Goal: Task Accomplishment & Management: Complete application form

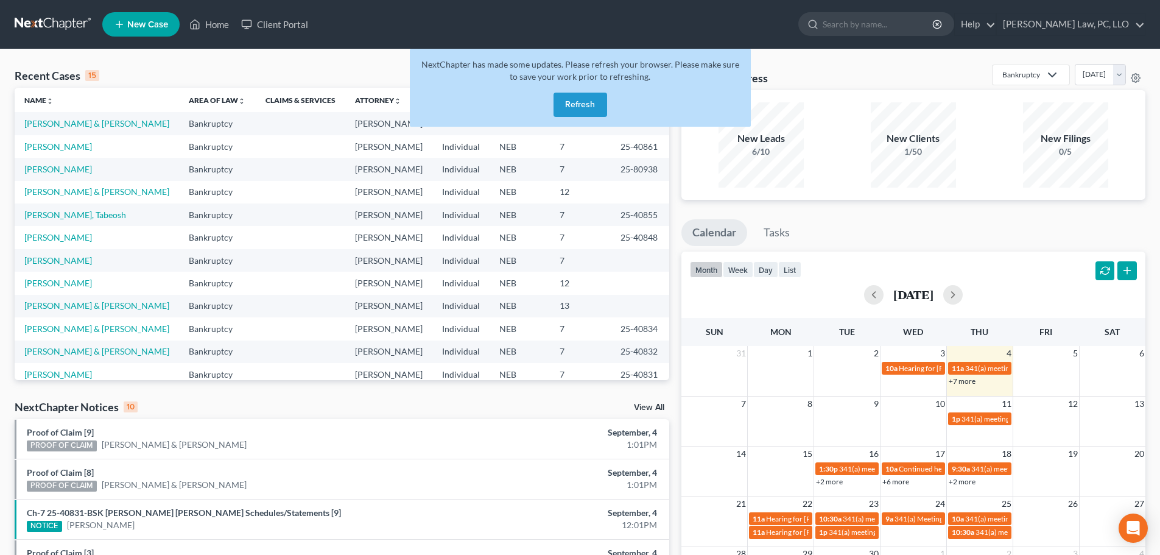
click at [579, 108] on button "Refresh" at bounding box center [580, 105] width 54 height 24
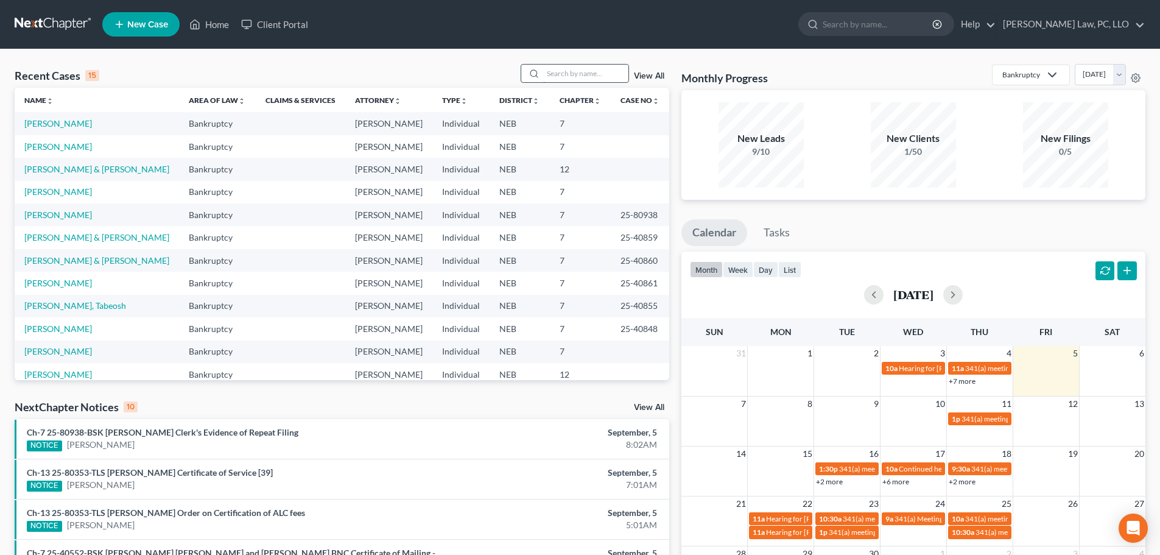
click at [565, 77] on input "search" at bounding box center [585, 74] width 85 height 18
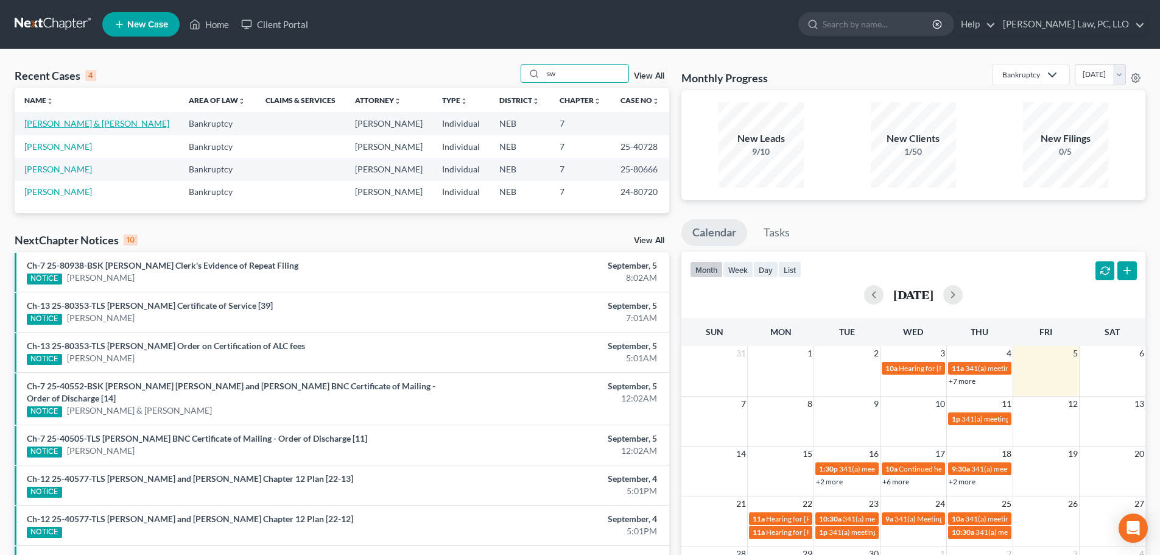
type input "sw"
click at [93, 125] on link "[PERSON_NAME] & [PERSON_NAME]" at bounding box center [96, 123] width 145 height 10
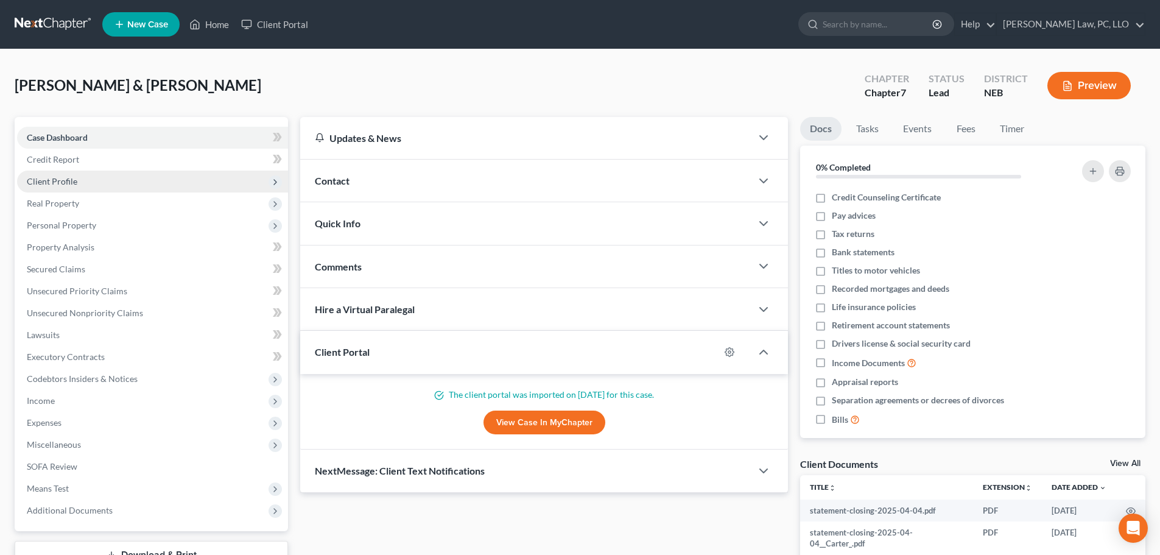
click at [73, 186] on span "Client Profile" at bounding box center [52, 181] width 51 height 10
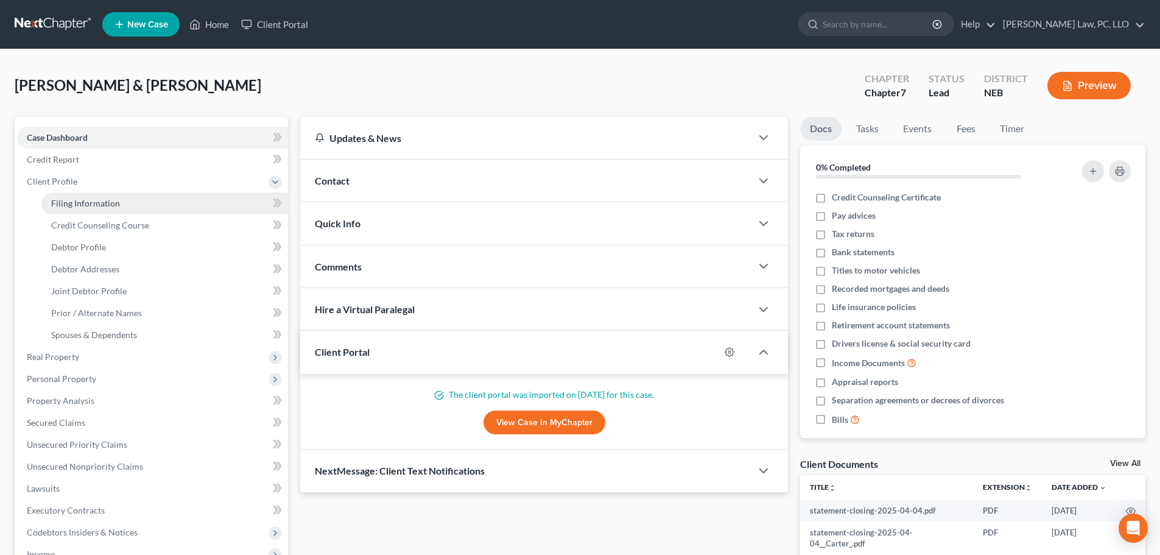
click at [74, 197] on link "Filing Information" at bounding box center [164, 203] width 247 height 22
select select "0"
select select "3"
select select "1"
select select "0"
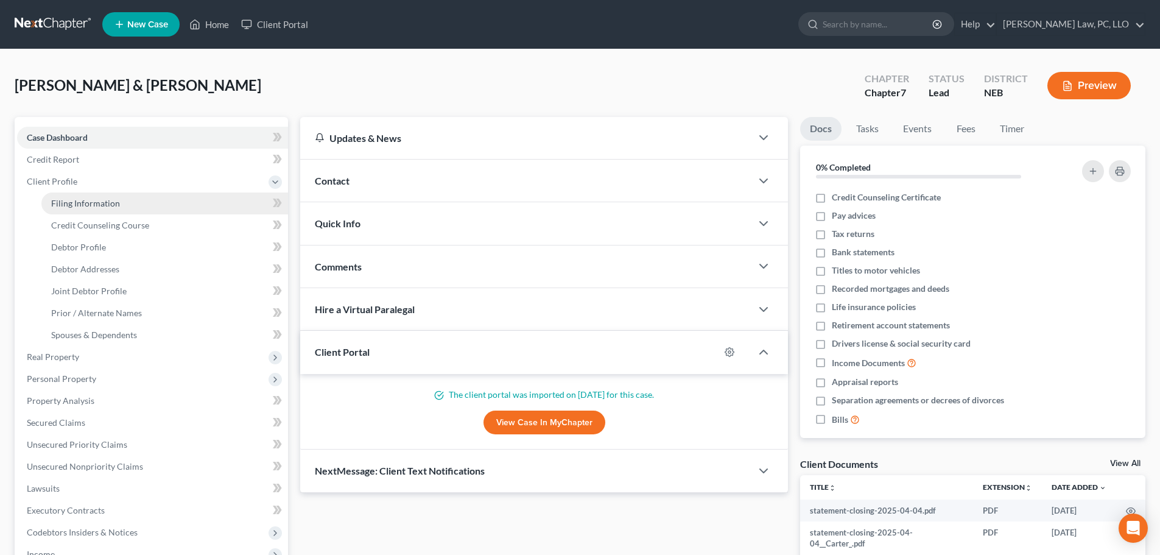
select select "30"
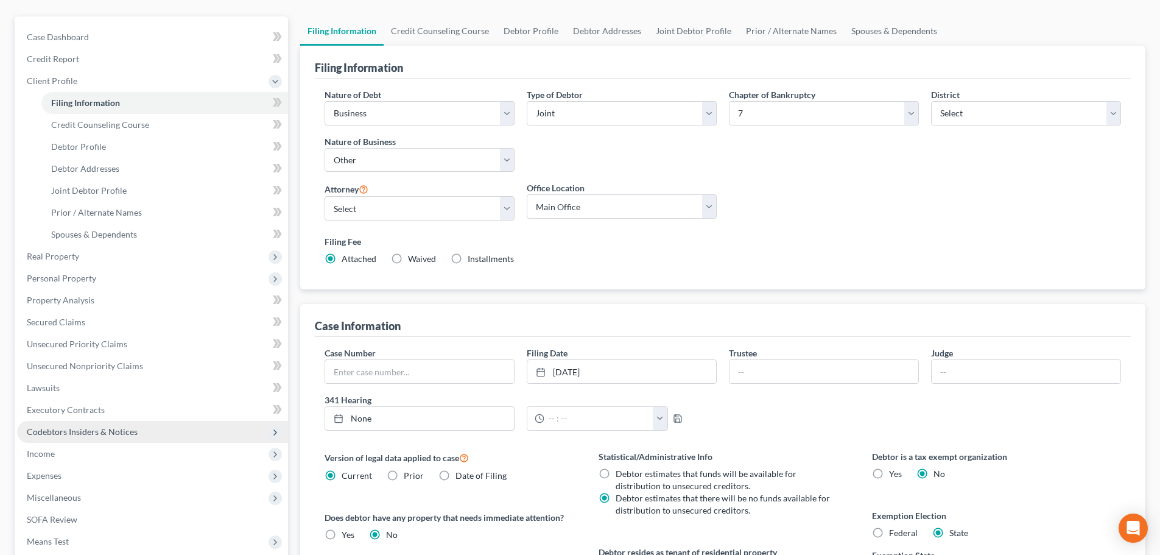
scroll to position [183, 0]
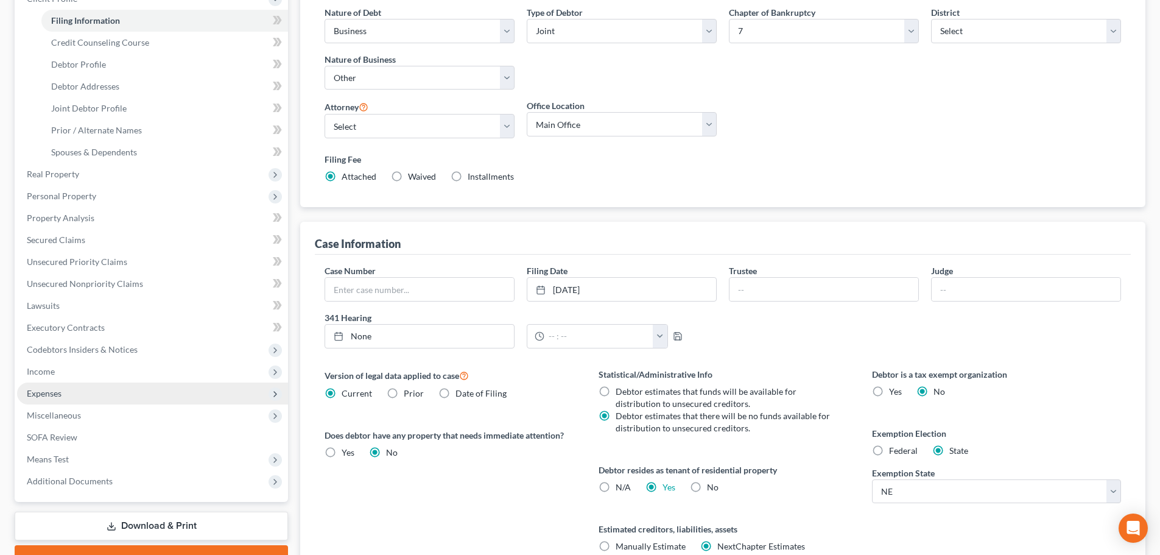
click at [79, 390] on span "Expenses" at bounding box center [152, 393] width 271 height 22
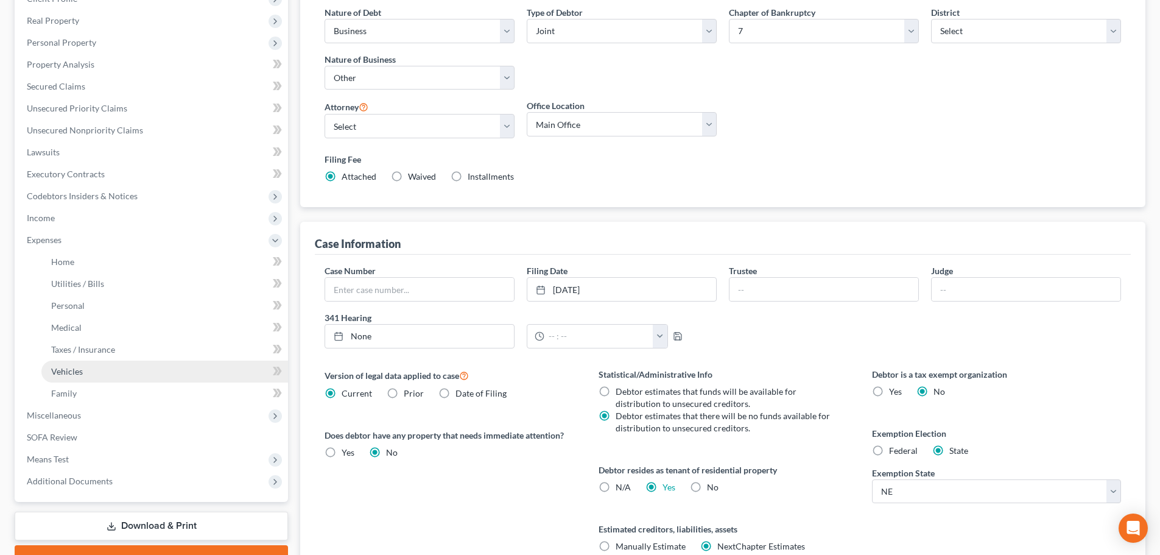
click at [77, 368] on span "Vehicles" at bounding box center [67, 371] width 32 height 10
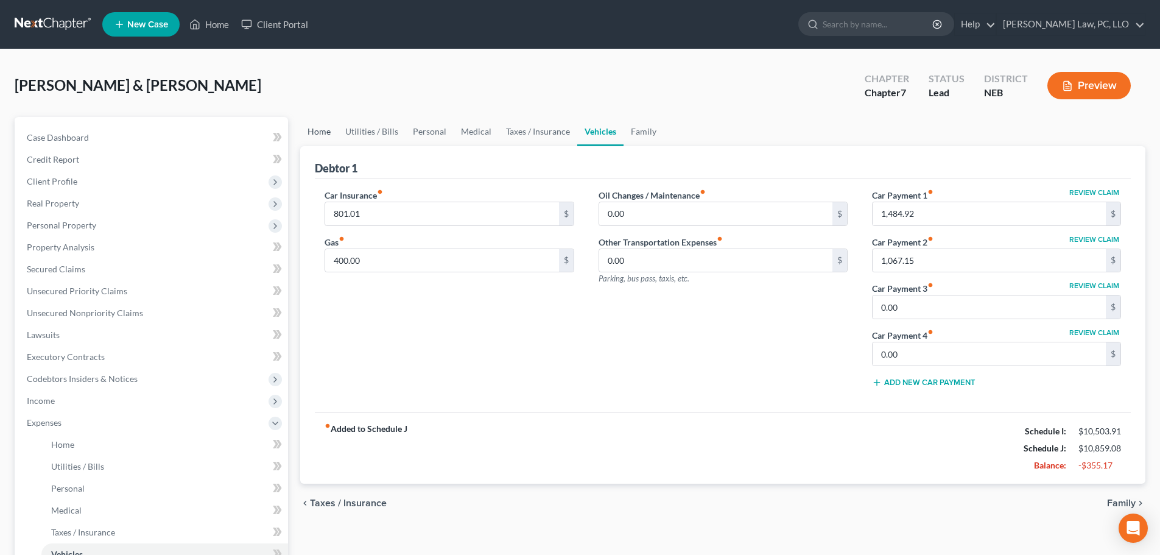
click at [321, 132] on link "Home" at bounding box center [319, 131] width 38 height 29
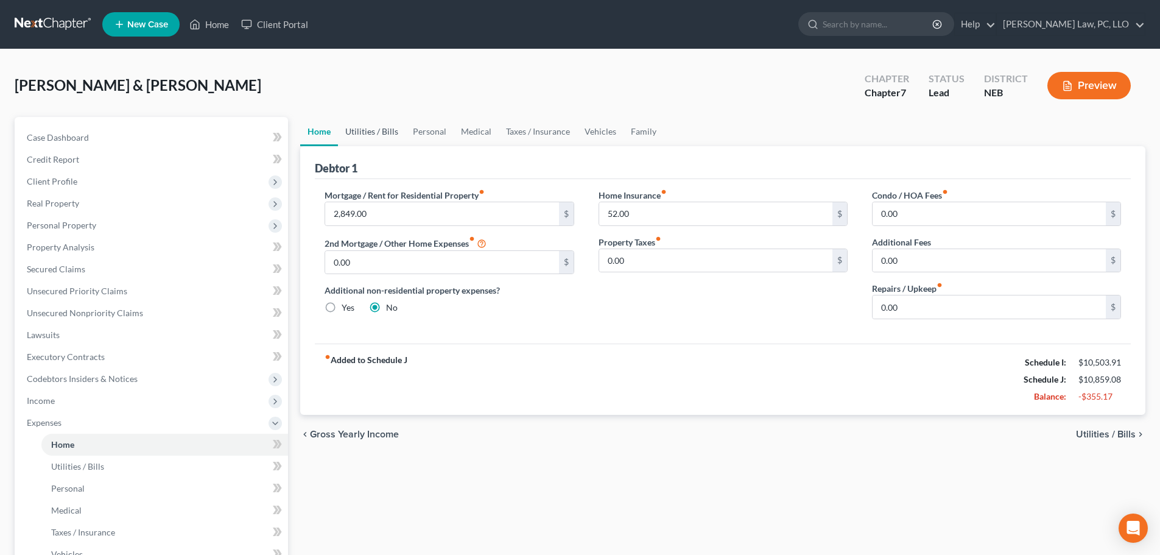
click at [364, 127] on link "Utilities / Bills" at bounding box center [372, 131] width 68 height 29
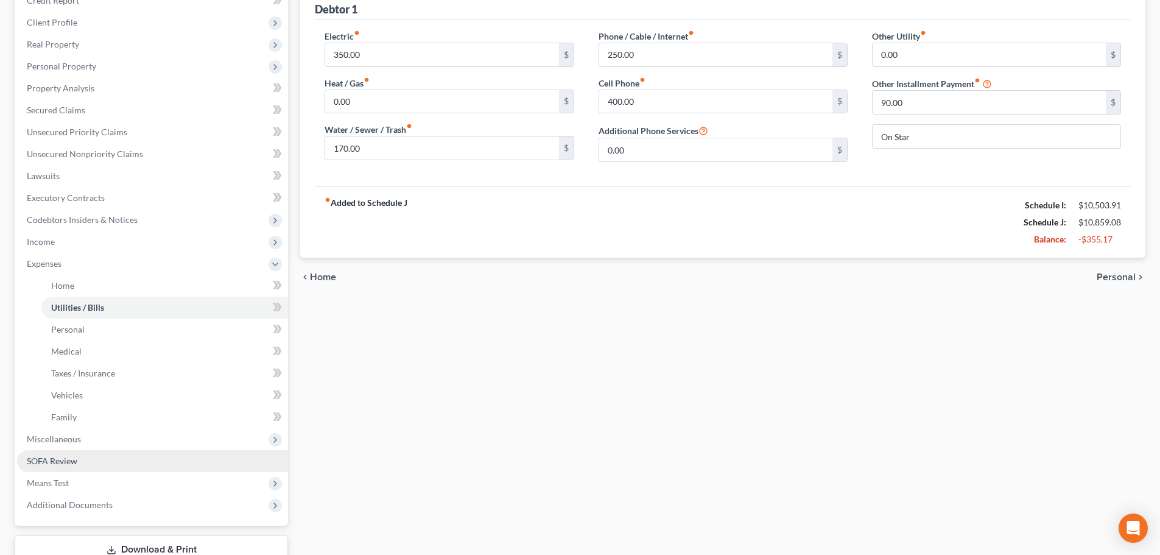
scroll to position [183, 0]
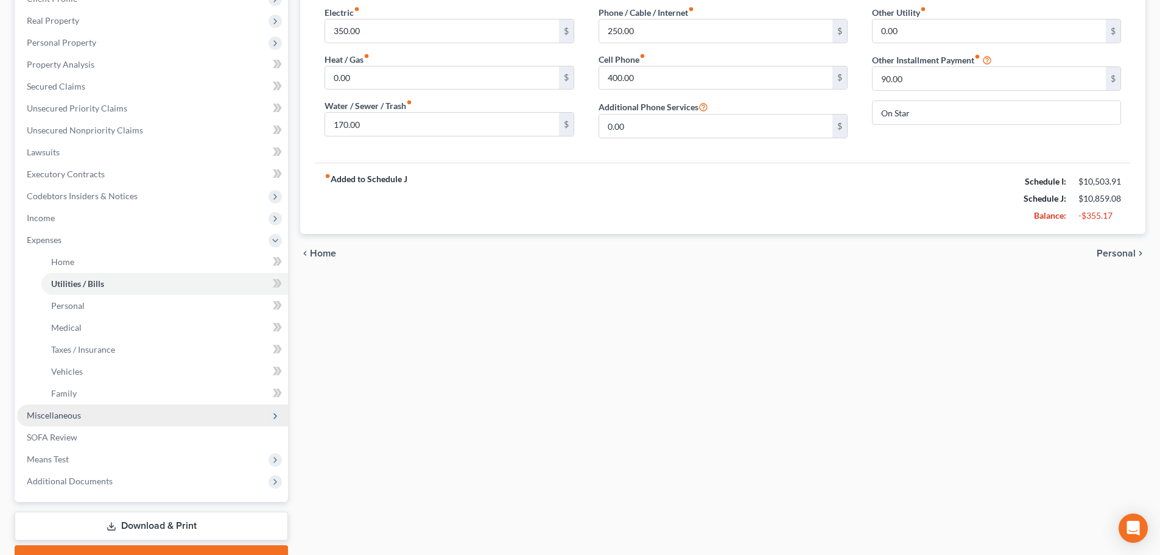
click at [68, 417] on span "Miscellaneous" at bounding box center [54, 415] width 54 height 10
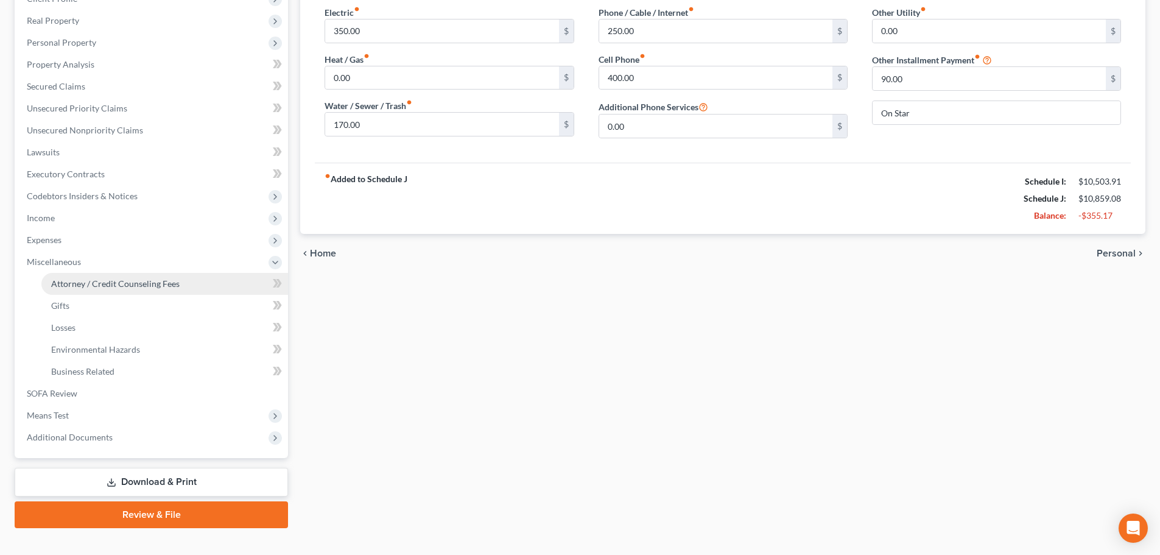
click at [92, 286] on span "Attorney / Credit Counseling Fees" at bounding box center [115, 283] width 128 height 10
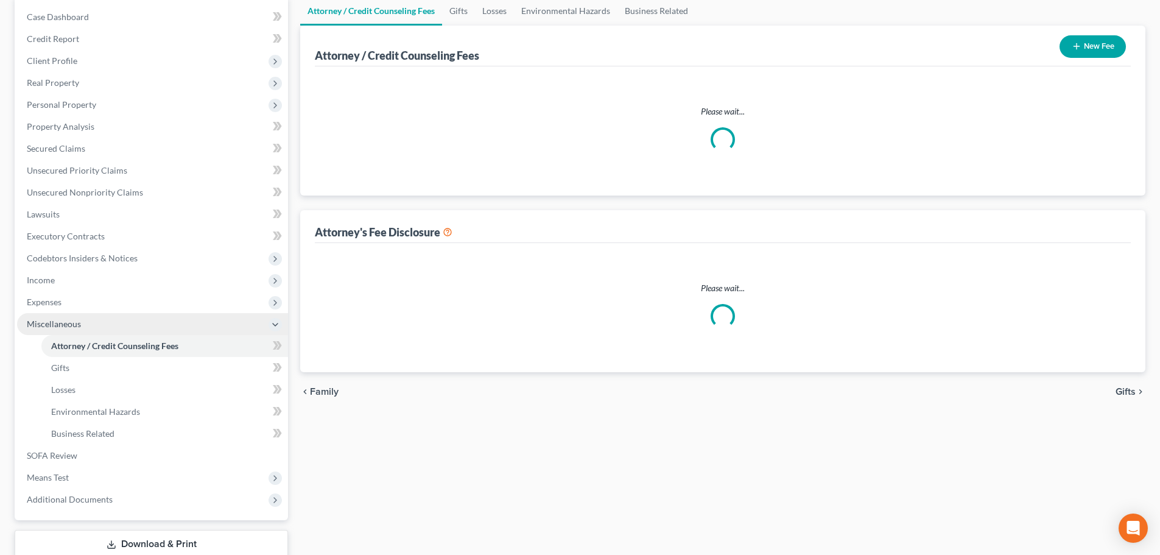
scroll to position [13, 0]
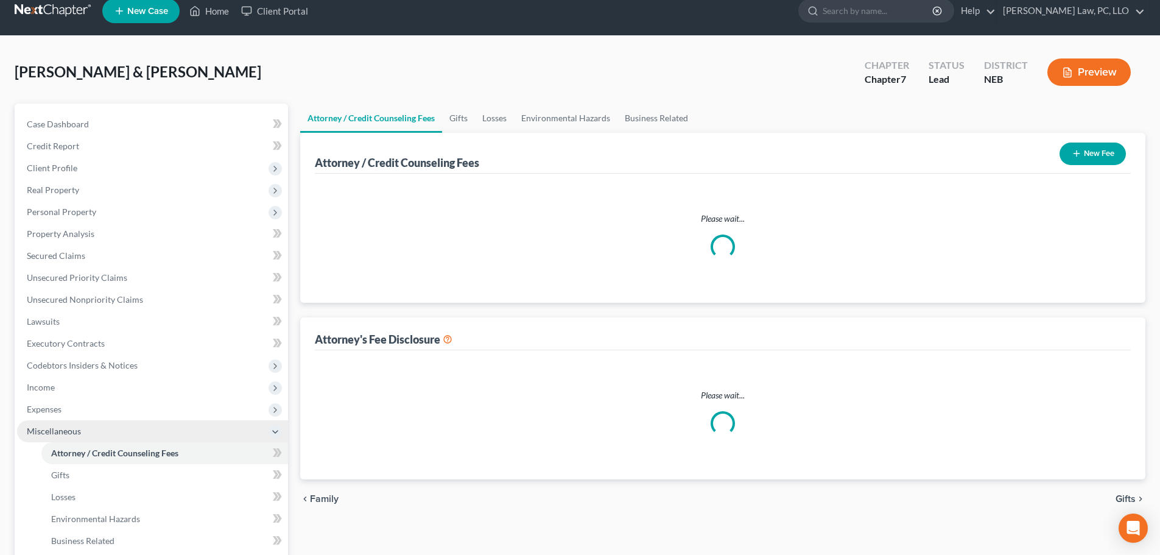
select select "2"
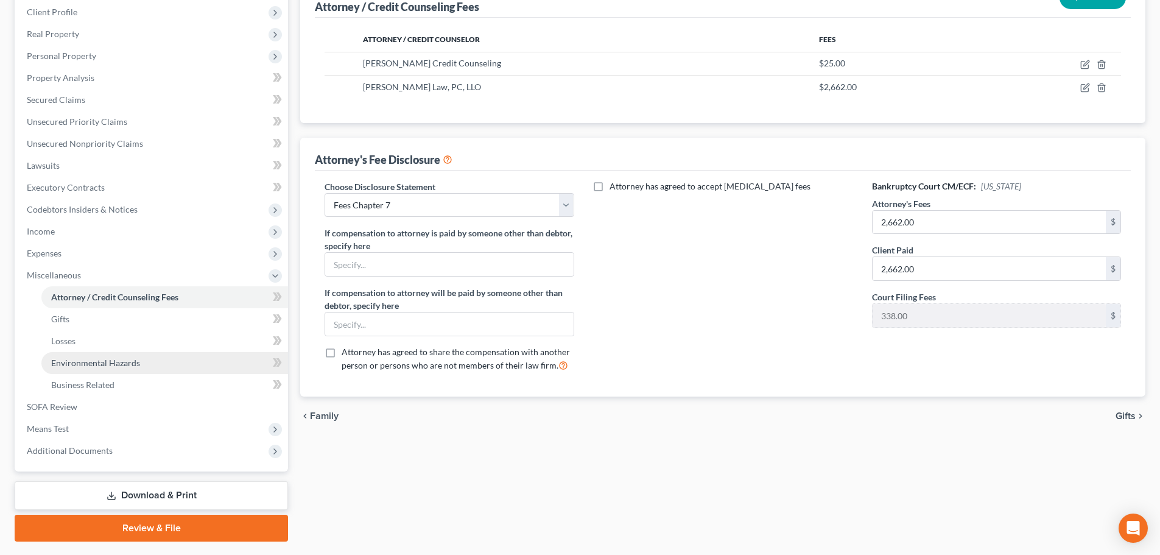
scroll to position [141, 0]
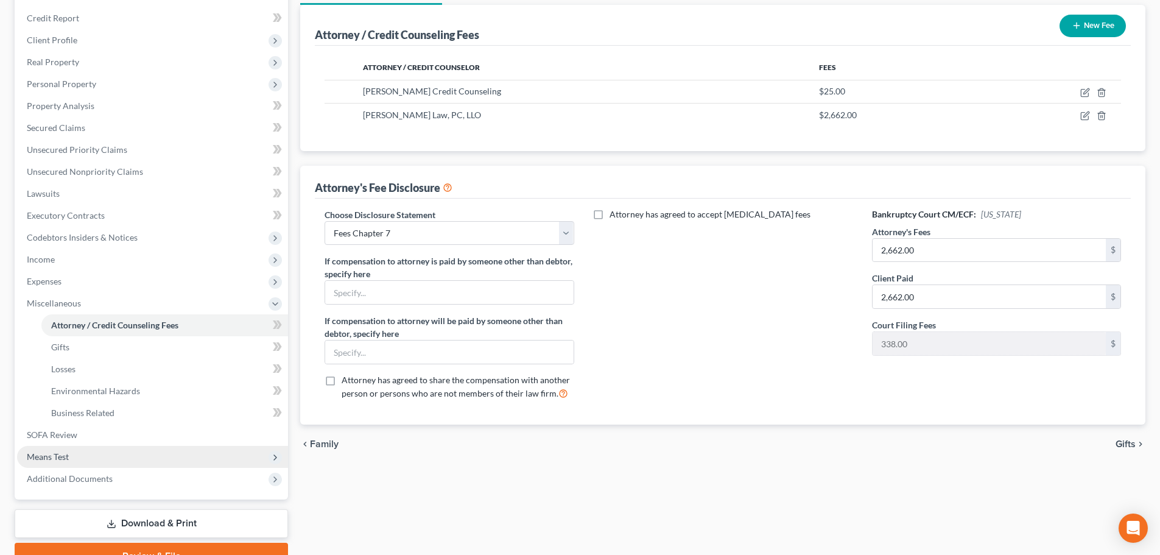
click at [78, 452] on span "Means Test" at bounding box center [152, 457] width 271 height 22
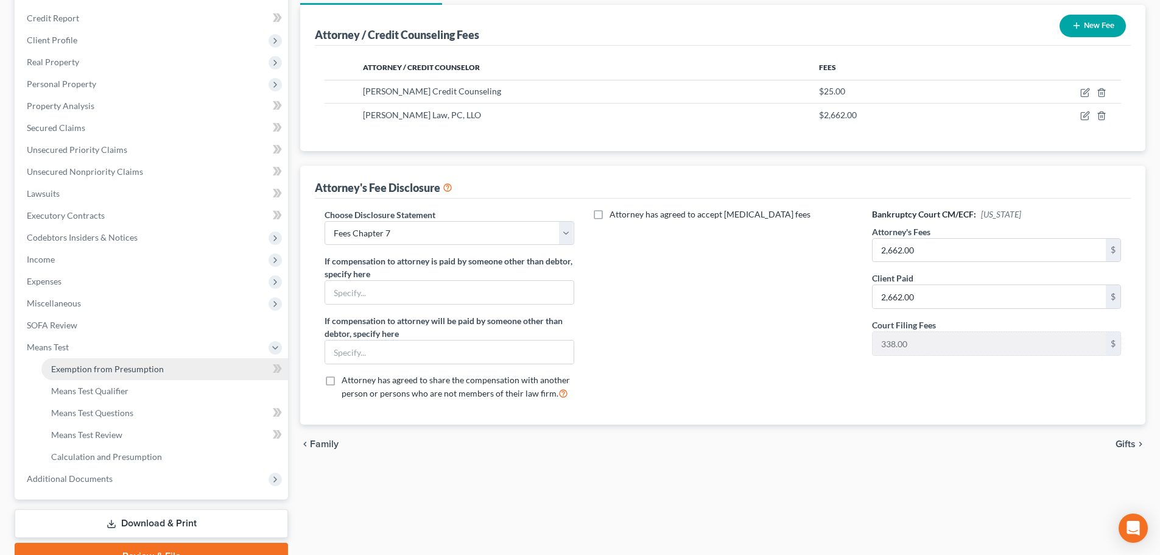
click at [90, 370] on span "Exemption from Presumption" at bounding box center [107, 368] width 113 height 10
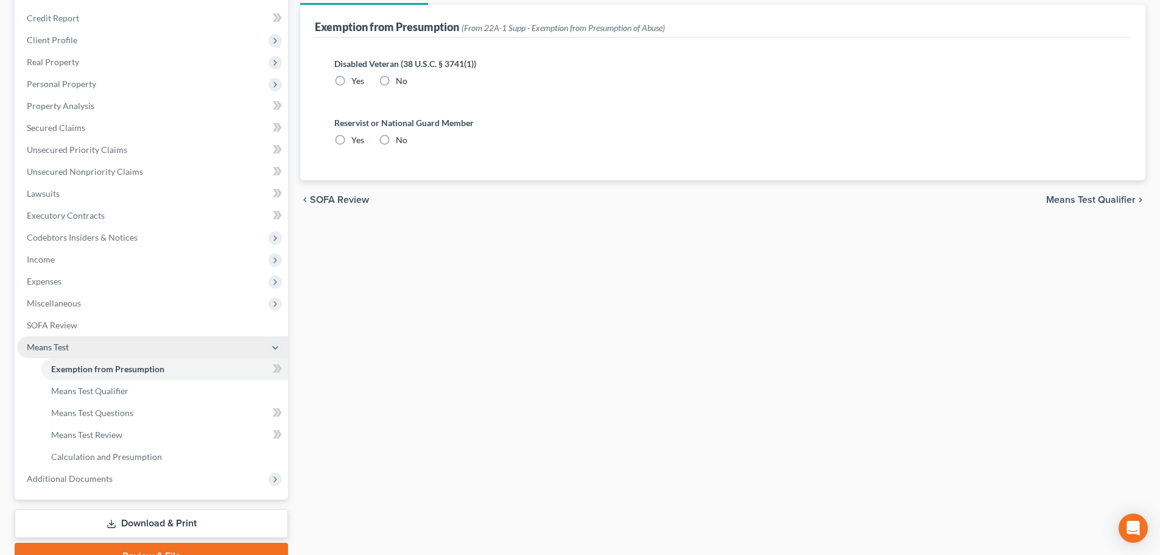
radio input "true"
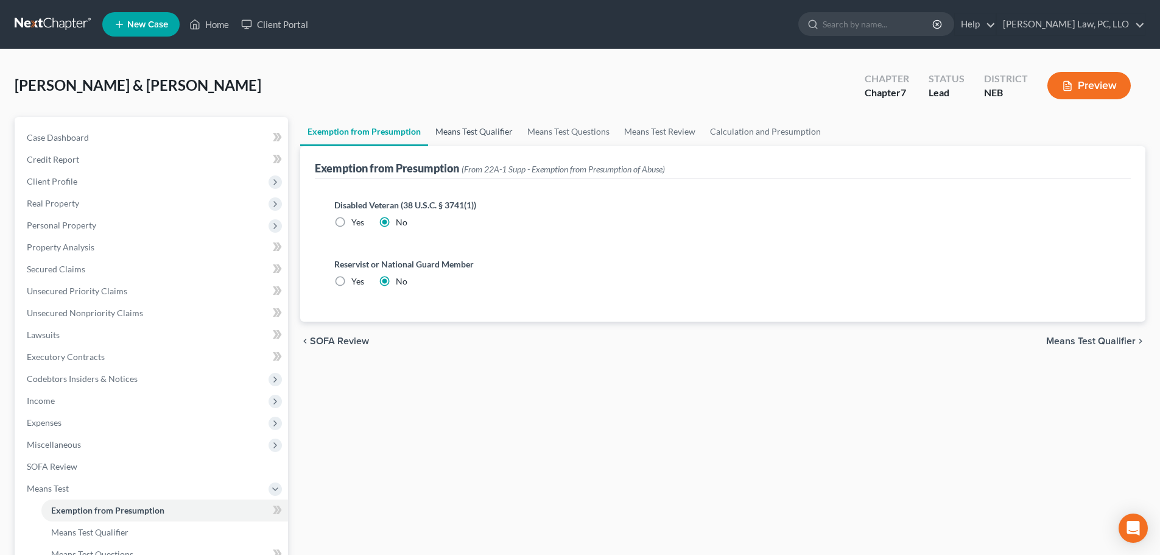
click at [468, 136] on link "Means Test Qualifier" at bounding box center [474, 131] width 92 height 29
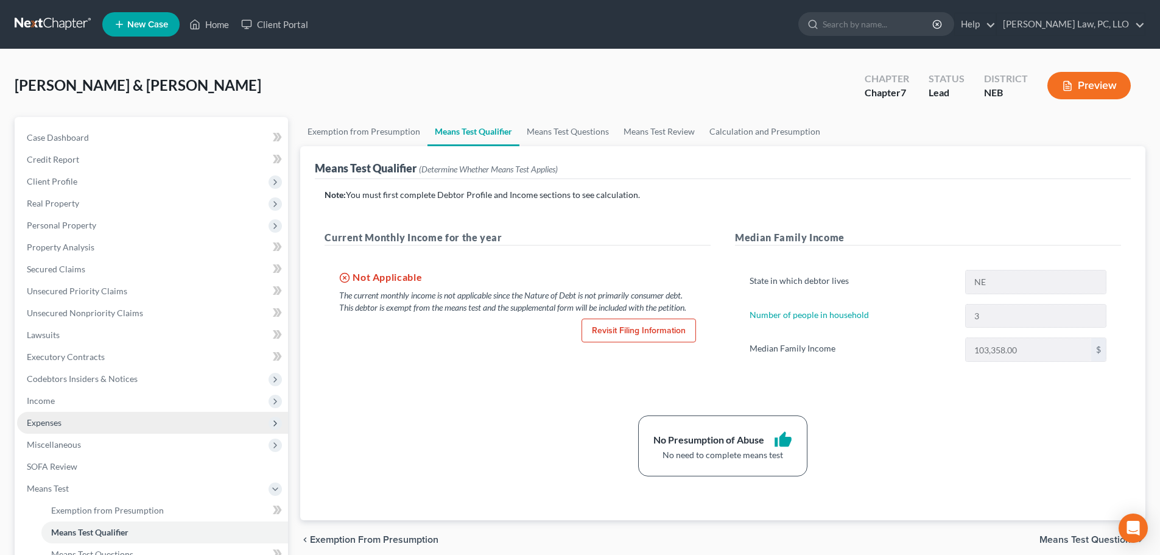
click at [103, 425] on span "Expenses" at bounding box center [152, 423] width 271 height 22
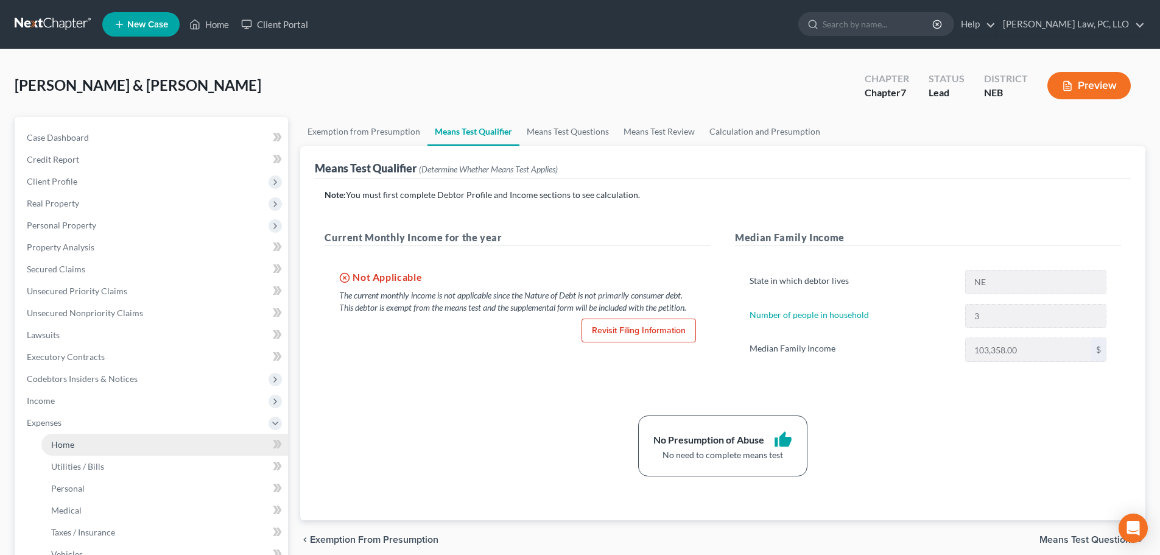
click at [88, 446] on link "Home" at bounding box center [164, 444] width 247 height 22
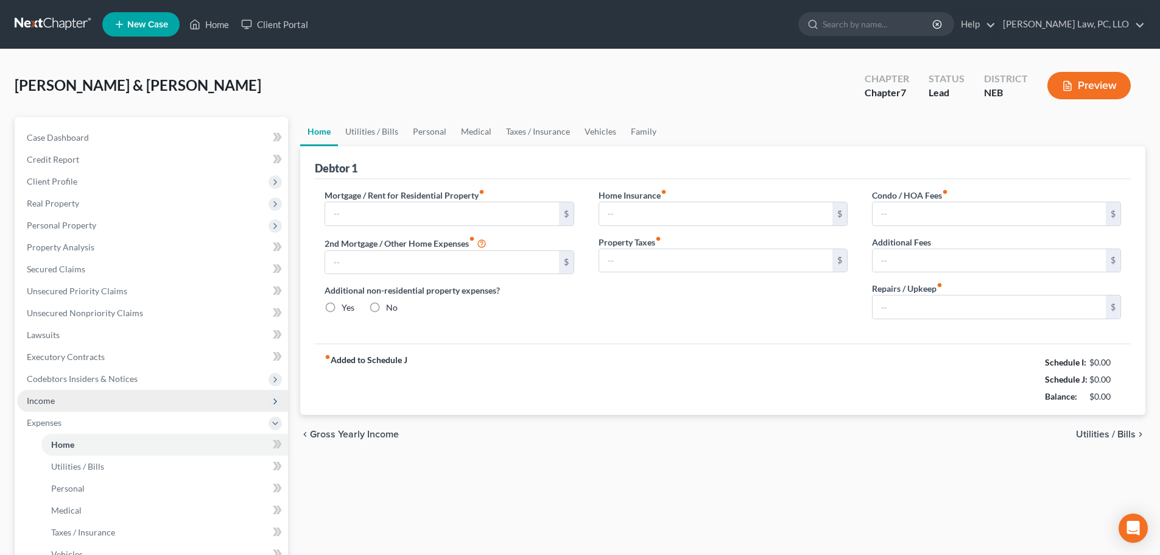
type input "2,849.00"
type input "0.00"
radio input "true"
type input "52.00"
type input "0.00"
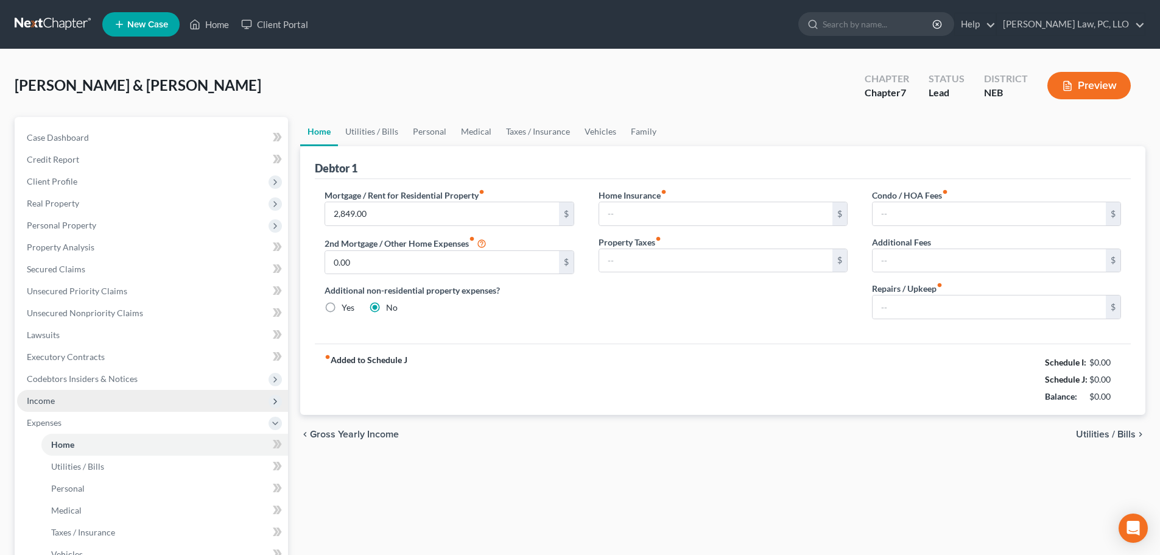
type input "0.00"
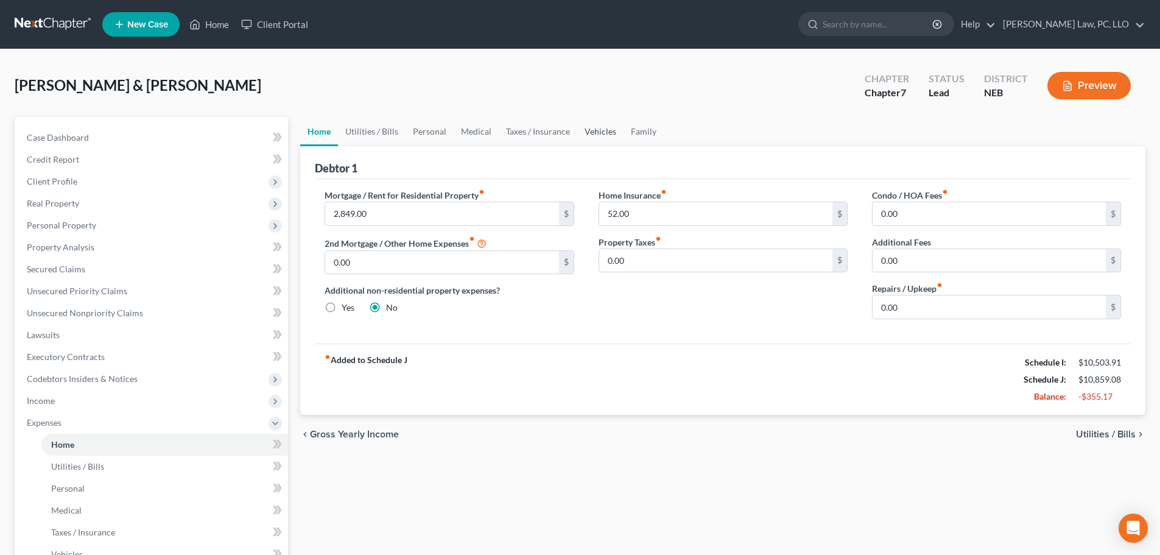
click at [589, 136] on link "Vehicles" at bounding box center [600, 131] width 46 height 29
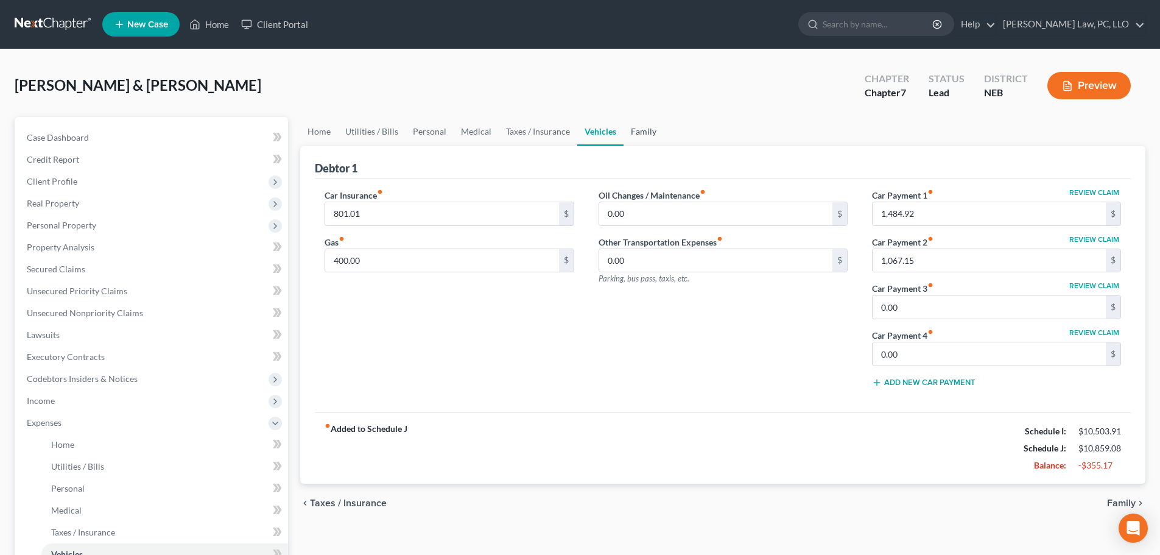
click at [648, 130] on link "Family" at bounding box center [643, 131] width 40 height 29
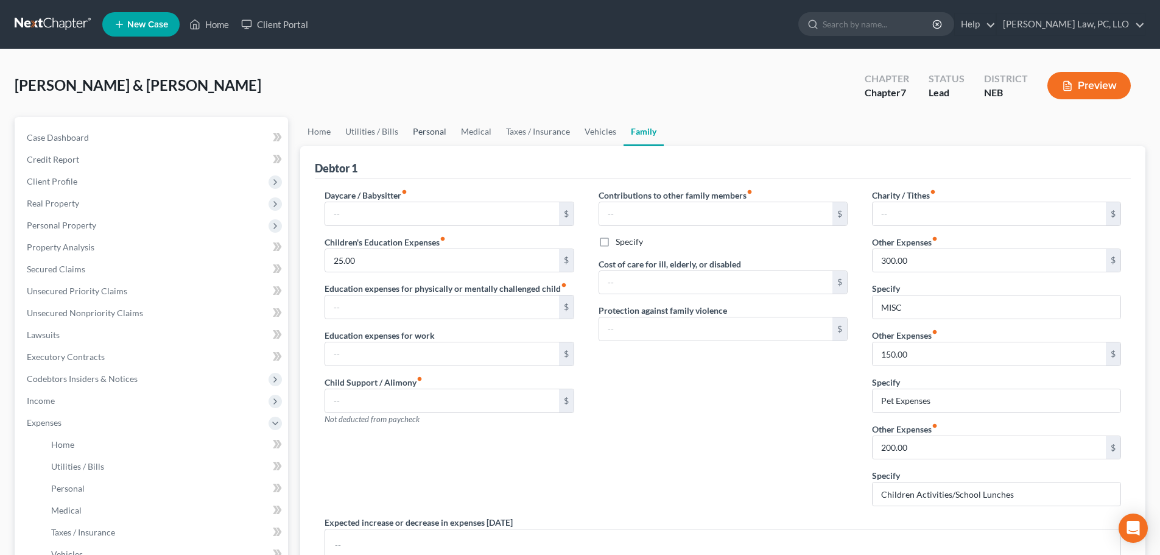
click at [426, 129] on link "Personal" at bounding box center [429, 131] width 48 height 29
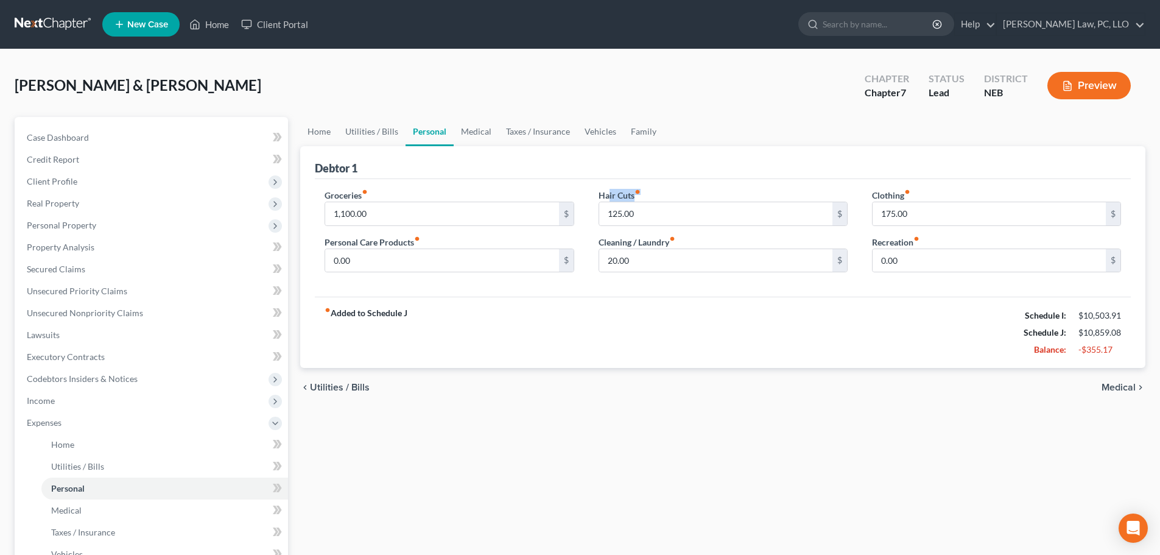
drag, startPoint x: 610, startPoint y: 195, endPoint x: 317, endPoint y: 265, distance: 301.8
click at [707, 188] on div "Groceries fiber_manual_record 1,100.00 $ Personal Care Products fiber_manual_re…" at bounding box center [723, 238] width 816 height 118
drag, startPoint x: 334, startPoint y: 240, endPoint x: 395, endPoint y: 239, distance: 60.9
click at [395, 239] on label "Personal Care Products fiber_manual_record" at bounding box center [373, 242] width 96 height 13
click at [413, 289] on div "Groceries fiber_manual_record 1,100.00 $ Personal Care Products fiber_manual_re…" at bounding box center [723, 238] width 816 height 118
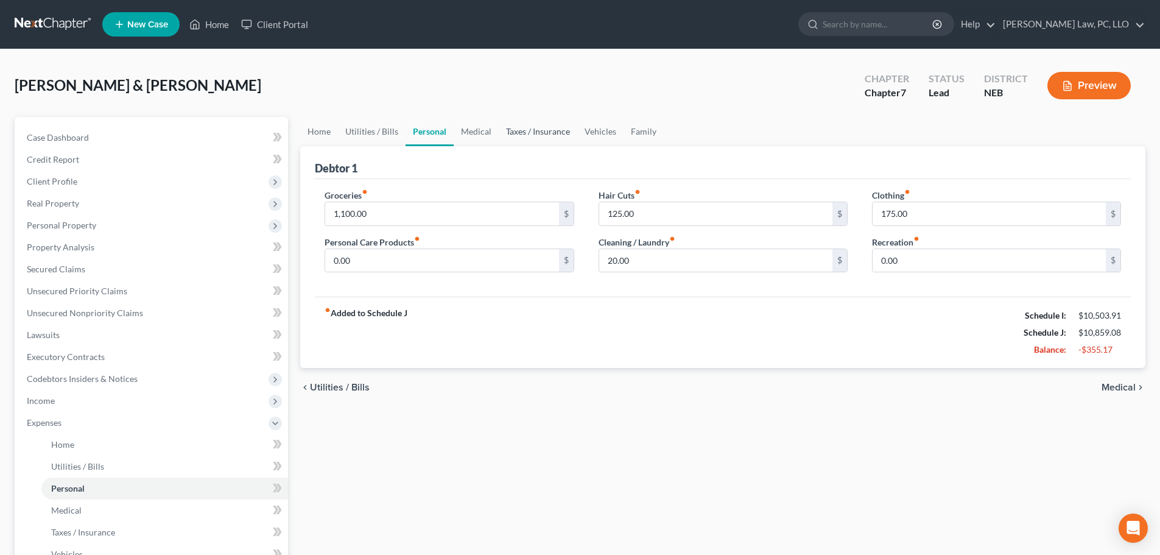
click at [541, 133] on link "Taxes / Insurance" at bounding box center [538, 131] width 79 height 29
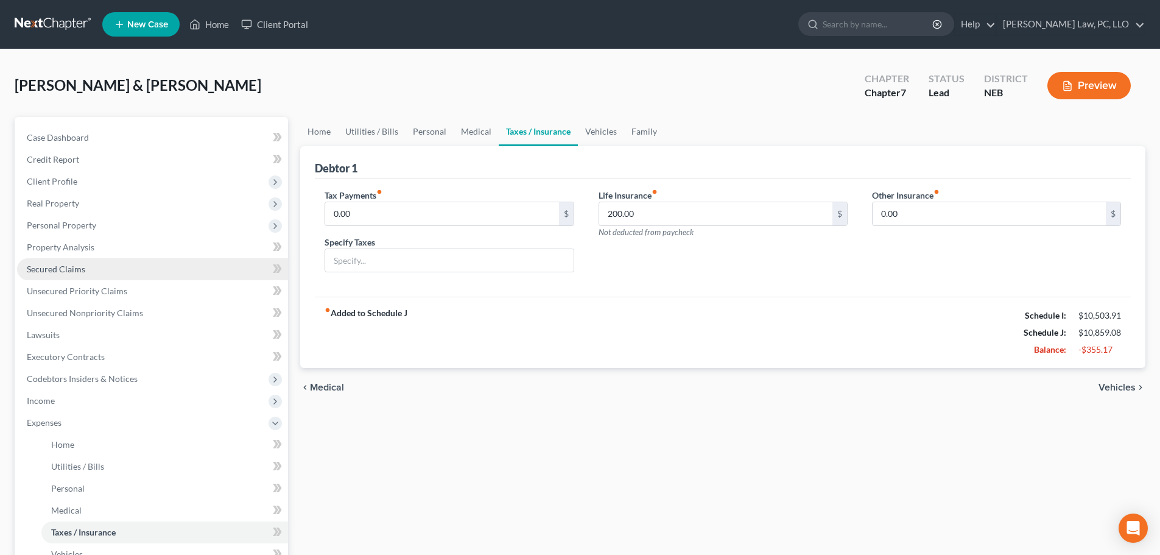
click at [54, 269] on span "Secured Claims" at bounding box center [56, 269] width 58 height 10
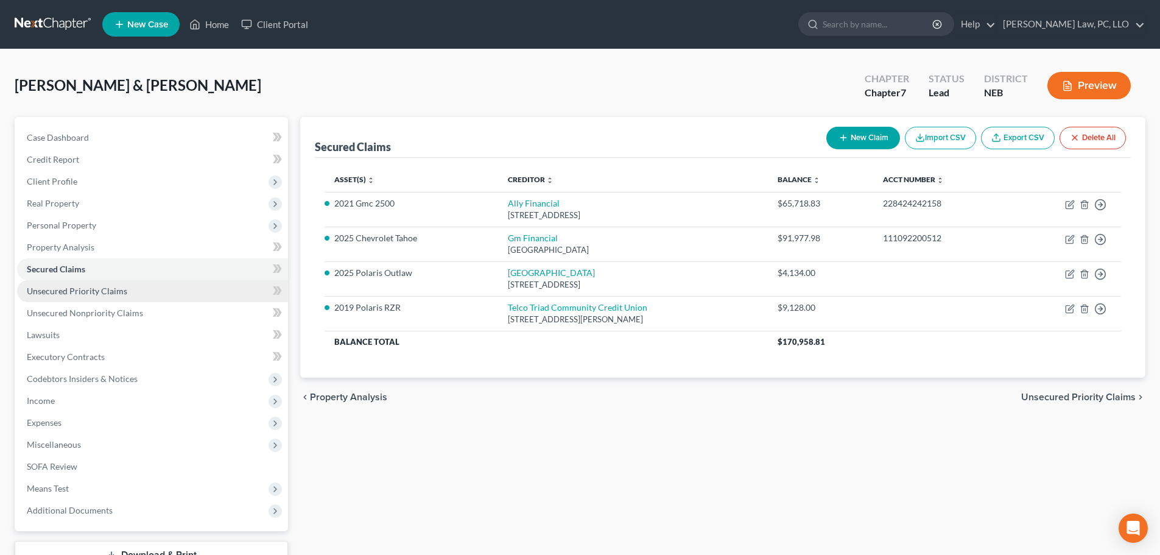
click at [65, 293] on span "Unsecured Priority Claims" at bounding box center [77, 291] width 100 height 10
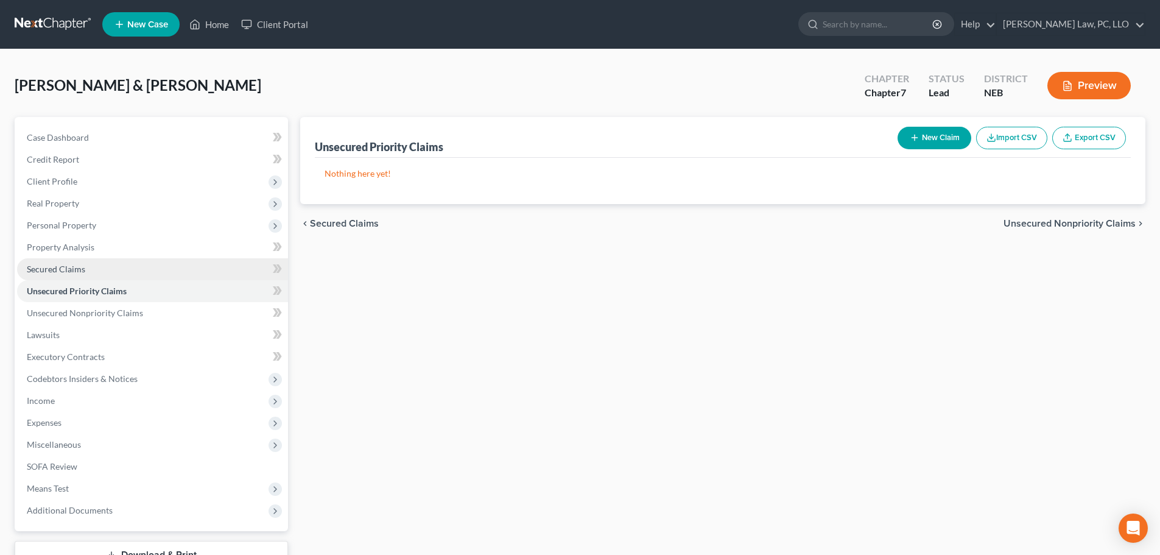
click at [94, 271] on link "Secured Claims" at bounding box center [152, 269] width 271 height 22
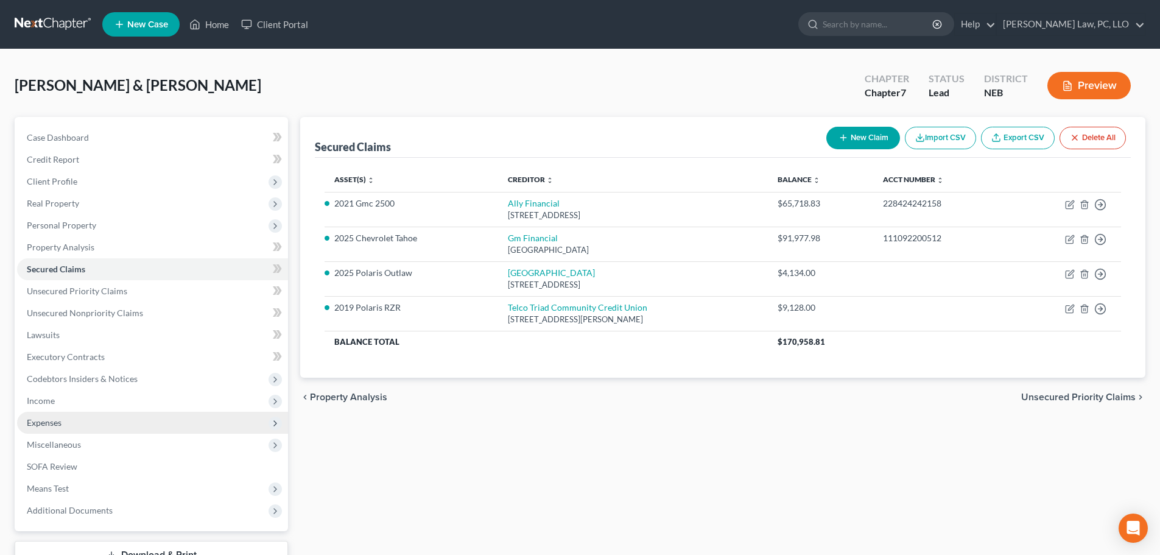
click at [75, 424] on span "Expenses" at bounding box center [152, 423] width 271 height 22
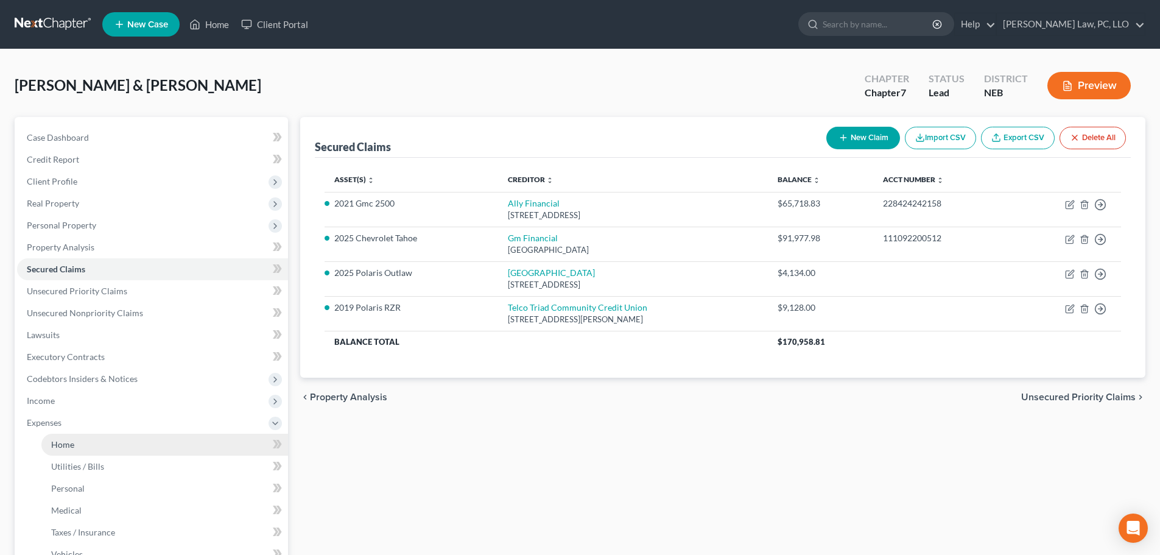
click at [71, 445] on span "Home" at bounding box center [62, 444] width 23 height 10
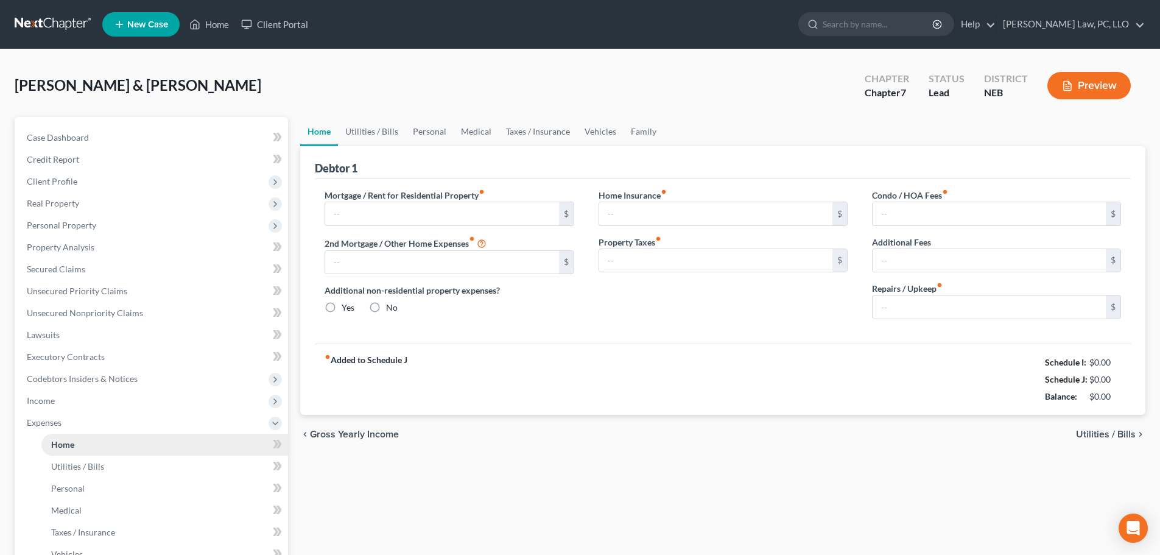
type input "2,849.00"
type input "0.00"
radio input "true"
type input "52.00"
type input "0.00"
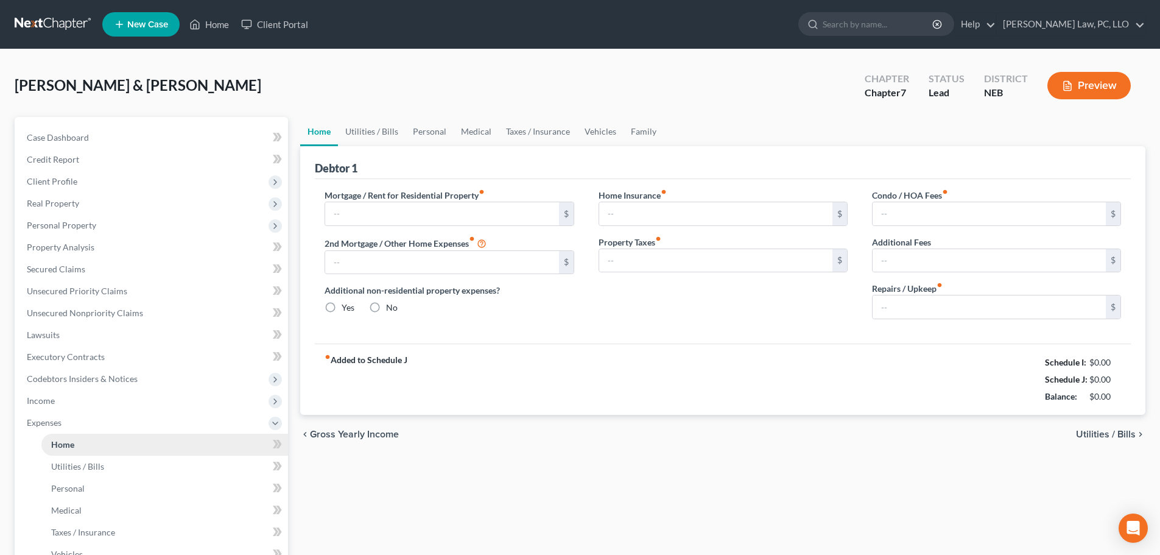
type input "0.00"
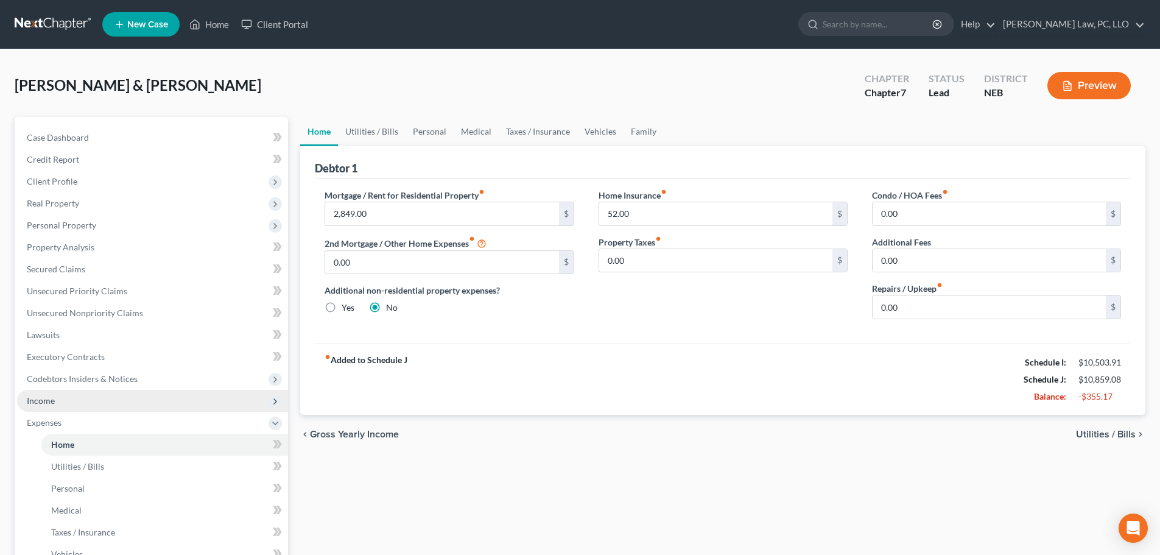
click at [60, 401] on span "Income" at bounding box center [152, 401] width 271 height 22
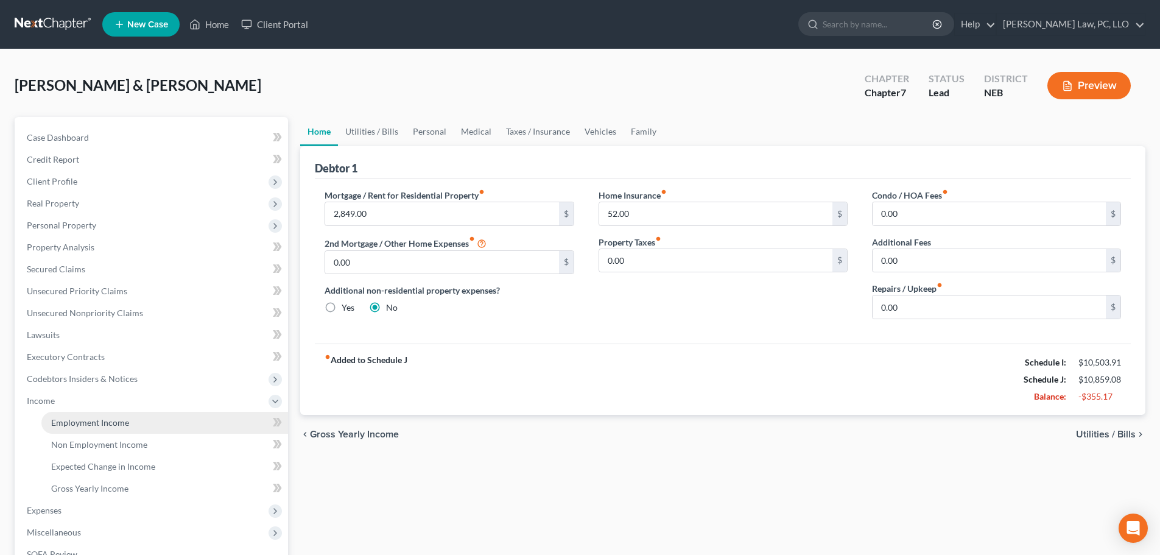
click at [61, 418] on span "Employment Income" at bounding box center [90, 422] width 78 height 10
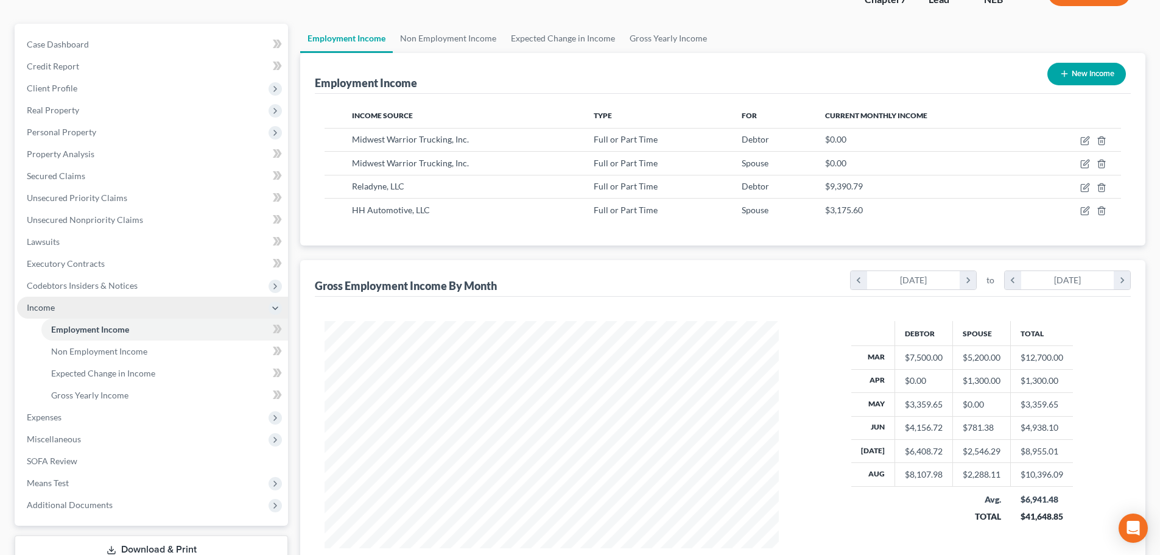
scroll to position [122, 0]
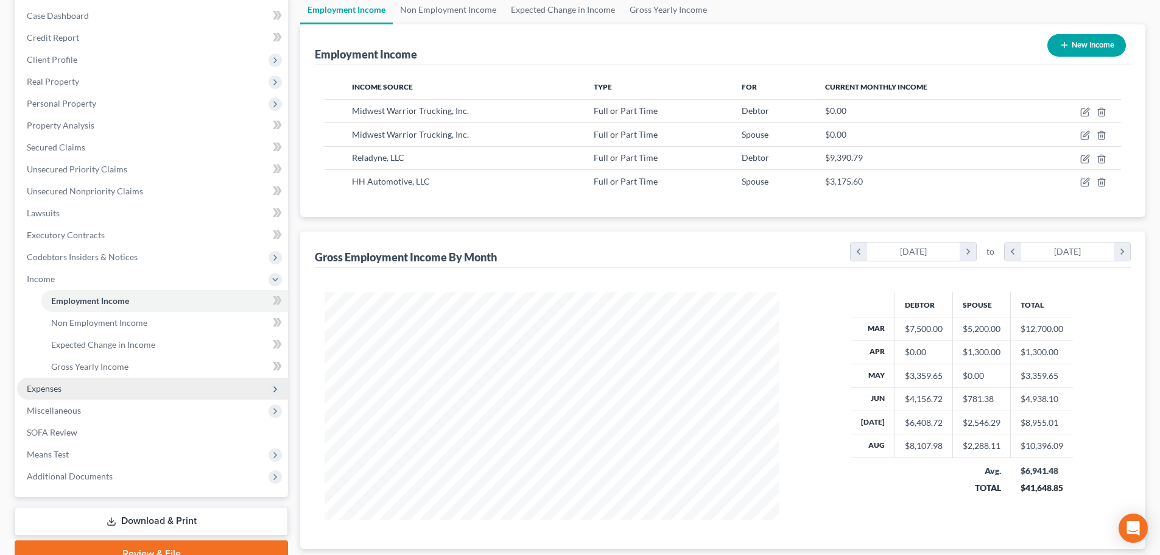
click at [74, 390] on span "Expenses" at bounding box center [152, 388] width 271 height 22
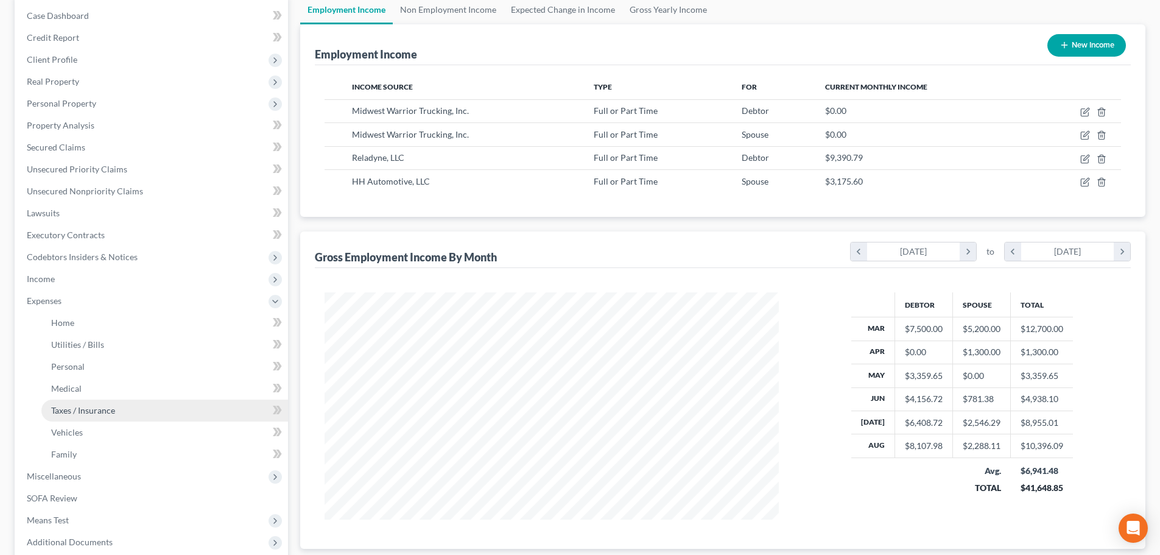
click at [71, 414] on span "Taxes / Insurance" at bounding box center [83, 410] width 64 height 10
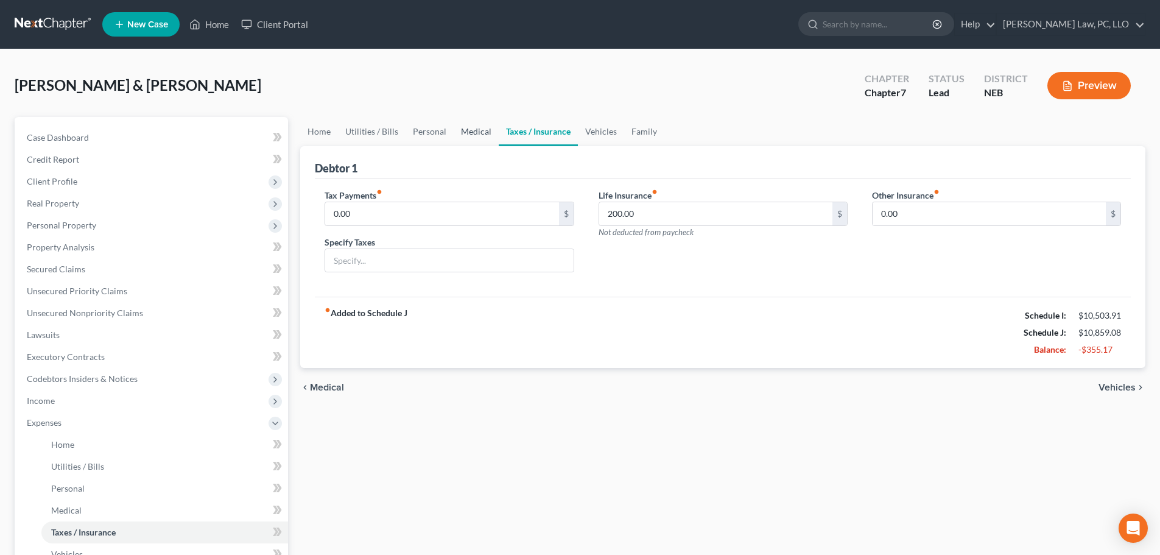
click at [469, 134] on link "Medical" at bounding box center [476, 131] width 45 height 29
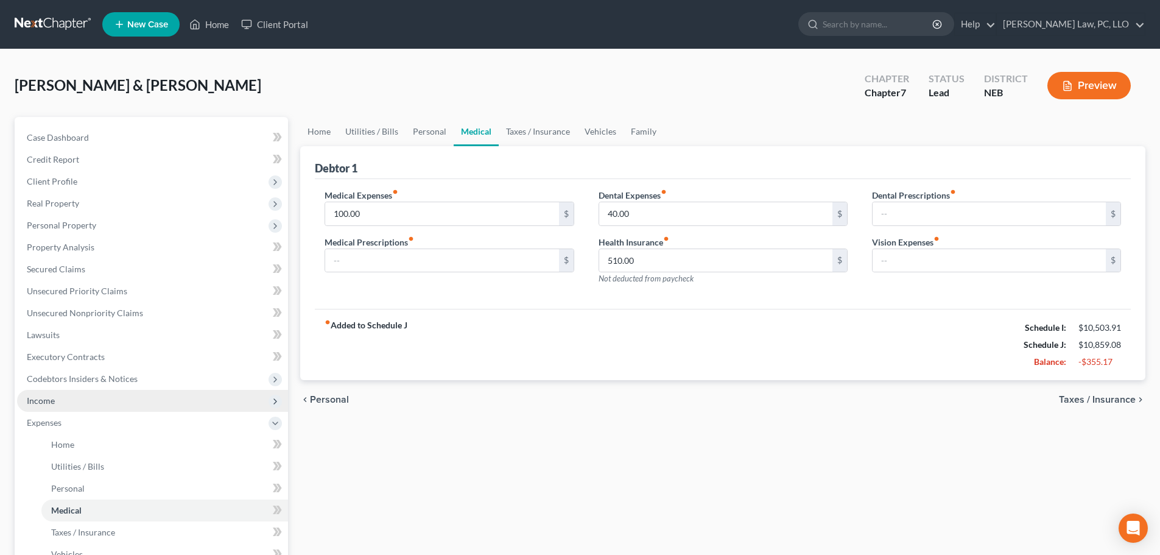
click at [82, 399] on span "Income" at bounding box center [152, 401] width 271 height 22
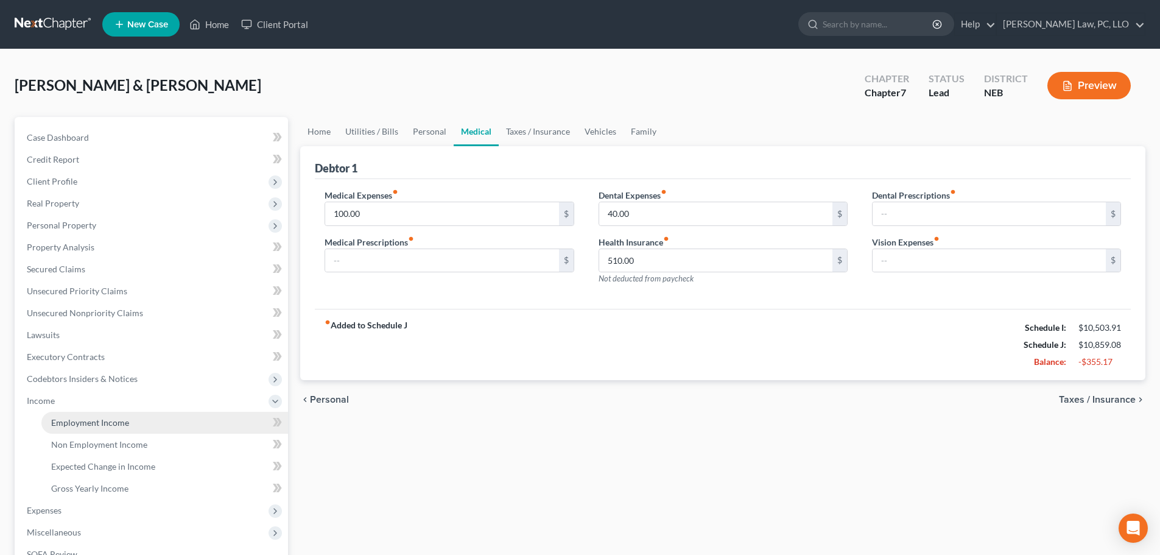
click at [80, 420] on span "Employment Income" at bounding box center [90, 422] width 78 height 10
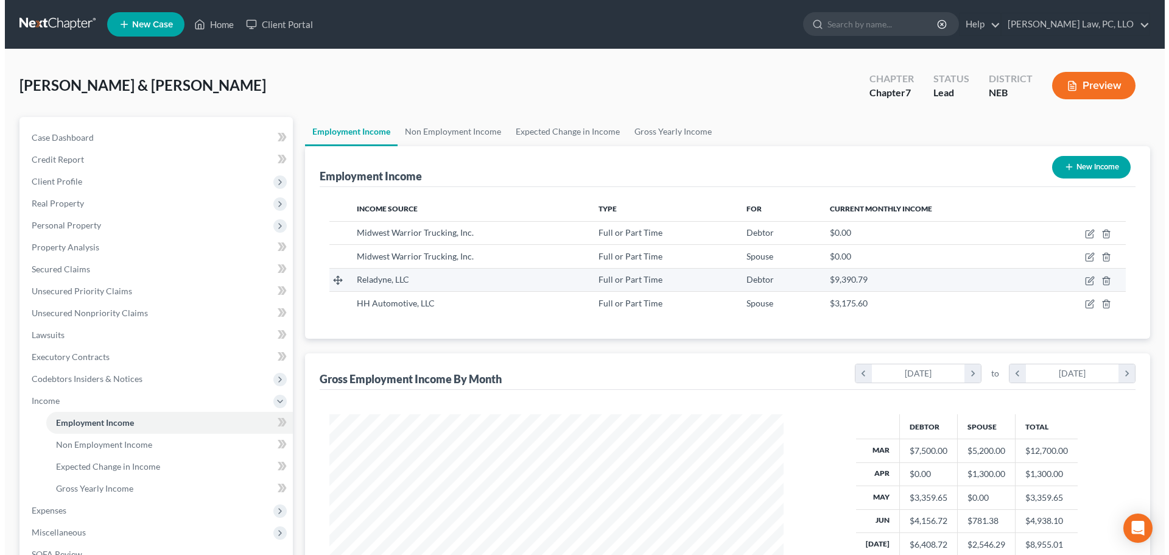
scroll to position [227, 479]
click at [1088, 281] on icon "button" at bounding box center [1084, 280] width 7 height 7
select select "0"
select select "36"
select select "2"
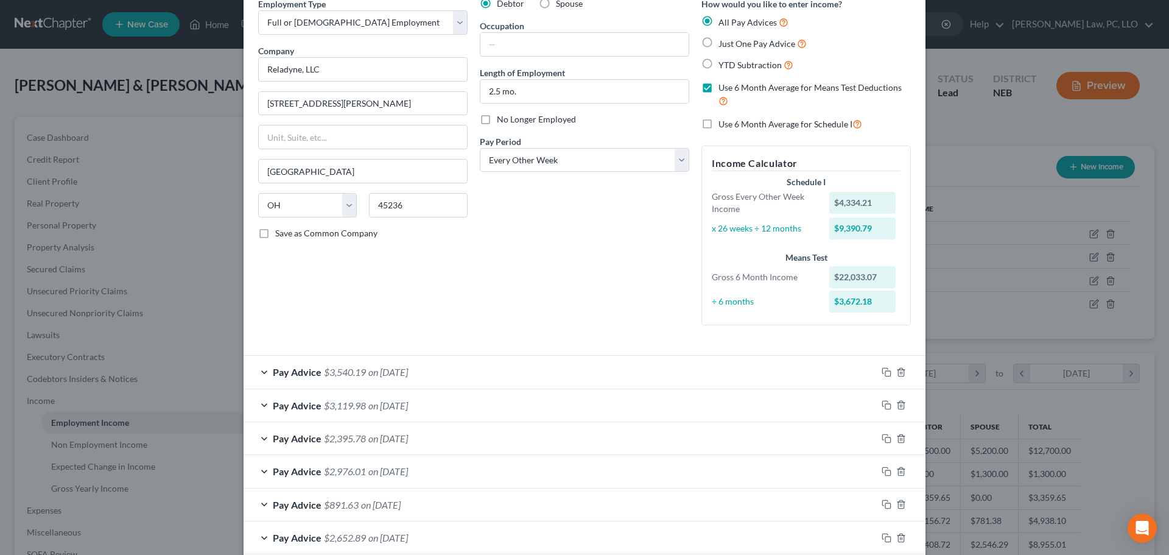
scroll to position [158, 0]
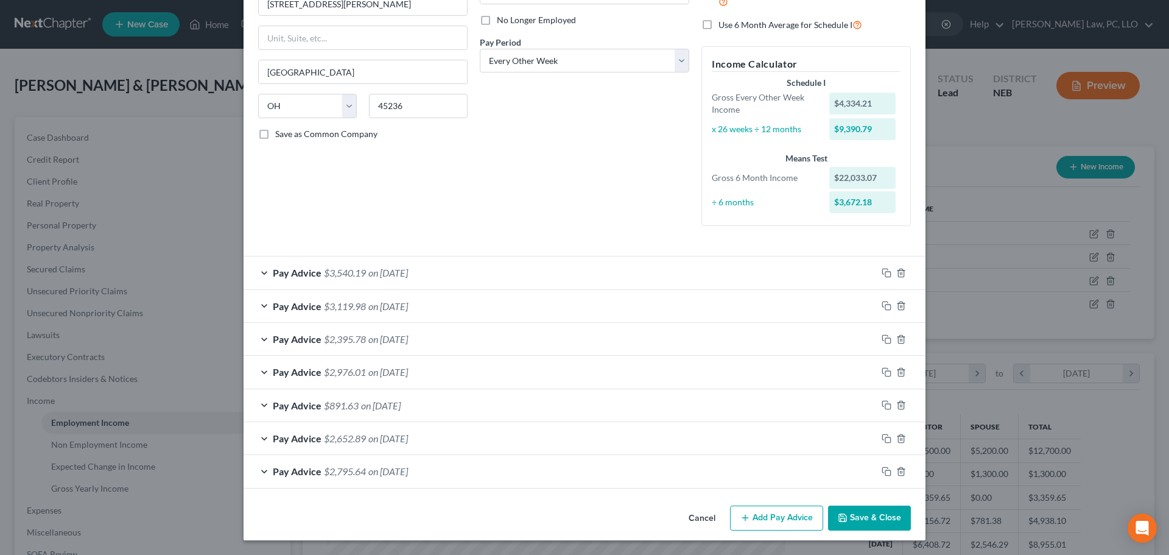
click at [256, 268] on div "Pay Advice $3,540.19 on [DATE]" at bounding box center [560, 272] width 633 height 32
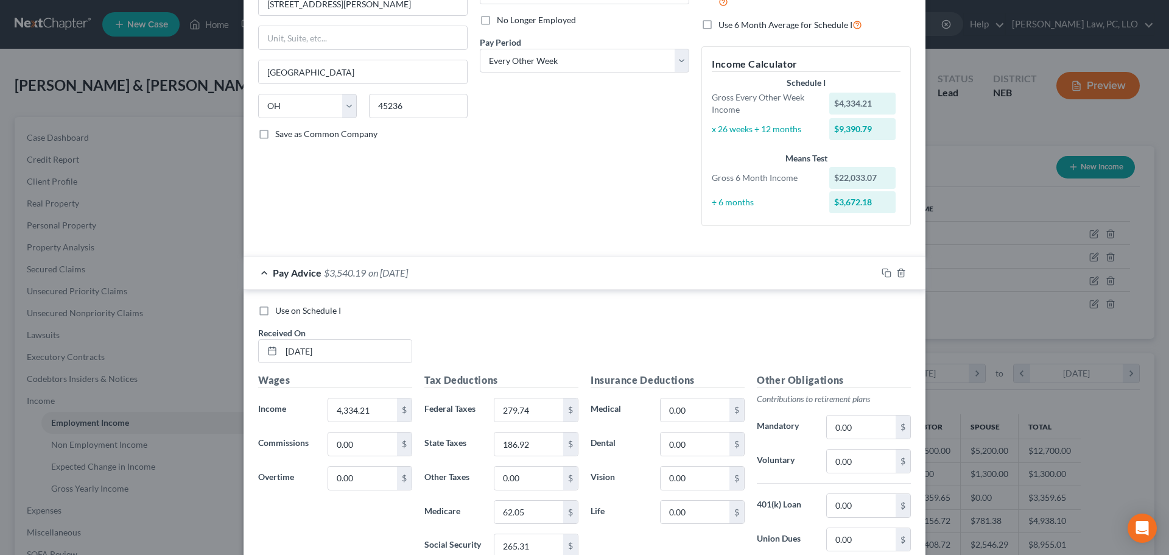
click at [275, 311] on label "Use on Schedule I" at bounding box center [308, 310] width 66 height 12
click at [280, 311] on input "Use on Schedule I" at bounding box center [284, 308] width 8 height 8
click at [257, 275] on div "Pay Advice $3,540.19 on [DATE] - Use on Schedule I" at bounding box center [560, 272] width 633 height 32
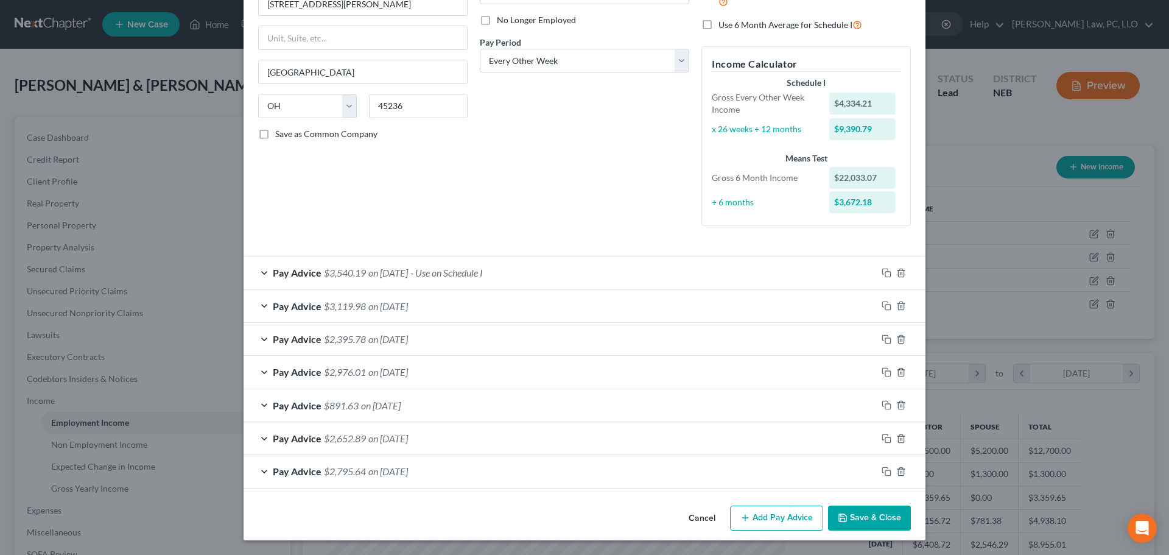
scroll to position [97, 0]
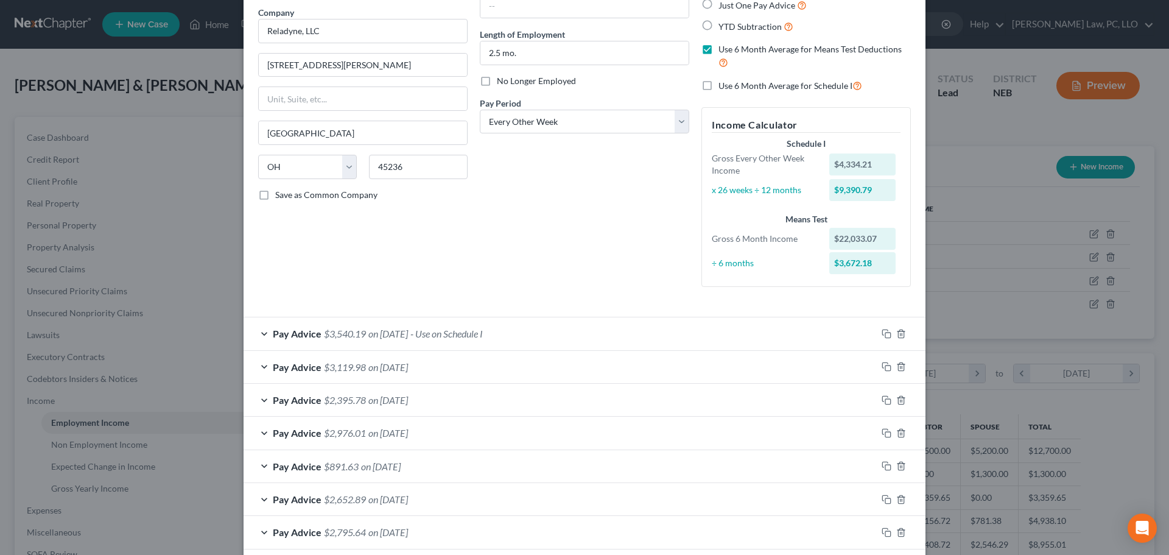
click at [256, 331] on div "Pay Advice $3,540.19 on [DATE] - Use on Schedule I" at bounding box center [560, 333] width 633 height 32
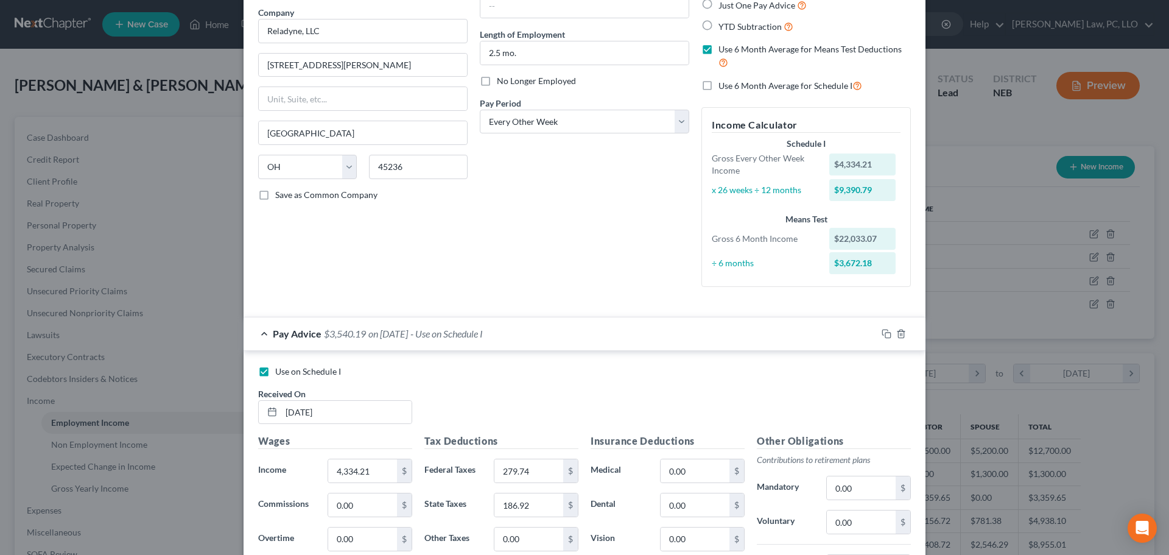
click at [275, 370] on label "Use on Schedule I" at bounding box center [308, 371] width 66 height 12
click at [280, 370] on input "Use on Schedule I" at bounding box center [284, 369] width 8 height 8
checkbox input "false"
click at [259, 331] on div "Pay Advice $3,540.19 on [DATE]" at bounding box center [560, 333] width 633 height 32
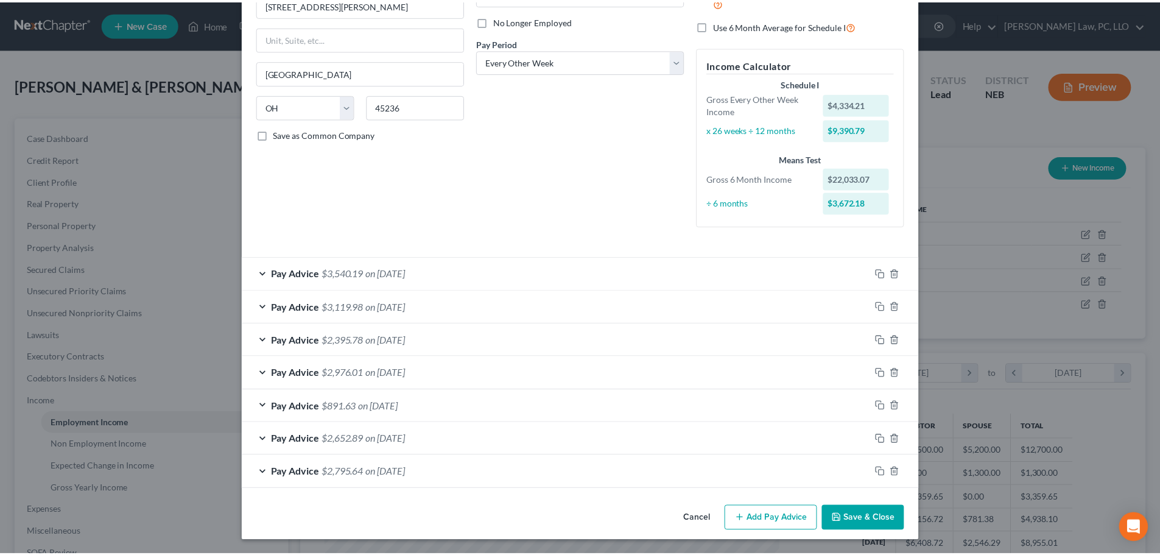
scroll to position [158, 0]
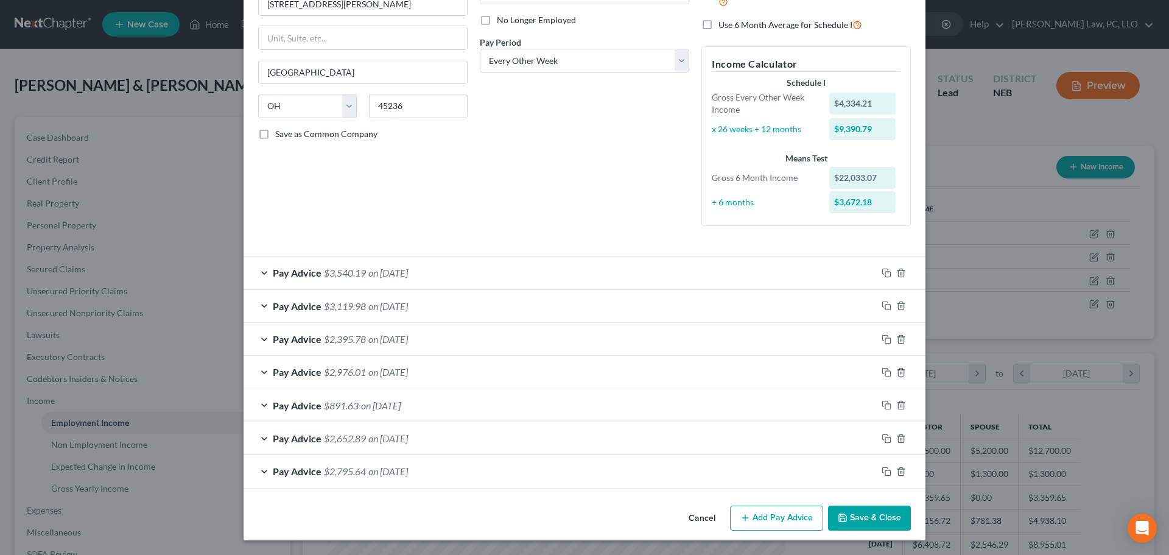
click at [265, 307] on div "Pay Advice $3,119.98 on [DATE]" at bounding box center [560, 306] width 633 height 32
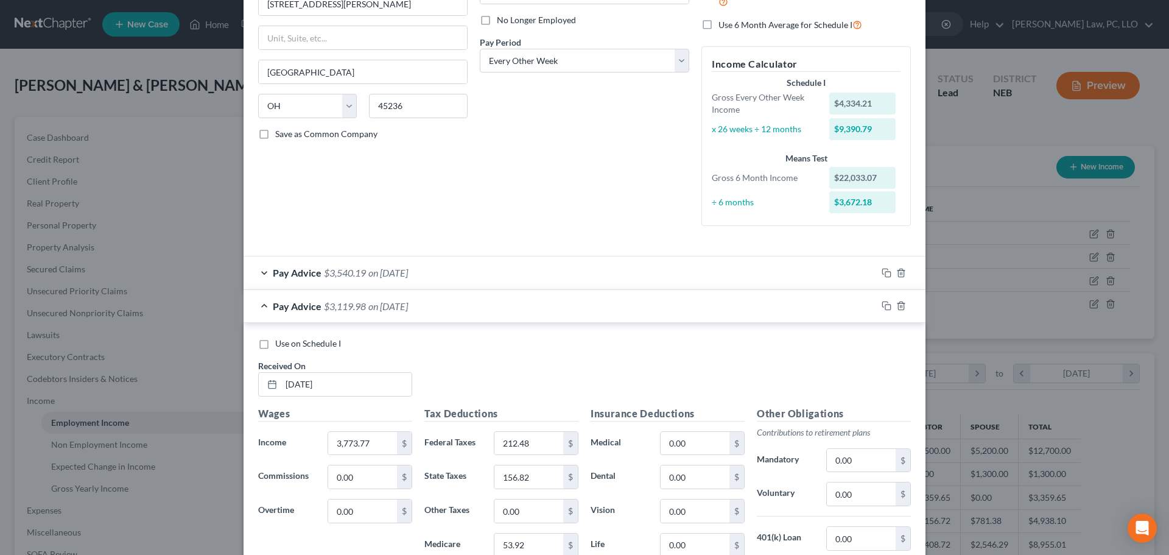
click at [275, 346] on label "Use on Schedule I" at bounding box center [308, 343] width 66 height 12
click at [280, 345] on input "Use on Schedule I" at bounding box center [284, 341] width 8 height 8
checkbox input "true"
click at [263, 306] on div "Pay Advice $3,119.98 on [DATE] - Use on Schedule I" at bounding box center [560, 306] width 633 height 32
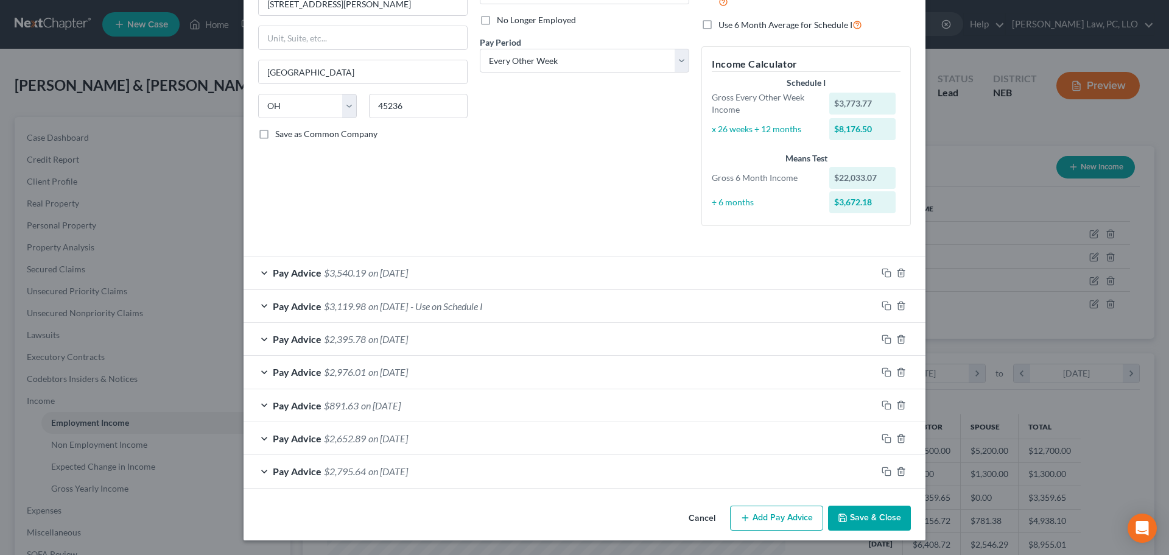
click at [838, 511] on button "Save & Close" at bounding box center [869, 518] width 83 height 26
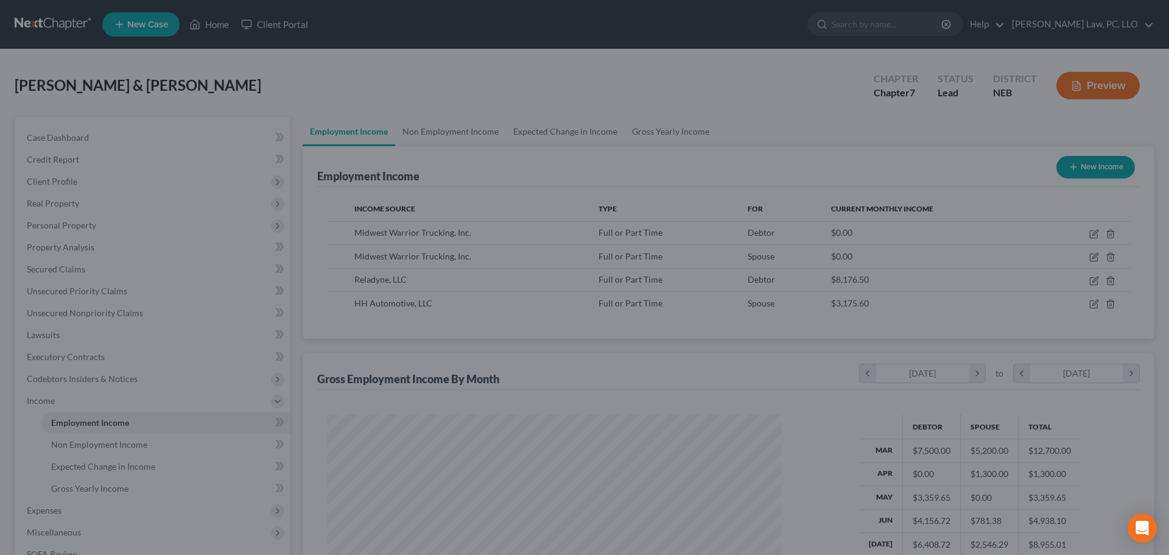
scroll to position [608591, 608339]
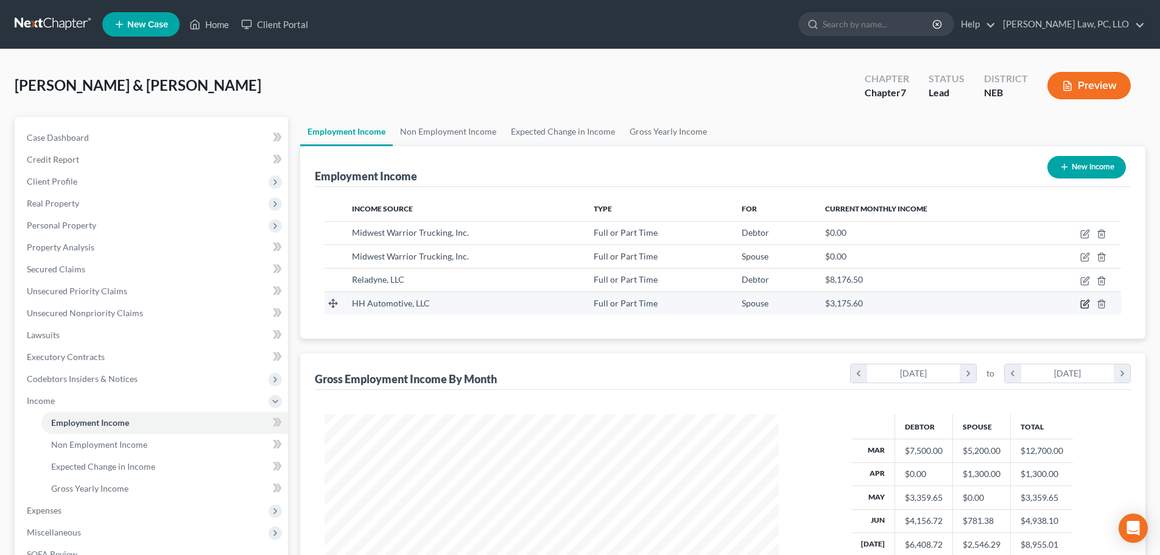
click at [1088, 305] on icon "button" at bounding box center [1084, 304] width 7 height 7
select select "0"
select select "30"
select select "3"
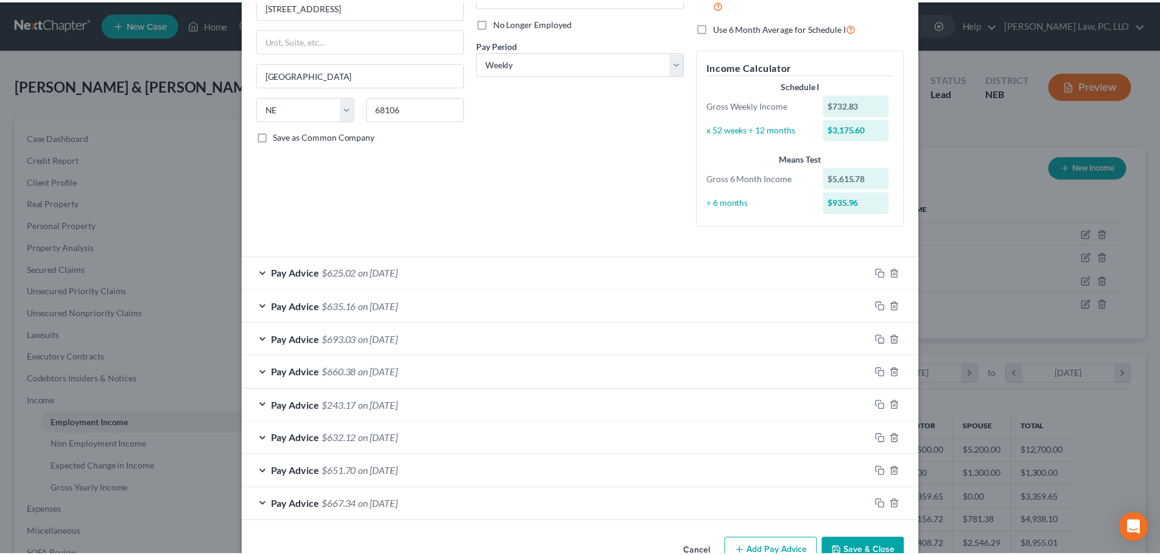
scroll to position [188, 0]
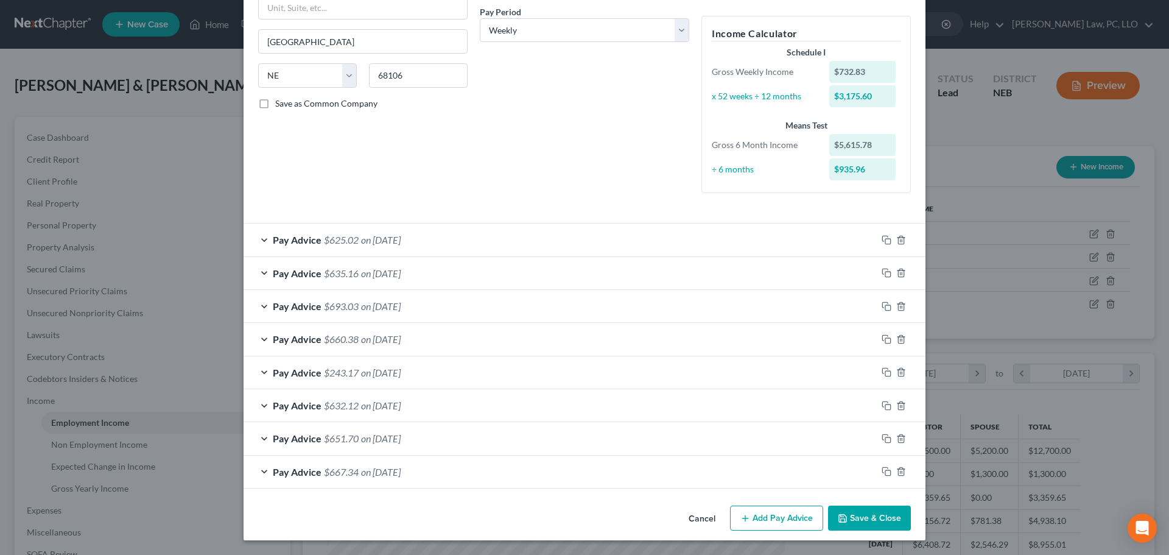
click at [256, 240] on div "Pay Advice $625.02 on [DATE]" at bounding box center [560, 239] width 633 height 32
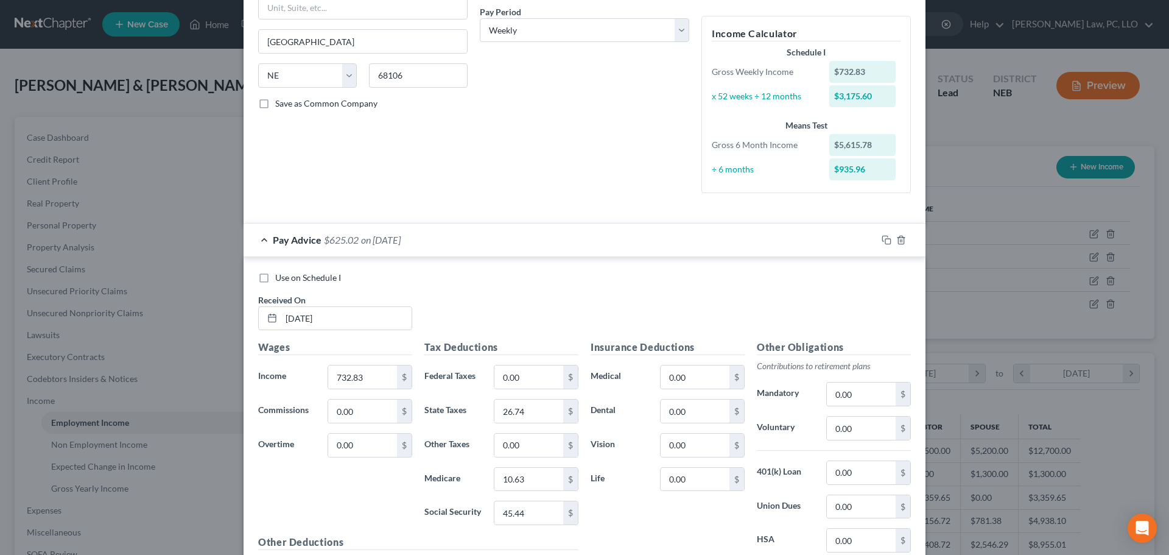
click at [275, 278] on label "Use on Schedule I" at bounding box center [308, 278] width 66 height 12
click at [280, 278] on input "Use on Schedule I" at bounding box center [284, 276] width 8 height 8
checkbox input "true"
click at [258, 234] on div "Pay Advice $625.02 on [DATE] - Use on Schedule I" at bounding box center [560, 239] width 633 height 32
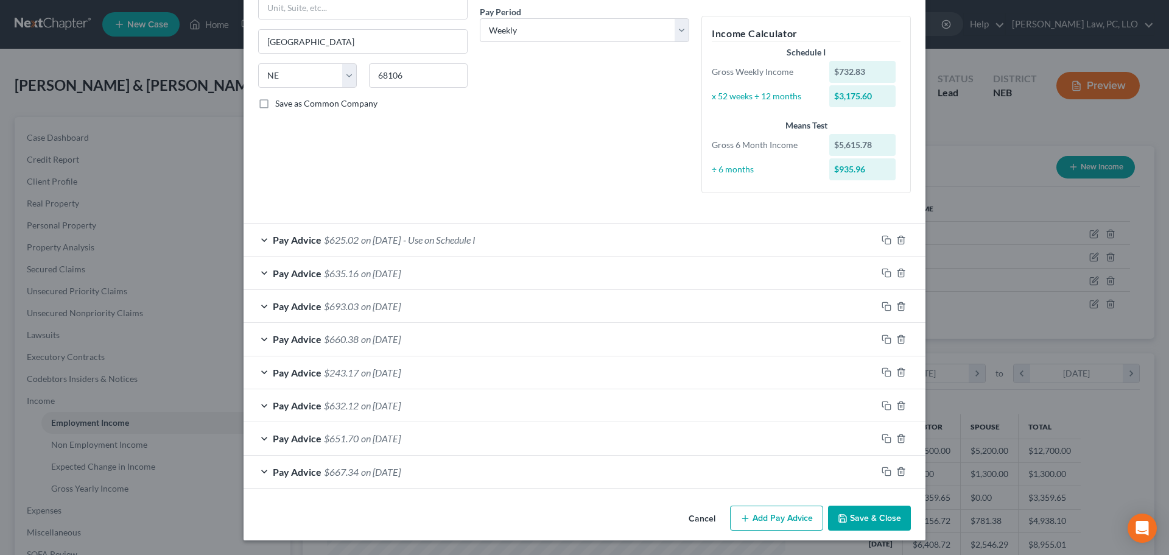
click at [867, 518] on button "Save & Close" at bounding box center [869, 518] width 83 height 26
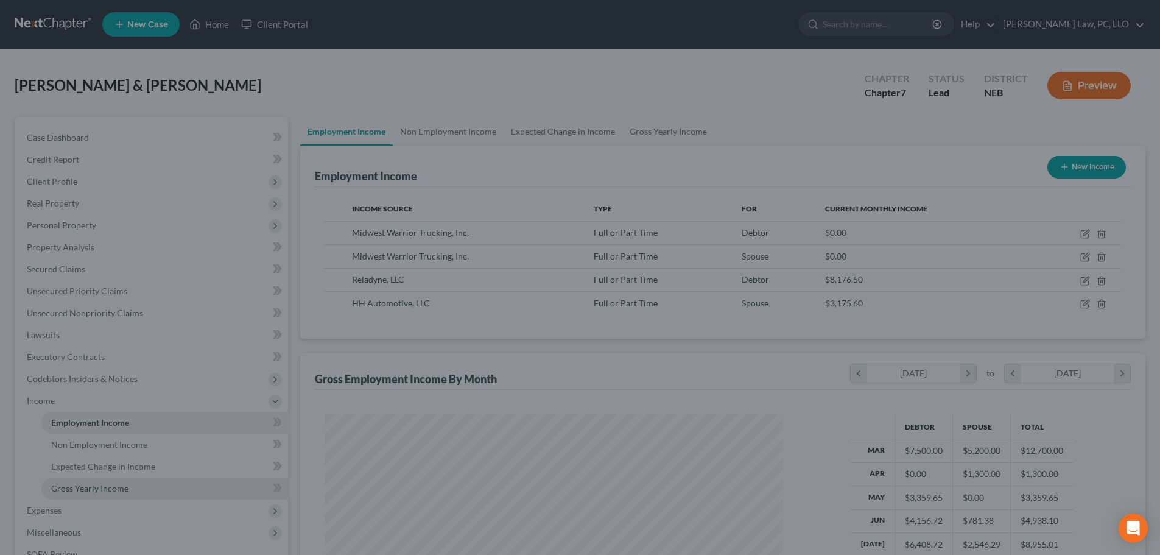
scroll to position [608591, 608339]
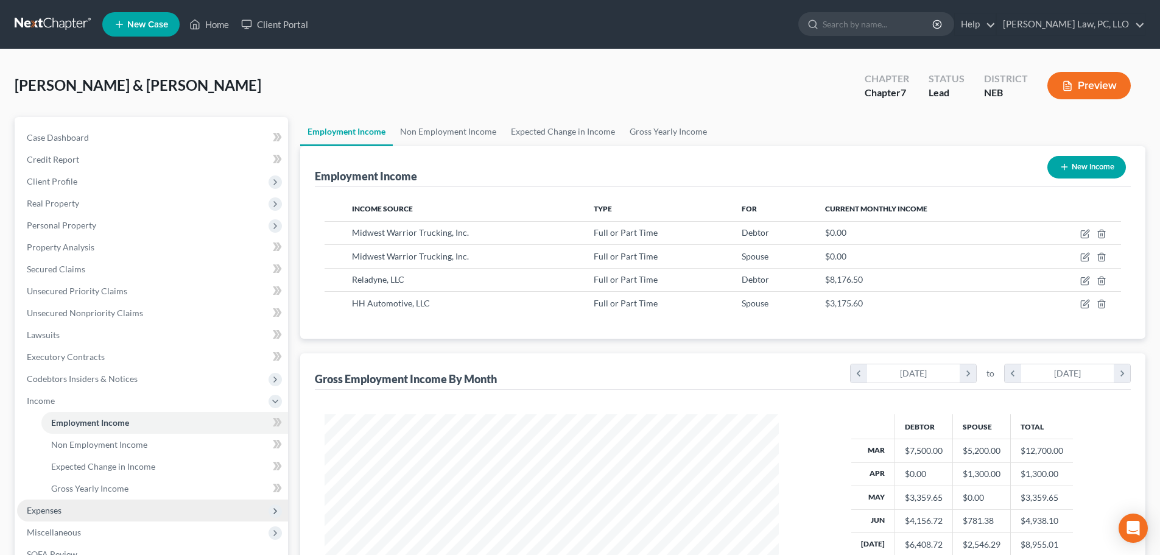
click at [58, 520] on span "Expenses" at bounding box center [152, 510] width 271 height 22
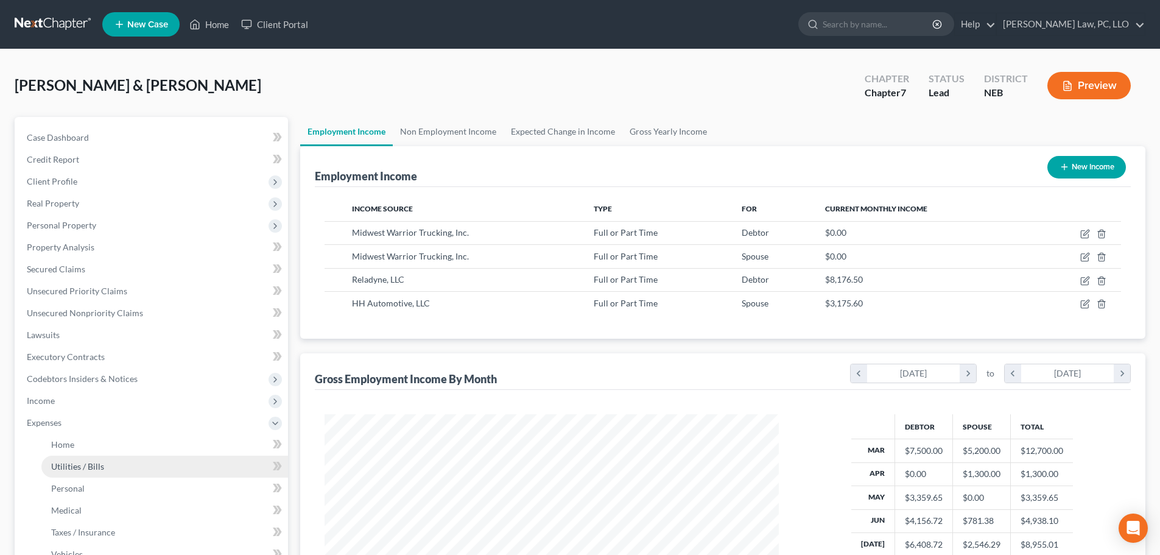
click at [60, 462] on span "Utilities / Bills" at bounding box center [77, 466] width 53 height 10
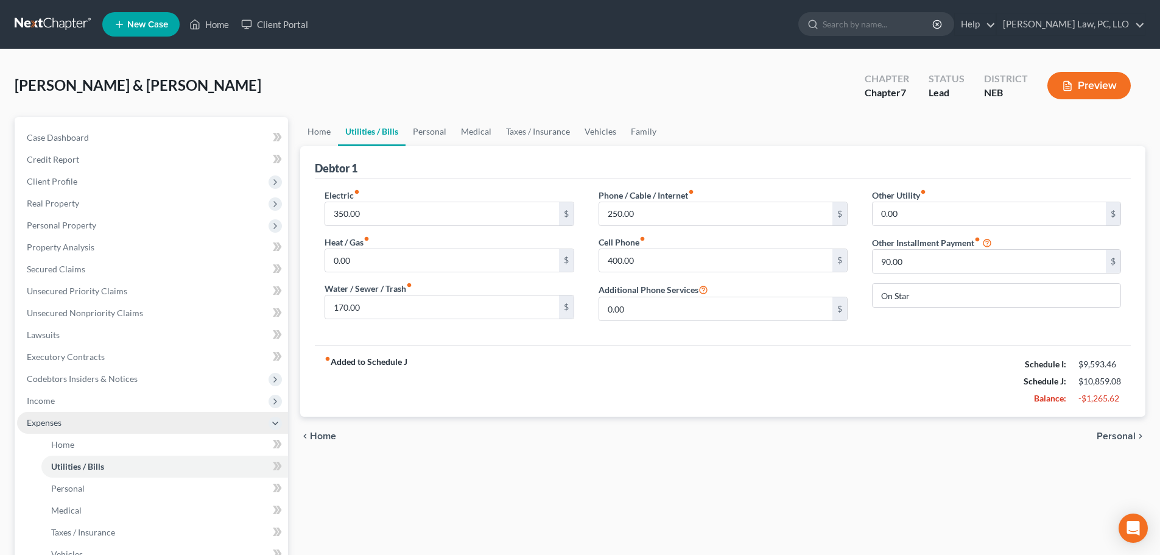
click at [49, 426] on span "Expenses" at bounding box center [44, 422] width 35 height 10
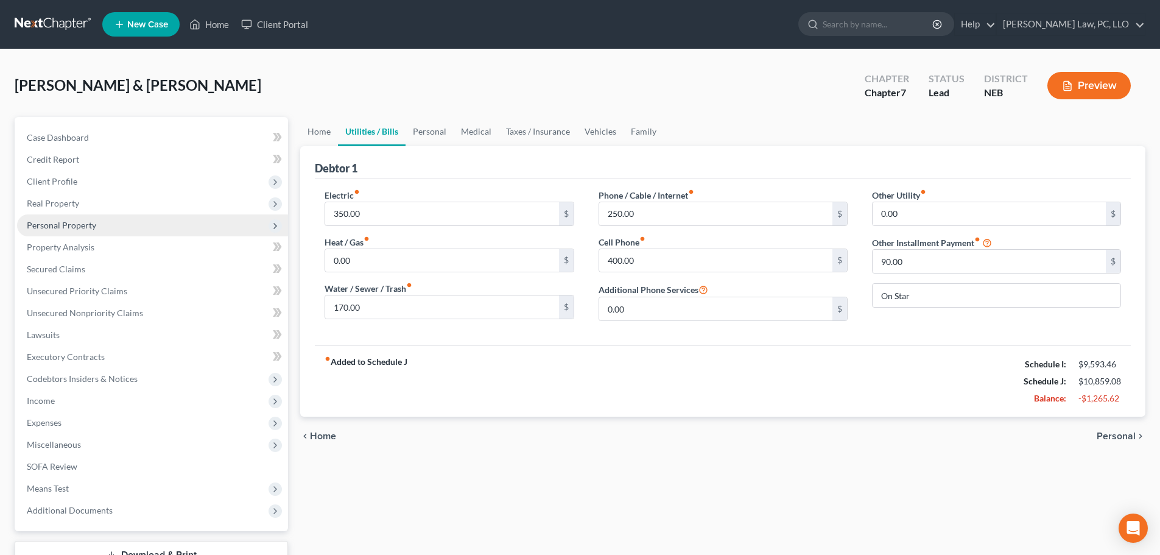
click at [85, 230] on span "Personal Property" at bounding box center [61, 225] width 69 height 10
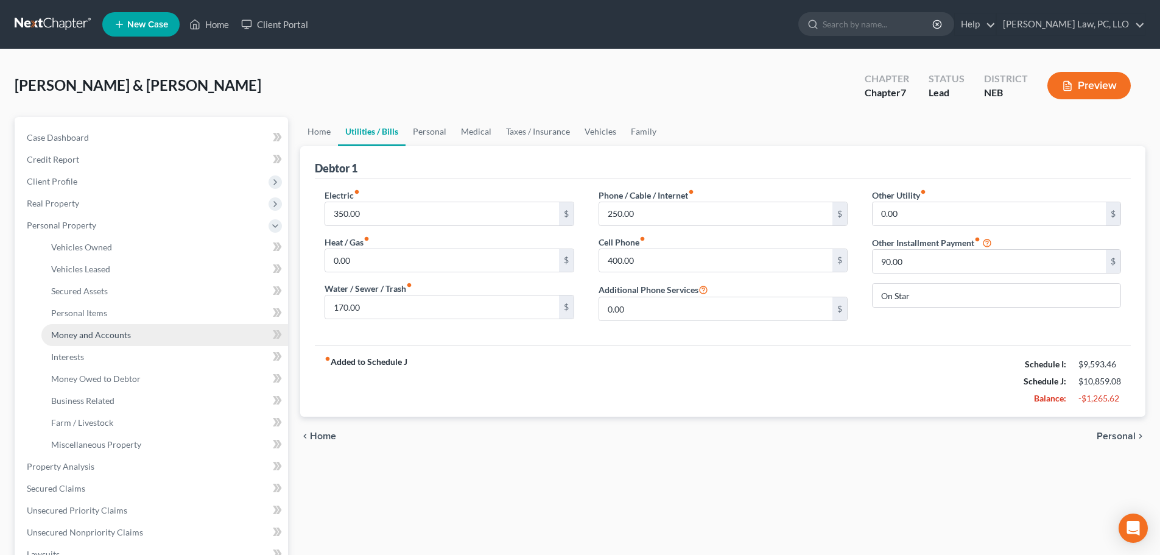
click at [90, 332] on span "Money and Accounts" at bounding box center [91, 334] width 80 height 10
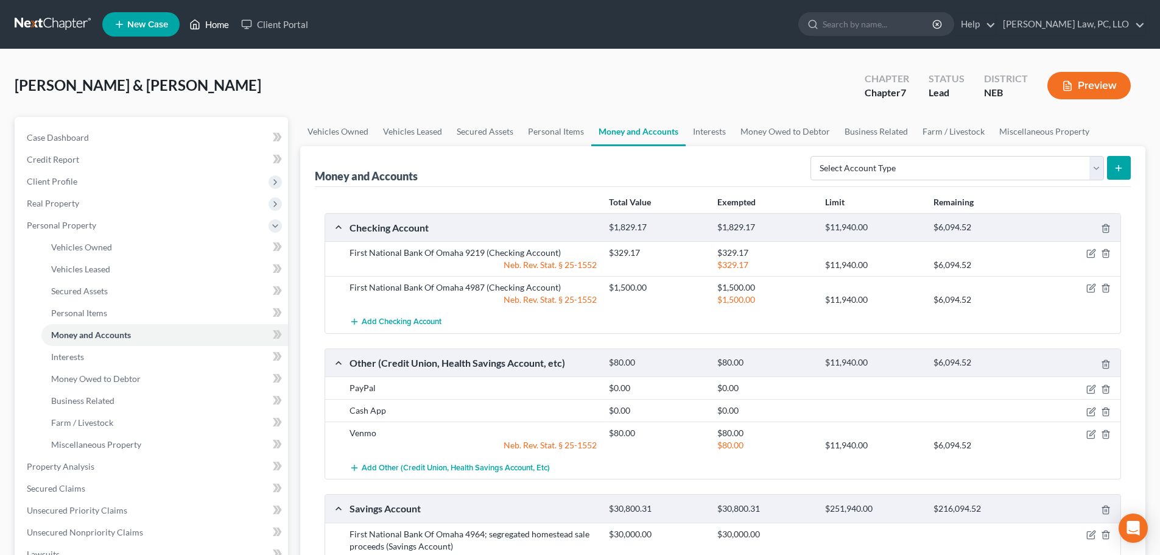
click at [215, 28] on link "Home" at bounding box center [209, 24] width 52 height 22
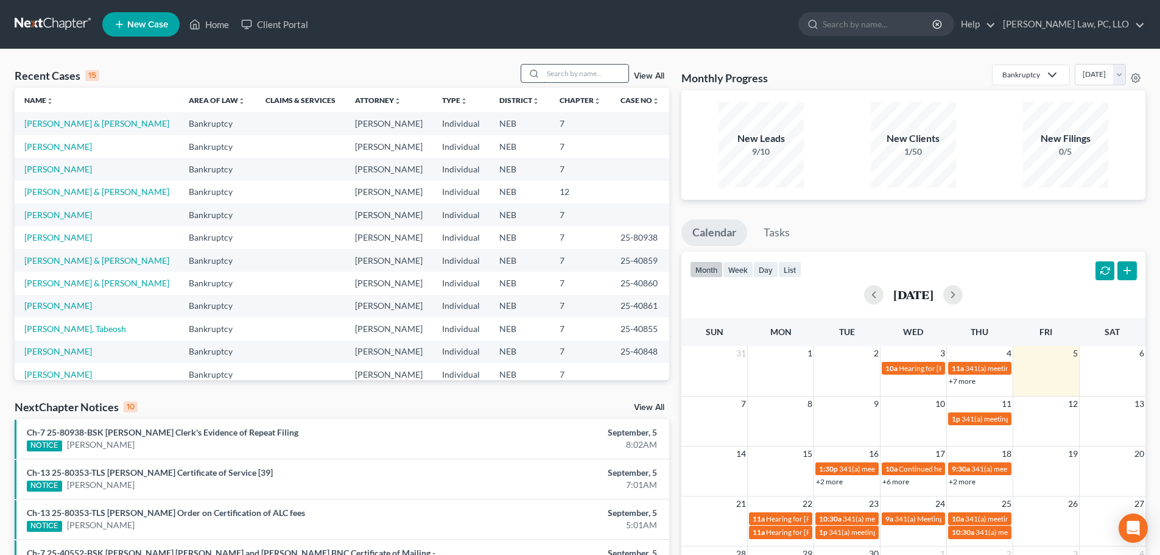
click at [588, 78] on input "search" at bounding box center [585, 74] width 85 height 18
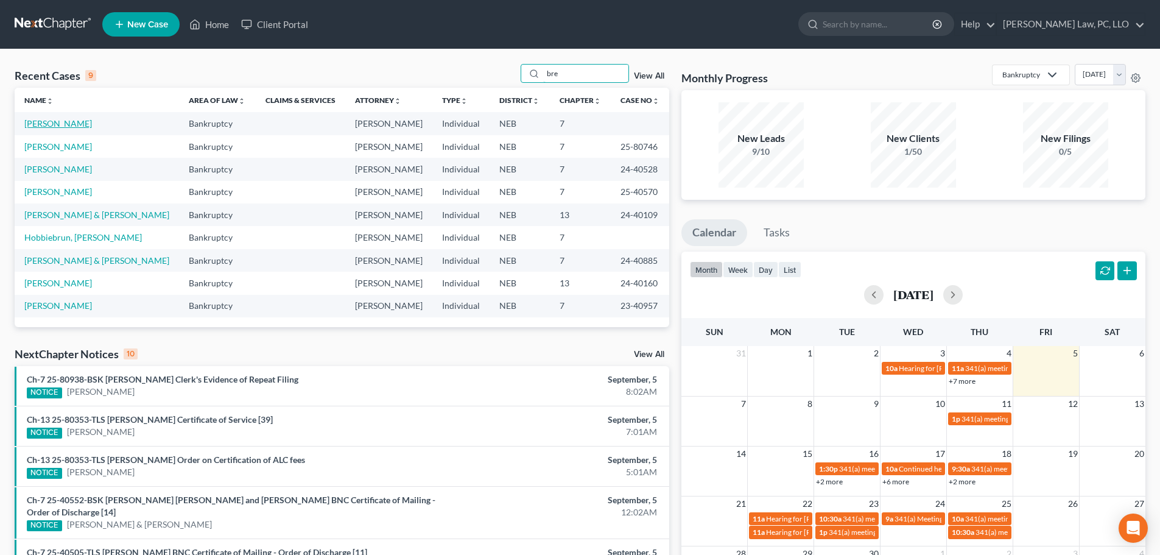
type input "bre"
click at [61, 124] on link "[PERSON_NAME]" at bounding box center [58, 123] width 68 height 10
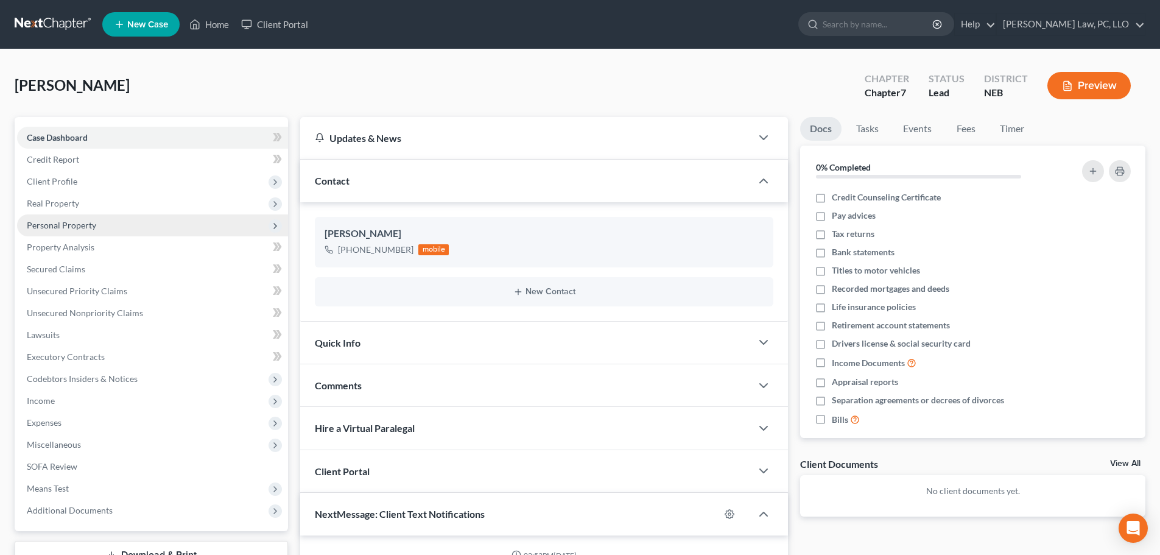
click at [58, 228] on span "Personal Property" at bounding box center [61, 225] width 69 height 10
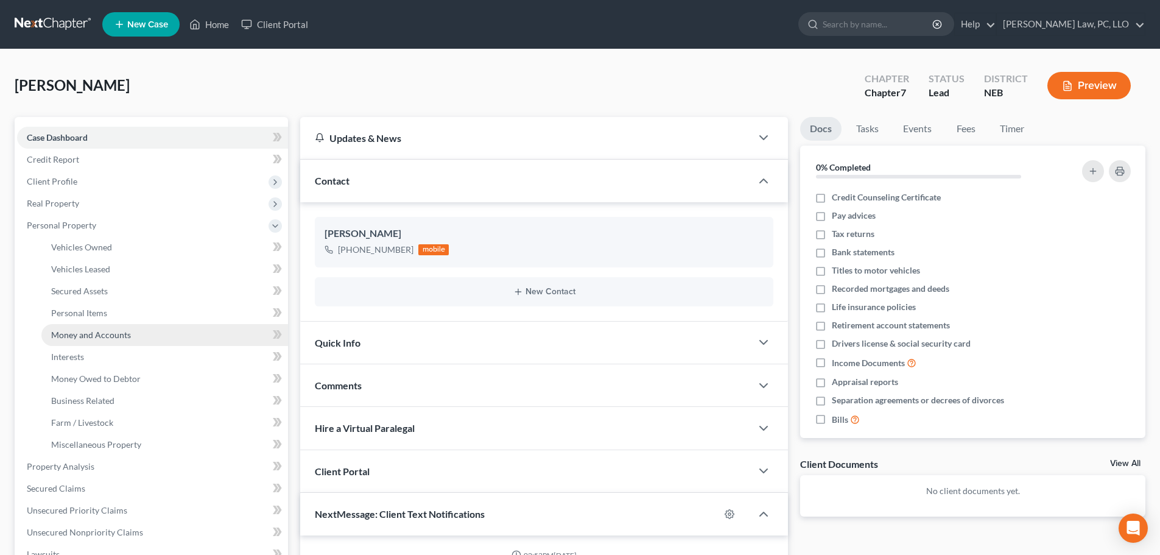
click at [96, 340] on link "Money and Accounts" at bounding box center [164, 335] width 247 height 22
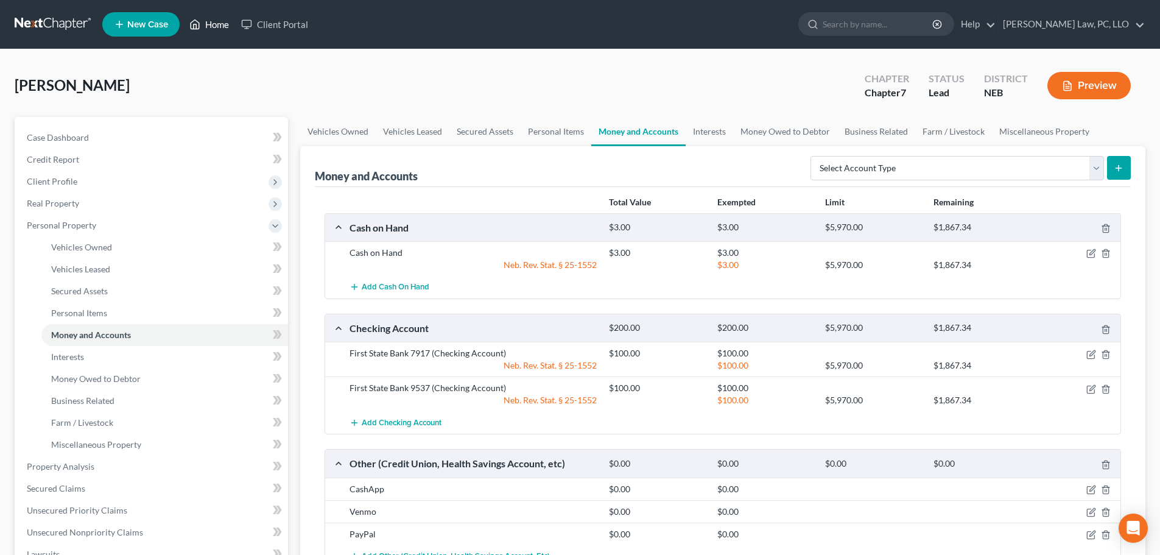
click at [198, 26] on icon at bounding box center [194, 24] width 11 height 15
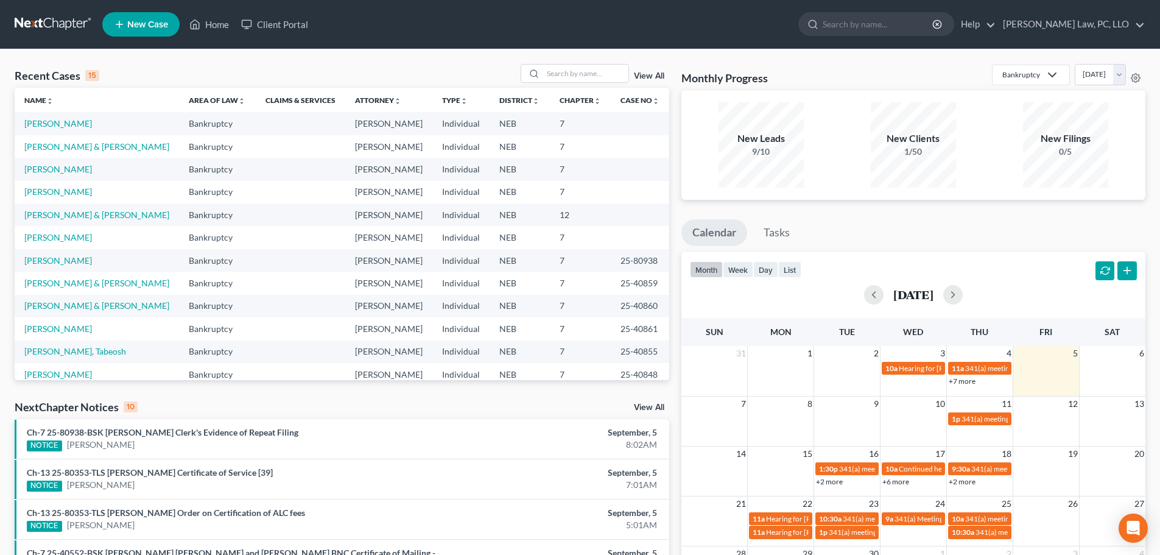
click at [73, 129] on td "[PERSON_NAME]" at bounding box center [97, 123] width 164 height 23
click at [73, 127] on link "[PERSON_NAME]" at bounding box center [58, 123] width 68 height 10
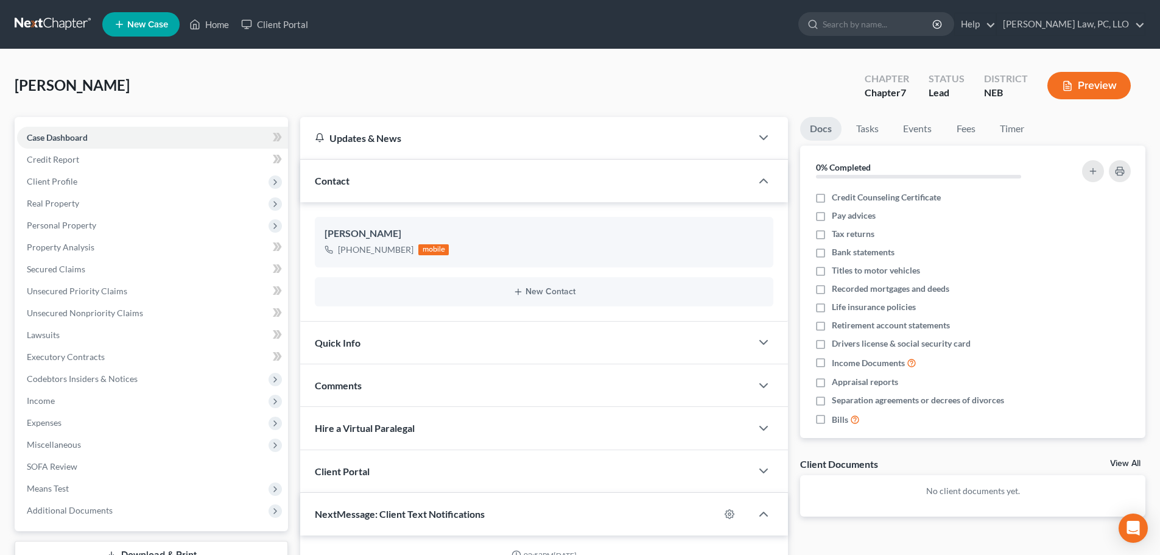
click at [164, 72] on div "[PERSON_NAME] Upgraded Chapter Chapter 7 Status Lead District NEB Preview" at bounding box center [580, 90] width 1131 height 53
drag, startPoint x: 116, startPoint y: 218, endPoint x: 122, endPoint y: 202, distance: 17.5
click at [116, 218] on span "Personal Property" at bounding box center [152, 225] width 271 height 22
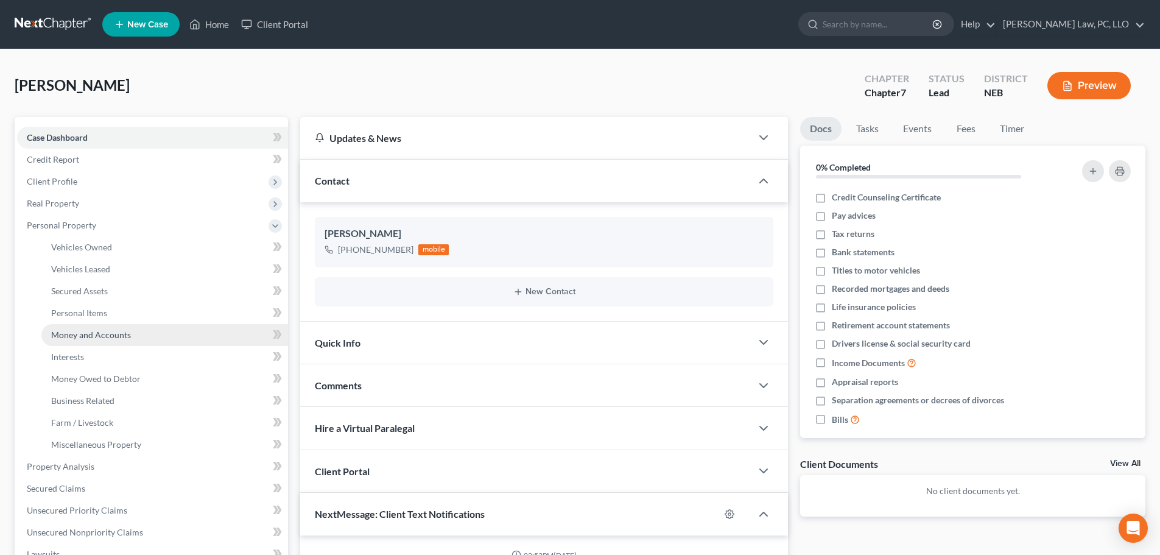
click at [91, 331] on span "Money and Accounts" at bounding box center [91, 334] width 80 height 10
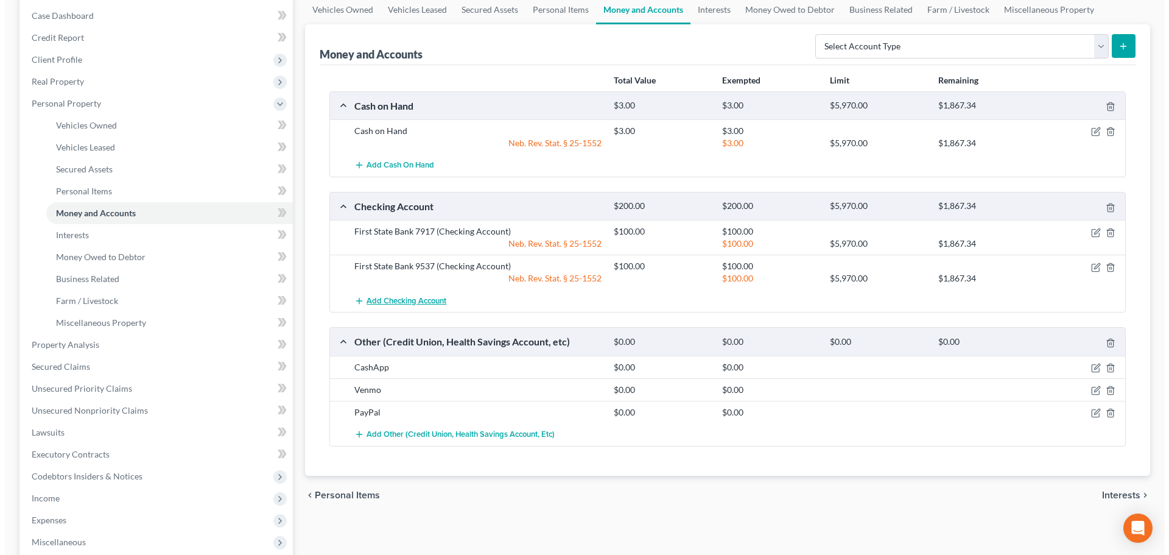
scroll to position [61, 0]
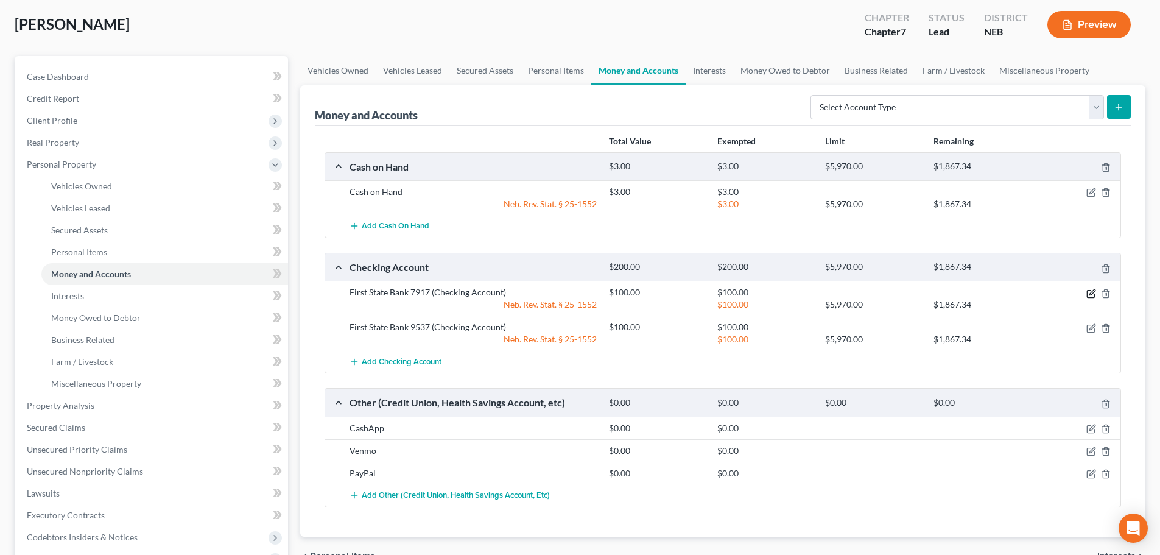
click at [1092, 293] on icon "button" at bounding box center [1091, 291] width 5 height 5
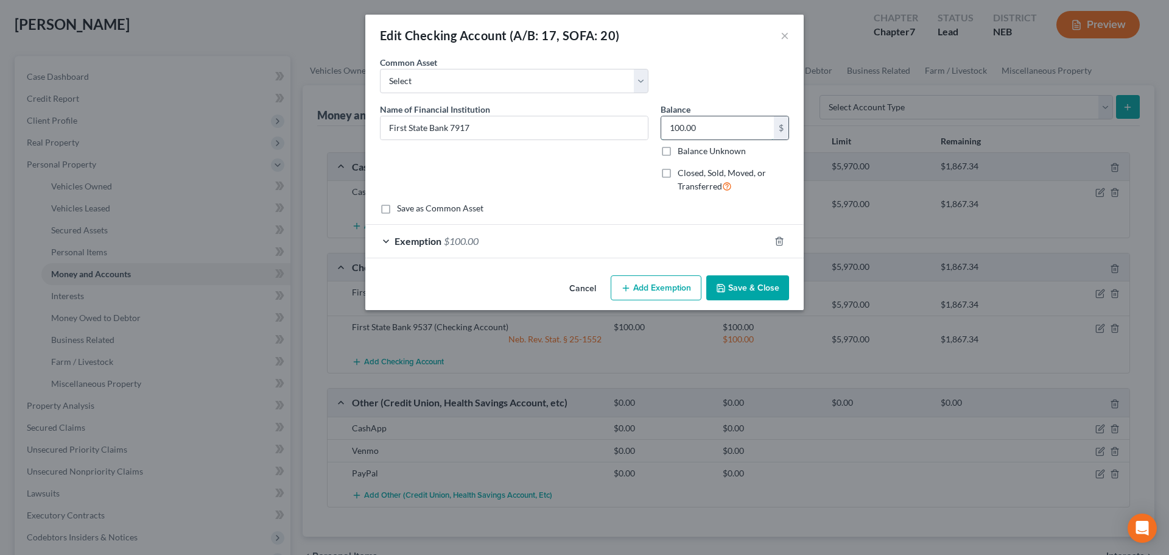
click at [732, 130] on input "100.00" at bounding box center [717, 127] width 113 height 23
paste input "2,516.68"
type input "2,516.68"
click at [616, 245] on div "Exemption $100.00" at bounding box center [567, 241] width 404 height 32
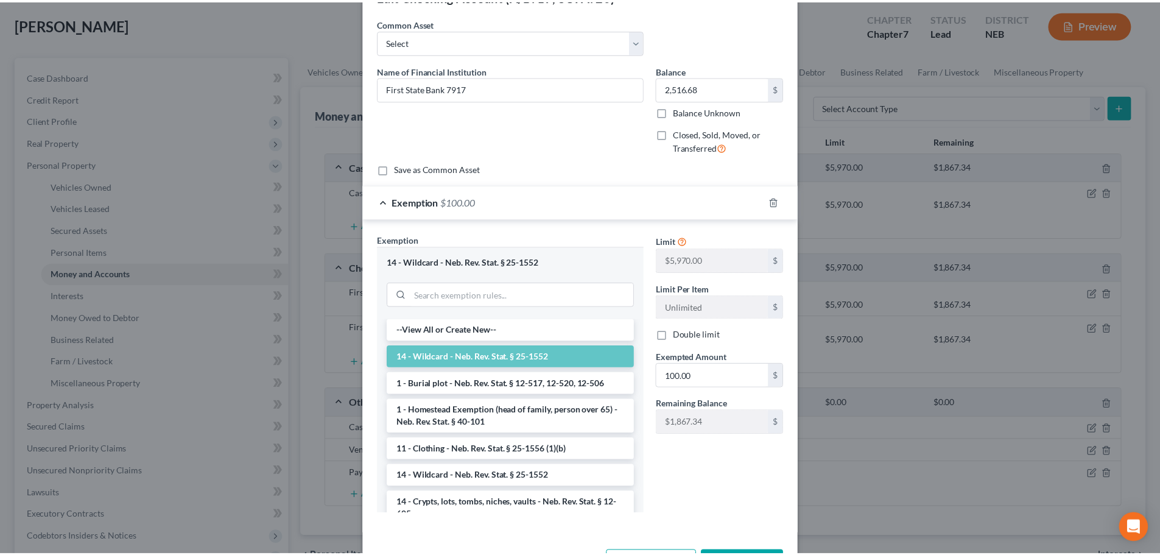
scroll to position [85, 0]
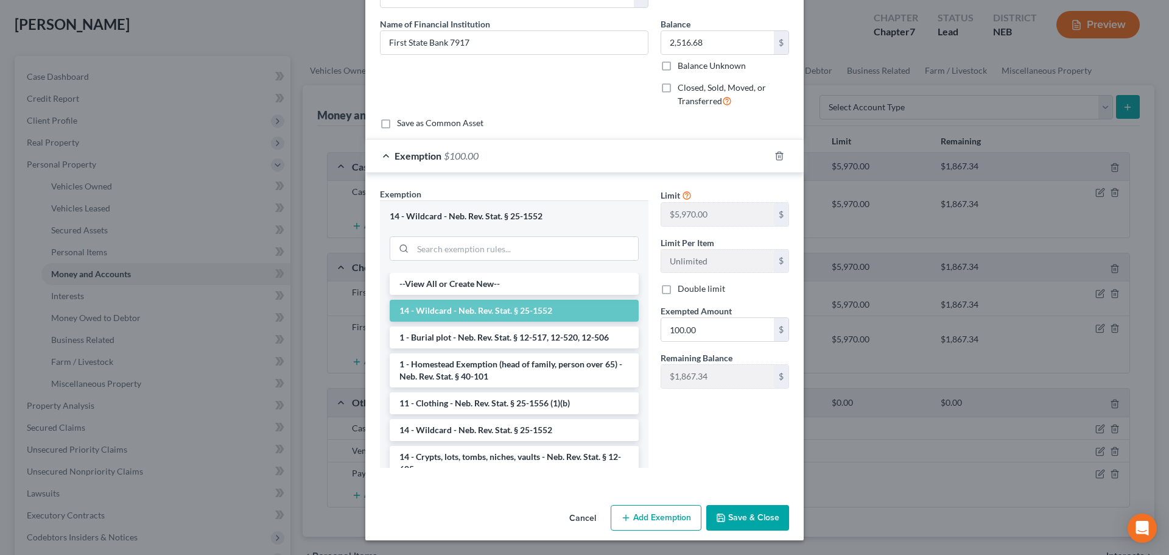
click at [586, 520] on button "Cancel" at bounding box center [583, 518] width 46 height 24
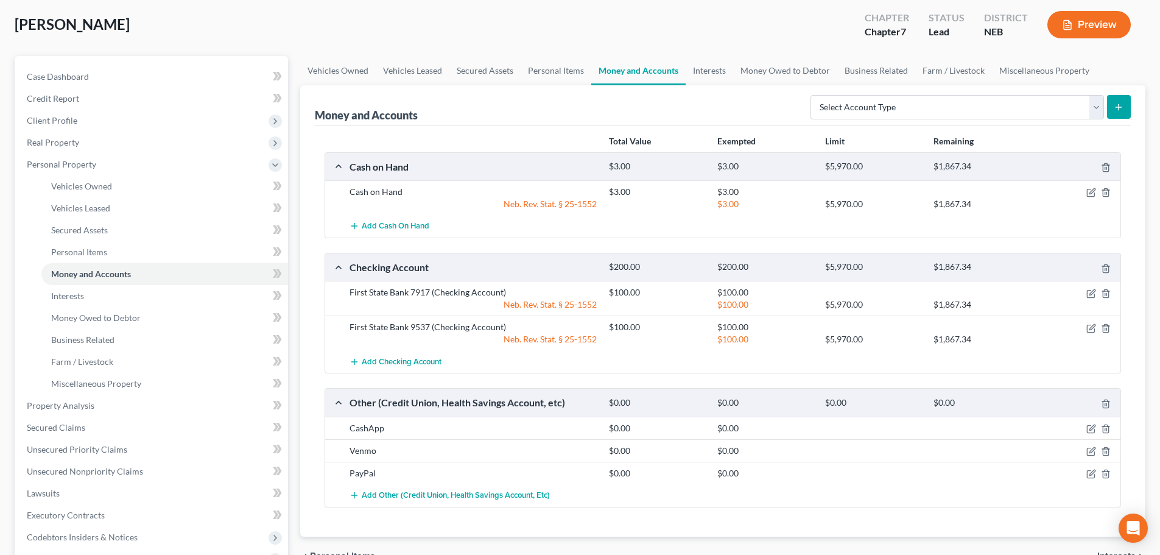
scroll to position [0, 0]
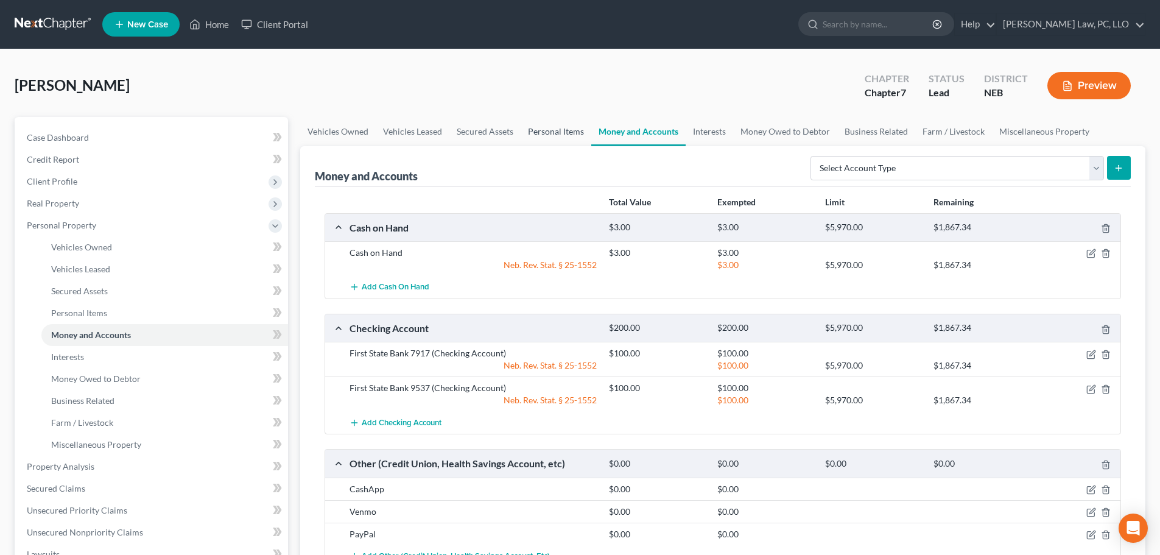
click at [546, 140] on link "Personal Items" at bounding box center [556, 131] width 71 height 29
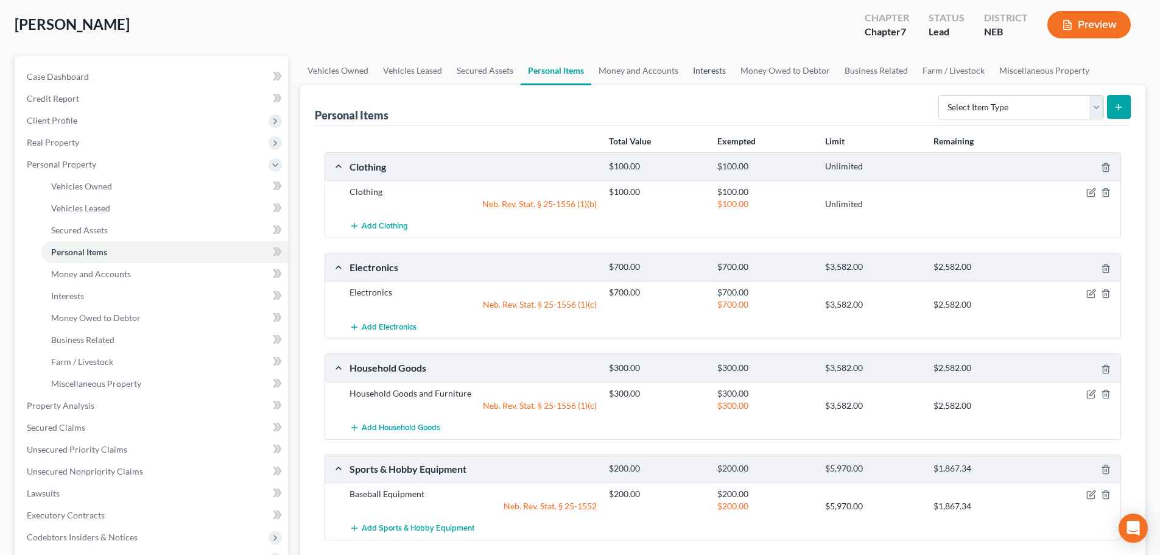
click at [702, 71] on link "Interests" at bounding box center [709, 70] width 47 height 29
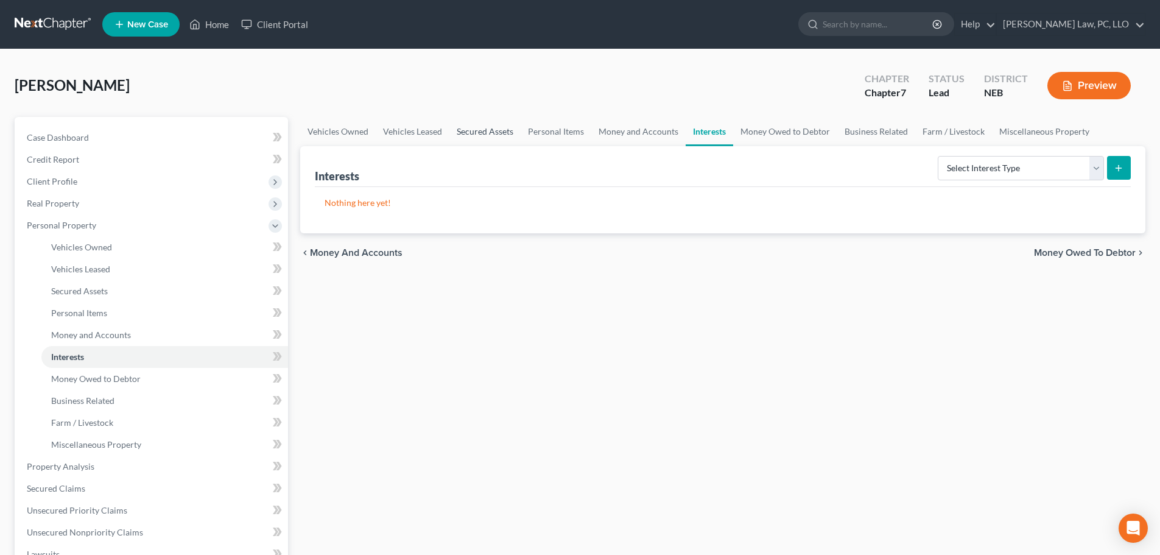
click at [493, 130] on link "Secured Assets" at bounding box center [484, 131] width 71 height 29
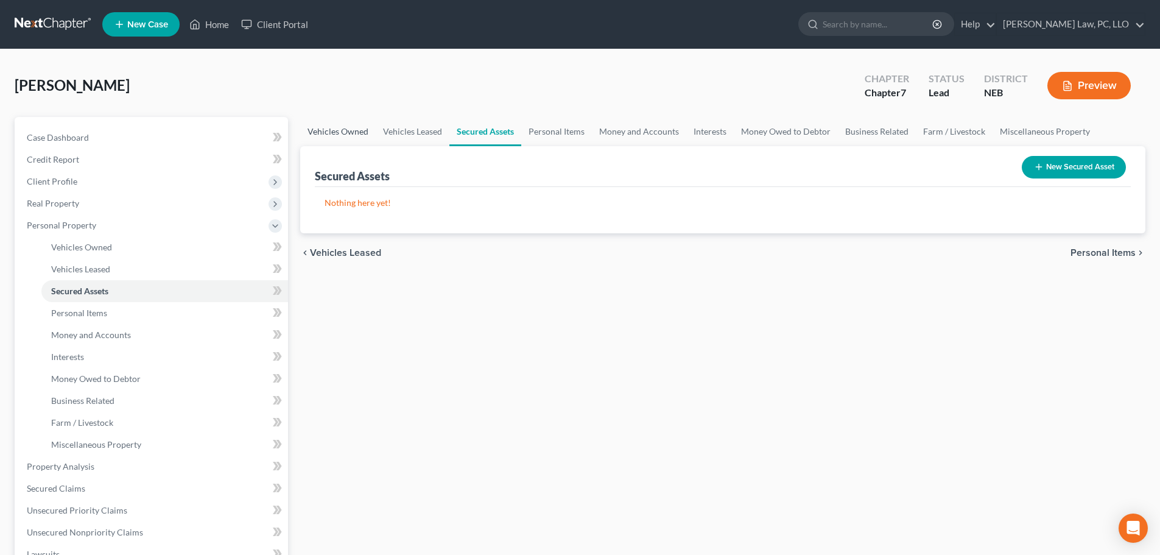
click at [343, 135] on link "Vehicles Owned" at bounding box center [337, 131] width 75 height 29
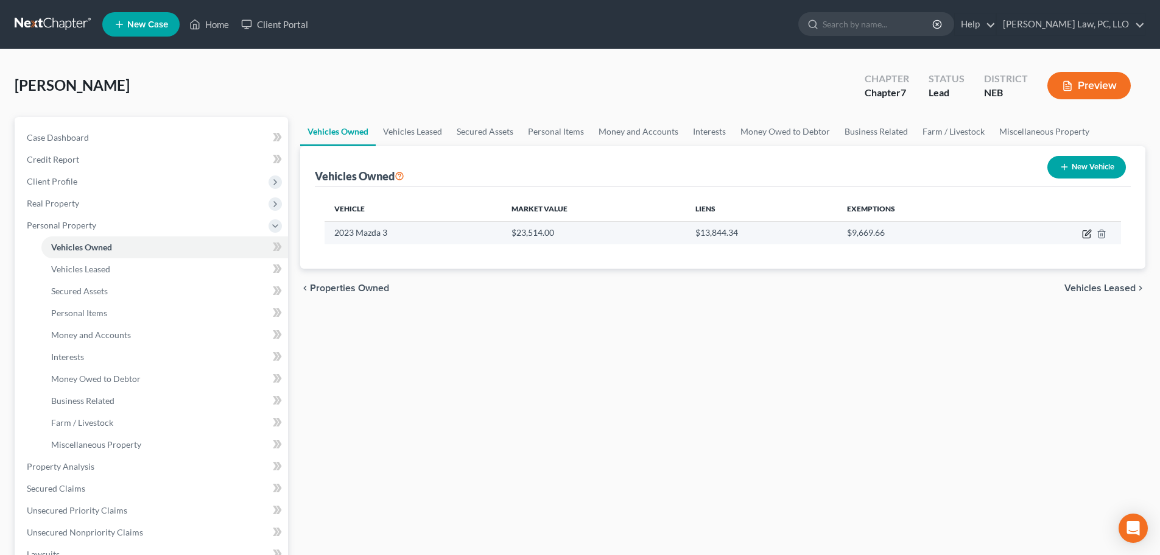
click at [1086, 235] on icon "button" at bounding box center [1087, 232] width 5 height 5
select select "0"
select select "3"
select select "2"
select select "0"
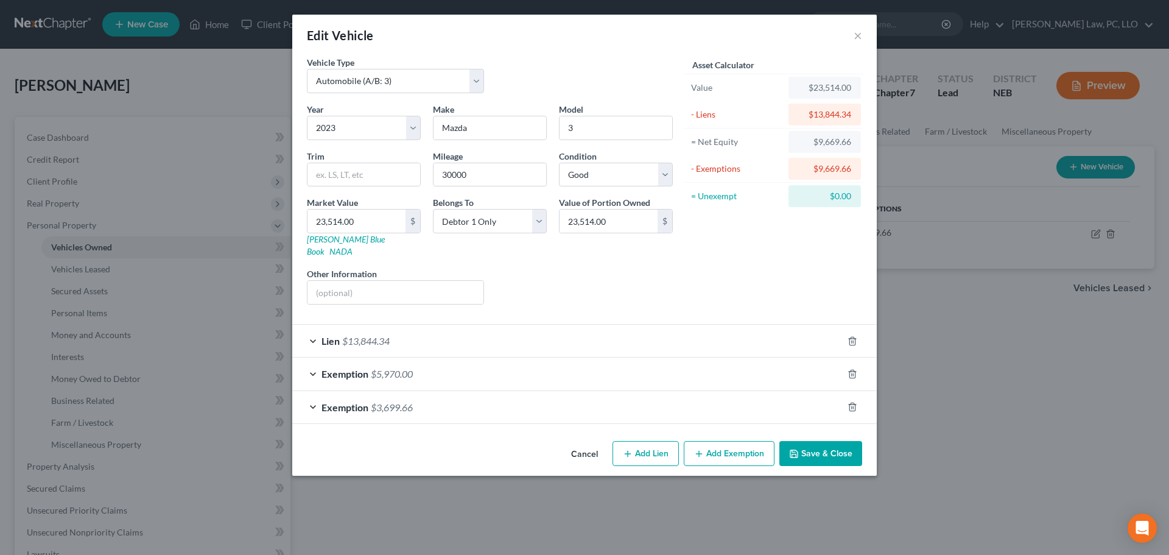
click at [487, 395] on div "Exemption $3,699.66" at bounding box center [567, 407] width 550 height 32
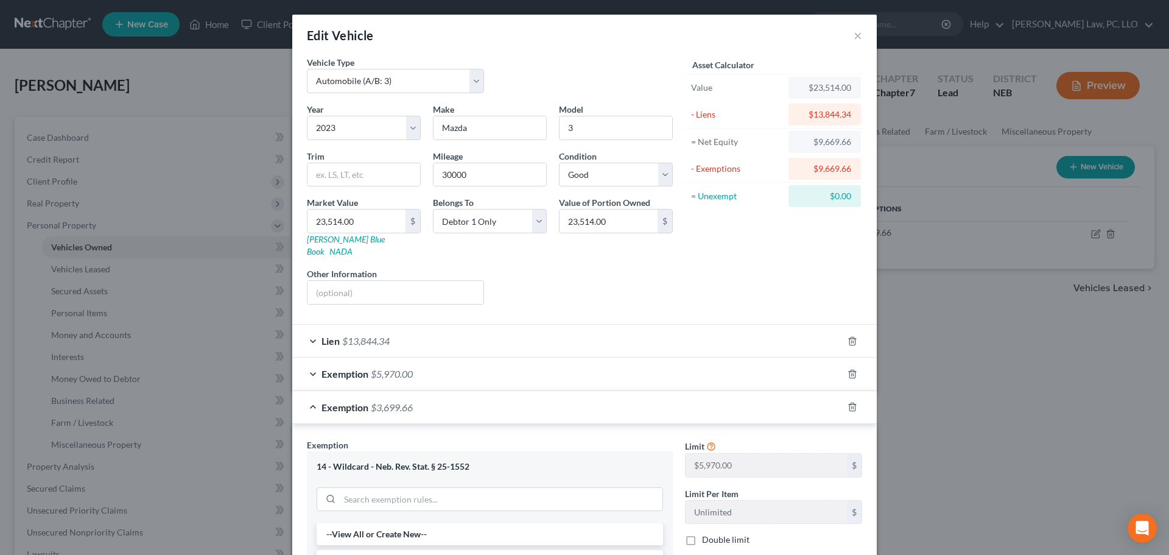
click at [487, 395] on div "Exemption $3,699.66" at bounding box center [567, 407] width 550 height 32
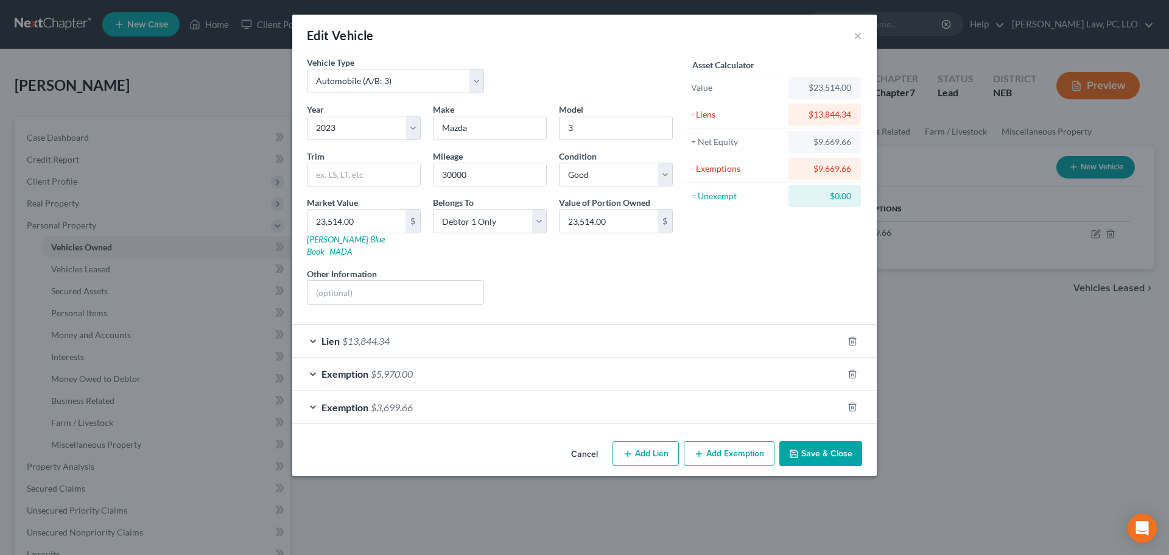
click at [815, 443] on button "Save & Close" at bounding box center [820, 454] width 83 height 26
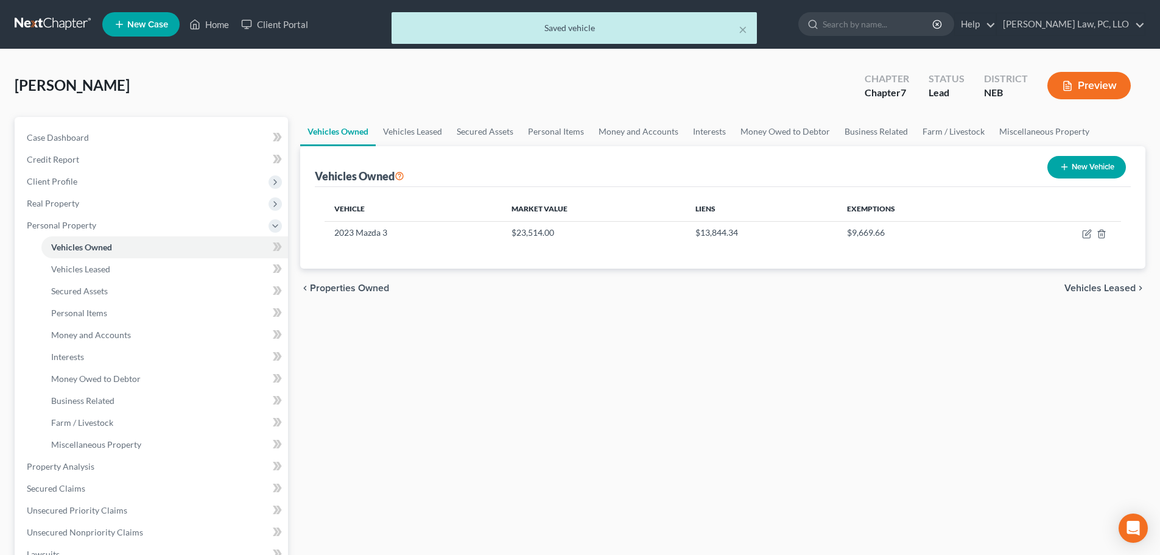
click at [706, 385] on div "Vehicles Owned Vehicles Leased Secured Assets Personal Items Money and Accounts…" at bounding box center [722, 468] width 857 height 703
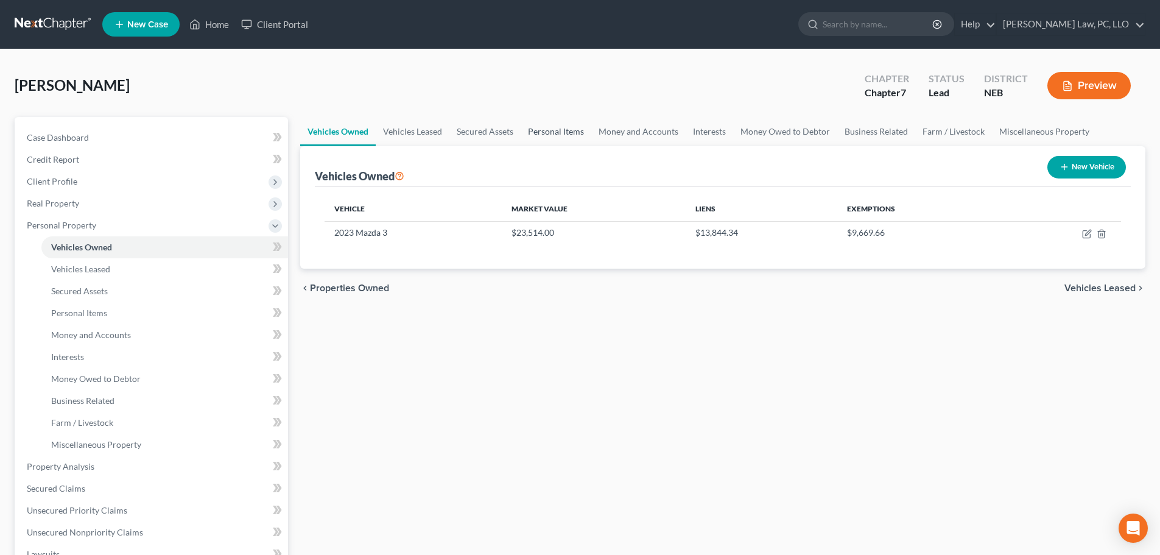
click at [569, 135] on link "Personal Items" at bounding box center [556, 131] width 71 height 29
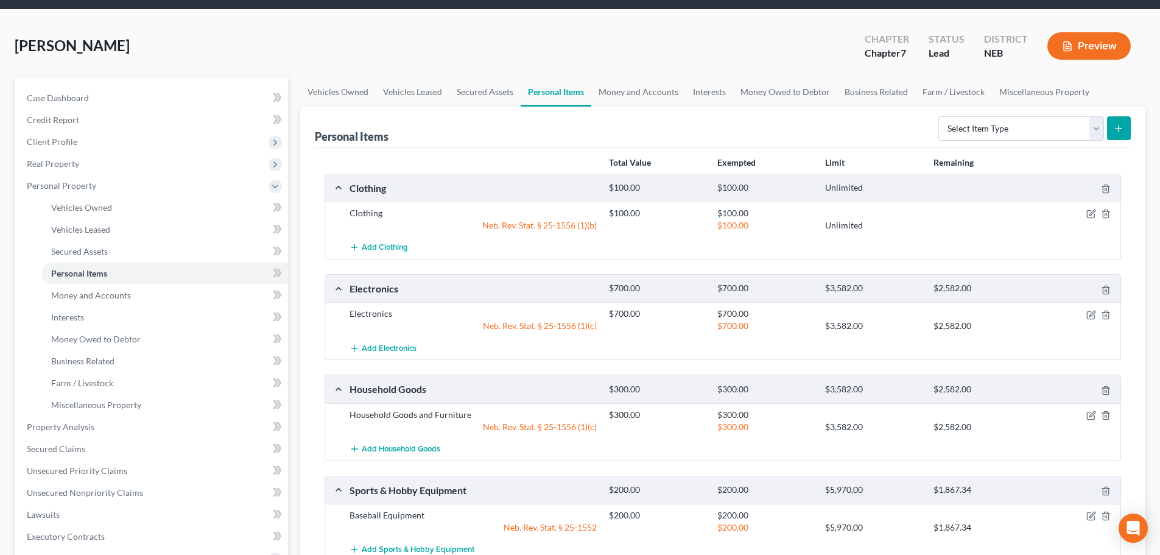
scroll to position [61, 0]
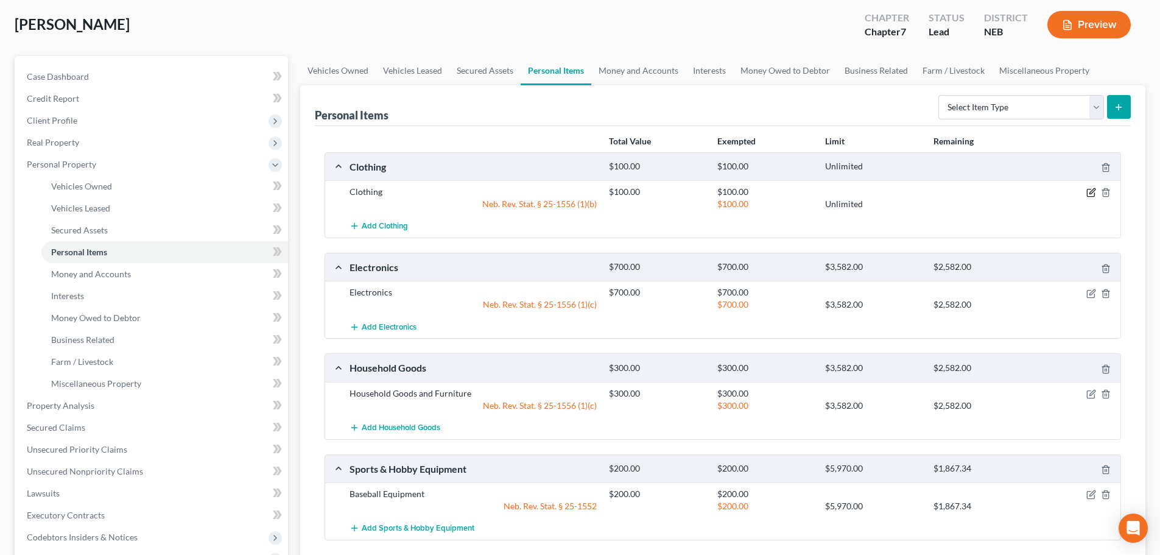
click at [1089, 192] on icon "button" at bounding box center [1091, 193] width 10 height 10
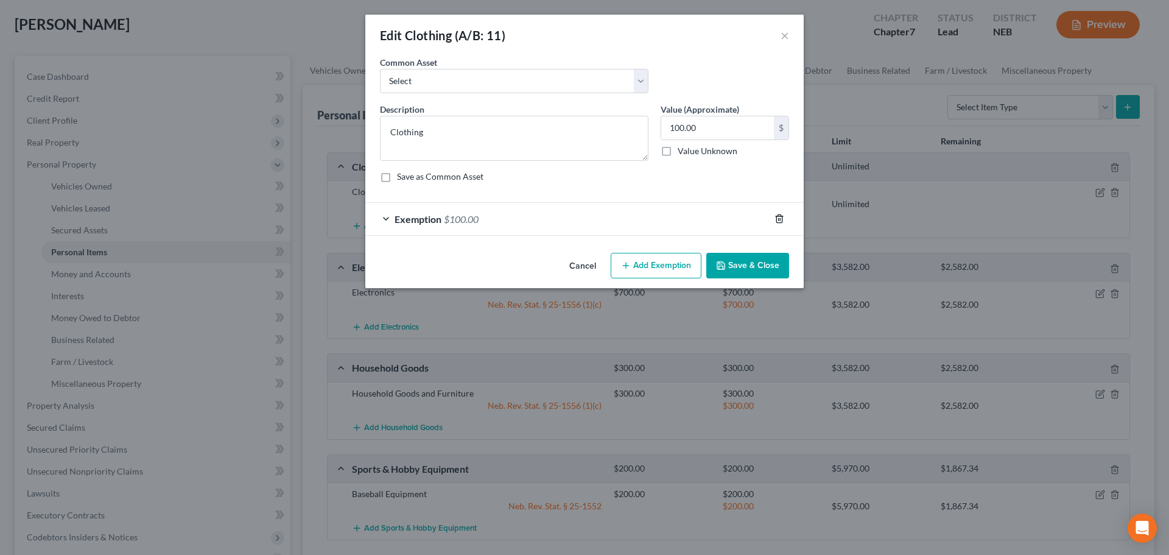
click at [778, 214] on icon "button" at bounding box center [779, 219] width 10 height 10
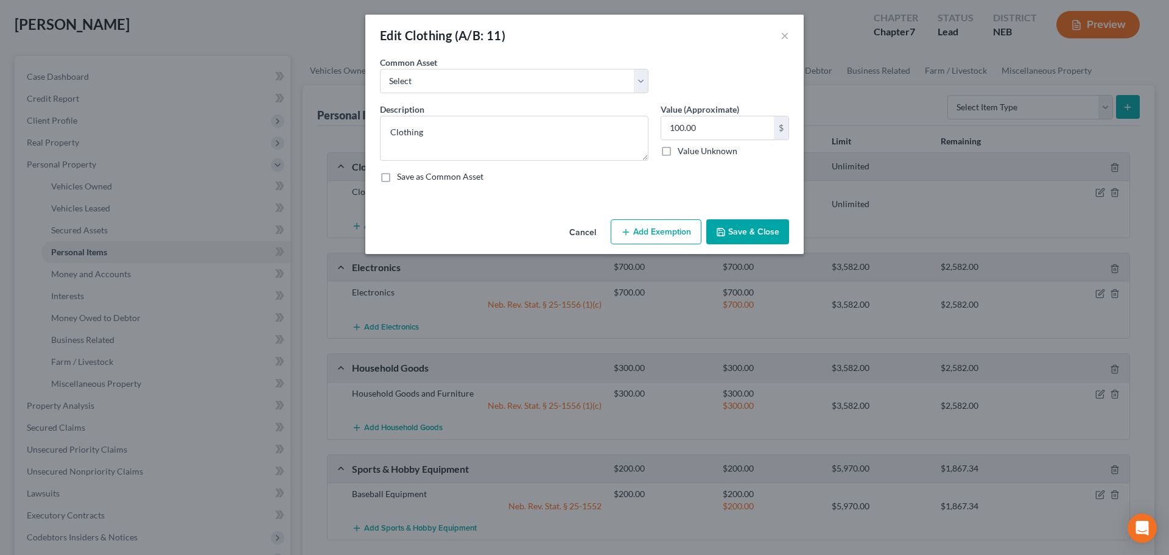
click at [721, 234] on icon "button" at bounding box center [721, 232] width 10 height 10
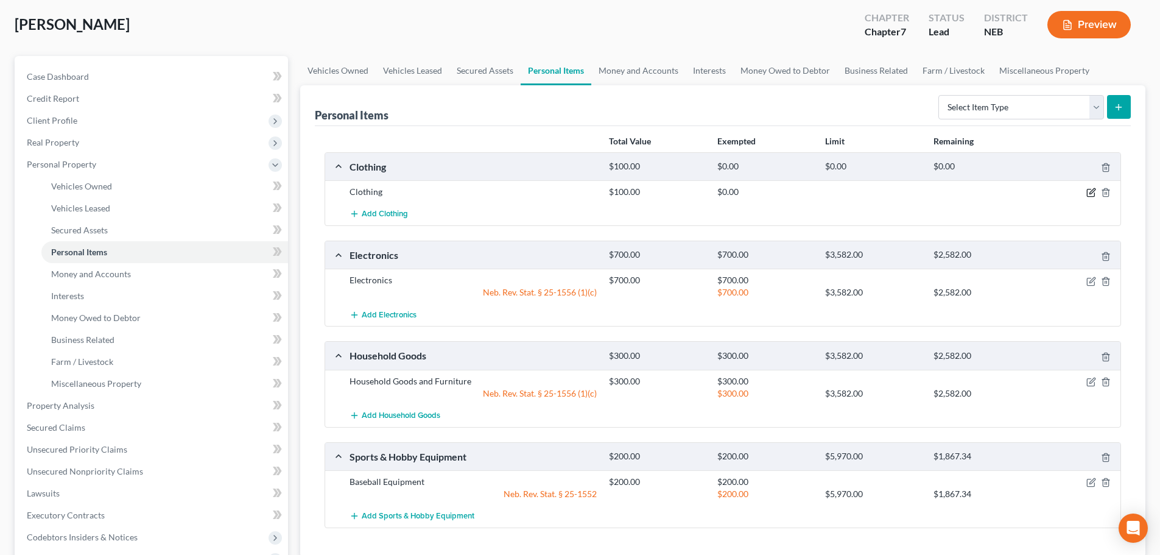
click at [1087, 196] on icon "button" at bounding box center [1090, 192] width 7 height 7
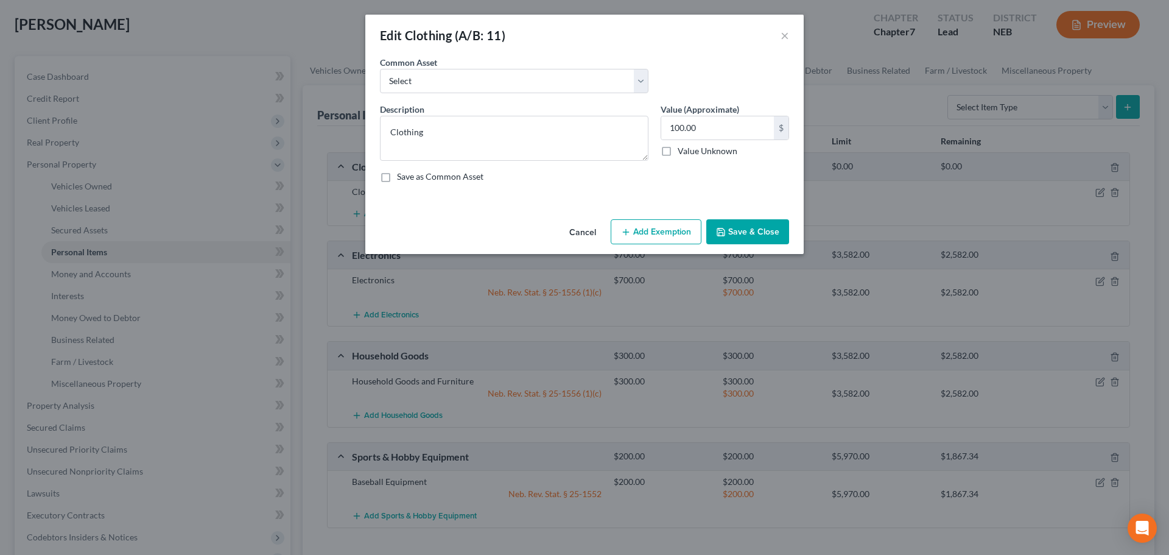
click at [654, 238] on button "Add Exemption" at bounding box center [656, 232] width 91 height 26
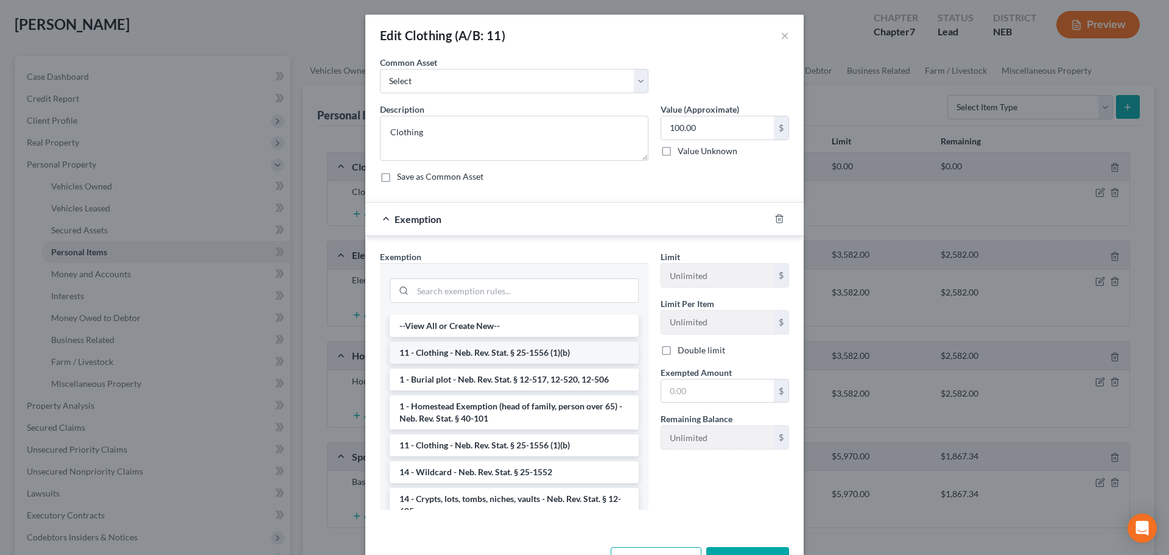
click at [449, 355] on li "11 - Clothing - Neb. Rev. Stat. § 25-1556 (1)(b)" at bounding box center [514, 353] width 249 height 22
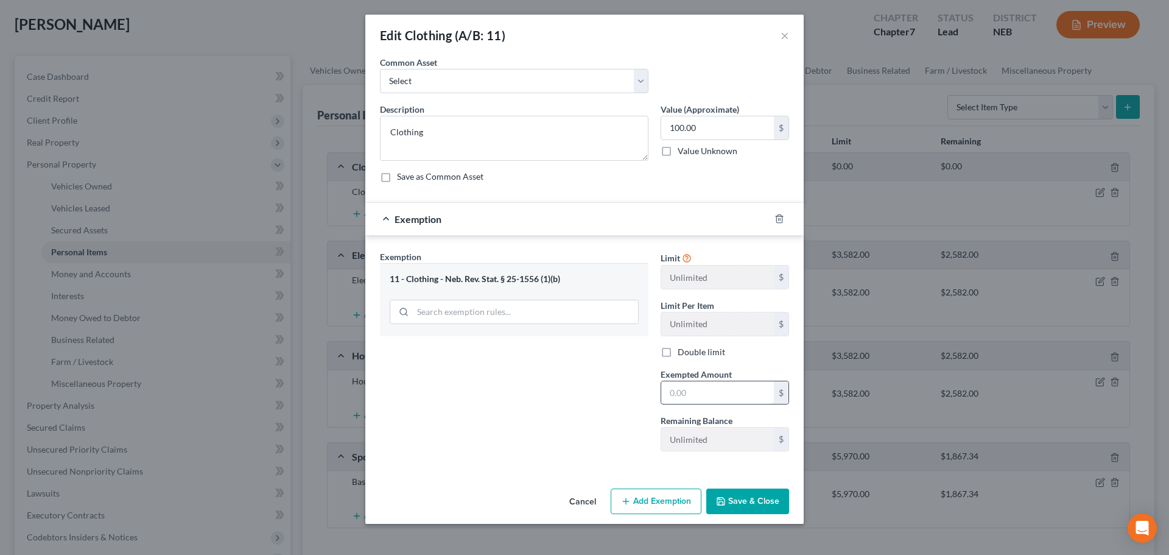
click at [703, 397] on input "text" at bounding box center [717, 392] width 113 height 23
type input "100"
drag, startPoint x: 545, startPoint y: 417, endPoint x: 692, endPoint y: 486, distance: 162.3
click at [546, 417] on div "Exemption Set must be selected for CA. Exemption * 11 - Clothing - Neb. Rev. St…" at bounding box center [514, 355] width 281 height 211
click at [753, 508] on button "Save & Close" at bounding box center [747, 501] width 83 height 26
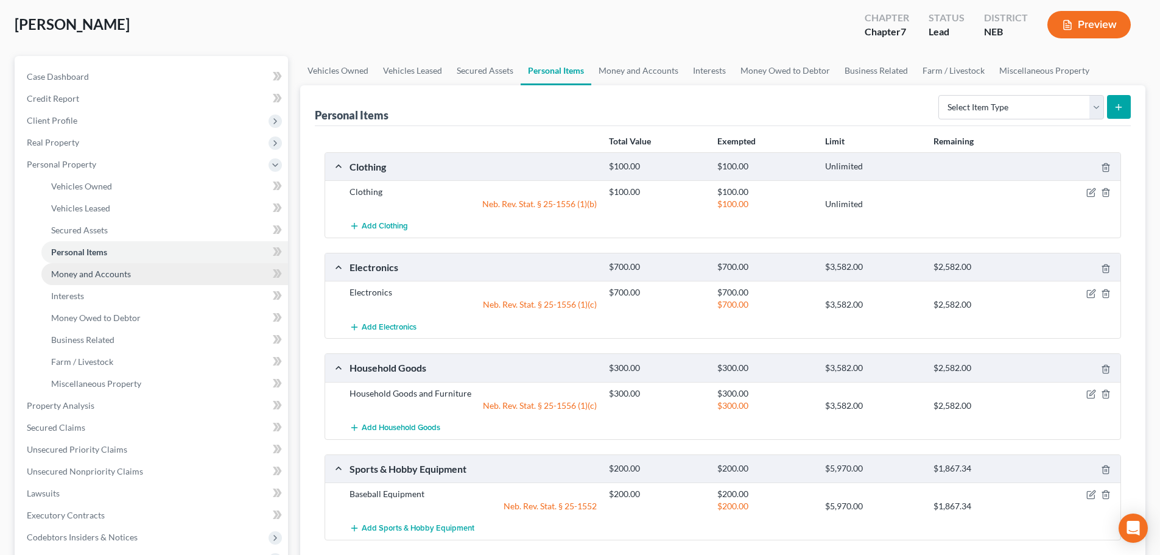
click at [106, 276] on span "Money and Accounts" at bounding box center [91, 273] width 80 height 10
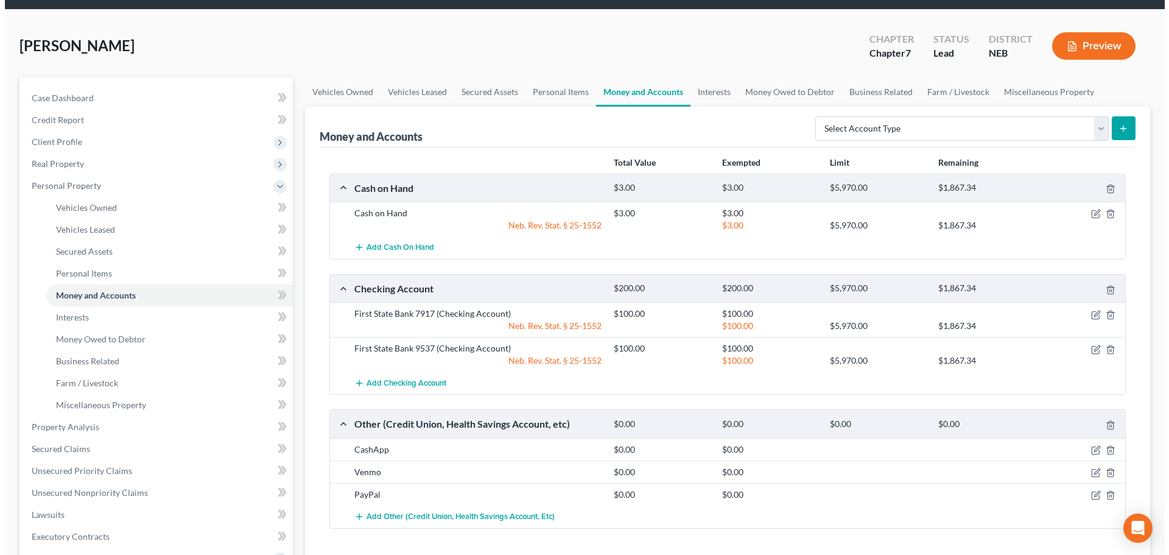
scroll to position [61, 0]
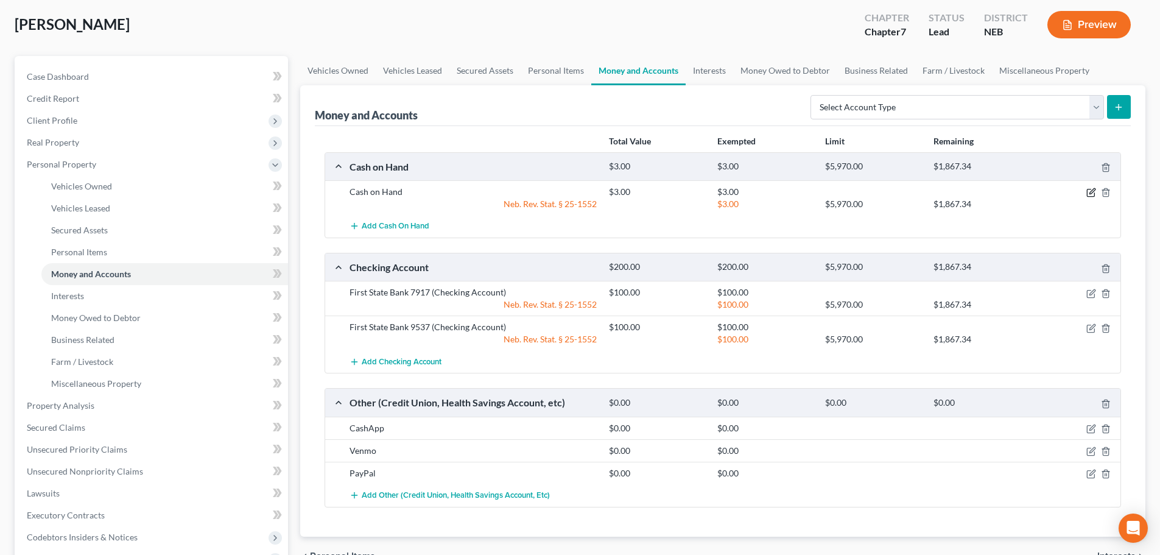
click at [1088, 191] on icon "button" at bounding box center [1091, 193] width 10 height 10
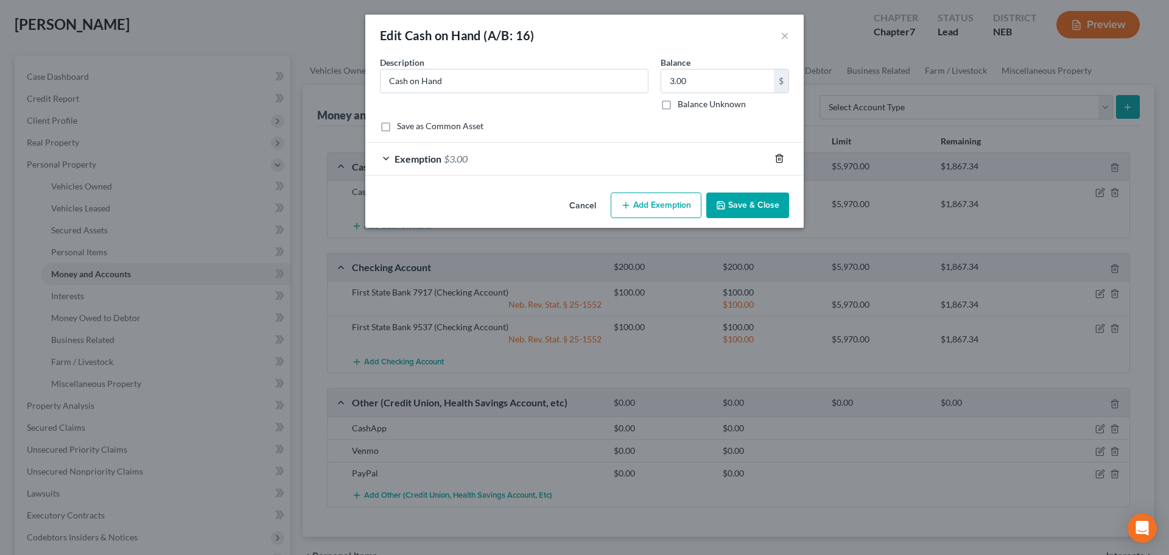
click at [779, 157] on icon "button" at bounding box center [779, 158] width 10 height 10
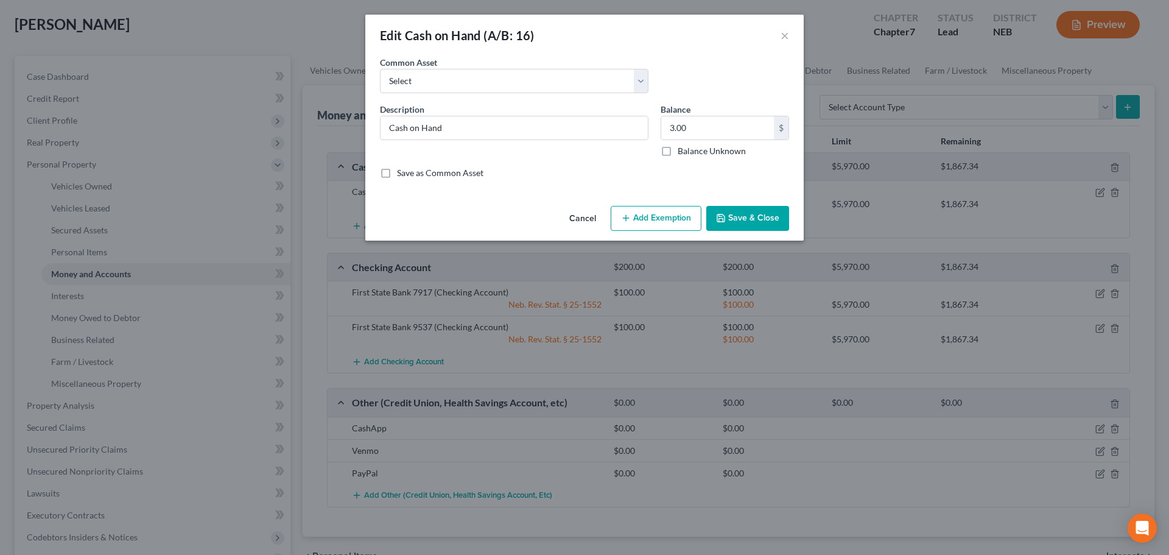
click at [738, 217] on button "Save & Close" at bounding box center [747, 219] width 83 height 26
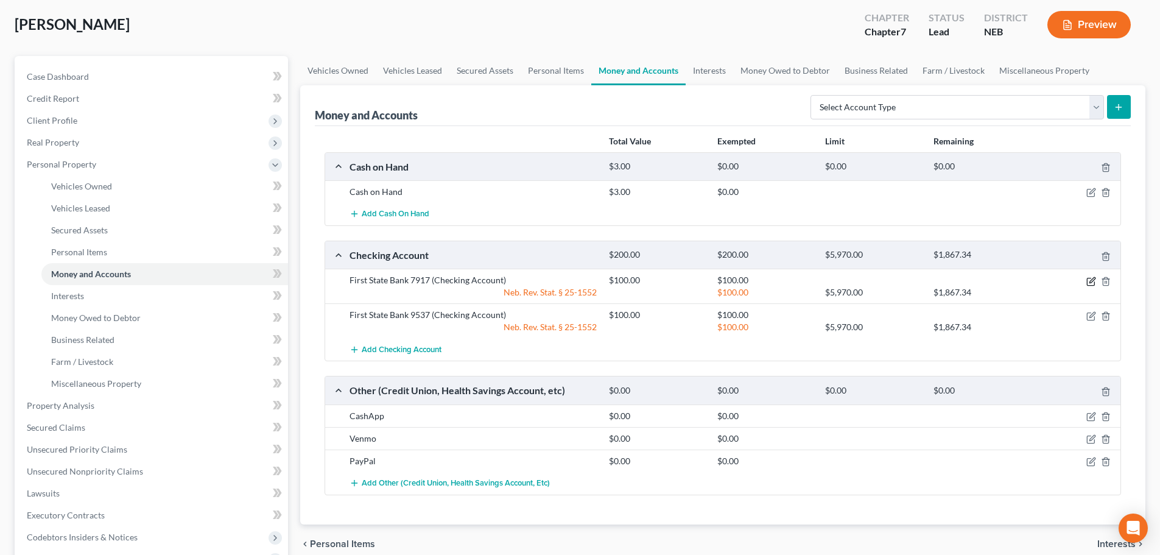
click at [1089, 282] on icon "button" at bounding box center [1091, 279] width 5 height 5
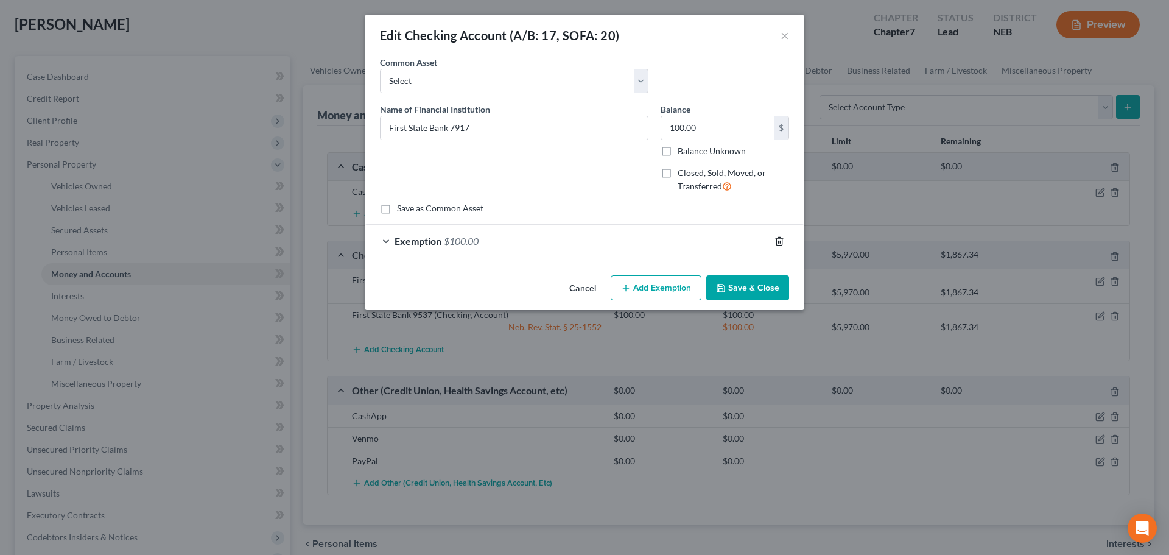
click at [781, 240] on icon "button" at bounding box center [779, 241] width 10 height 10
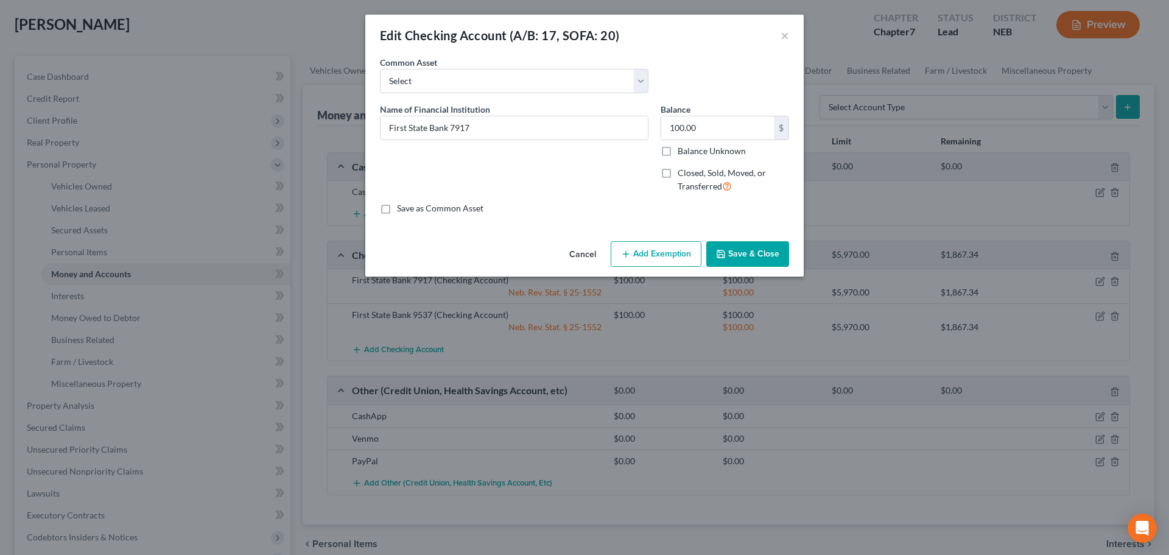
click at [744, 258] on button "Save & Close" at bounding box center [747, 254] width 83 height 26
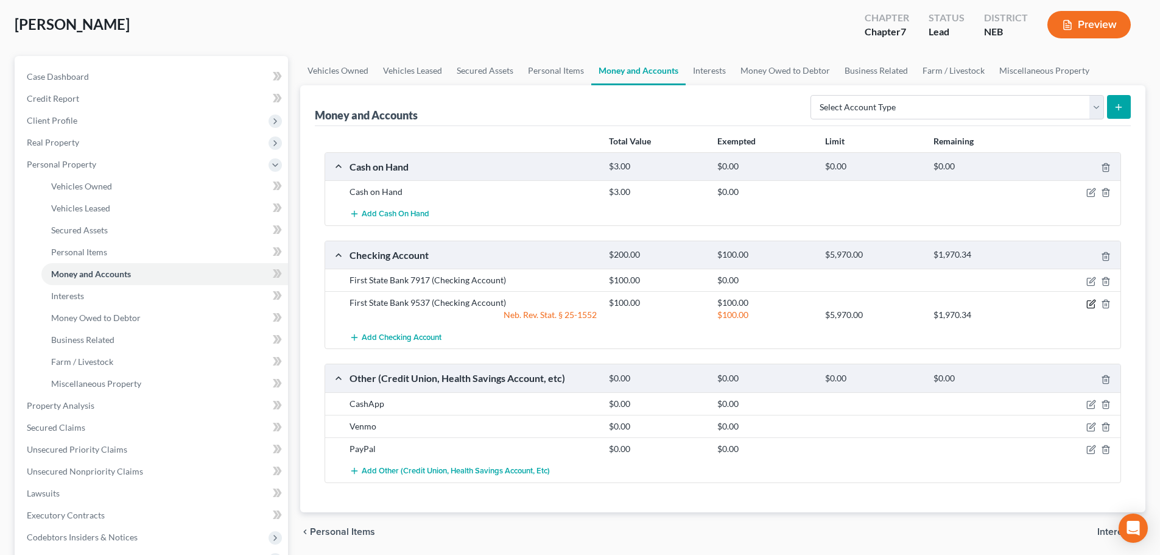
click at [1089, 302] on icon "button" at bounding box center [1091, 304] width 10 height 10
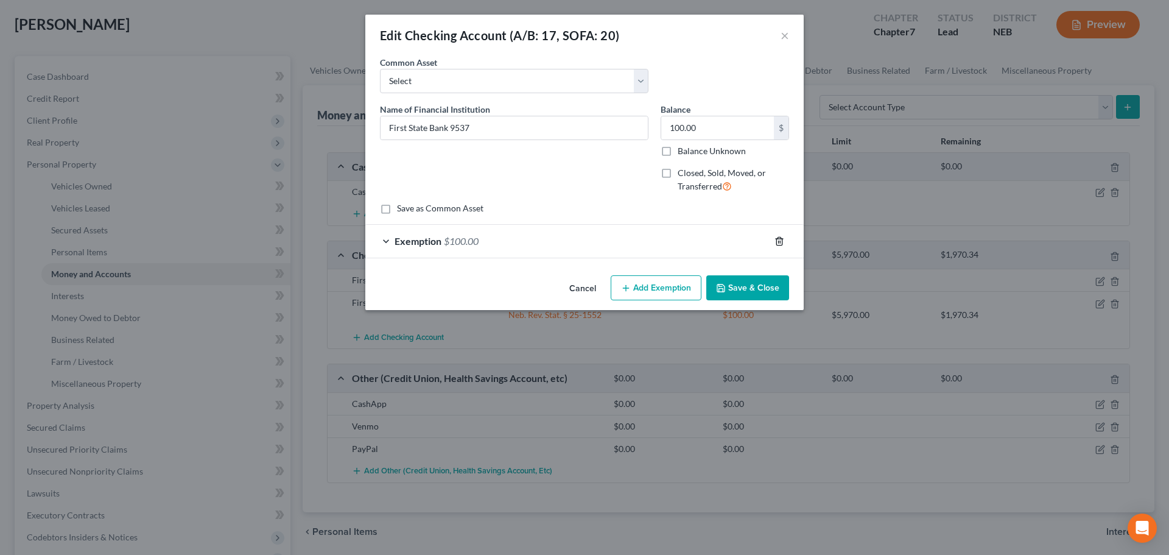
click at [777, 240] on icon "button" at bounding box center [779, 241] width 10 height 10
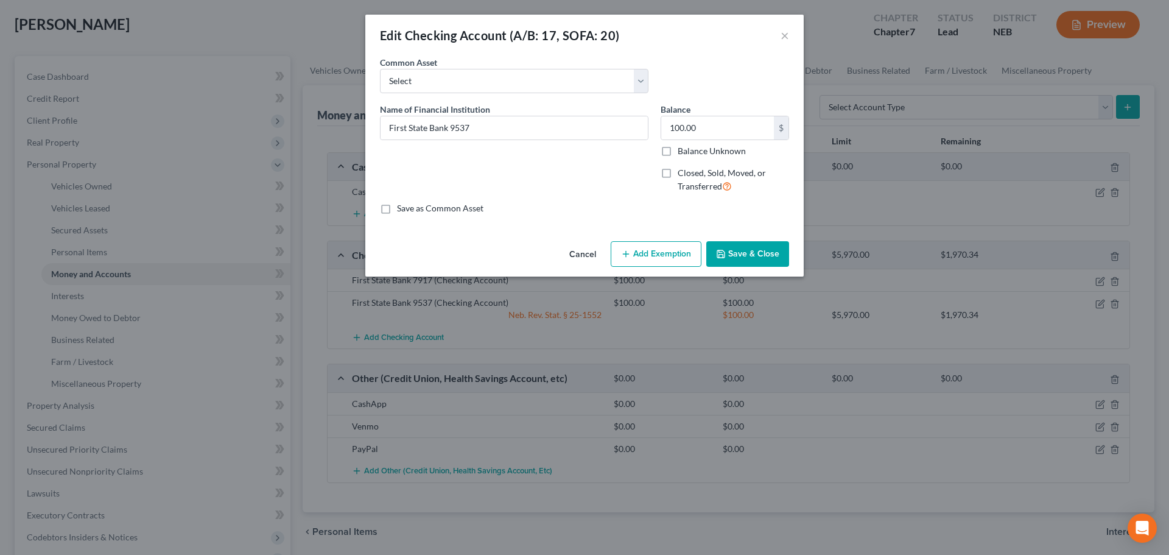
click at [737, 253] on button "Save & Close" at bounding box center [747, 254] width 83 height 26
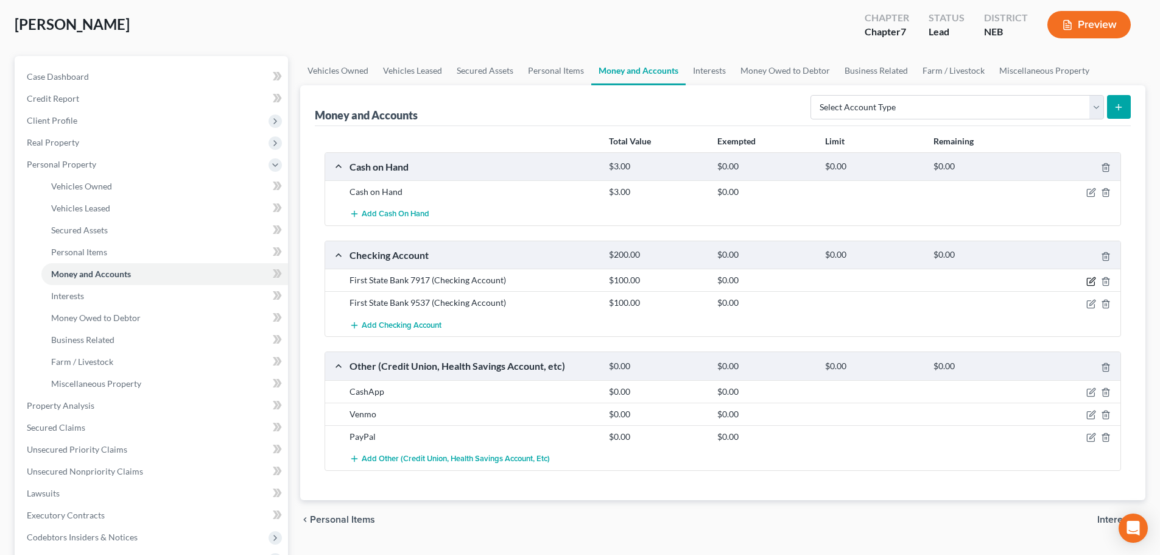
click at [1091, 281] on icon "button" at bounding box center [1091, 281] width 10 height 10
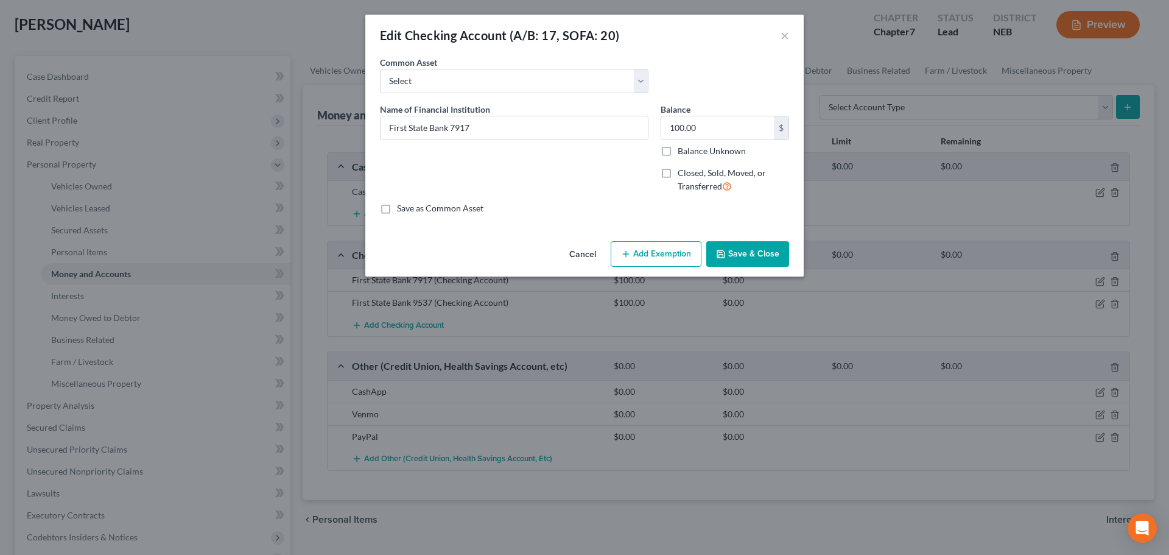
click at [658, 253] on button "Add Exemption" at bounding box center [656, 254] width 91 height 26
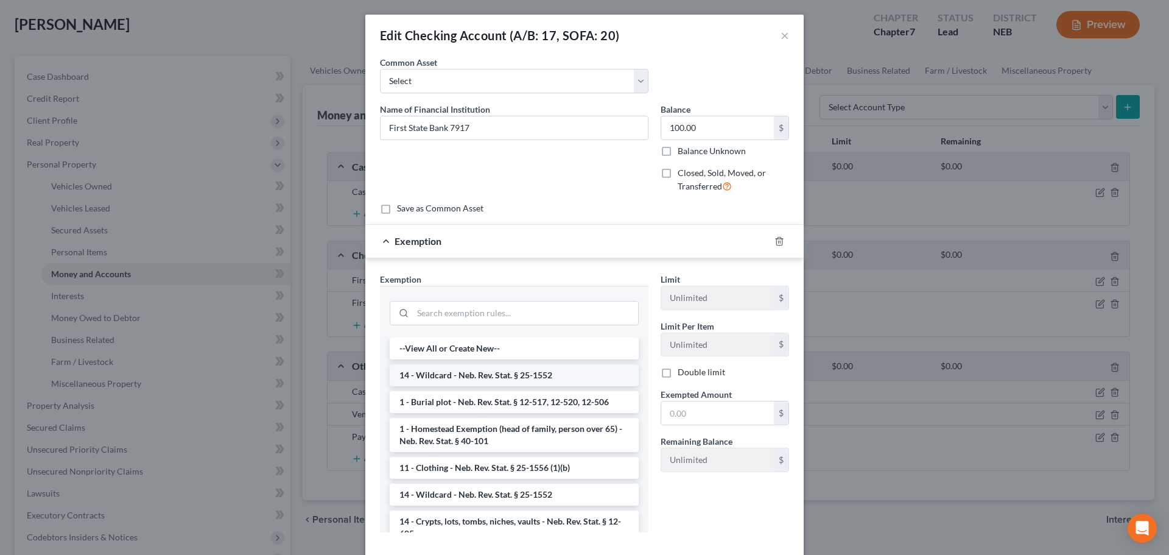
click at [466, 374] on li "14 - Wildcard - Neb. Rev. Stat. § 25-1552" at bounding box center [514, 375] width 249 height 22
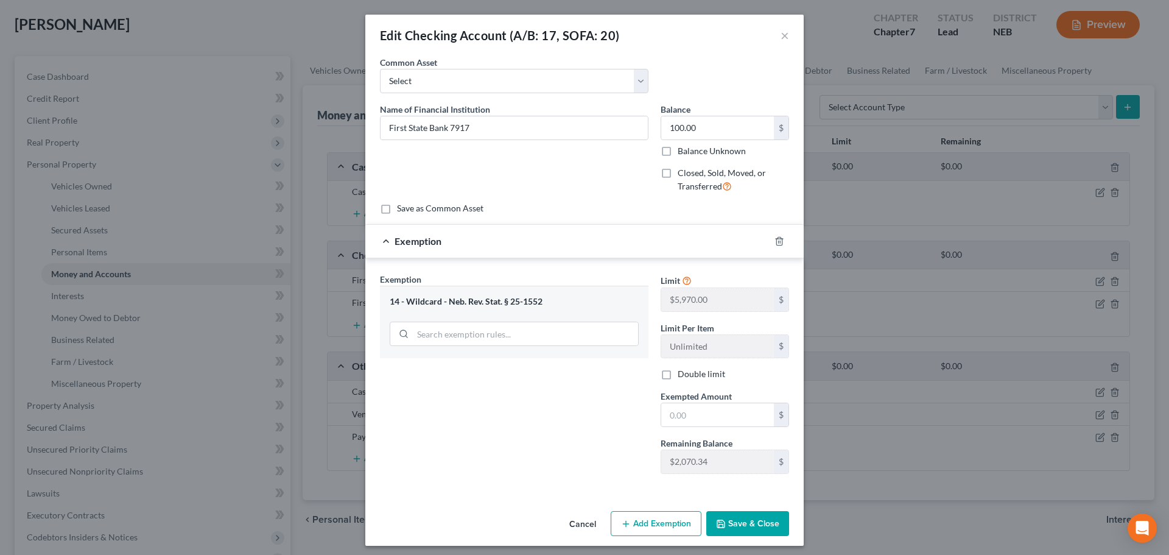
click at [721, 525] on icon "button" at bounding box center [720, 523] width 7 height 7
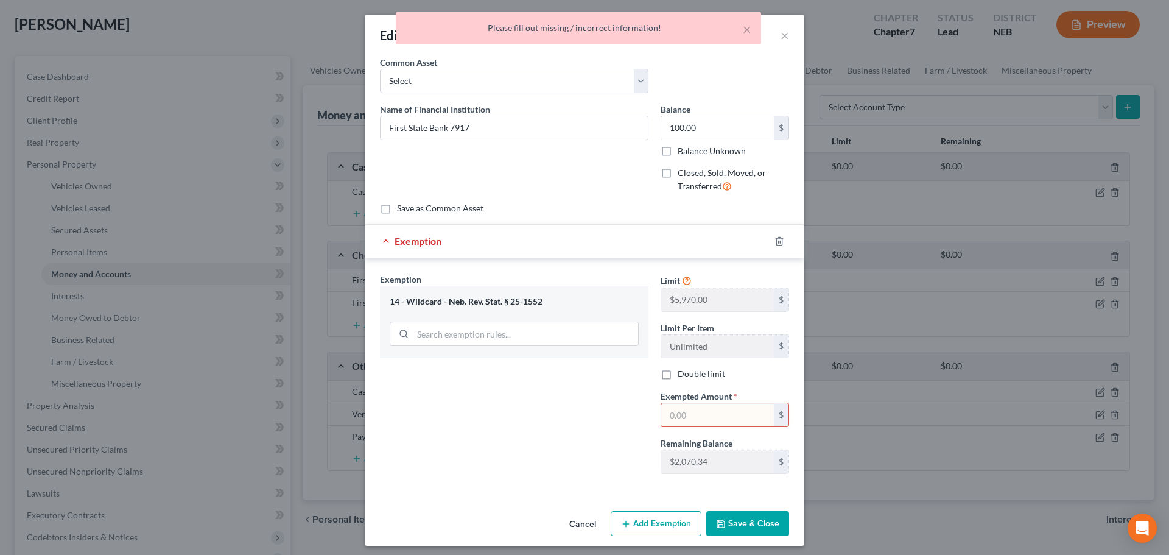
click at [588, 529] on button "Cancel" at bounding box center [583, 524] width 46 height 24
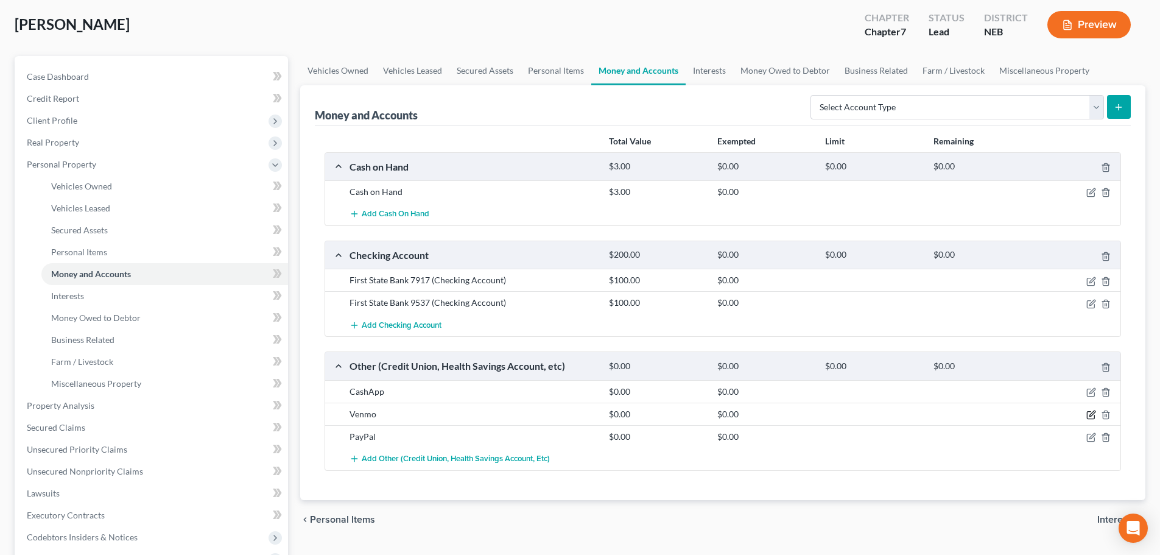
click at [1090, 416] on icon "button" at bounding box center [1091, 415] width 10 height 10
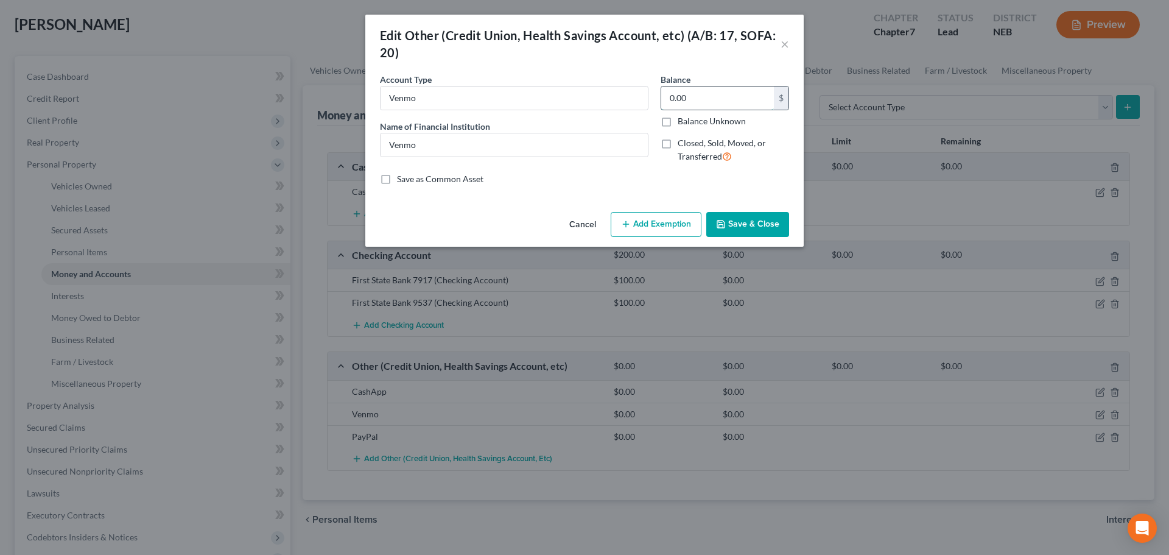
click at [739, 105] on input "0.00" at bounding box center [717, 97] width 113 height 23
type input "40"
click at [724, 223] on icon "button" at bounding box center [721, 224] width 10 height 10
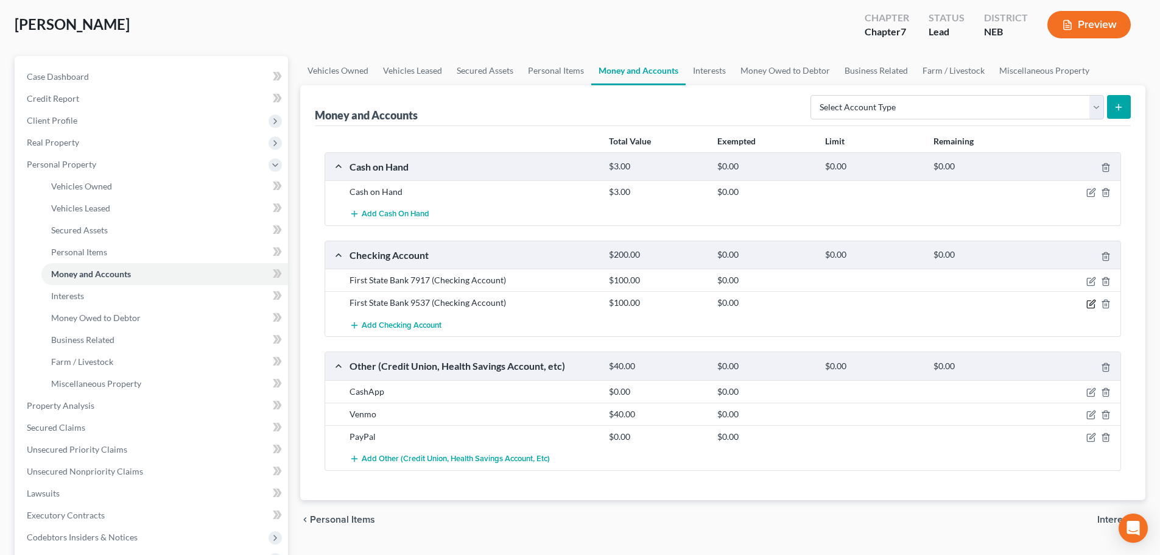
click at [1087, 303] on icon "button" at bounding box center [1090, 303] width 7 height 7
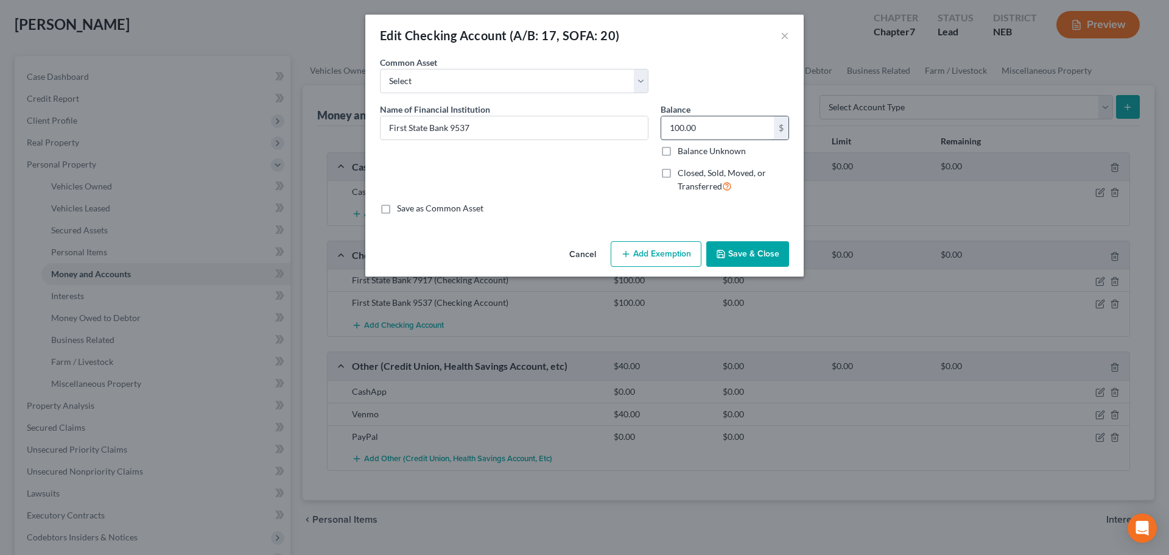
click at [738, 127] on input "100.00" at bounding box center [717, 127] width 113 height 23
type input "1,305.57"
click at [748, 254] on button "Save & Close" at bounding box center [747, 254] width 83 height 26
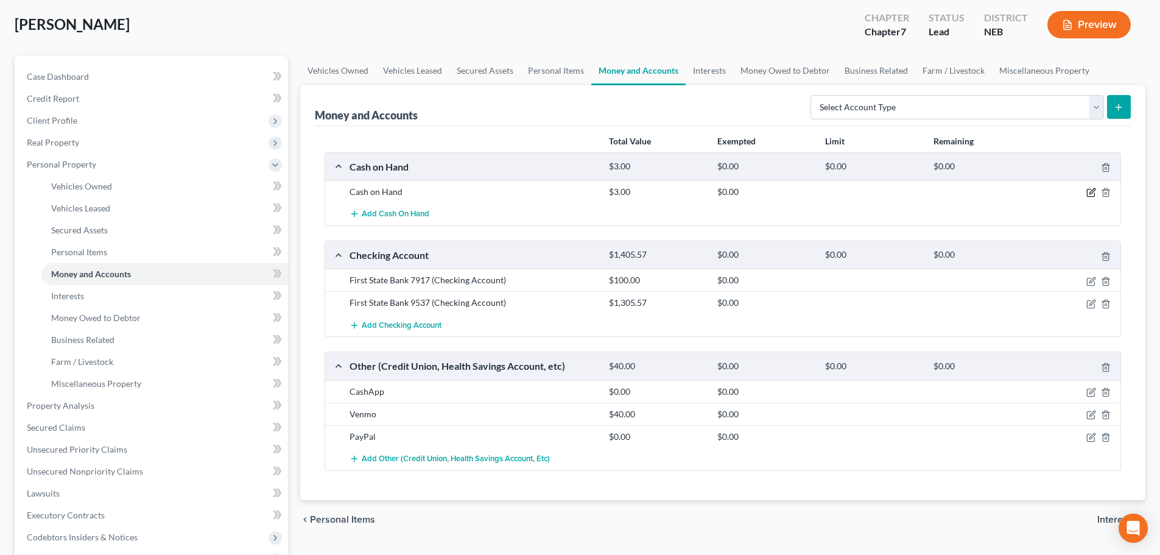
click at [1090, 189] on icon "button" at bounding box center [1090, 192] width 7 height 7
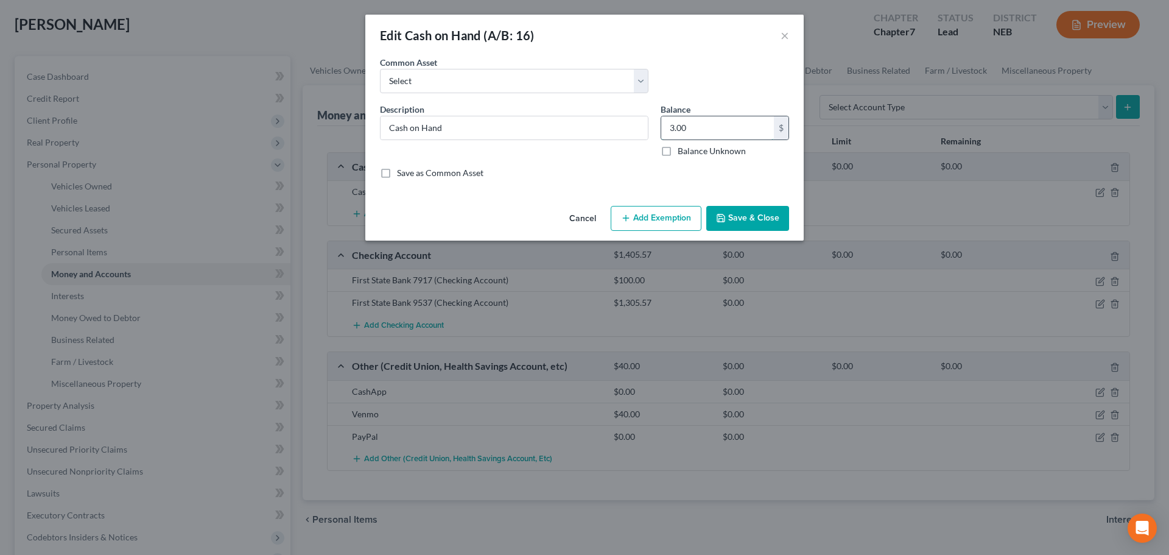
click at [751, 122] on input "3.00" at bounding box center [717, 127] width 113 height 23
type input "16"
click at [740, 214] on button "Save & Close" at bounding box center [747, 219] width 83 height 26
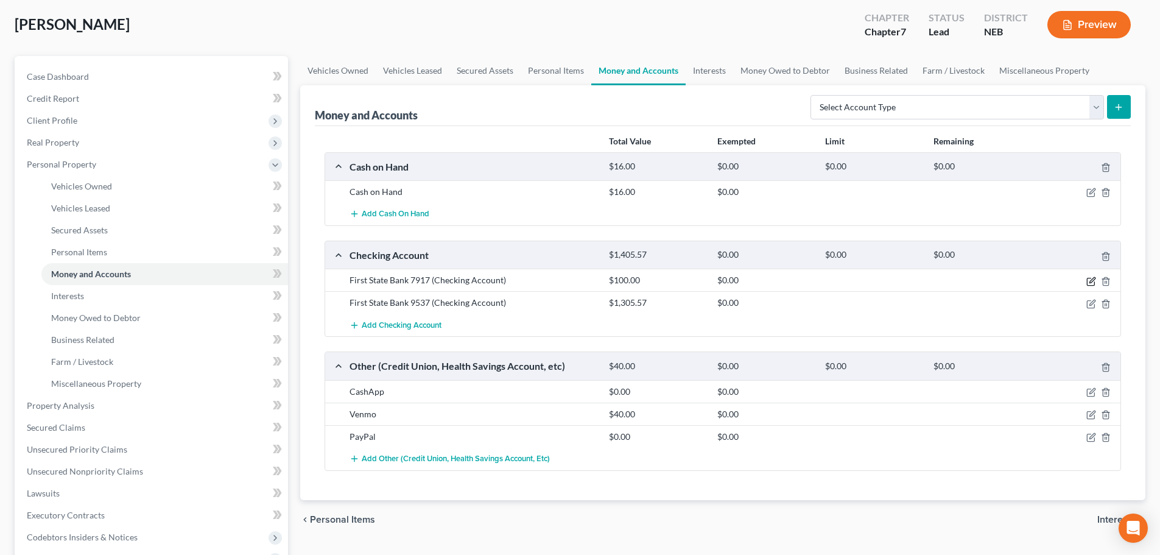
click at [1090, 278] on icon "button" at bounding box center [1090, 281] width 7 height 7
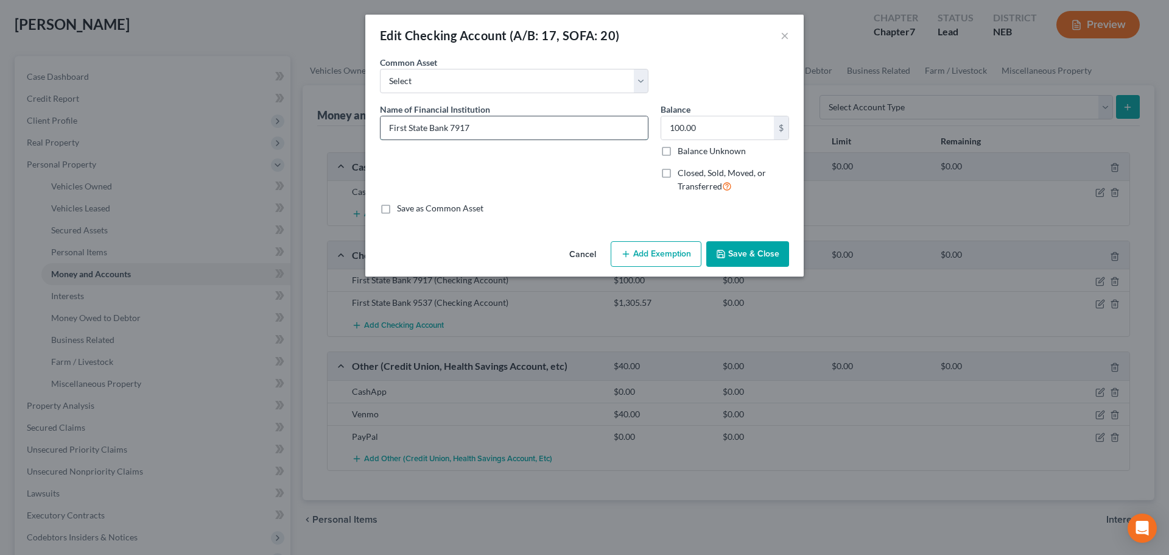
click at [508, 132] on input "First State Bank 7917" at bounding box center [514, 127] width 267 height 23
type input "First State Bank 7917- [PERSON_NAME]'s mother is the primary account holder for…"
click at [723, 257] on polyline "button" at bounding box center [721, 255] width 4 height 3
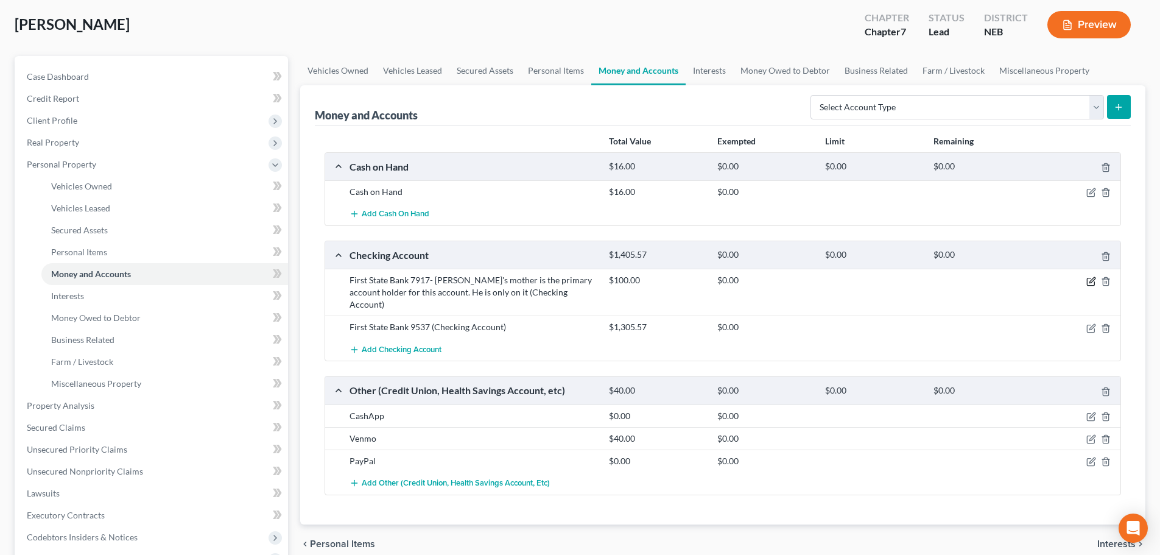
click at [1087, 279] on icon "button" at bounding box center [1090, 281] width 7 height 7
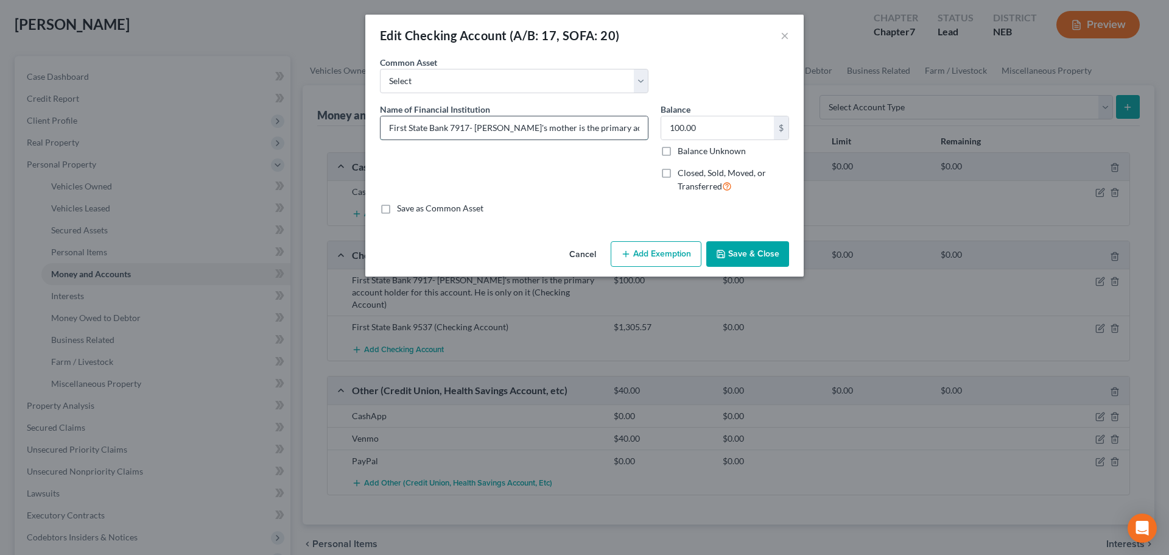
click at [615, 124] on input "First State Bank 7917- [PERSON_NAME]'s mother is the primary account holder for…" at bounding box center [514, 127] width 267 height 23
click at [678, 65] on div "Common Asset Select Checking Account with:" at bounding box center [584, 79] width 421 height 47
click at [563, 128] on input "First State Bank 7917- [PERSON_NAME]'s mother is the primary account holder for…" at bounding box center [514, 127] width 267 height 23
type input "First State Bank 7917- [PERSON_NAME]'s mother is the primary account holder for…"
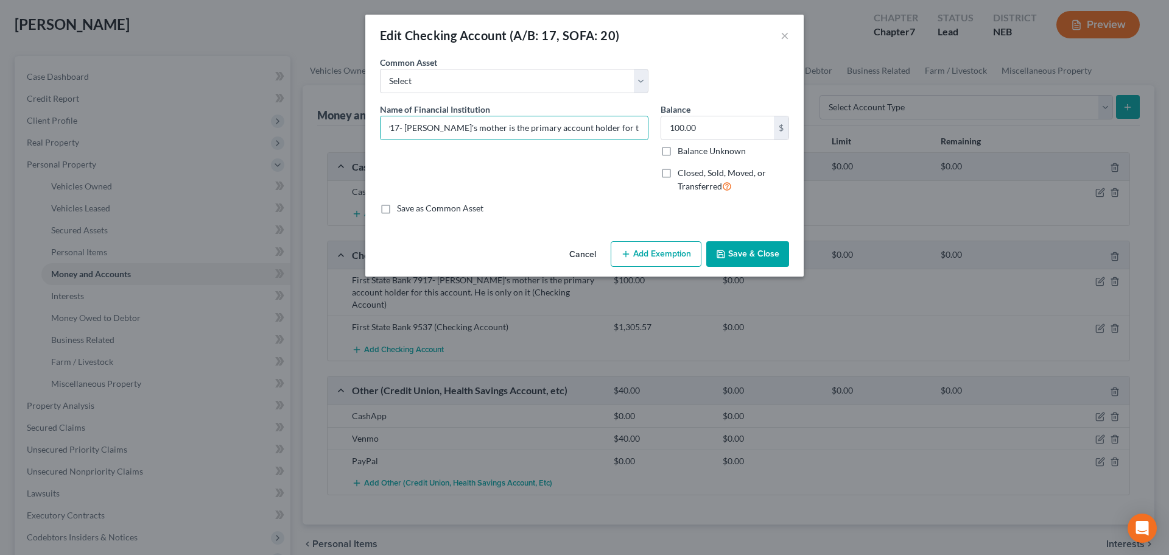
scroll to position [0, 0]
click at [756, 250] on button "Save & Close" at bounding box center [747, 254] width 83 height 26
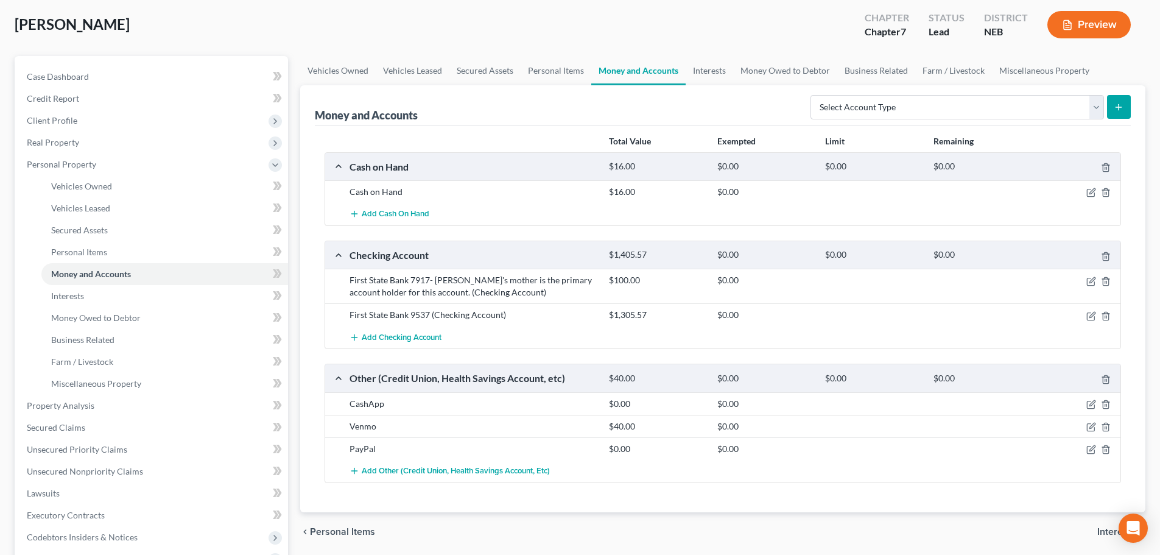
click at [586, 284] on div "First State Bank 7917- [PERSON_NAME]'s mother is the primary account holder for…" at bounding box center [472, 286] width 259 height 24
click at [578, 281] on div "First State Bank 7917- [PERSON_NAME]'s mother is the primary account holder for…" at bounding box center [472, 286] width 259 height 24
click at [531, 296] on div "First State Bank 7917- [PERSON_NAME]'s mother is the primary account holder for…" at bounding box center [472, 286] width 259 height 24
click at [581, 292] on div "First State Bank 7917- [PERSON_NAME]'s mother is the primary account holder for…" at bounding box center [472, 286] width 259 height 24
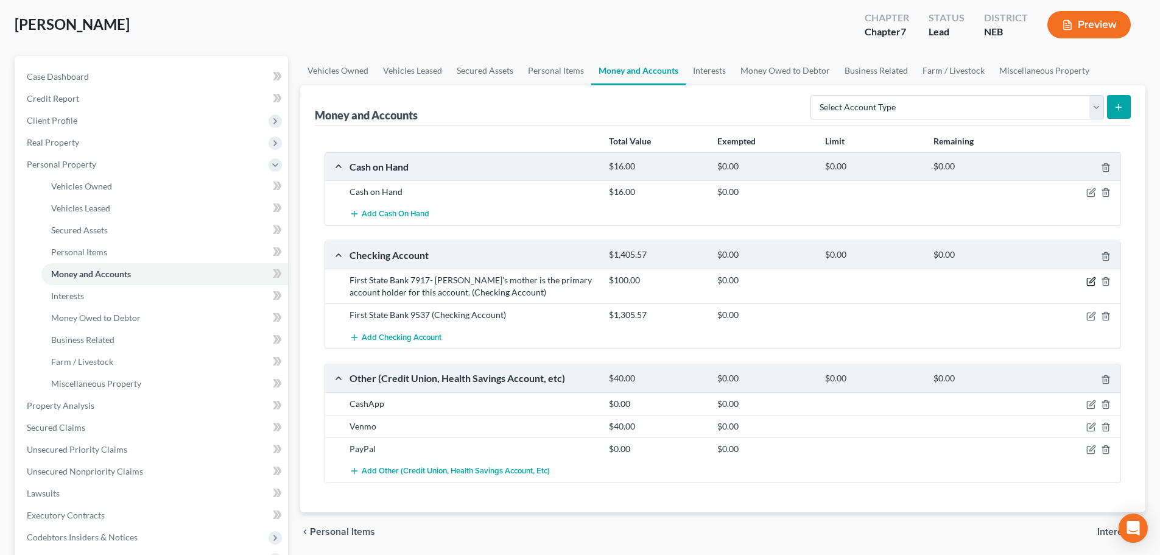
click at [1090, 281] on icon "button" at bounding box center [1091, 279] width 5 height 5
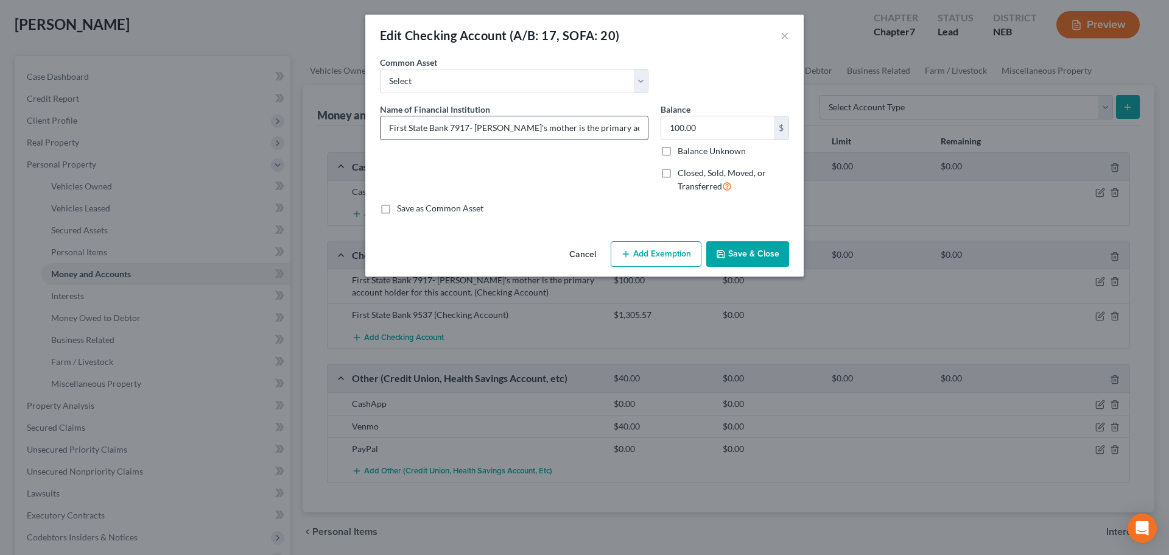
click at [590, 128] on input "First State Bank 7917- [PERSON_NAME]'s mother is the primary account holder for…" at bounding box center [514, 127] width 267 height 23
click at [706, 135] on input "100.00" at bounding box center [717, 127] width 113 height 23
drag, startPoint x: 706, startPoint y: 135, endPoint x: 698, endPoint y: 130, distance: 9.0
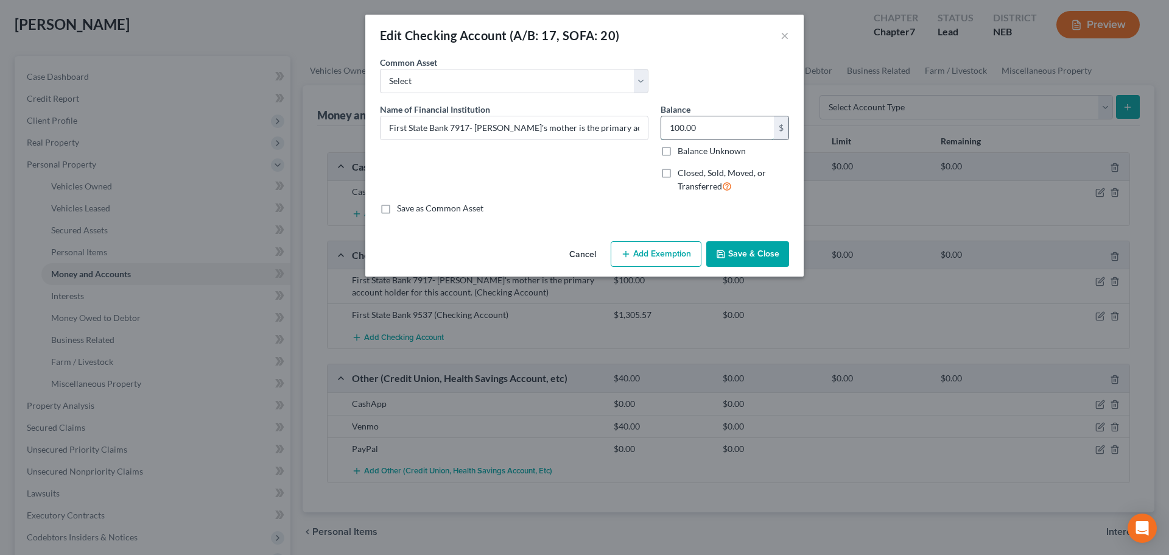
click at [706, 135] on input "100.00" at bounding box center [717, 127] width 113 height 23
click at [623, 124] on input "First State Bank 7917- [PERSON_NAME]'s mother is the primary account holder for…" at bounding box center [514, 127] width 267 height 23
type input "First State Bank 7917- [PERSON_NAME]'s mother is the primary account holder for…"
click at [751, 128] on input "100.00" at bounding box center [717, 127] width 113 height 23
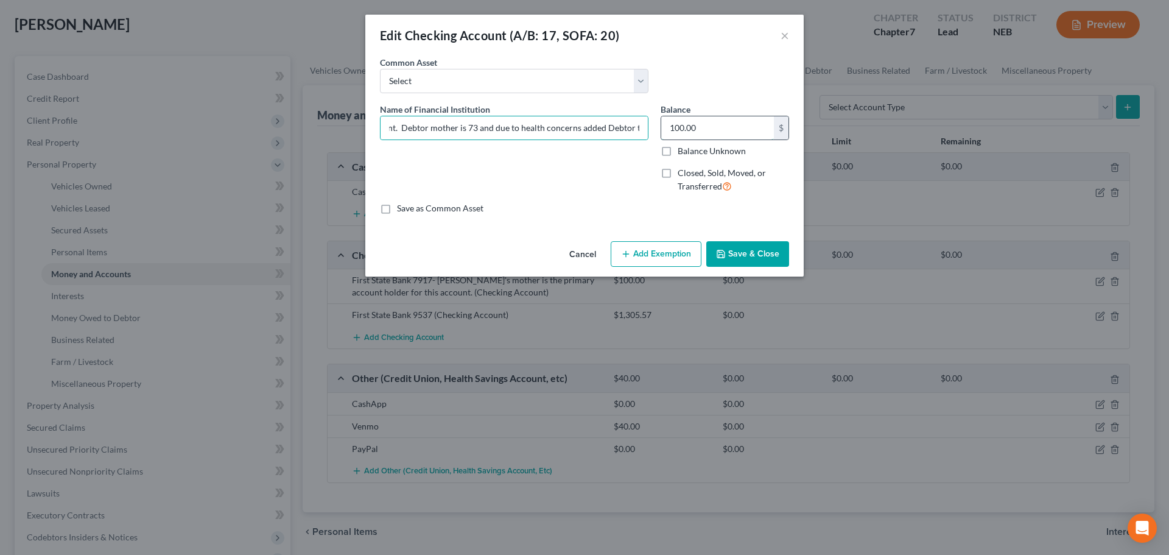
scroll to position [0, 0]
type input "0.00"
click at [635, 130] on input "First State Bank 7917- [PERSON_NAME]'s mother is the primary account holder for…" at bounding box center [514, 127] width 267 height 23
type input "First State Bank 7917- [PERSON_NAME]'s mother is the primary account holder for…"
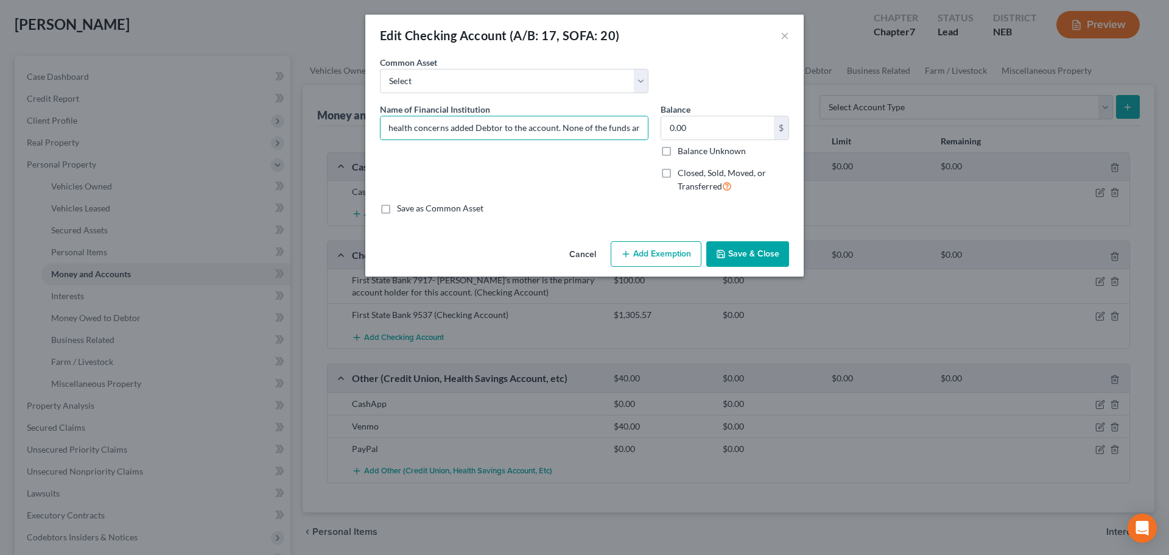
click at [762, 267] on div "Cancel Add Exemption Save & Close" at bounding box center [584, 256] width 438 height 40
click at [760, 250] on button "Save & Close" at bounding box center [747, 254] width 83 height 26
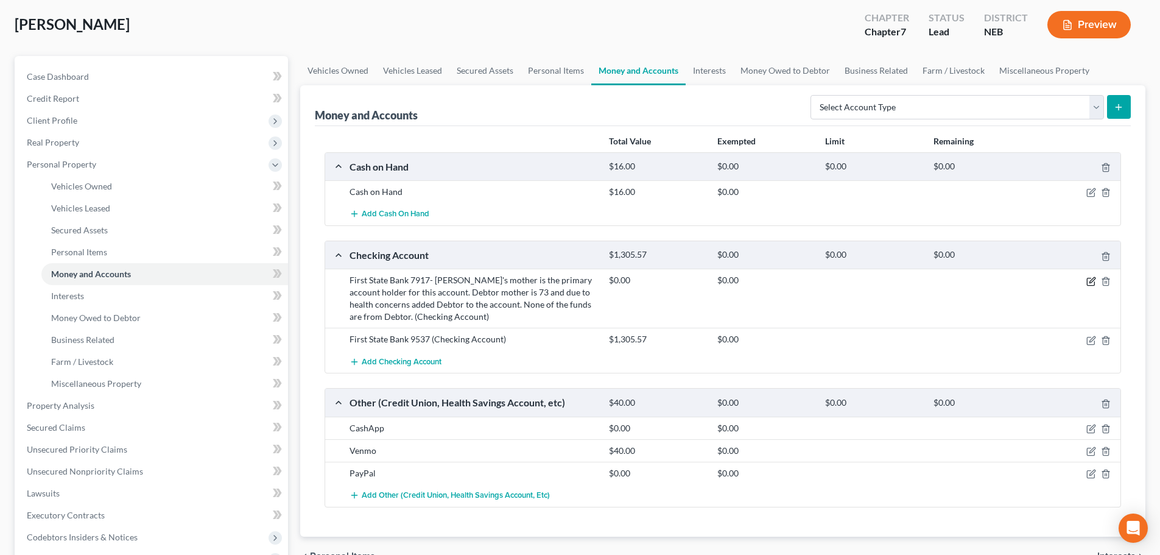
click at [1090, 284] on icon "button" at bounding box center [1091, 281] width 10 height 10
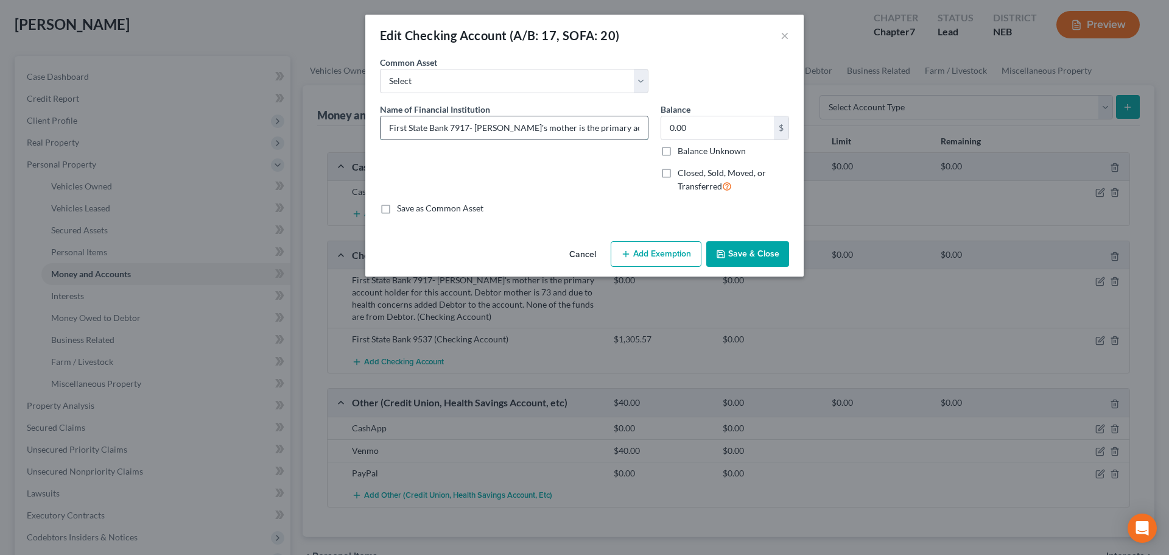
click at [614, 130] on input "First State Bank 7917- [PERSON_NAME]'s mother is the primary account holder for…" at bounding box center [514, 127] width 267 height 23
click at [569, 128] on input "First State Bank 7917- [PERSON_NAME]'s mother is the primary account holder for…" at bounding box center [514, 127] width 267 height 23
type input "First State Bank 7917- [PERSON_NAME]'s mother is the primary account holder for…"
click at [740, 255] on button "Save & Close" at bounding box center [747, 254] width 83 height 26
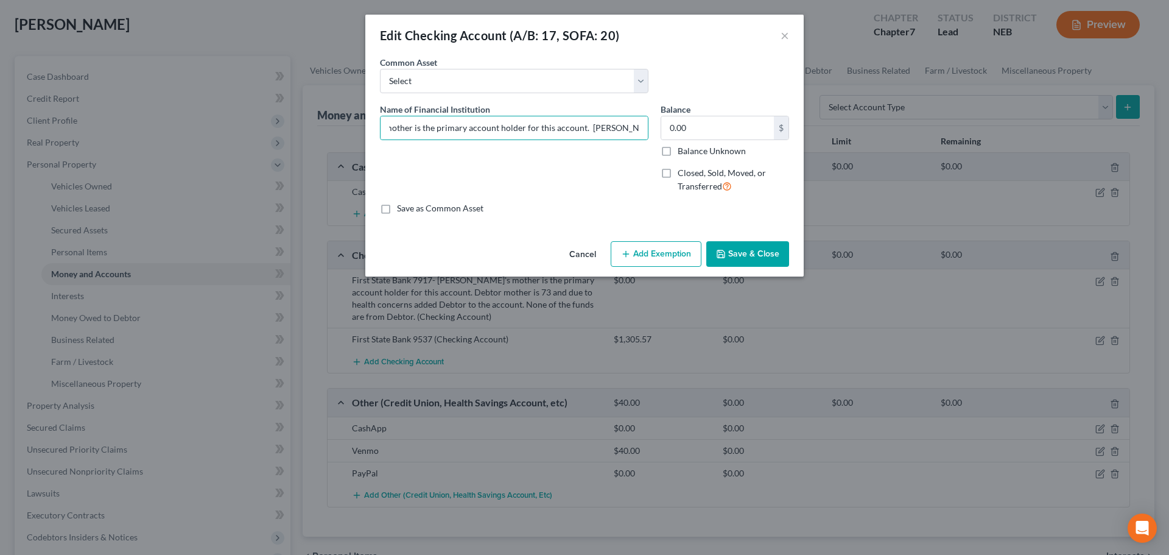
scroll to position [0, 0]
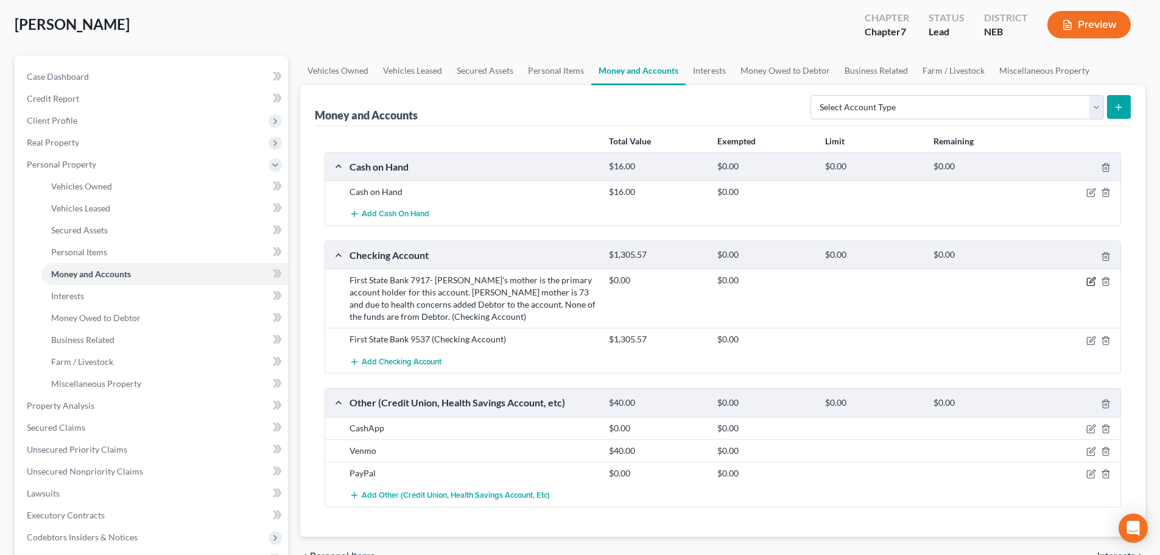
click at [1088, 282] on icon "button" at bounding box center [1091, 281] width 10 height 10
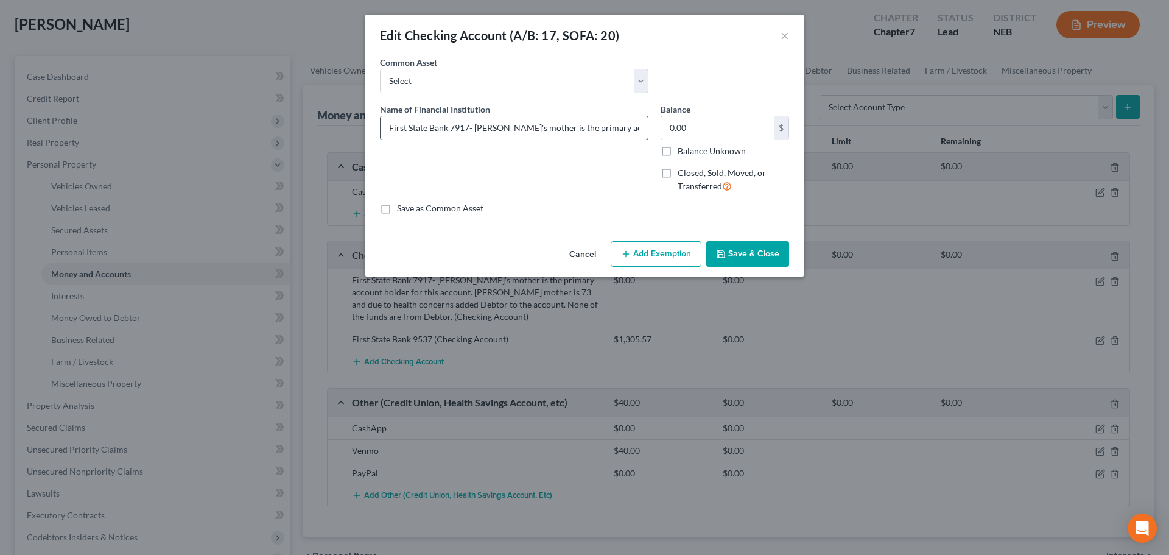
click at [612, 132] on input "First State Bank 7917- [PERSON_NAME]'s mother is the primary account holder for…" at bounding box center [514, 127] width 267 height 23
click at [533, 128] on input "First State Bank 7917- [PERSON_NAME]'s mother is the primary account holder for…" at bounding box center [514, 127] width 267 height 23
click at [555, 126] on input "First State Bank 7917- [PERSON_NAME]'s mother is the primary account holder for…" at bounding box center [514, 127] width 267 height 23
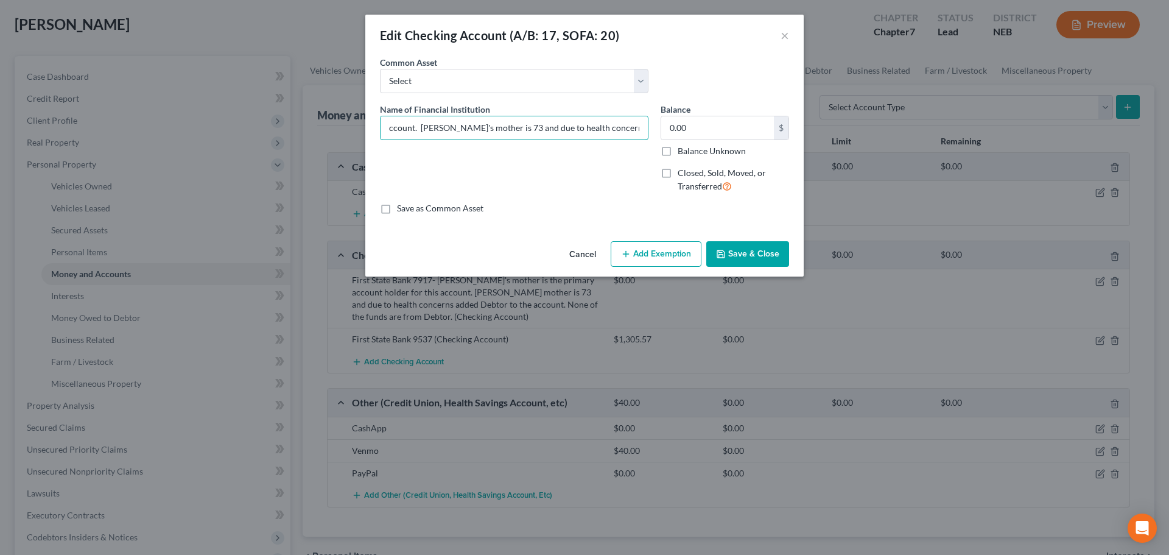
type input "First State Bank 7917- [PERSON_NAME]'s mother is the primary account holder for…"
click at [739, 251] on button "Save & Close" at bounding box center [747, 254] width 83 height 26
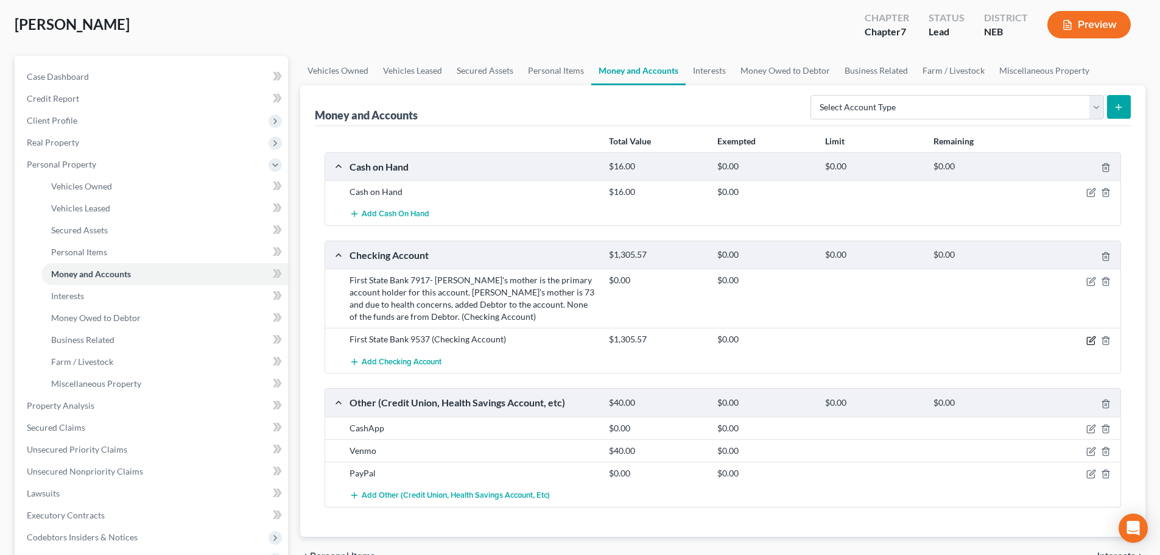
click at [1091, 339] on icon "button" at bounding box center [1091, 338] width 5 height 5
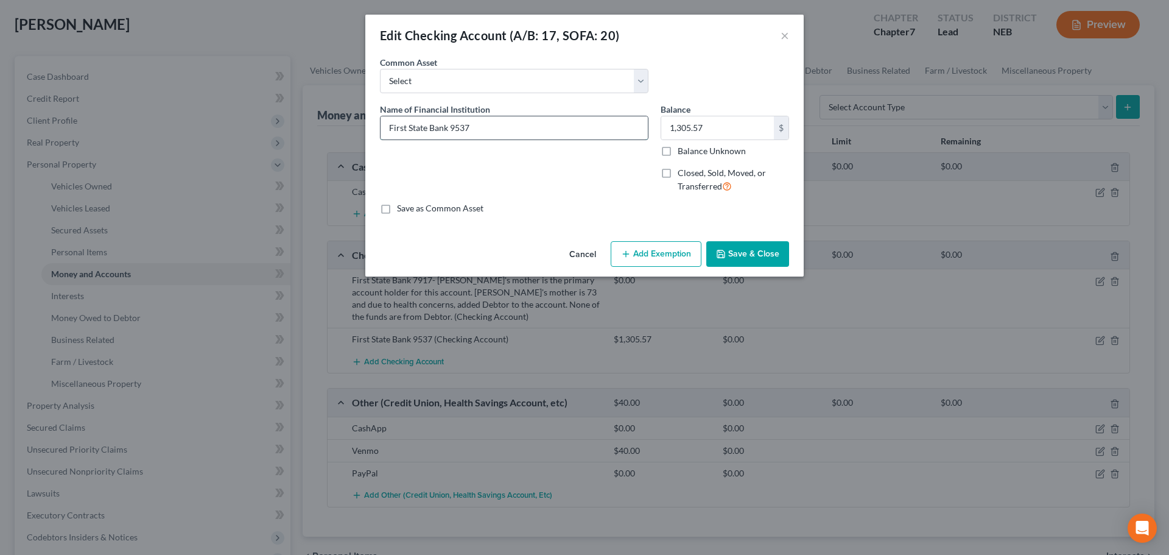
click at [547, 118] on input "First State Bank 9537" at bounding box center [514, 127] width 267 height 23
type input "First State Bank 9537. [PERSON_NAME]'s mother in on the account due to him bein…"
click at [771, 256] on button "Save & Close" at bounding box center [747, 254] width 83 height 26
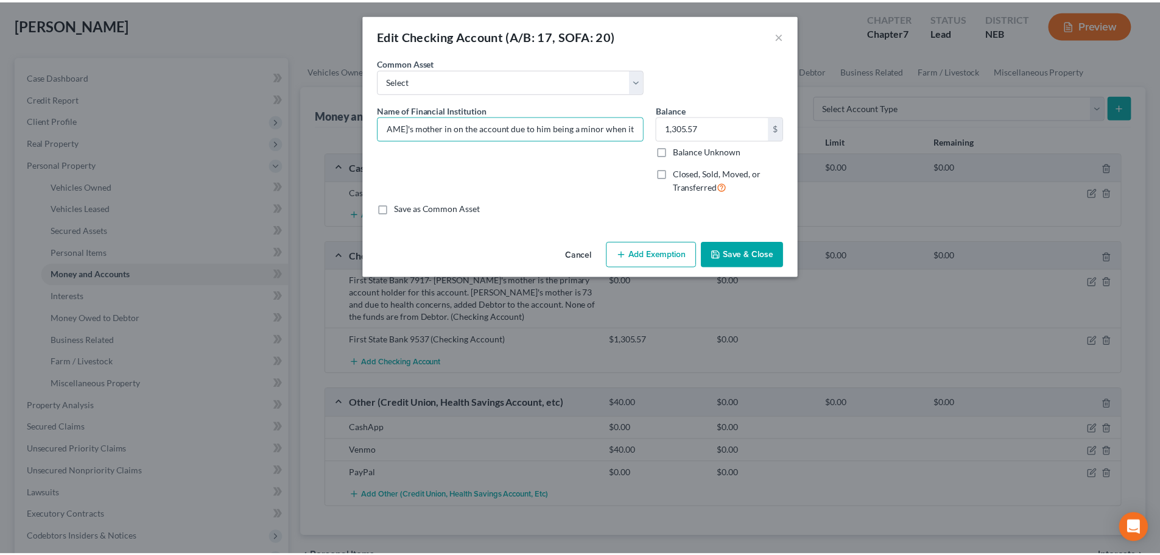
scroll to position [0, 0]
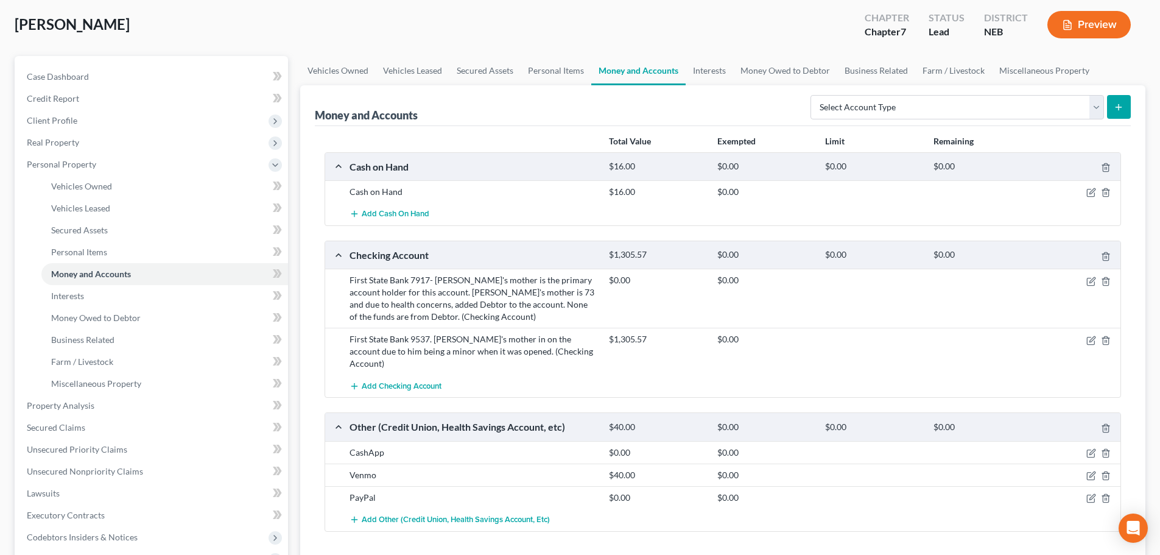
click at [443, 348] on div "First State Bank 9537. [PERSON_NAME]'s mother in on the account due to him bein…" at bounding box center [472, 351] width 259 height 37
click at [415, 316] on div "First State Bank 7917- [PERSON_NAME]'s mother is the primary account holder for…" at bounding box center [472, 298] width 259 height 49
click at [577, 320] on div "First State Bank 7917- [PERSON_NAME]'s mother is the primary account holder for…" at bounding box center [472, 298] width 259 height 49
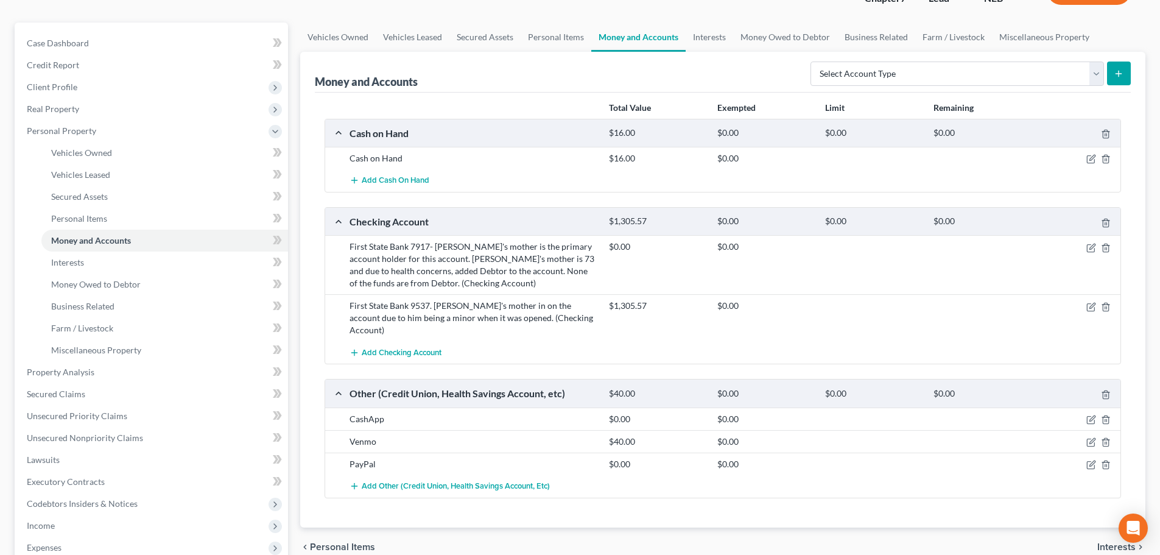
scroll to position [122, 0]
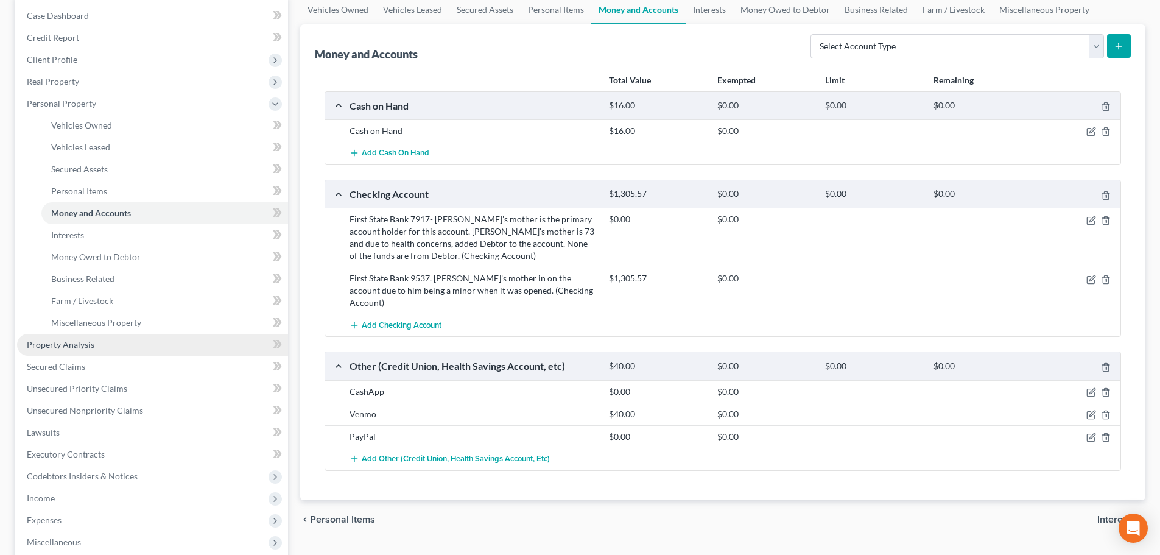
click at [93, 351] on link "Property Analysis" at bounding box center [152, 345] width 271 height 22
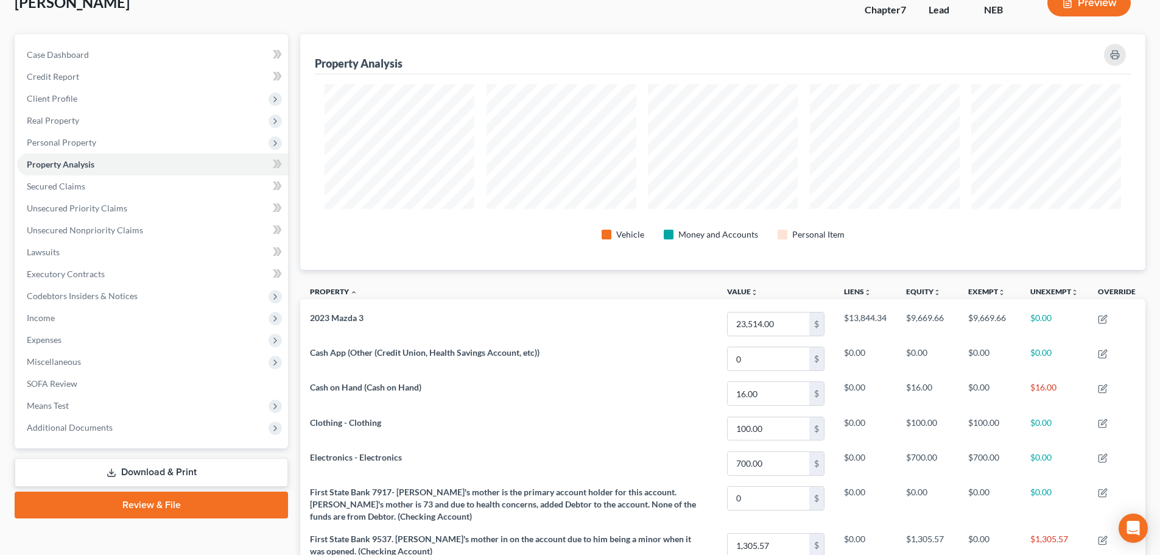
scroll to position [61, 0]
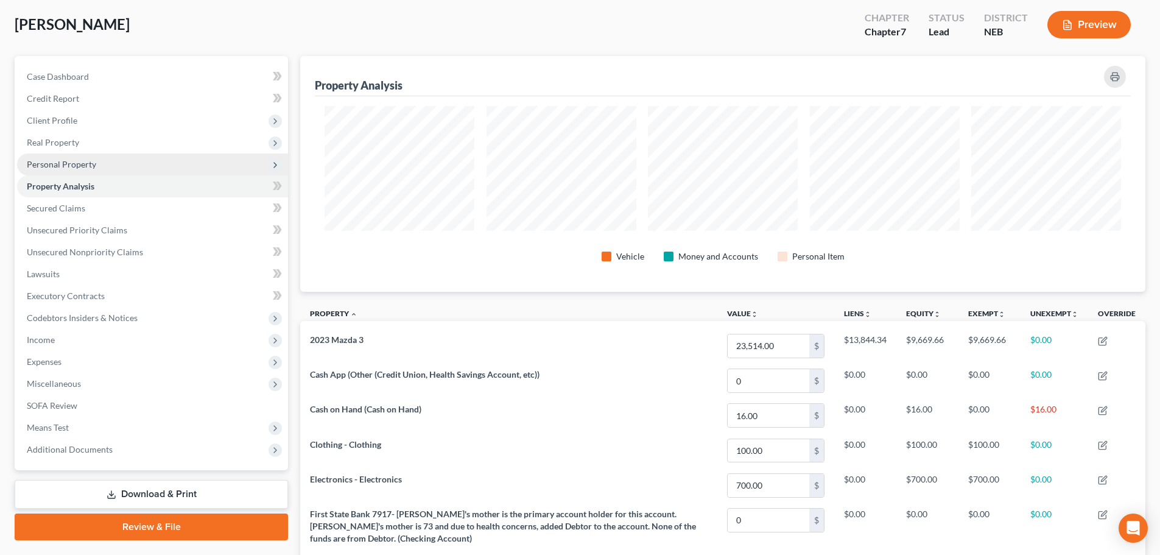
click at [63, 167] on span "Personal Property" at bounding box center [61, 164] width 69 height 10
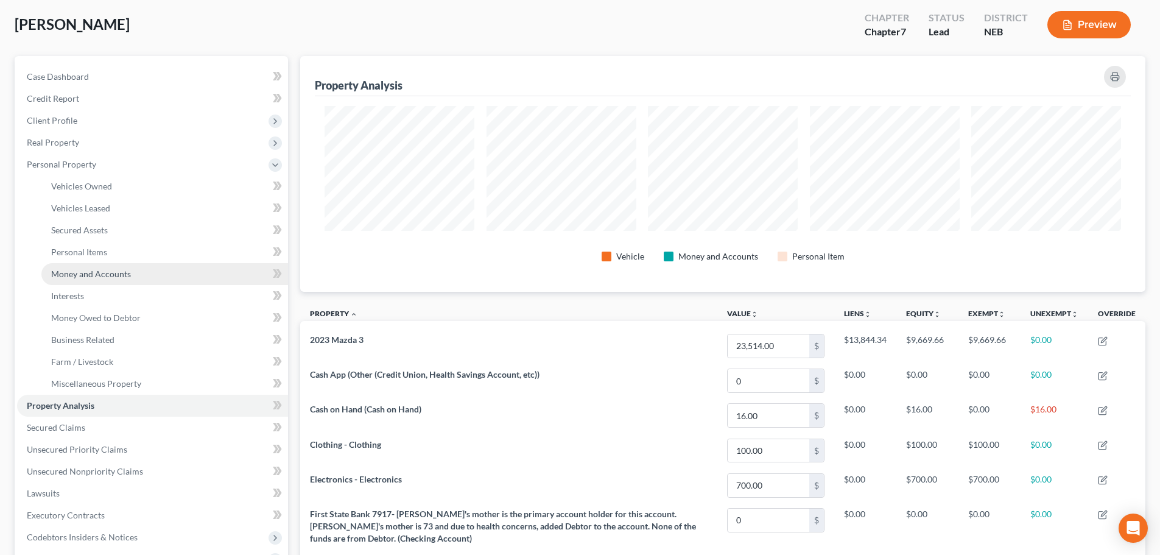
click at [110, 276] on span "Money and Accounts" at bounding box center [91, 273] width 80 height 10
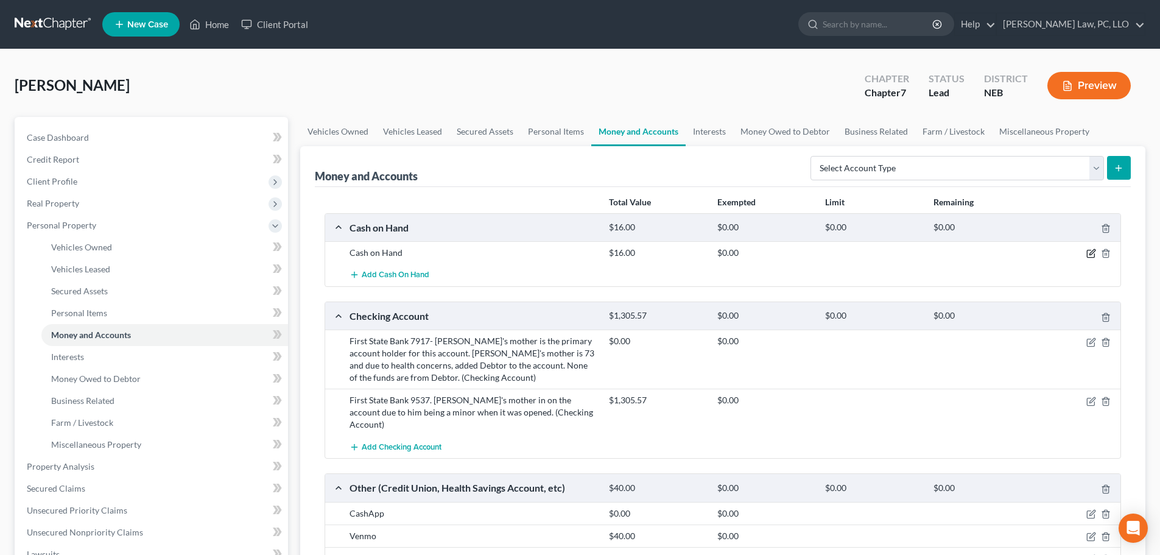
click at [1089, 251] on icon "button" at bounding box center [1091, 253] width 10 height 10
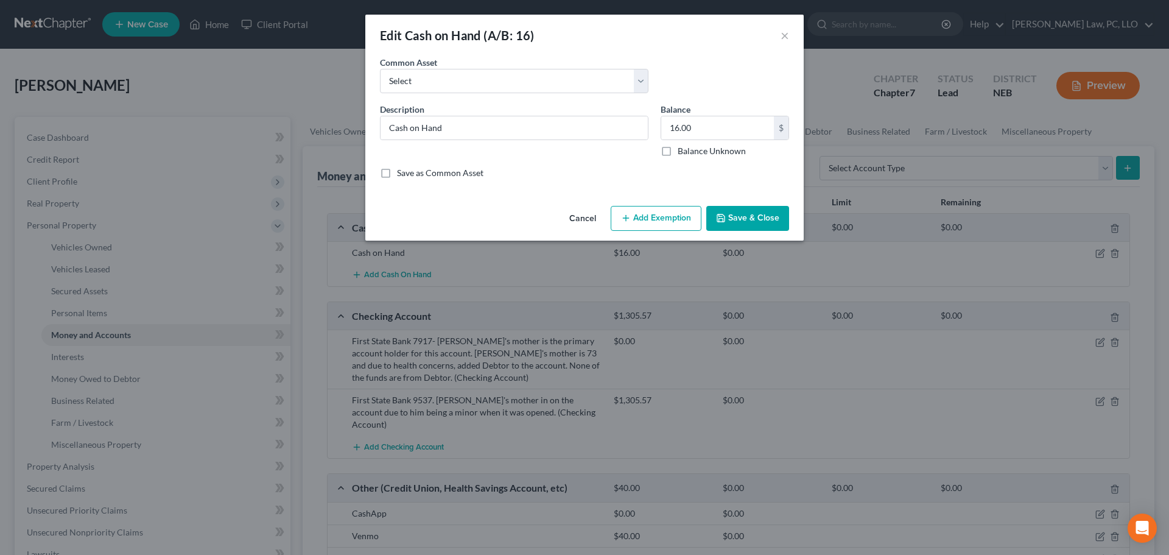
click at [650, 214] on button "Add Exemption" at bounding box center [656, 219] width 91 height 26
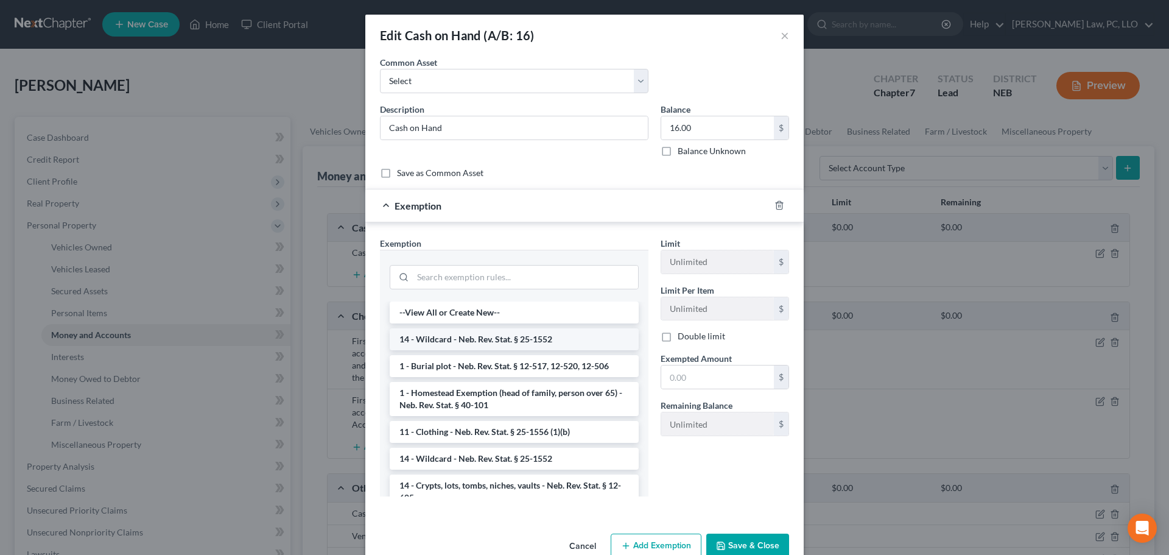
click at [474, 341] on li "14 - Wildcard - Neb. Rev. Stat. § 25-1552" at bounding box center [514, 339] width 249 height 22
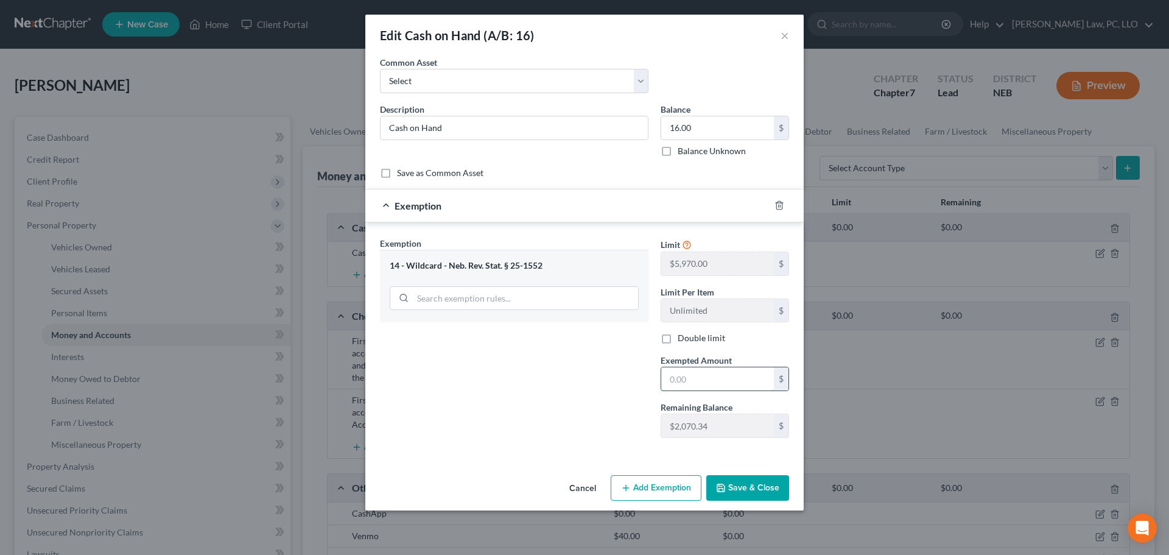
click at [707, 382] on input "text" at bounding box center [717, 378] width 113 height 23
type input "16"
click at [587, 391] on div "Exemption Set must be selected for CA. Exemption * 14 - Wildcard - Neb. Rev. St…" at bounding box center [514, 342] width 281 height 211
click at [737, 488] on button "Save & Close" at bounding box center [747, 488] width 83 height 26
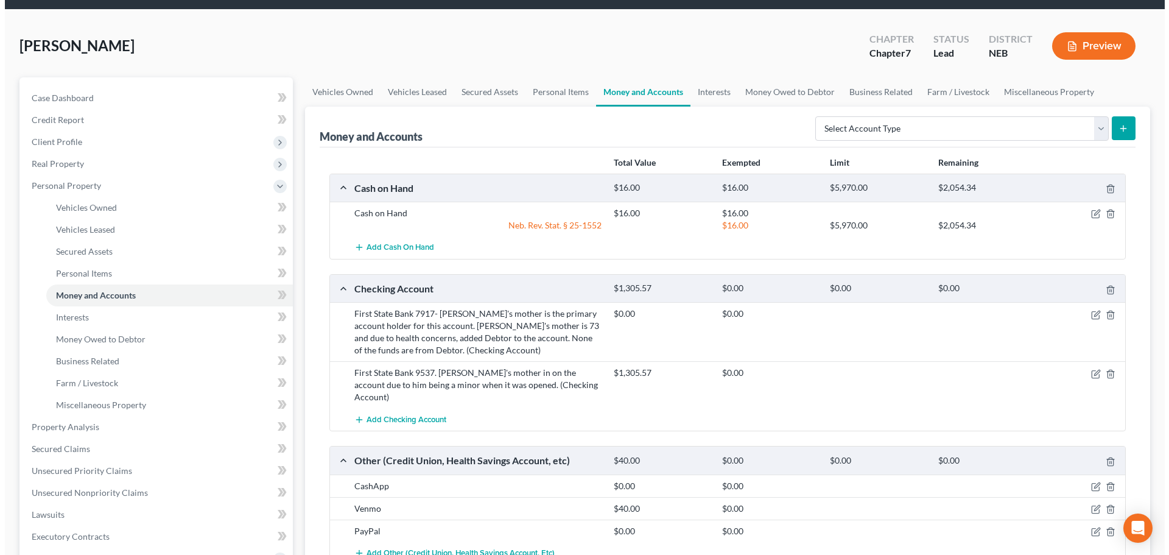
scroll to position [61, 0]
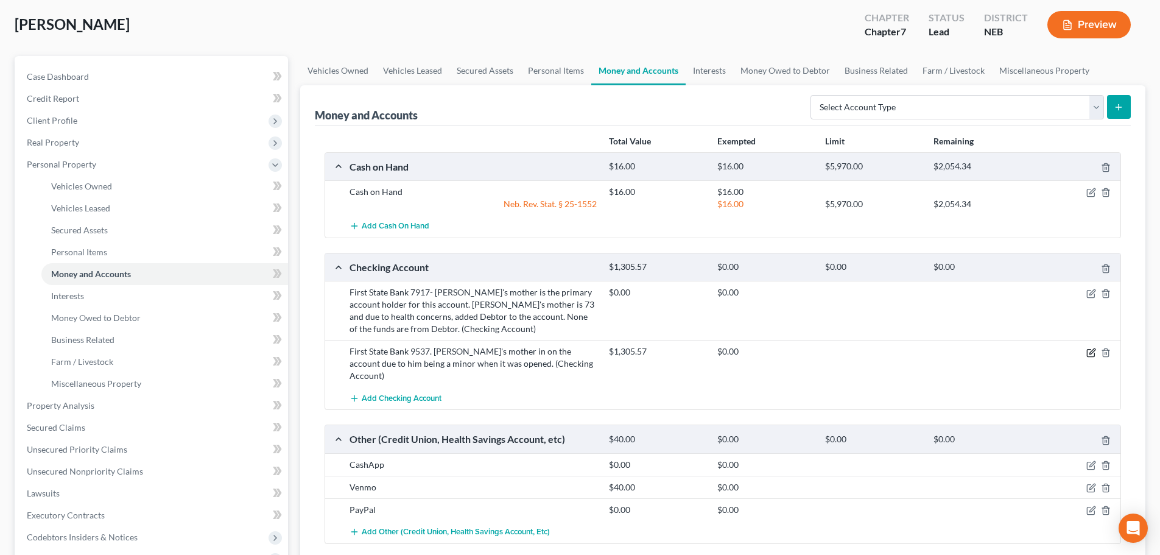
click at [1093, 350] on icon "button" at bounding box center [1091, 353] width 10 height 10
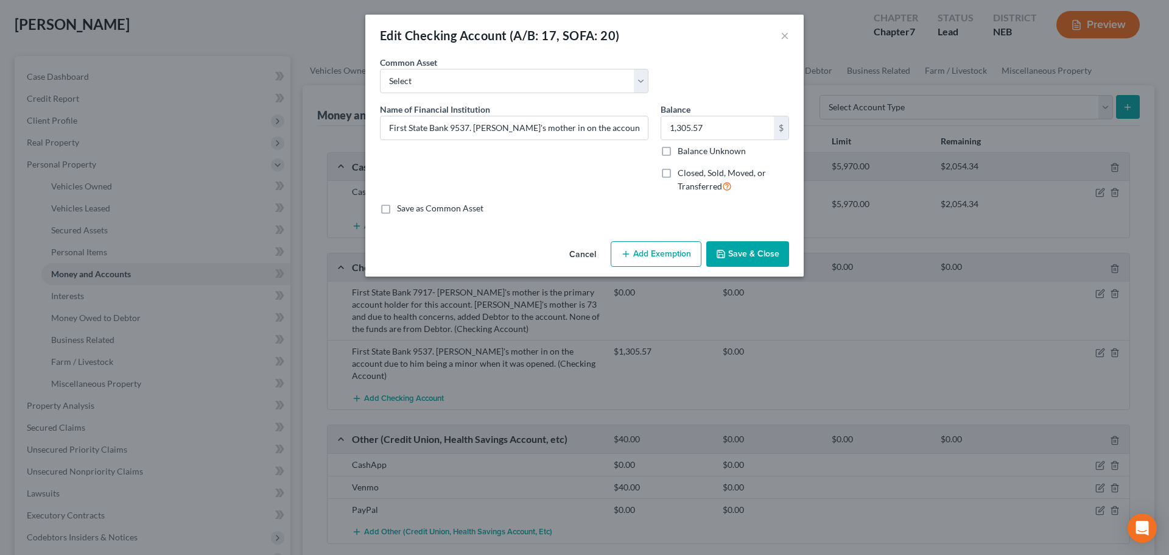
click at [662, 256] on button "Add Exemption" at bounding box center [656, 254] width 91 height 26
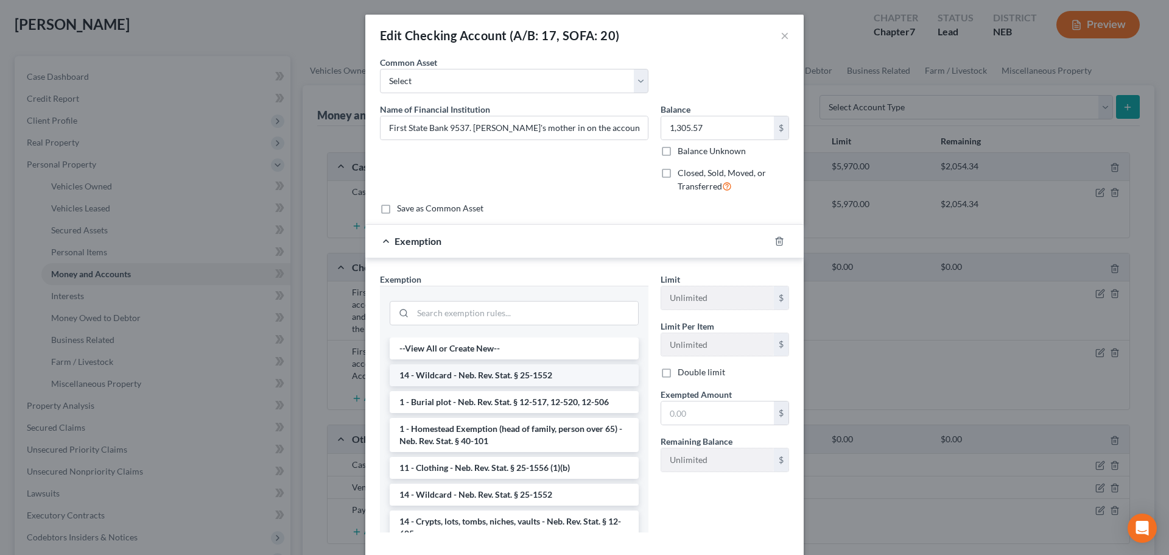
click at [488, 379] on li "14 - Wildcard - Neb. Rev. Stat. § 25-1552" at bounding box center [514, 375] width 249 height 22
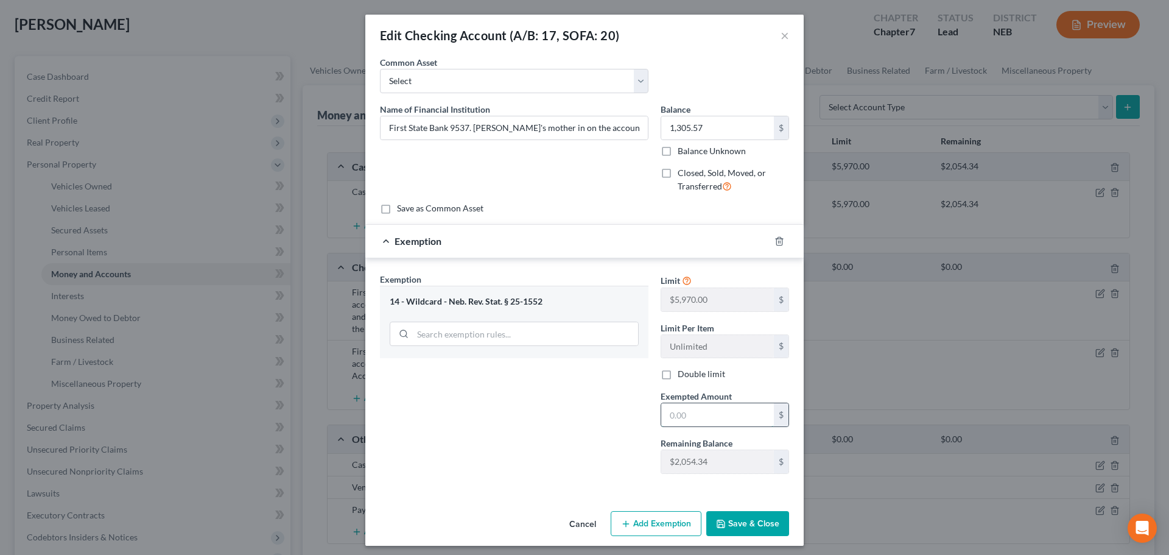
click at [687, 410] on input "text" at bounding box center [717, 414] width 113 height 23
type input "1,305.57"
click at [544, 132] on input "First State Bank 9537. [PERSON_NAME]'s mother in on the account due to him bein…" at bounding box center [514, 127] width 267 height 23
type input "First State Bank 9537. [PERSON_NAME]'s mother in on the account due to him bein…"
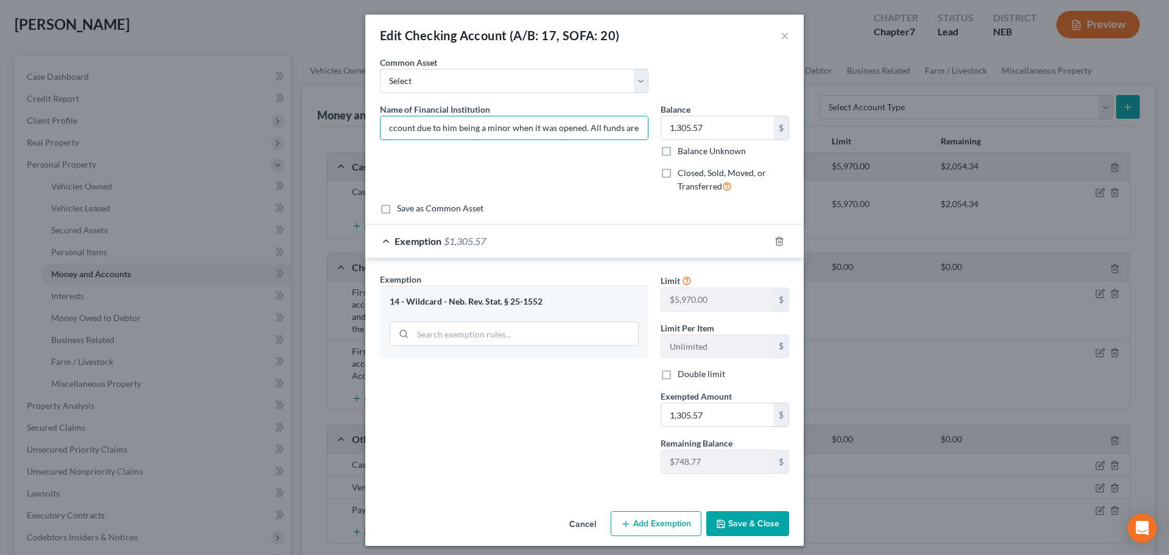
click at [746, 529] on button "Save & Close" at bounding box center [747, 524] width 83 height 26
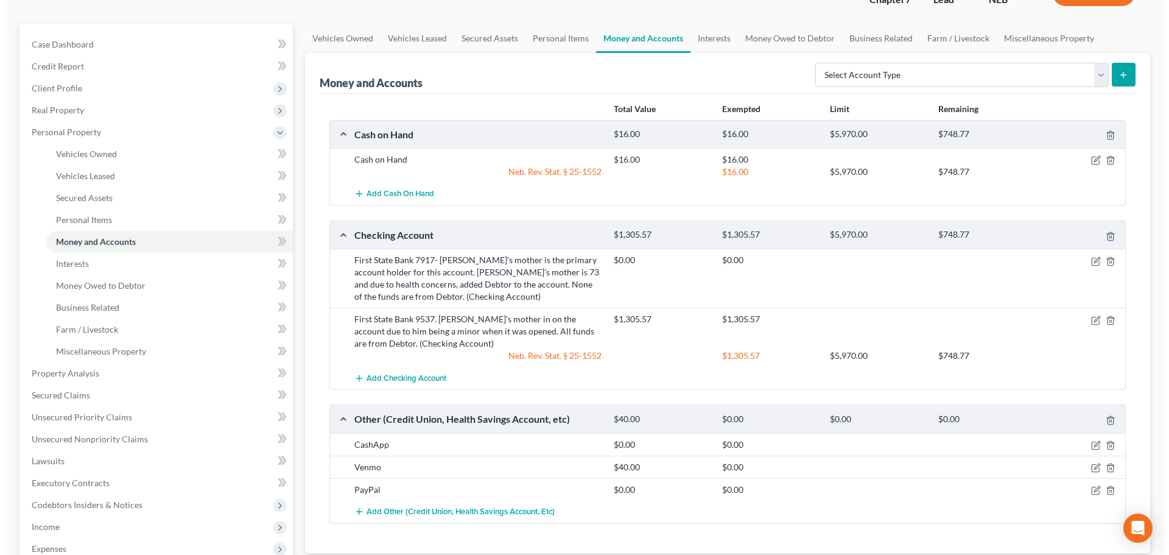
scroll to position [122, 0]
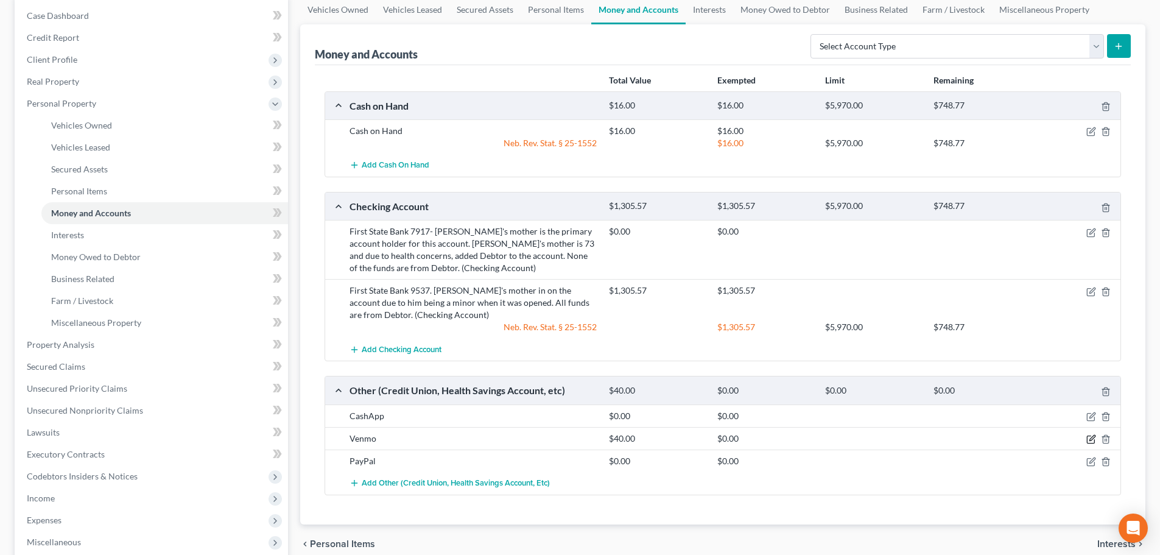
click at [1086, 435] on icon "button" at bounding box center [1091, 439] width 10 height 10
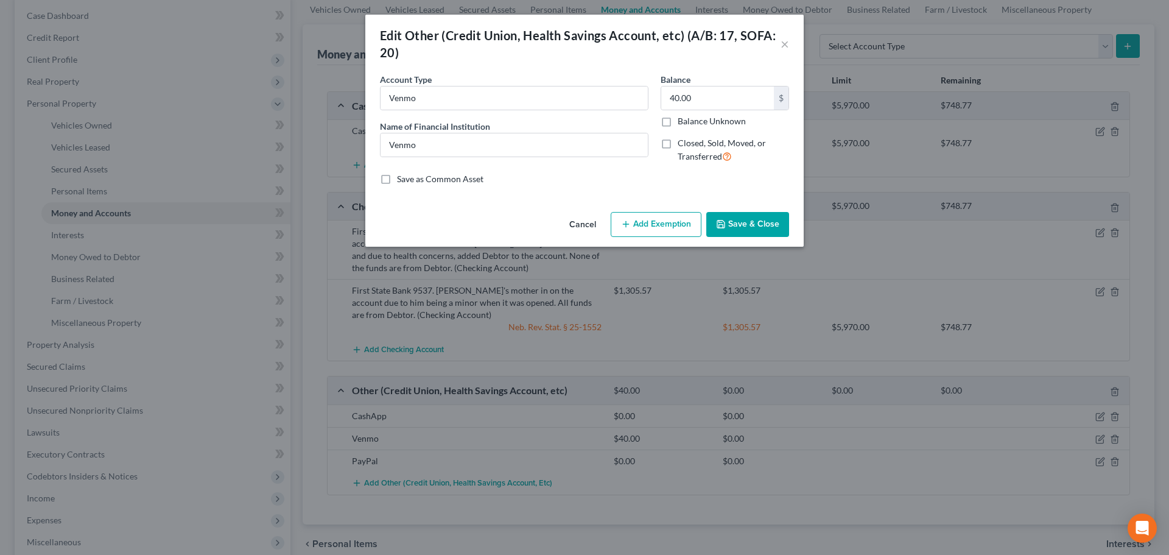
click at [656, 214] on button "Add Exemption" at bounding box center [656, 225] width 91 height 26
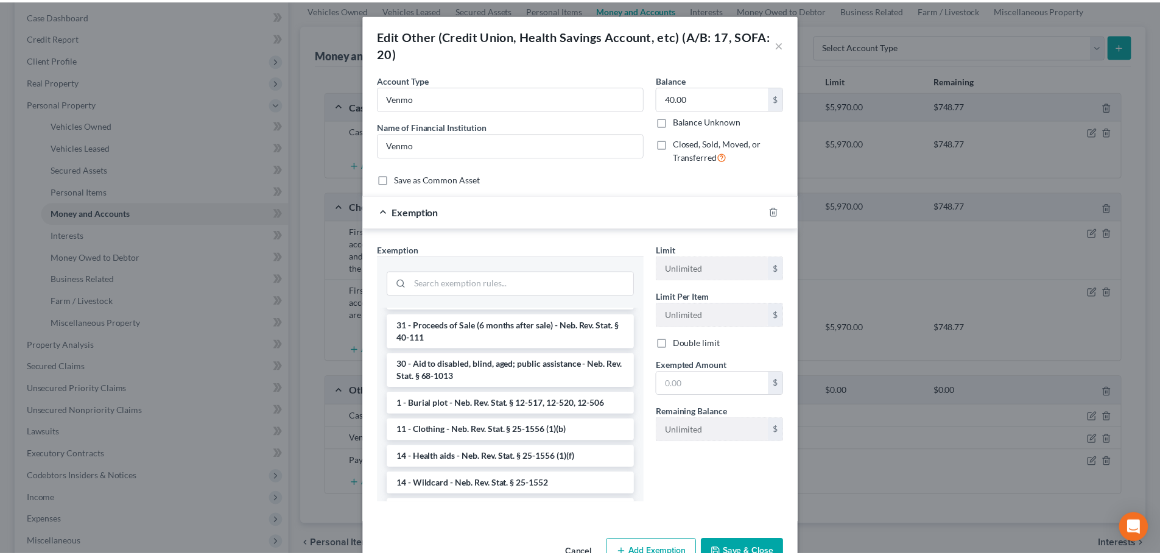
scroll to position [426, 0]
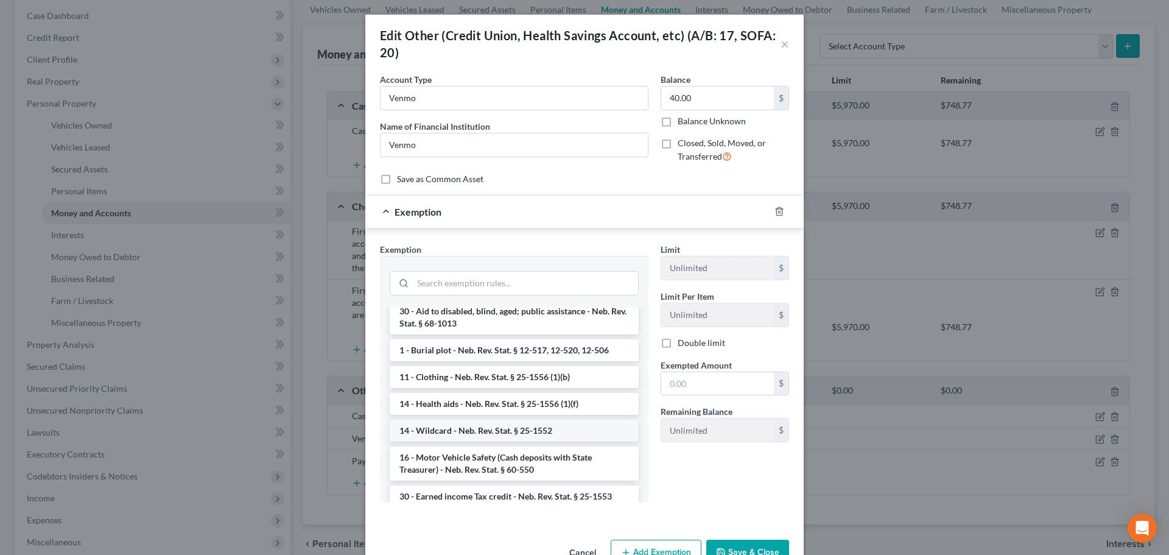
click at [481, 429] on li "14 - Wildcard - Neb. Rev. Stat. § 25-1552" at bounding box center [514, 430] width 249 height 22
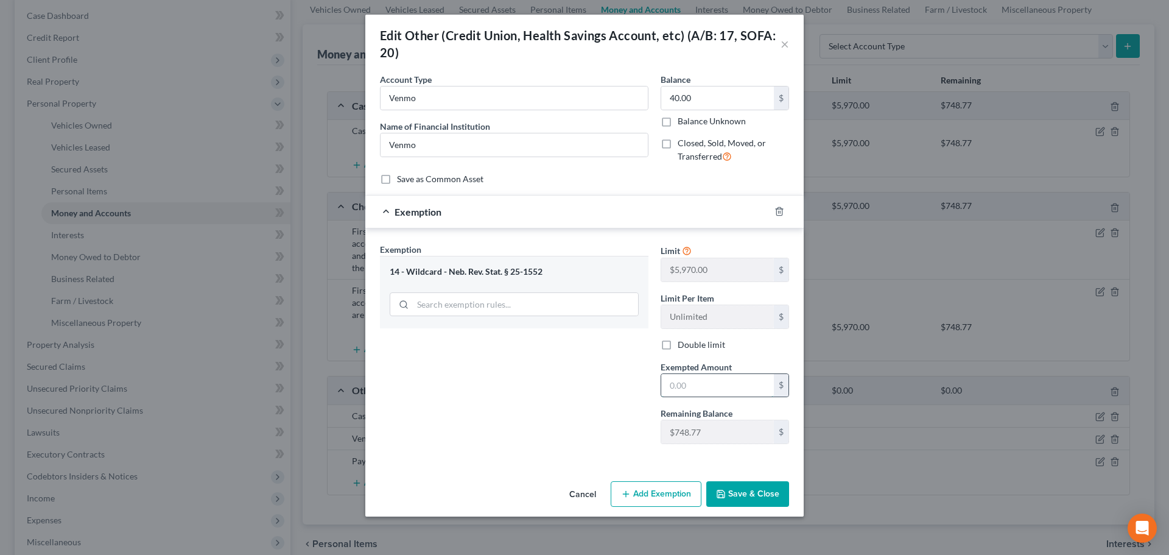
click at [716, 384] on input "text" at bounding box center [717, 385] width 113 height 23
type input "40"
click at [535, 397] on div "Exemption Set must be selected for CA. Exemption * 14 - Wildcard - Neb. Rev. St…" at bounding box center [514, 348] width 281 height 211
click at [769, 494] on button "Save & Close" at bounding box center [747, 494] width 83 height 26
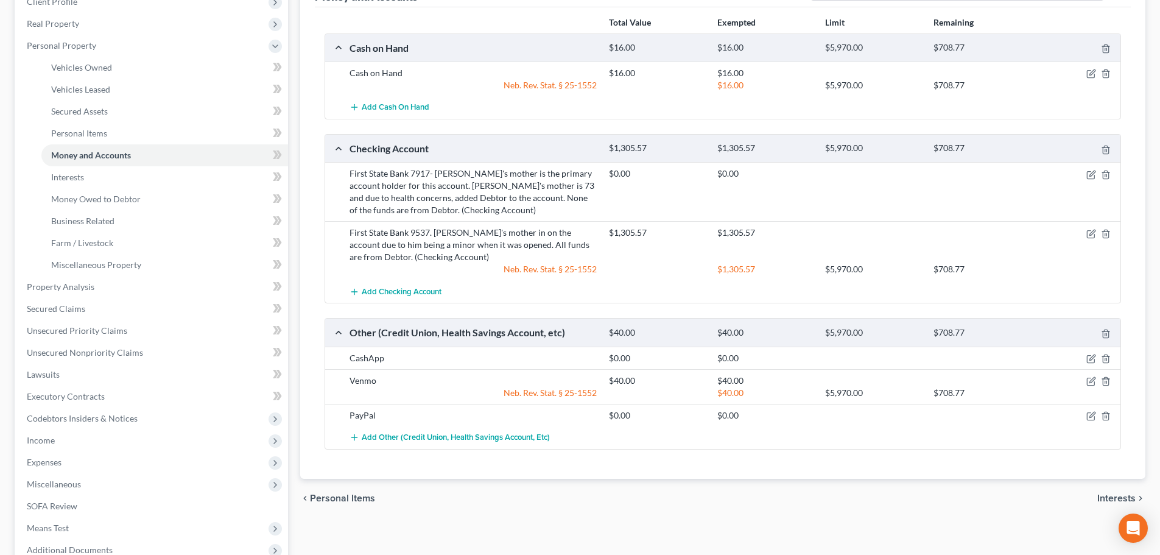
scroll to position [0, 0]
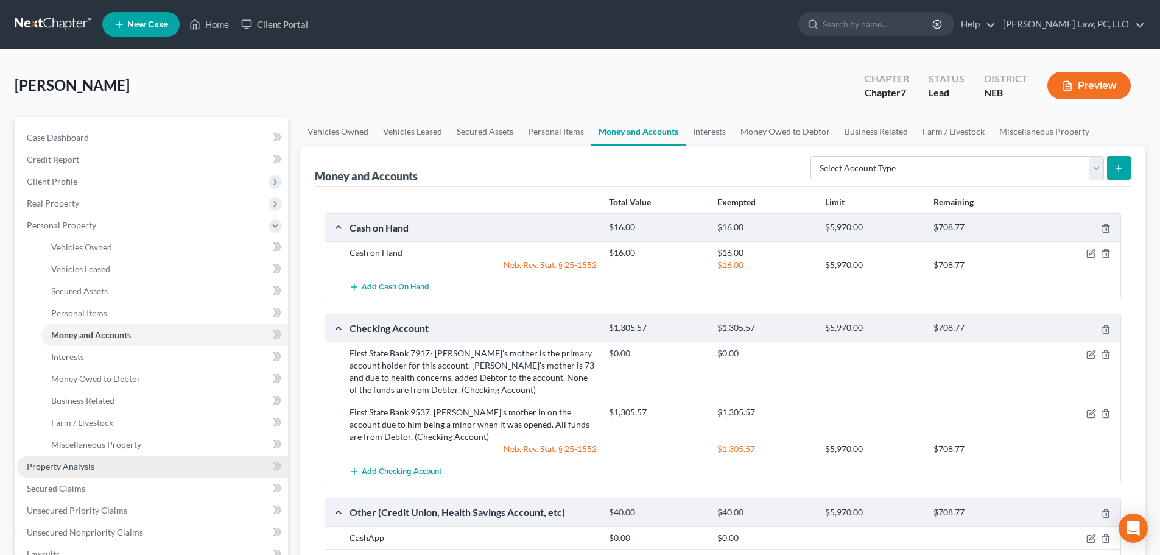
click at [102, 468] on link "Property Analysis" at bounding box center [152, 466] width 271 height 22
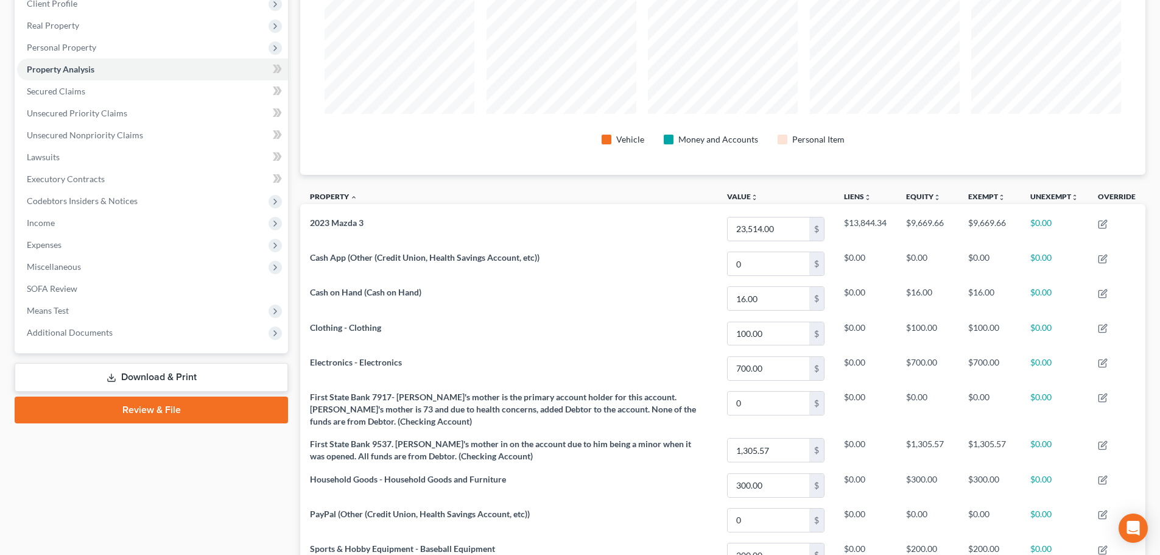
scroll to position [167, 0]
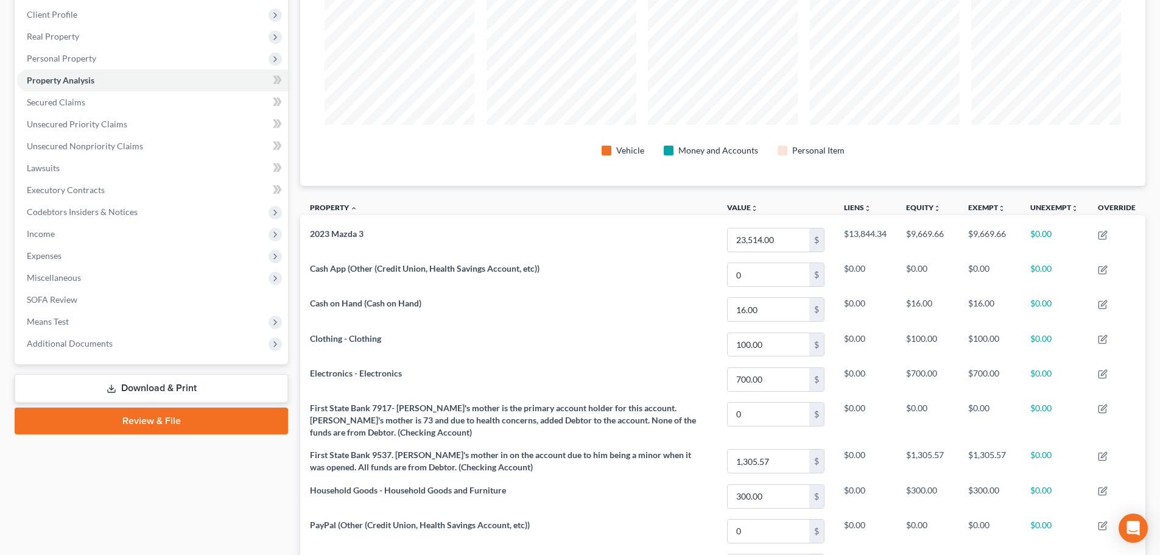
click at [125, 423] on link "Review & File" at bounding box center [151, 420] width 273 height 27
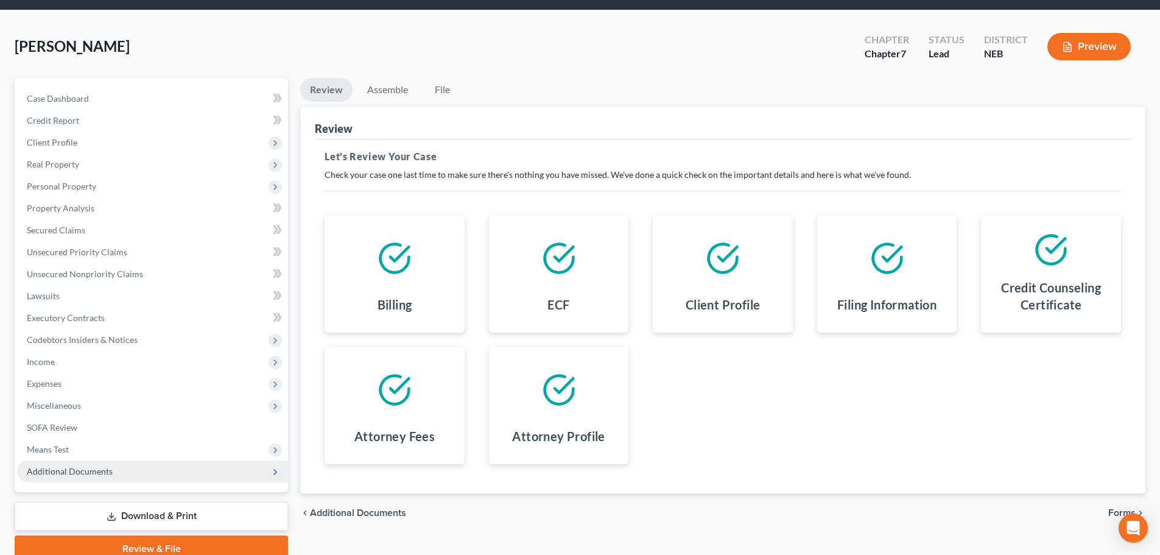
scroll to position [93, 0]
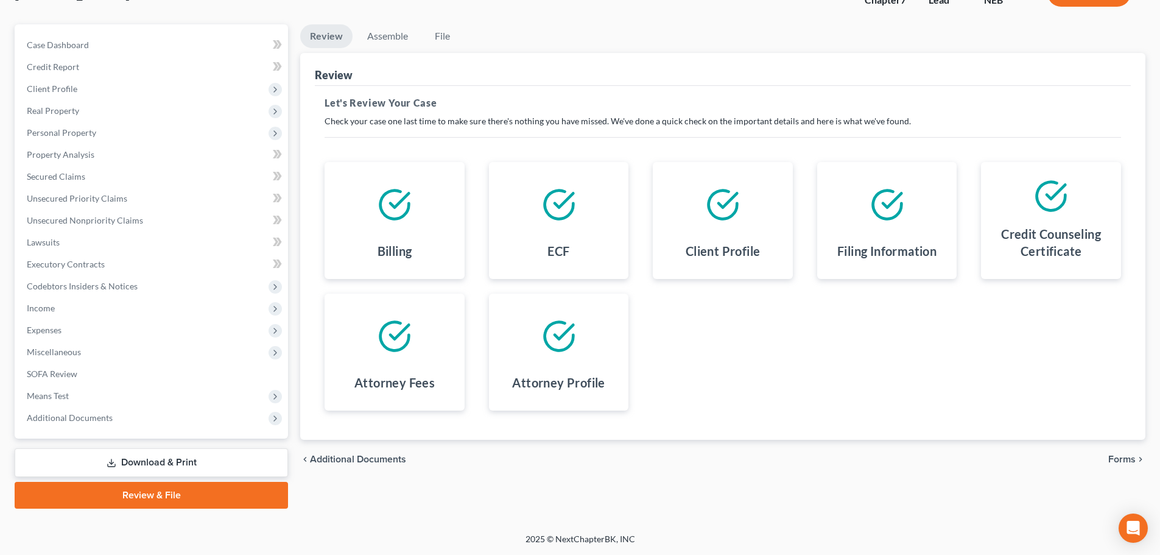
click at [152, 491] on link "Review & File" at bounding box center [151, 495] width 273 height 27
click at [1128, 463] on span "Forms" at bounding box center [1121, 459] width 27 height 10
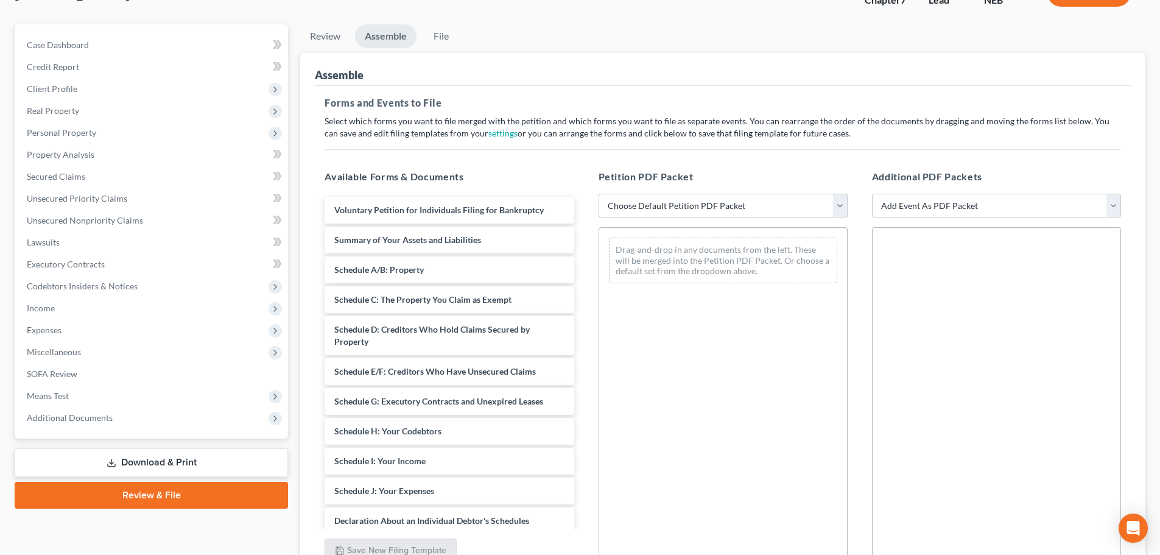
drag, startPoint x: 748, startPoint y: 207, endPoint x: 732, endPoint y: 213, distance: 16.4
click at [748, 207] on select "Choose Default Petition PDF Packet Complete Bankruptcy Petition (all forms and …" at bounding box center [722, 206] width 249 height 24
select select "2"
click at [598, 194] on select "Choose Default Petition PDF Packet Complete Bankruptcy Petition (all forms and …" at bounding box center [722, 206] width 249 height 24
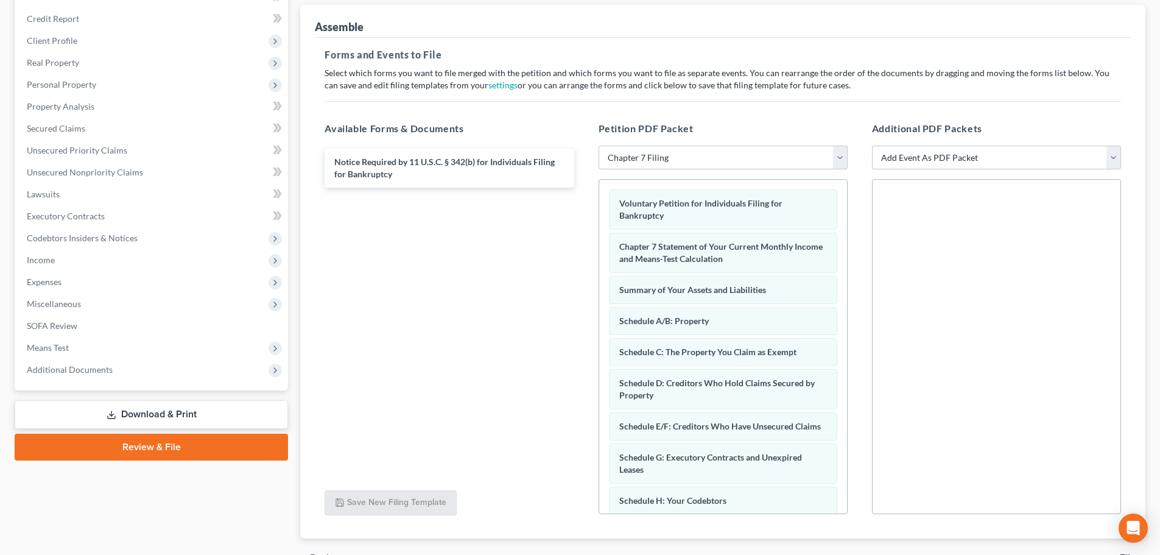
scroll to position [209, 0]
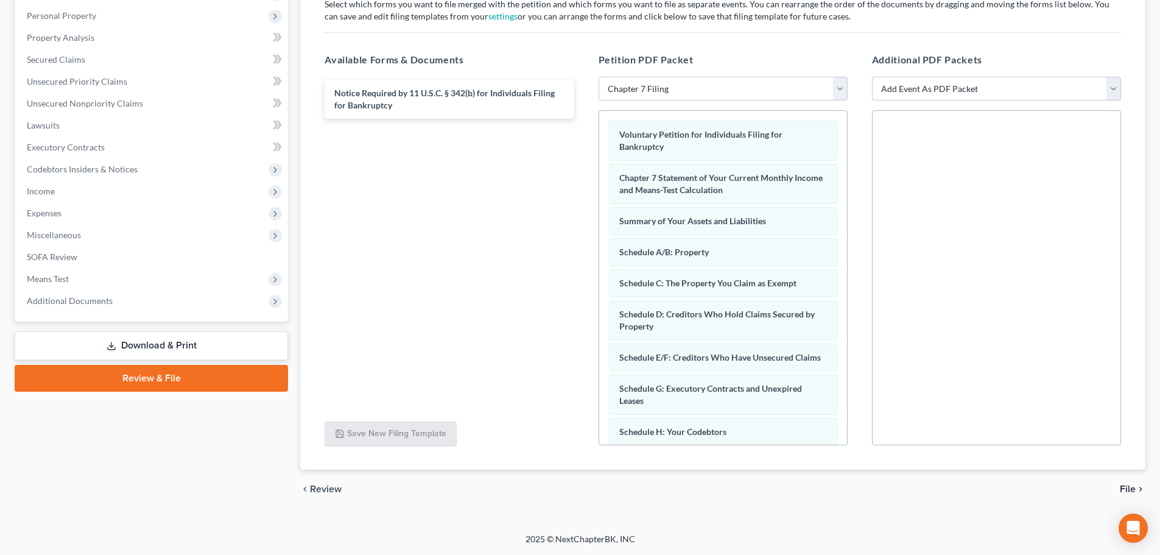
click at [1129, 489] on span "File" at bounding box center [1128, 489] width 16 height 10
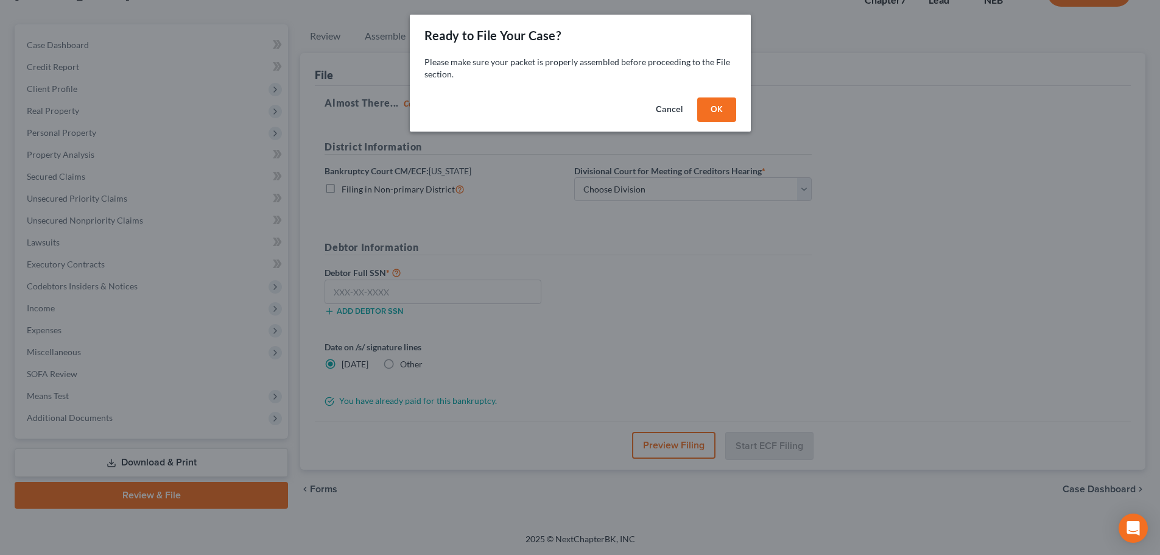
scroll to position [93, 0]
click at [726, 110] on button "OK" at bounding box center [720, 109] width 39 height 24
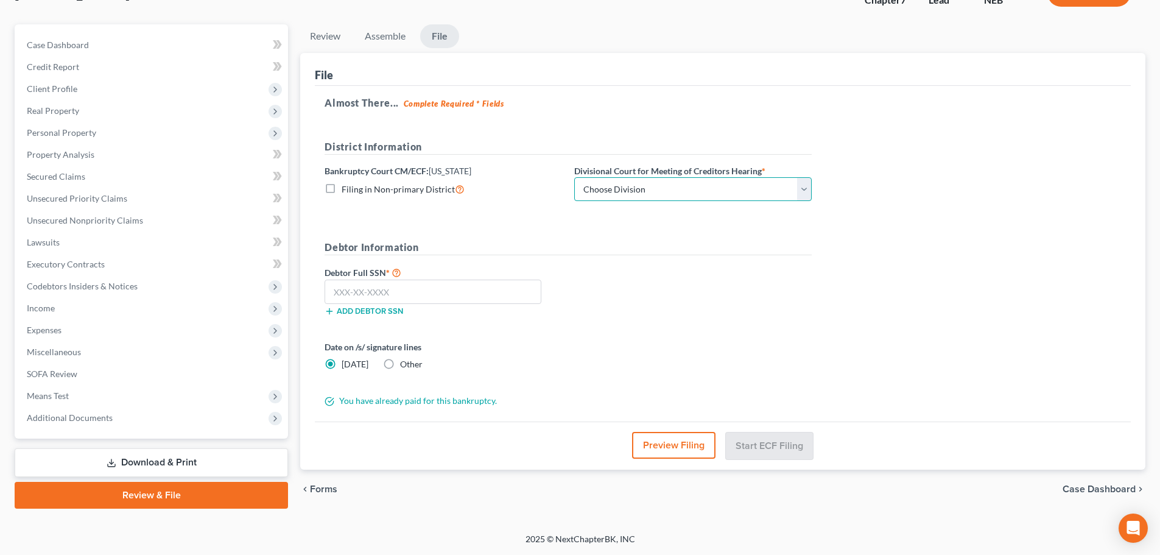
click at [771, 189] on select "Choose Division Lincoln Omaha" at bounding box center [692, 189] width 237 height 24
select select "0"
click at [574, 177] on select "Choose Division Lincoln Omaha" at bounding box center [692, 189] width 237 height 24
click at [382, 291] on input "text" at bounding box center [433, 291] width 217 height 24
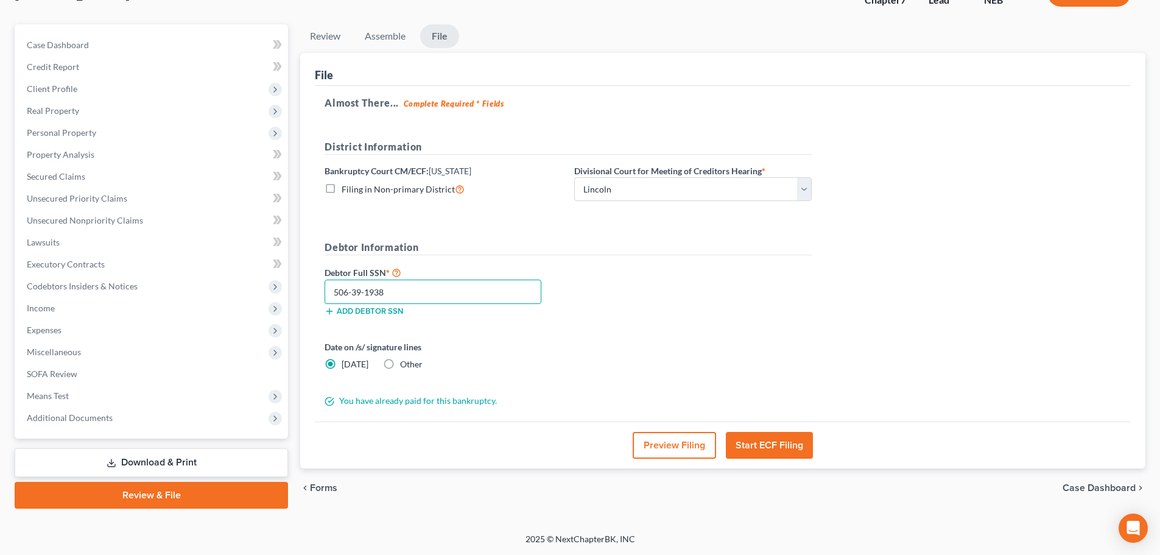
type input "506-39-1938"
drag, startPoint x: 531, startPoint y: 474, endPoint x: 534, endPoint y: 468, distance: 6.6
click at [531, 474] on div "chevron_left Forms Case Dashboard chevron_right" at bounding box center [722, 487] width 845 height 39
click at [400, 365] on label "Other" at bounding box center [411, 364] width 23 height 12
click at [405, 365] on input "Other" at bounding box center [409, 362] width 8 height 8
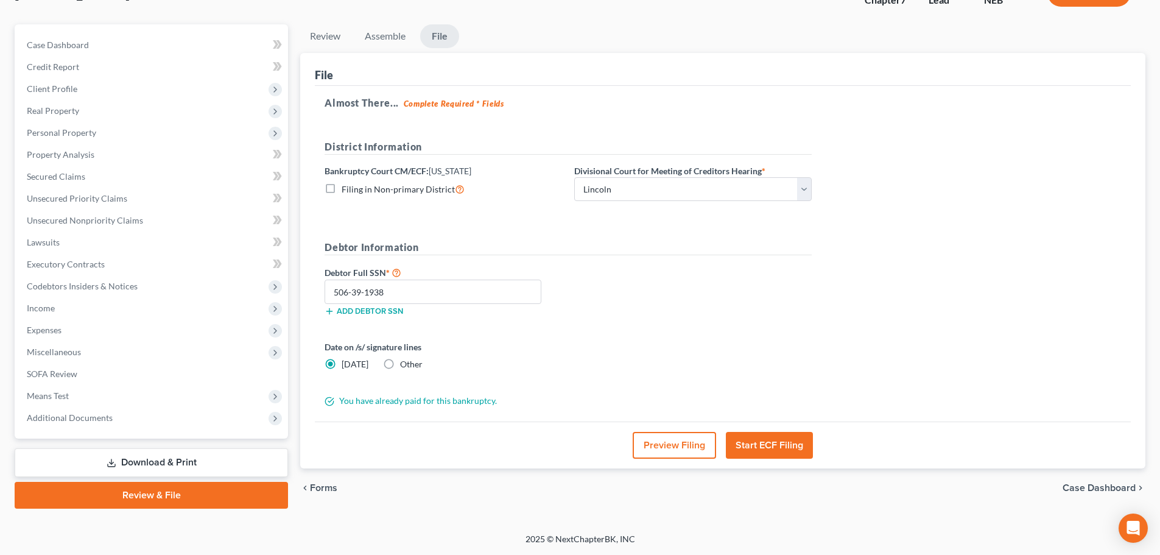
radio input "true"
radio input "false"
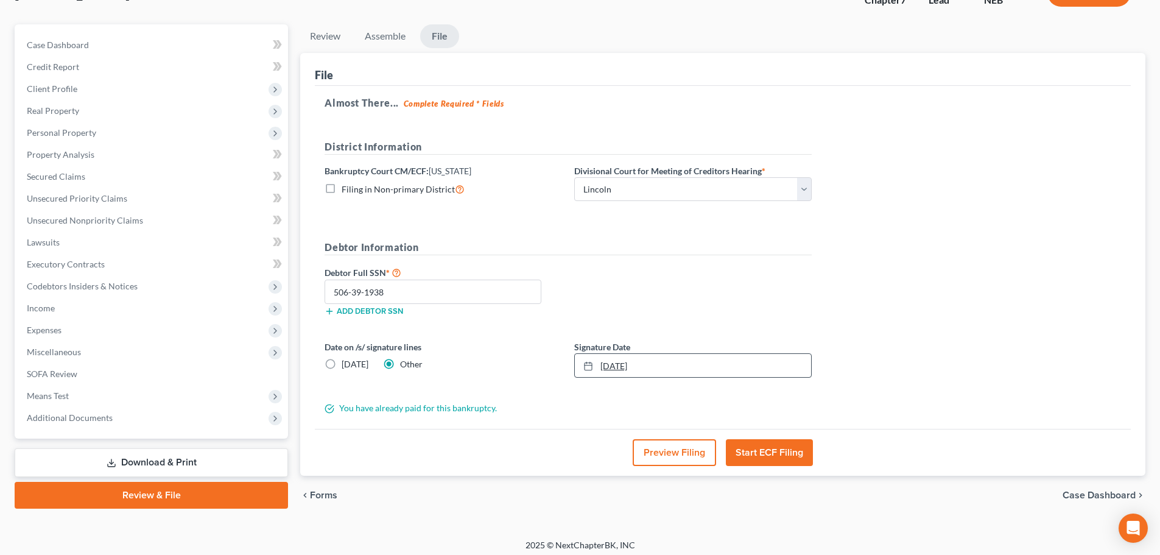
type input "[DATE]"
click at [734, 369] on link "[DATE]" at bounding box center [693, 365] width 236 height 23
click at [771, 454] on button "Start ECF Filing" at bounding box center [769, 452] width 87 height 27
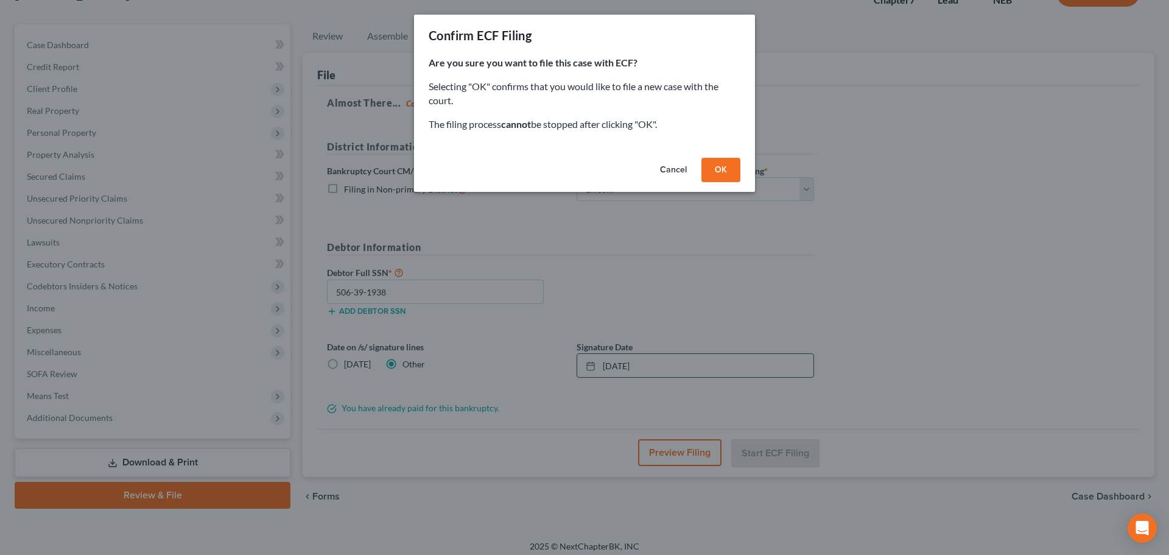
click at [723, 167] on button "OK" at bounding box center [720, 170] width 39 height 24
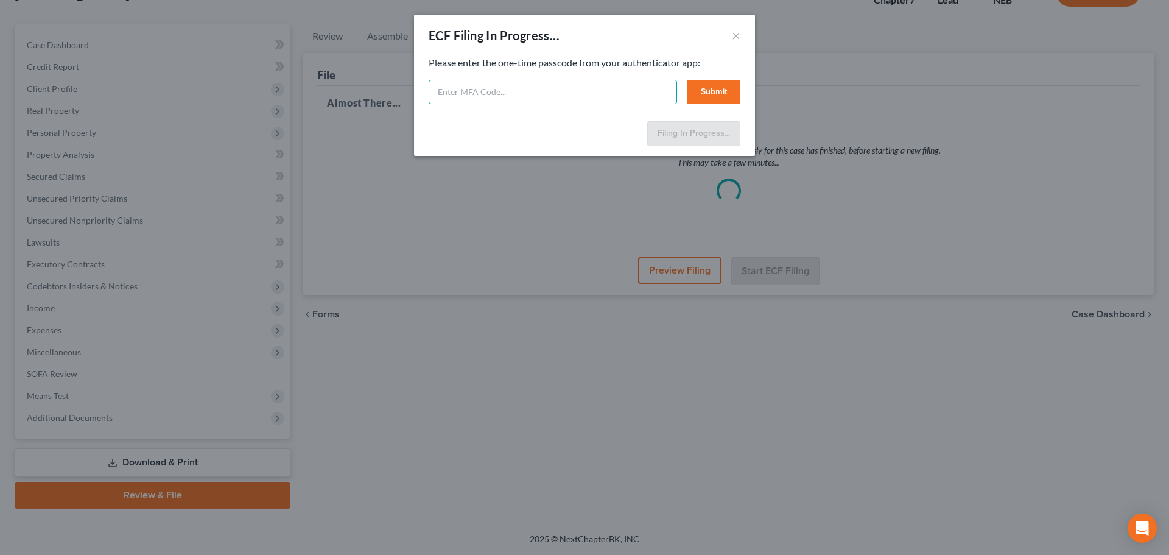
click at [546, 91] on input "text" at bounding box center [553, 92] width 248 height 24
paste input "515541"
type input "515541"
click at [712, 93] on button "Submit" at bounding box center [714, 92] width 54 height 24
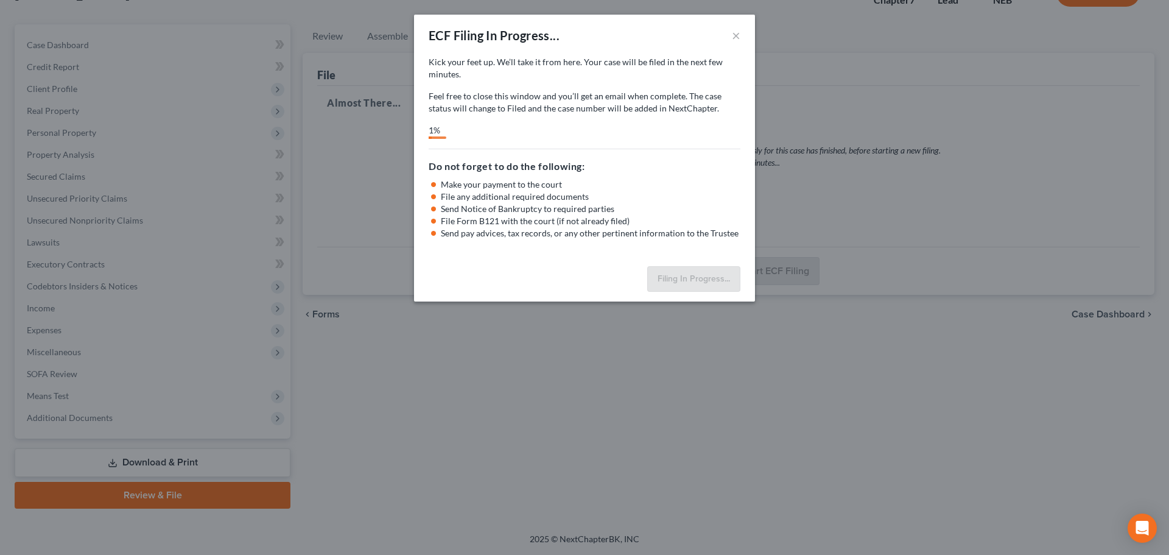
select select "0"
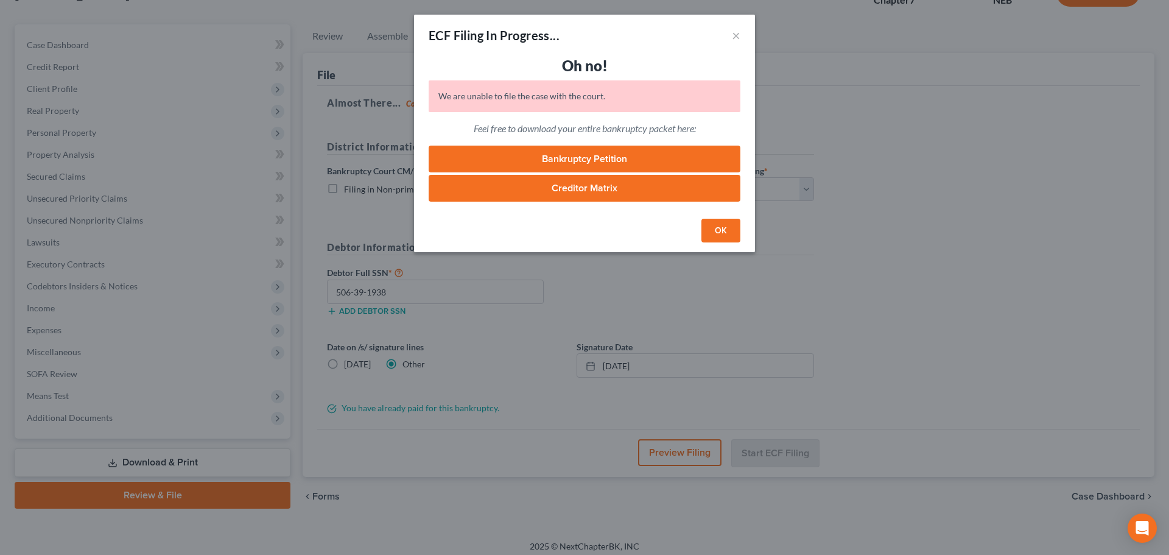
click at [712, 229] on button "OK" at bounding box center [720, 231] width 39 height 24
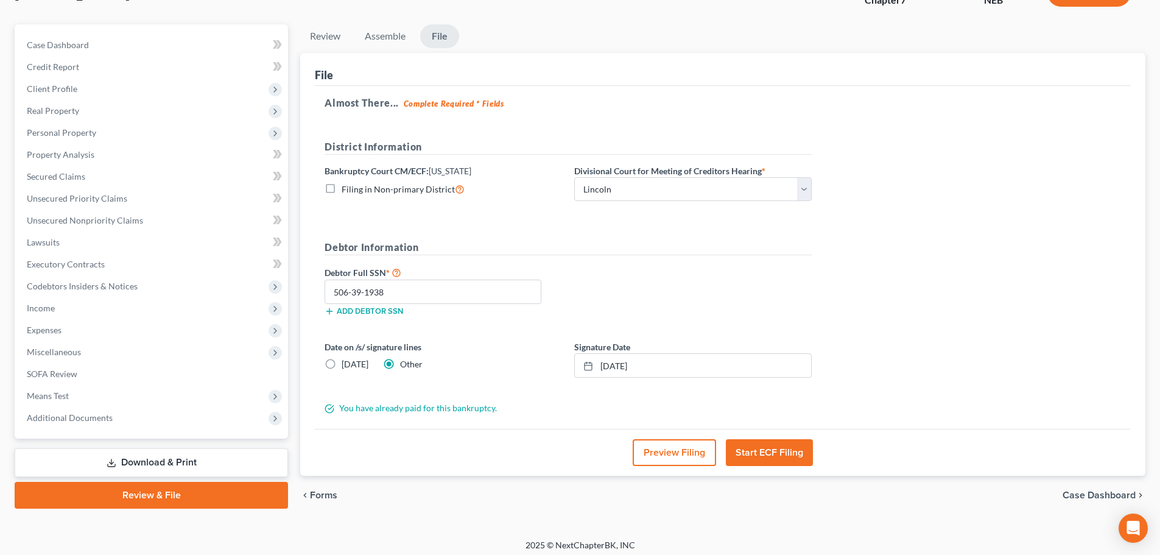
click at [755, 246] on h5 "Debtor Information" at bounding box center [568, 247] width 487 height 15
click at [764, 449] on button "Start ECF Filing" at bounding box center [769, 452] width 87 height 27
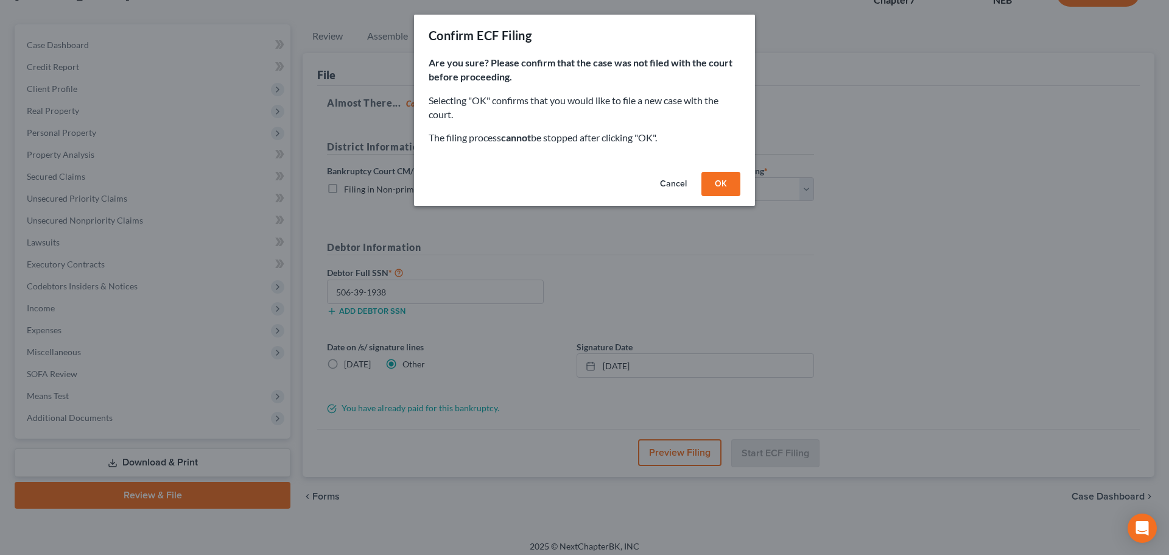
click at [728, 183] on button "OK" at bounding box center [720, 184] width 39 height 24
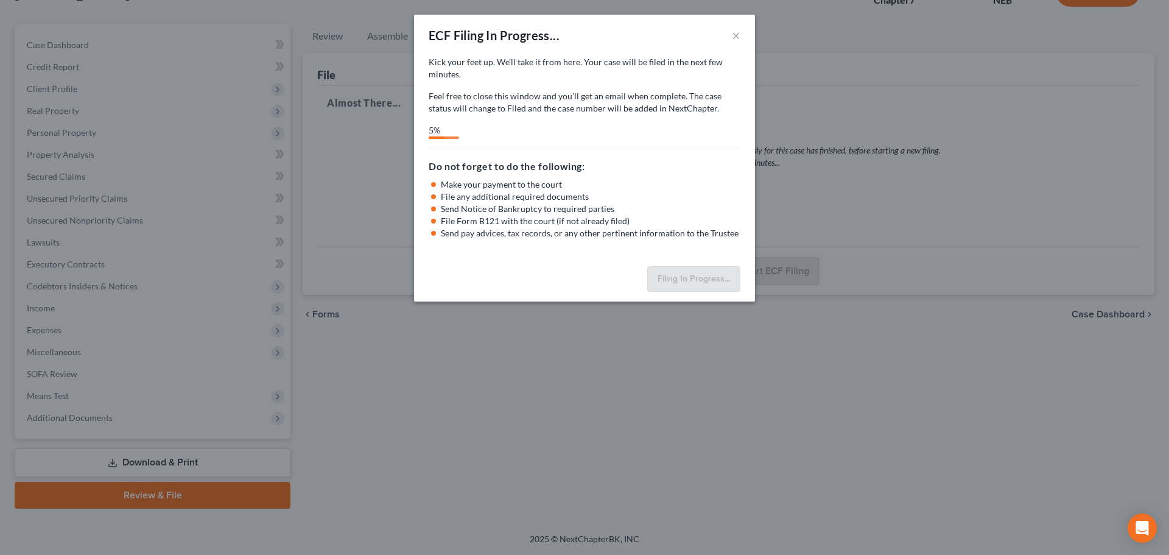
select select "0"
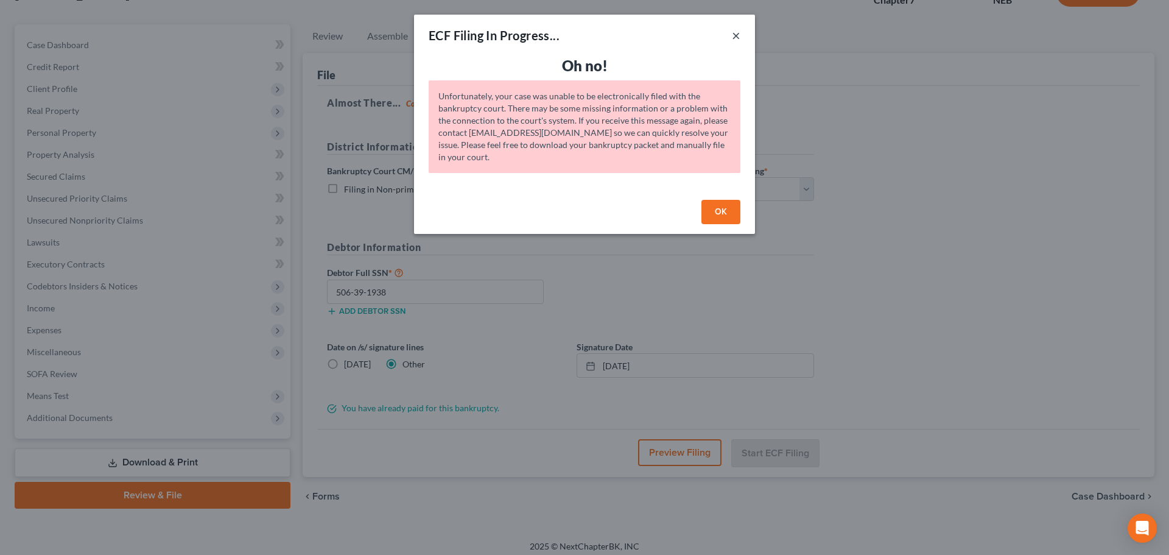
click at [737, 36] on button "×" at bounding box center [736, 35] width 9 height 15
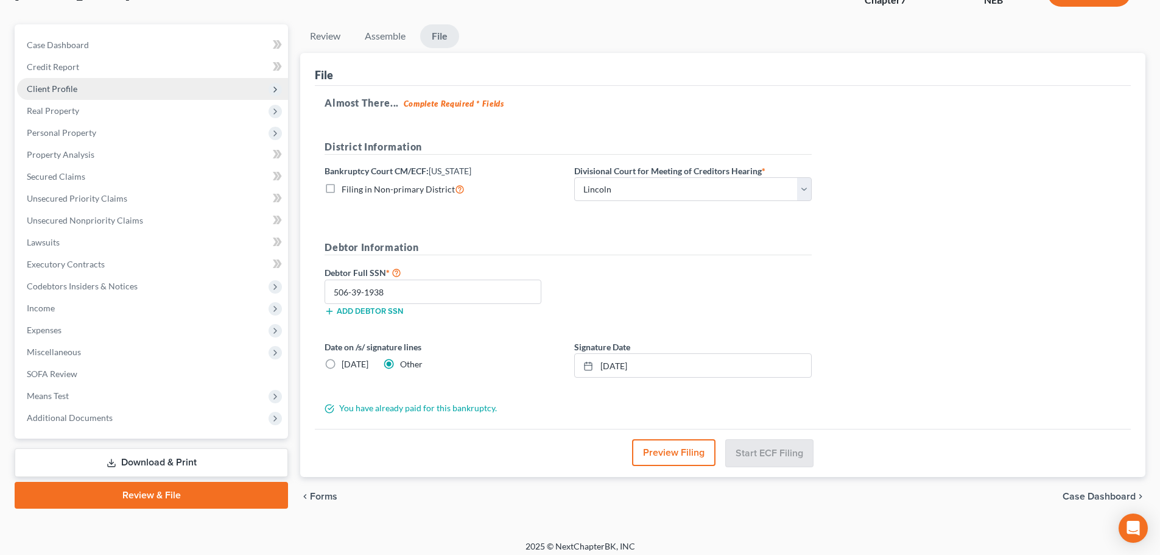
click at [66, 98] on span "Client Profile" at bounding box center [152, 89] width 271 height 22
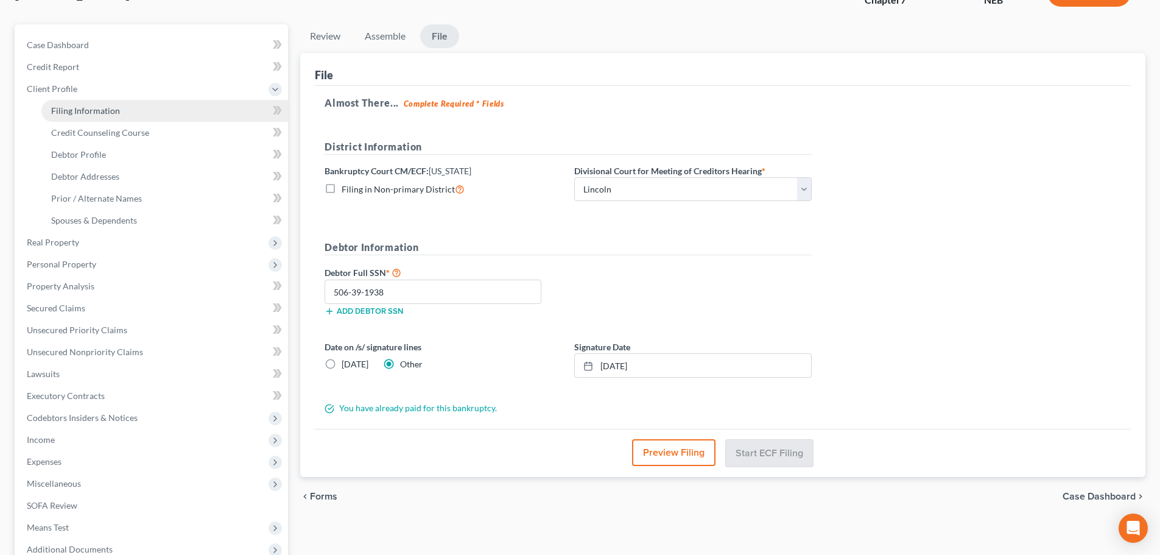
click at [66, 105] on span "Filing Information" at bounding box center [85, 110] width 69 height 10
select select "1"
select select "0"
select select "48"
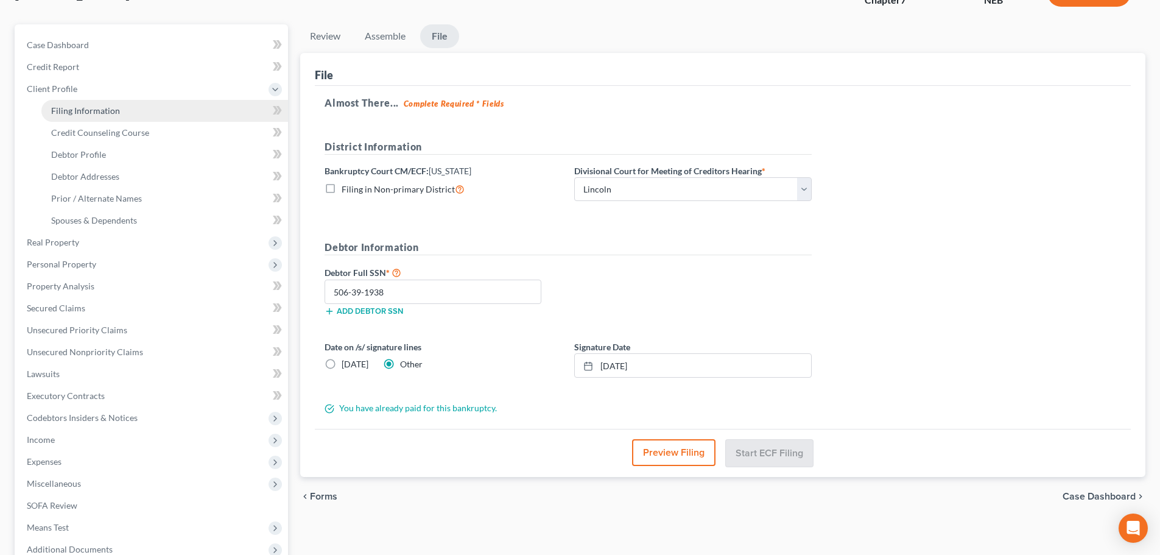
select select "0"
select select "30"
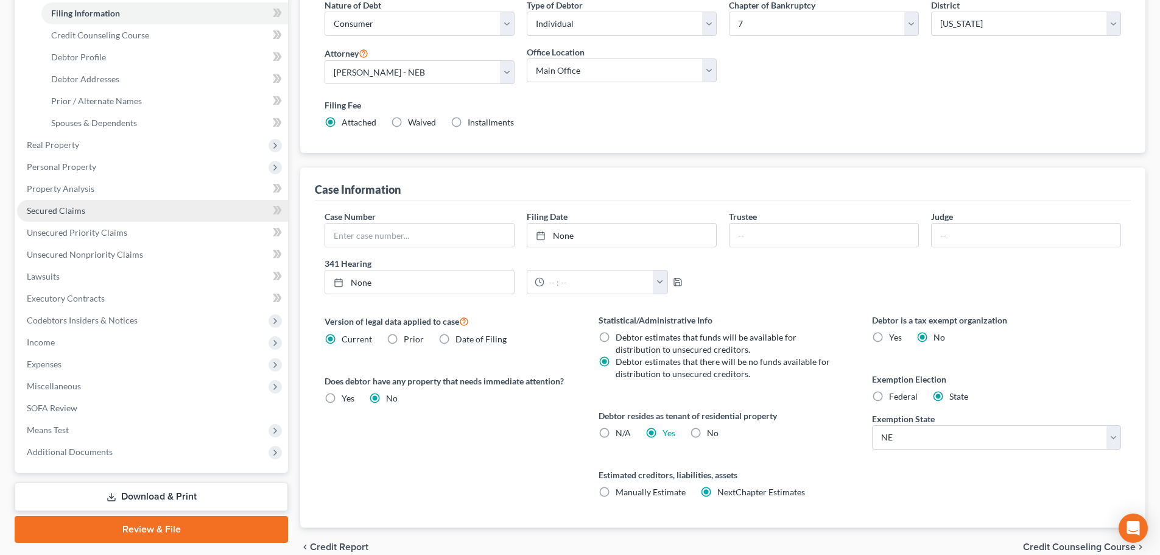
scroll to position [187, 0]
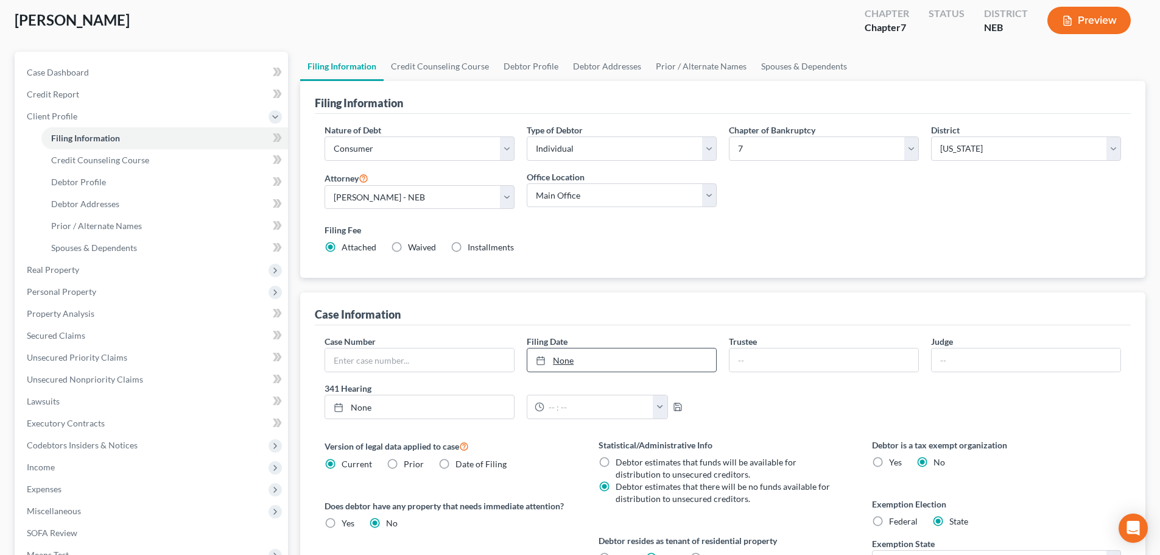
type input "[DATE]"
click at [639, 353] on link "[DATE]" at bounding box center [621, 359] width 189 height 23
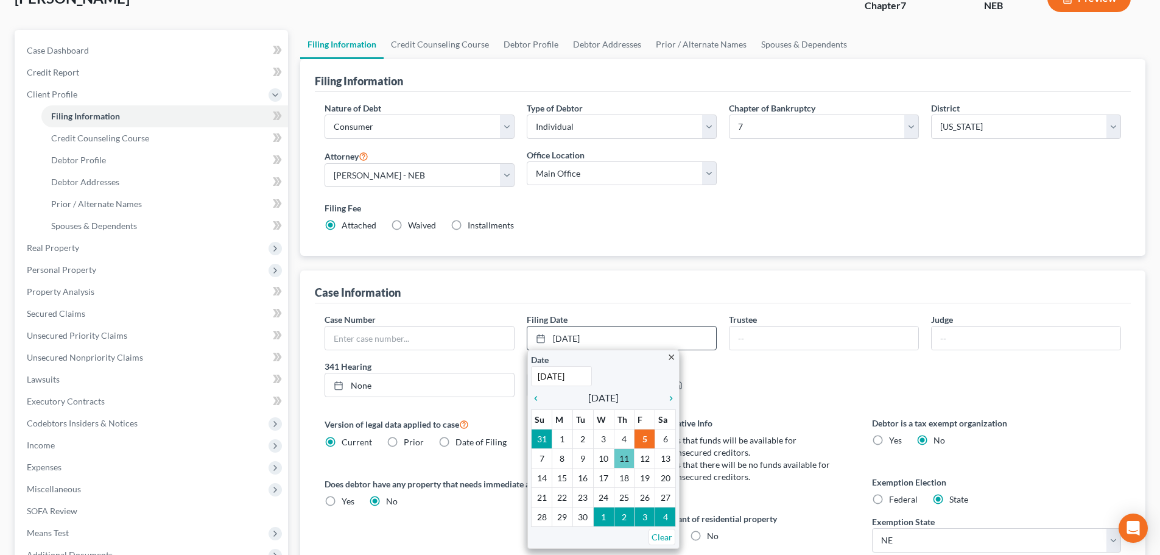
scroll to position [126, 0]
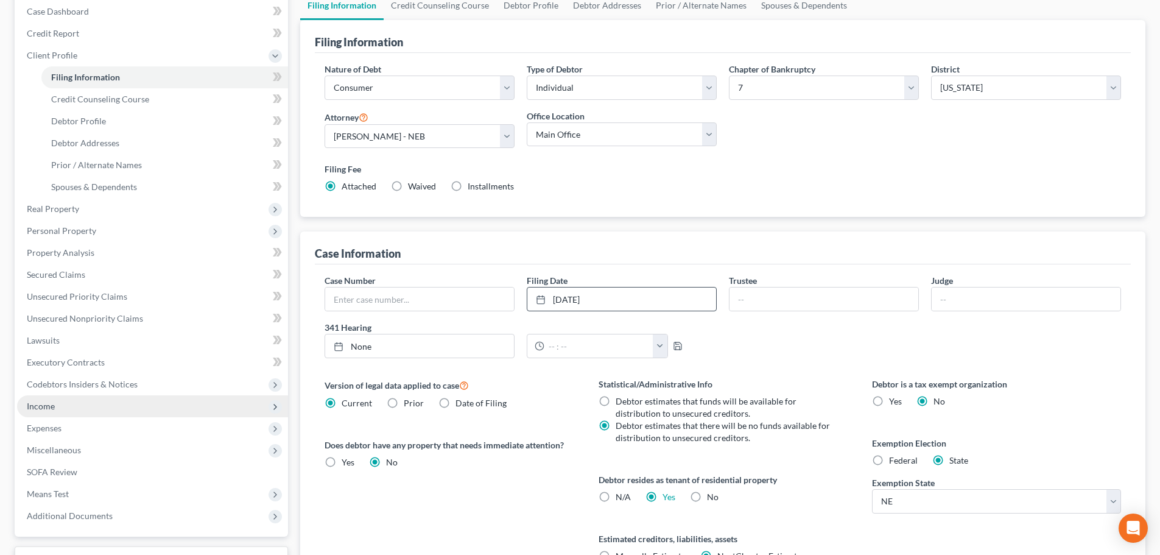
click at [65, 405] on span "Income" at bounding box center [152, 406] width 271 height 22
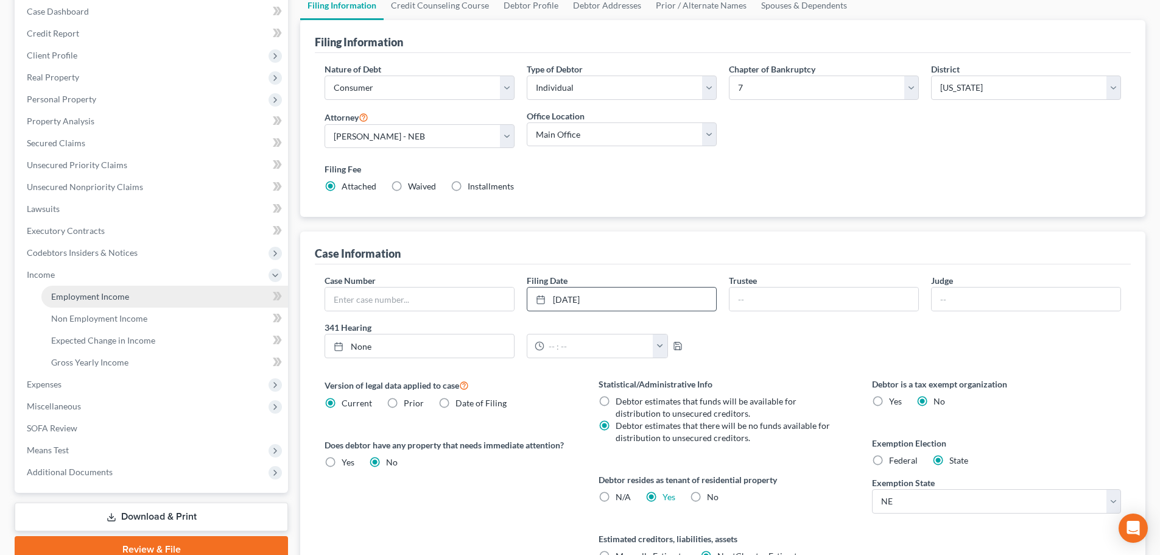
click at [76, 302] on link "Employment Income" at bounding box center [164, 297] width 247 height 22
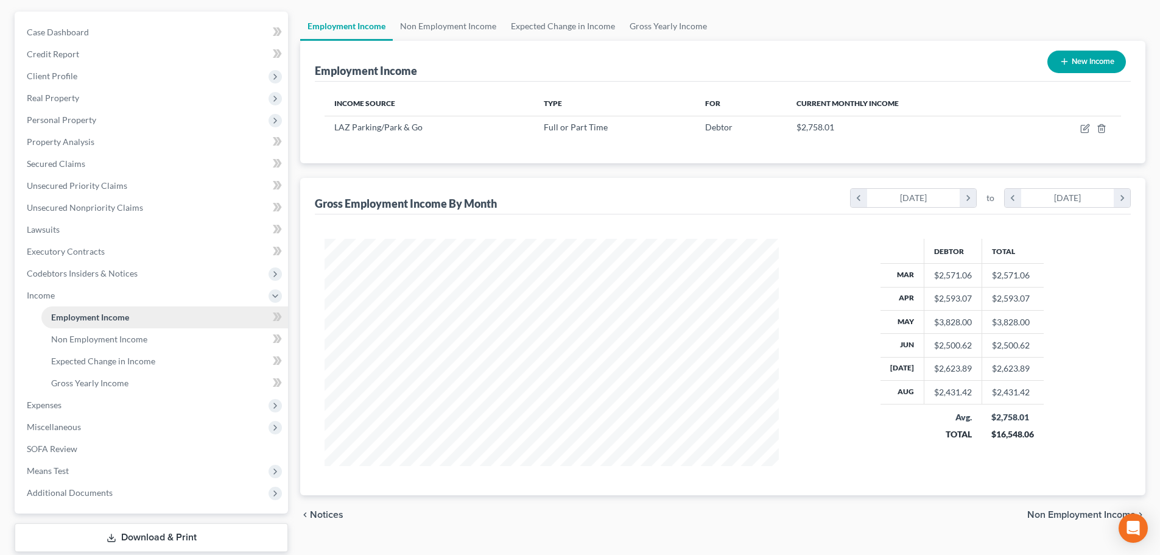
scroll to position [122, 0]
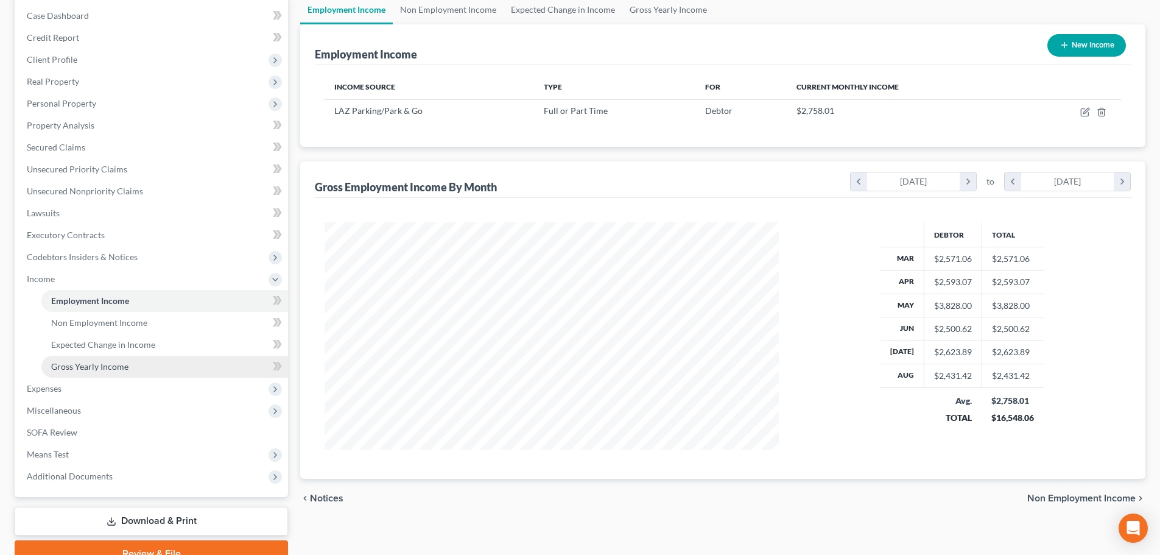
click at [85, 371] on link "Gross Yearly Income" at bounding box center [164, 367] width 247 height 22
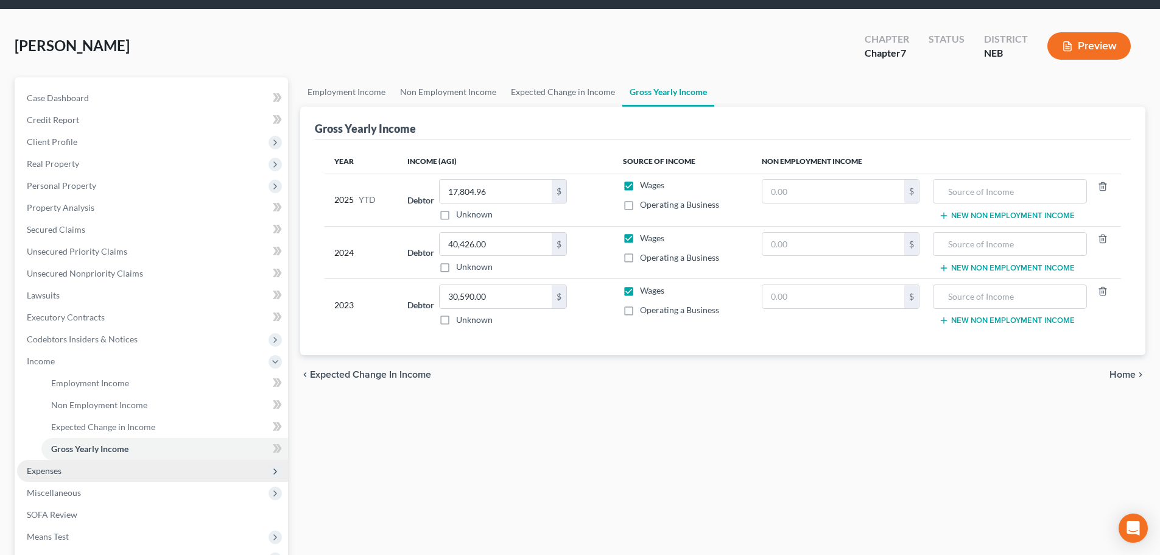
scroll to position [61, 0]
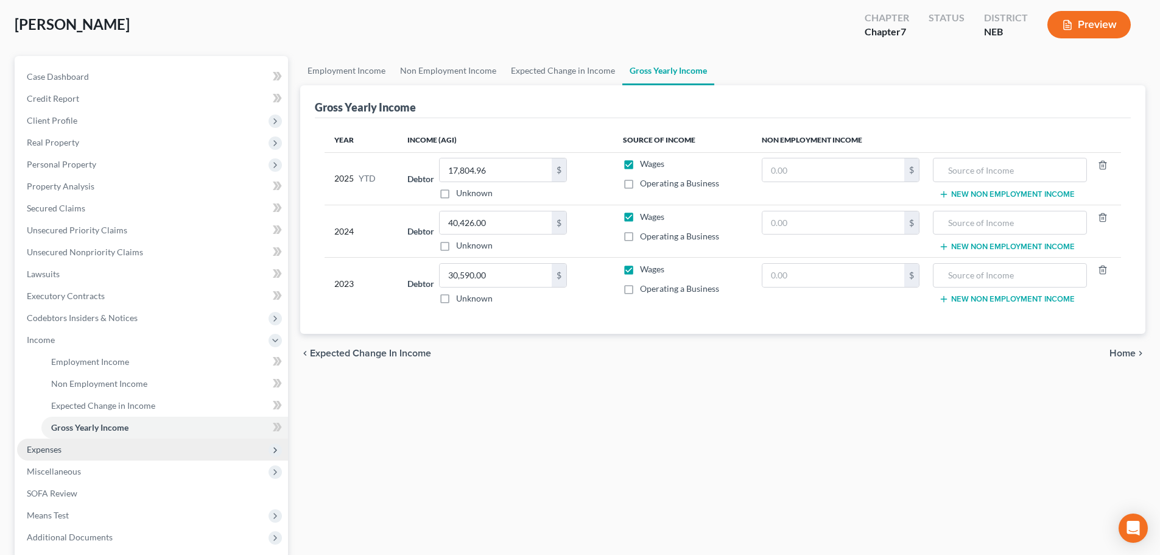
click at [61, 449] on span "Expenses" at bounding box center [44, 449] width 35 height 10
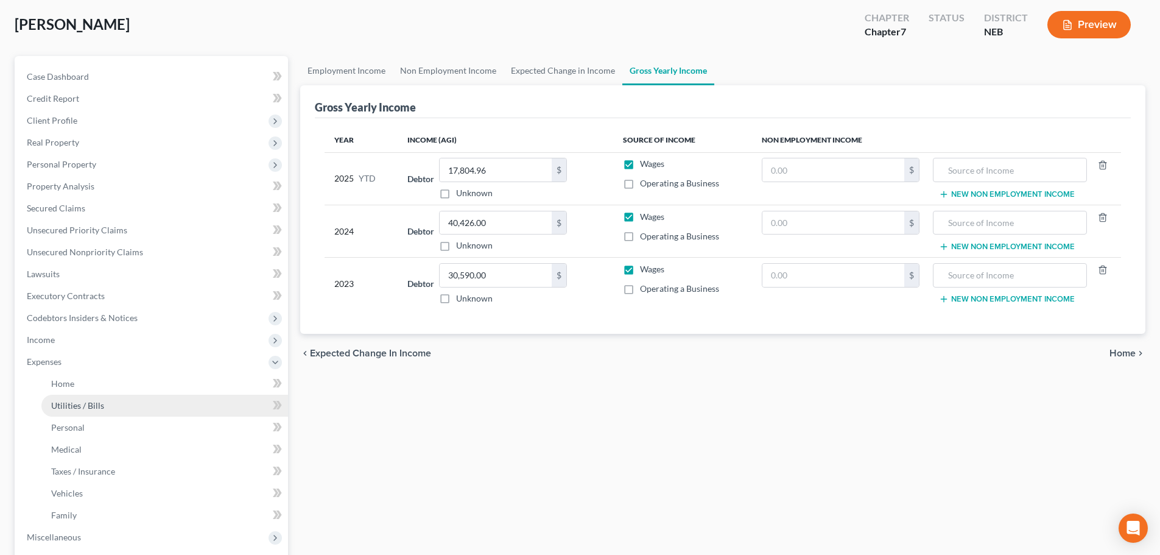
click at [71, 414] on link "Utilities / Bills" at bounding box center [164, 406] width 247 height 22
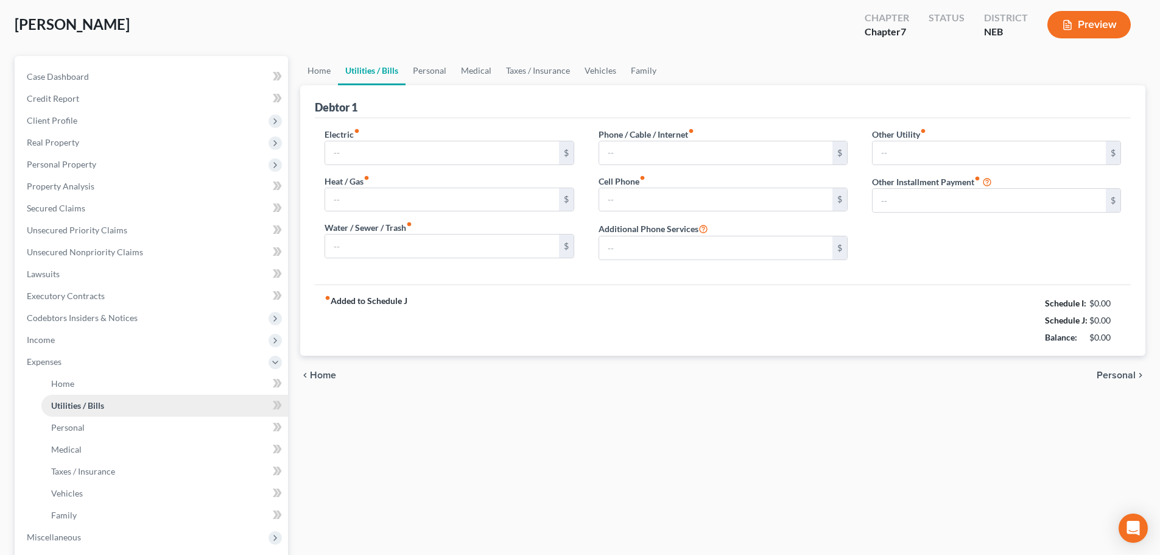
type input "100.00"
type input "0.00"
type input "181.00"
type input "0.00"
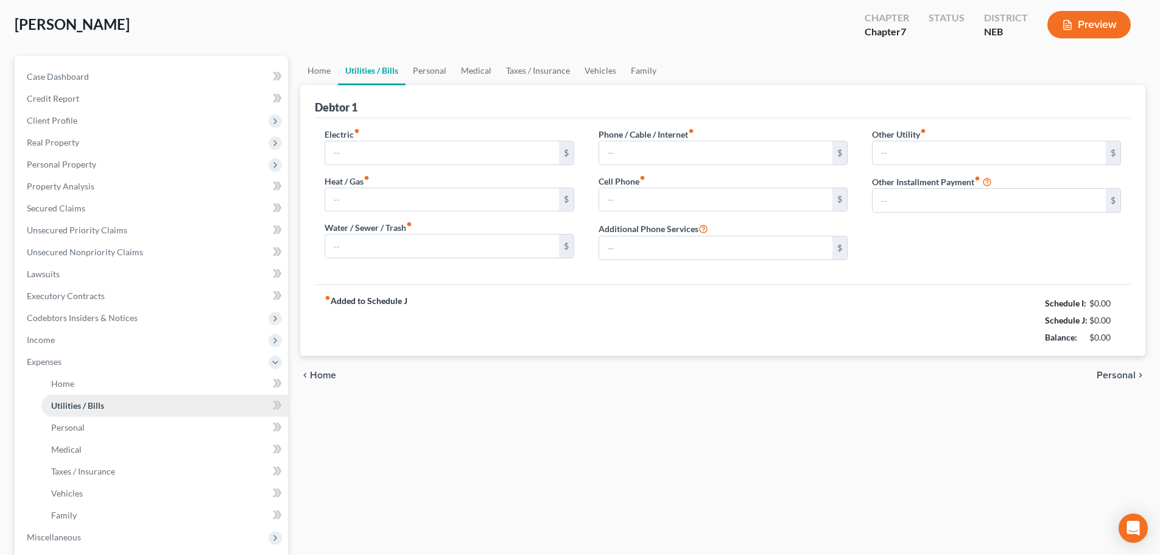
type input "0.00"
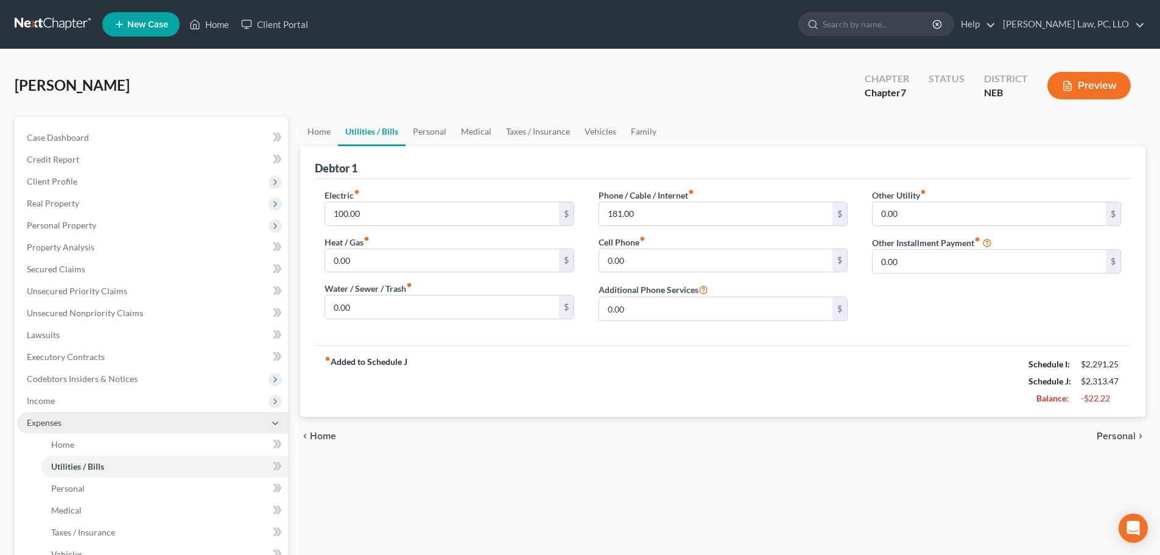
click at [40, 419] on span "Expenses" at bounding box center [44, 422] width 35 height 10
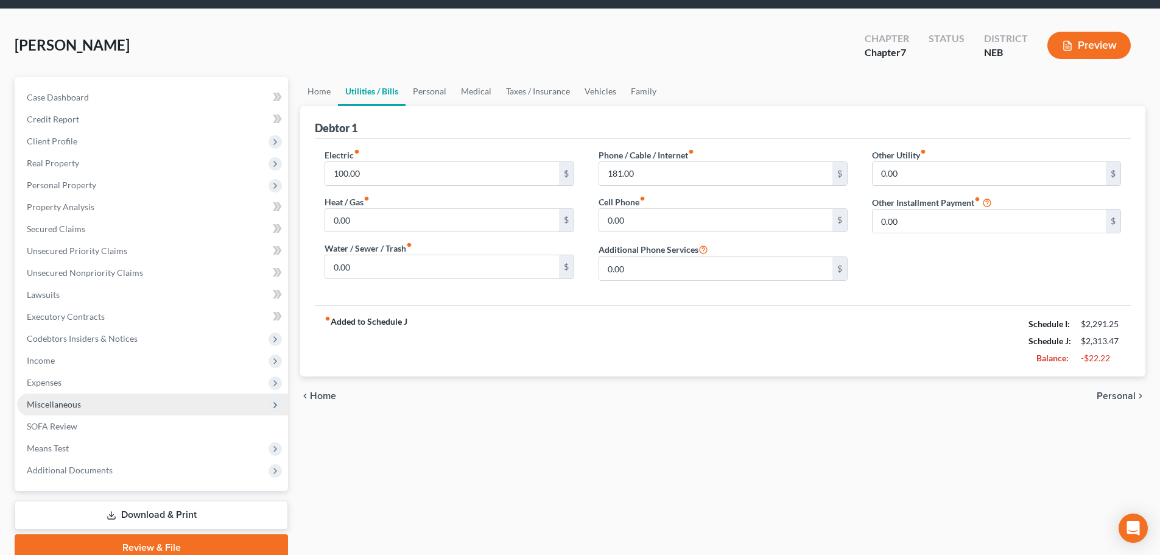
scroll to position [61, 0]
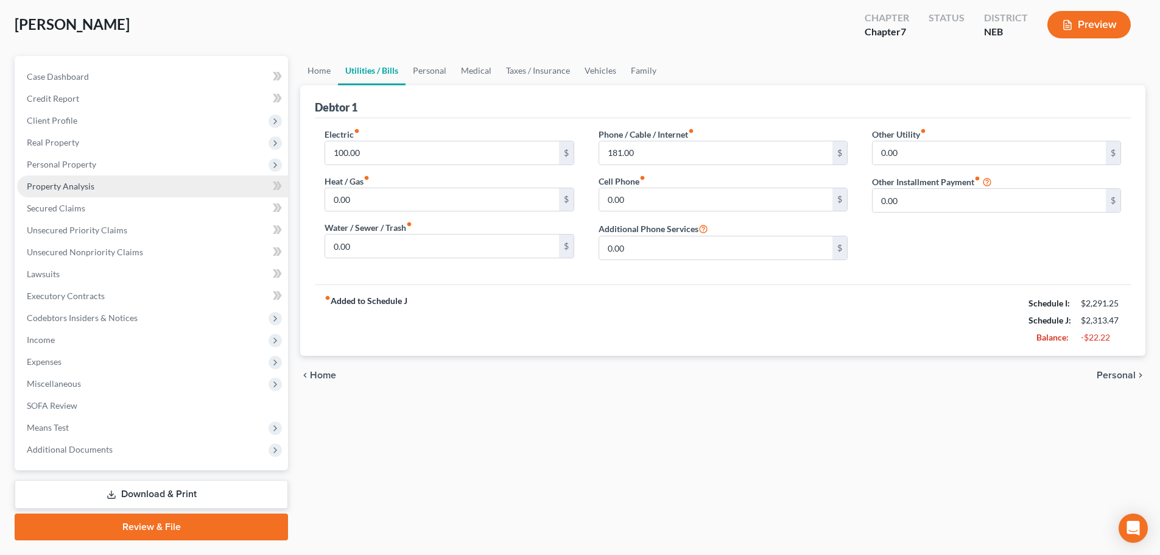
click at [77, 188] on span "Property Analysis" at bounding box center [61, 186] width 68 height 10
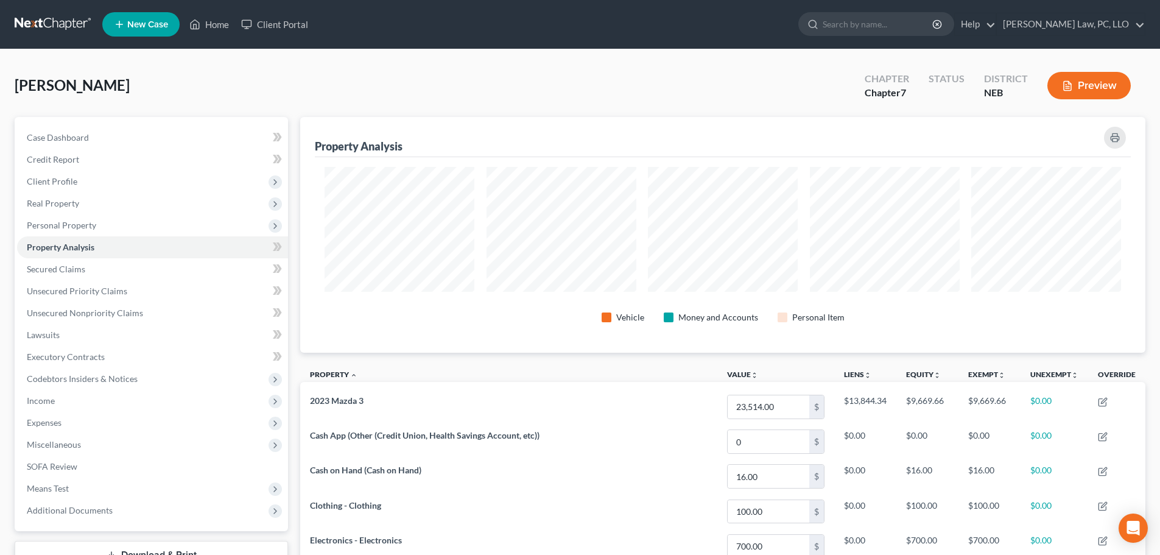
scroll to position [236, 845]
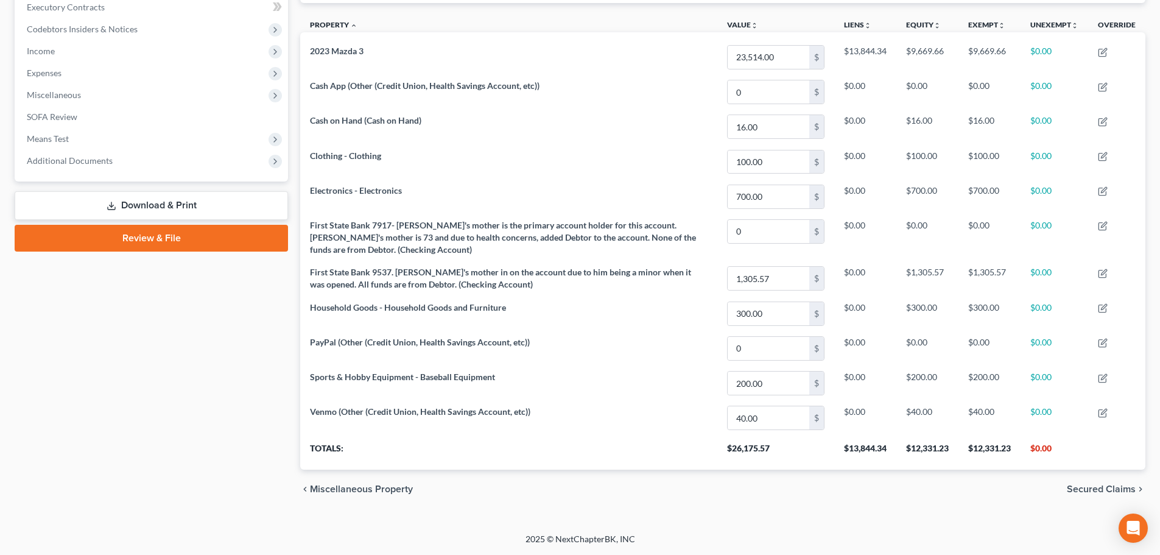
click at [157, 244] on link "Review & File" at bounding box center [151, 238] width 273 height 27
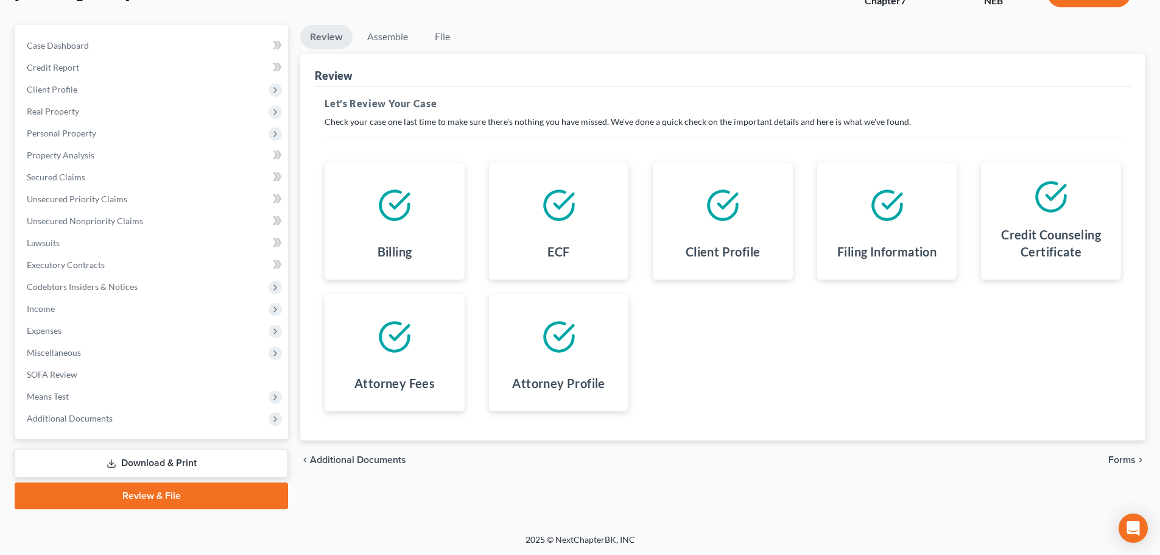
scroll to position [93, 0]
click at [1109, 458] on span "Forms" at bounding box center [1121, 459] width 27 height 10
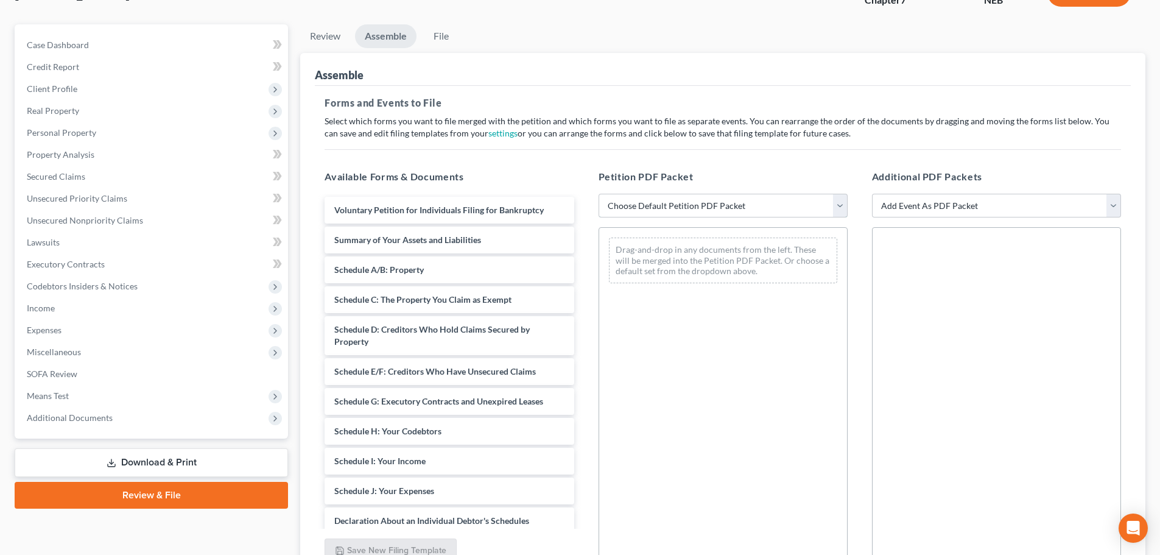
drag, startPoint x: 724, startPoint y: 207, endPoint x: 721, endPoint y: 216, distance: 9.1
click at [724, 206] on select "Choose Default Petition PDF Packet Complete Bankruptcy Petition (all forms and …" at bounding box center [722, 206] width 249 height 24
select select "2"
click at [598, 194] on select "Choose Default Petition PDF Packet Complete Bankruptcy Petition (all forms and …" at bounding box center [722, 206] width 249 height 24
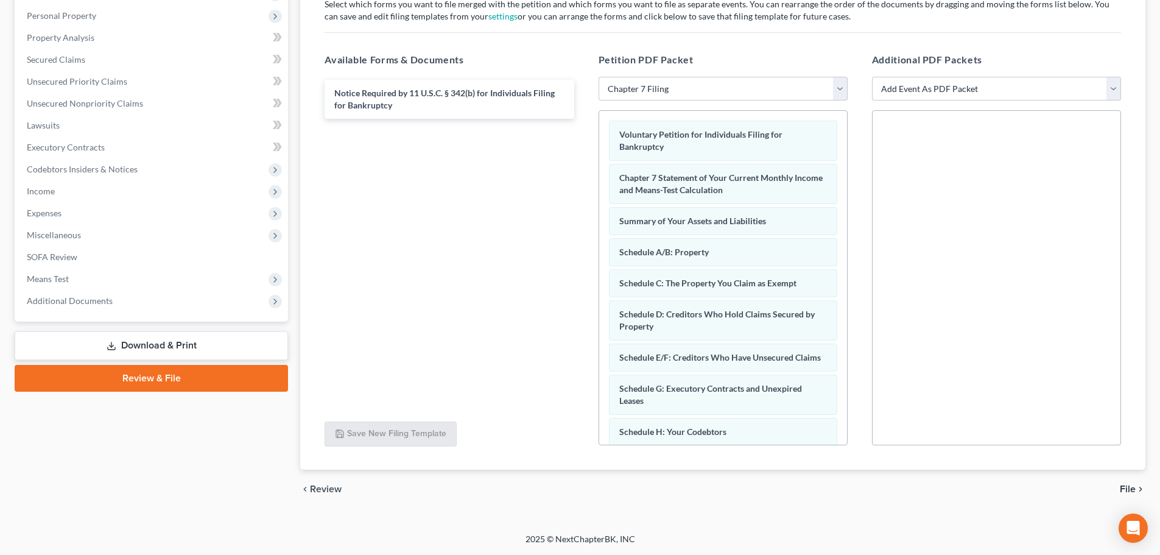
click at [1128, 487] on span "File" at bounding box center [1128, 489] width 16 height 10
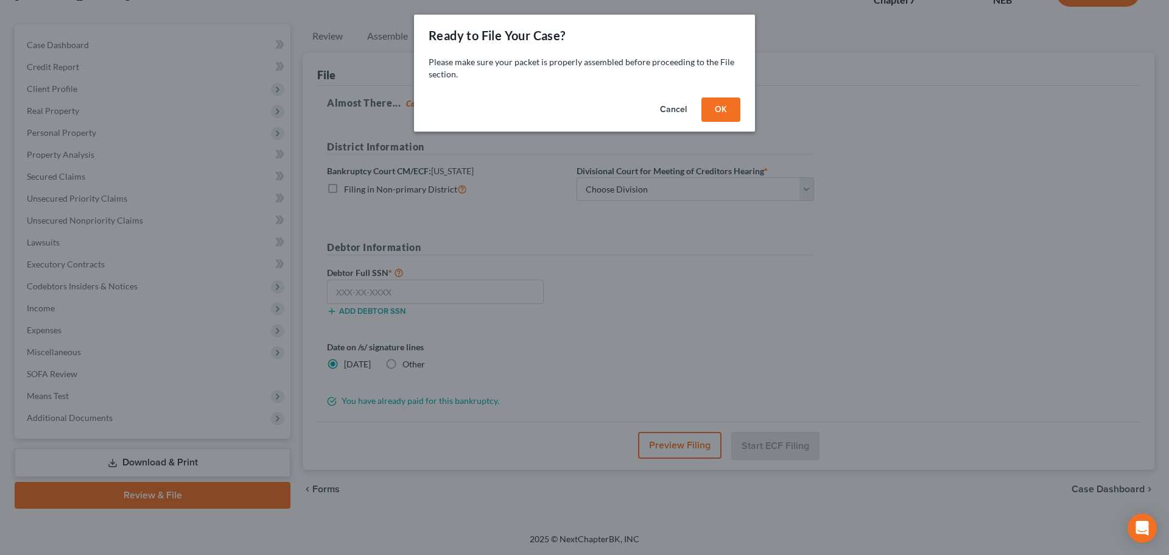
click at [728, 110] on button "OK" at bounding box center [720, 109] width 39 height 24
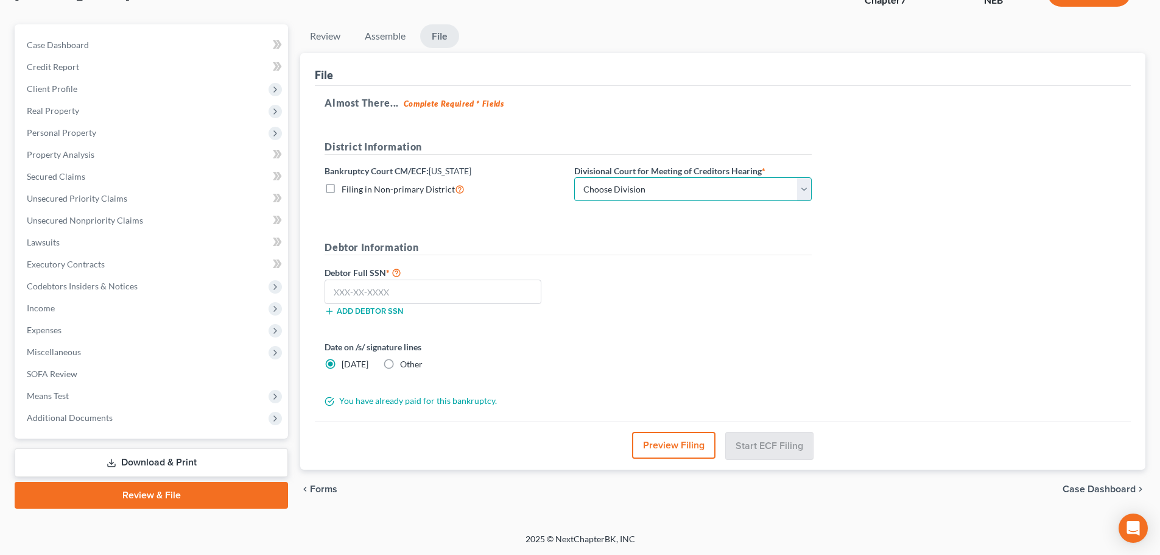
drag, startPoint x: 608, startPoint y: 189, endPoint x: 608, endPoint y: 195, distance: 6.7
click at [608, 189] on select "Choose Division Lincoln Omaha" at bounding box center [692, 189] width 237 height 24
select select "0"
click at [574, 177] on select "Choose Division Lincoln Omaha" at bounding box center [692, 189] width 237 height 24
click at [451, 287] on input "text" at bounding box center [433, 291] width 217 height 24
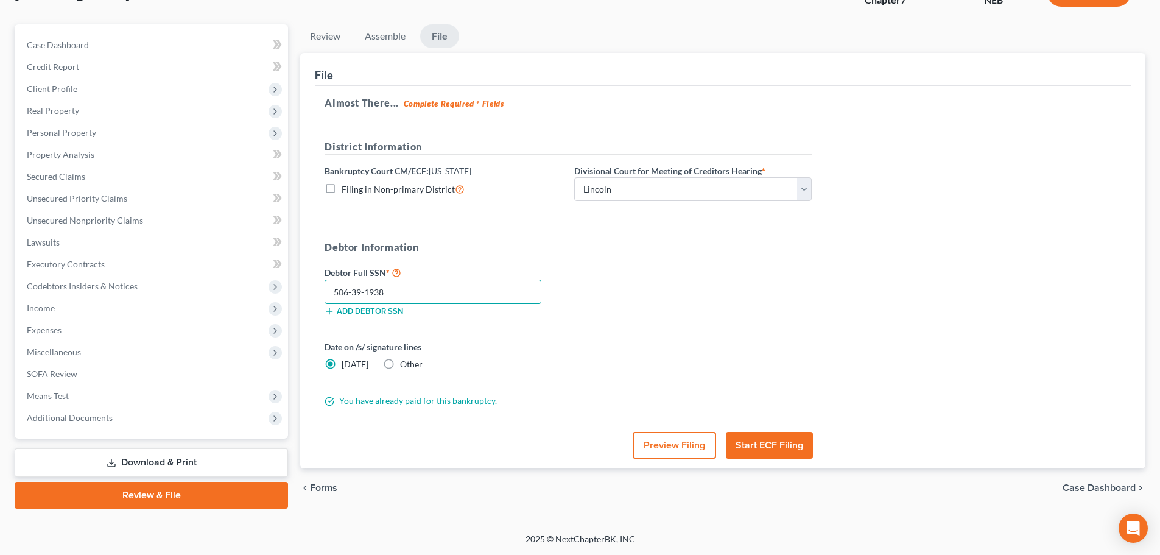
type input "506-39-1938"
click at [400, 362] on label "Other" at bounding box center [411, 364] width 23 height 12
click at [405, 362] on input "Other" at bounding box center [409, 362] width 8 height 8
radio input "true"
radio input "false"
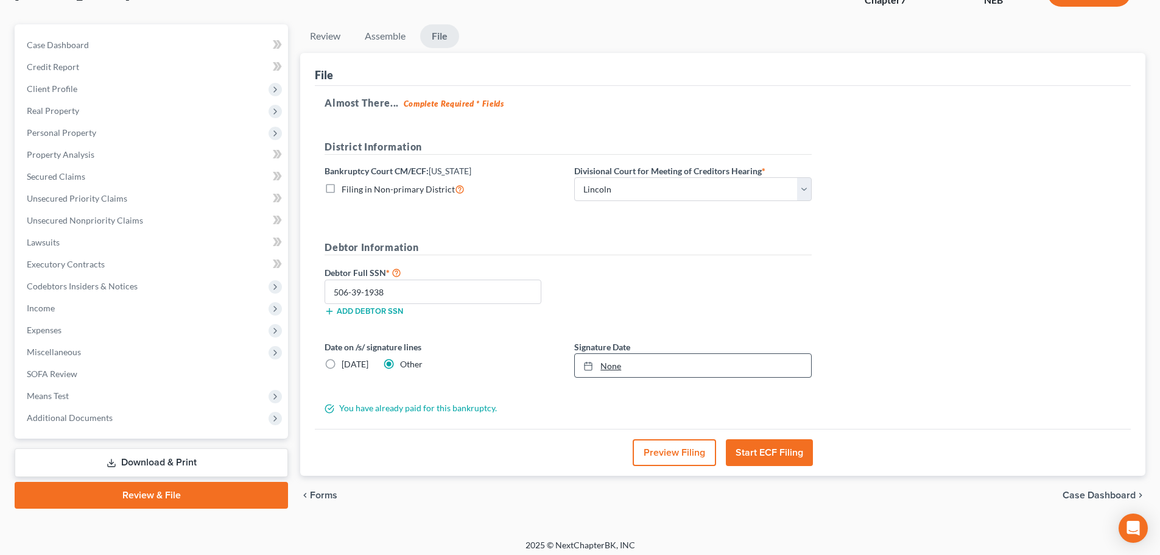
click at [689, 370] on link "None" at bounding box center [693, 365] width 236 height 23
click at [743, 452] on button "Start ECF Filing" at bounding box center [769, 452] width 87 height 27
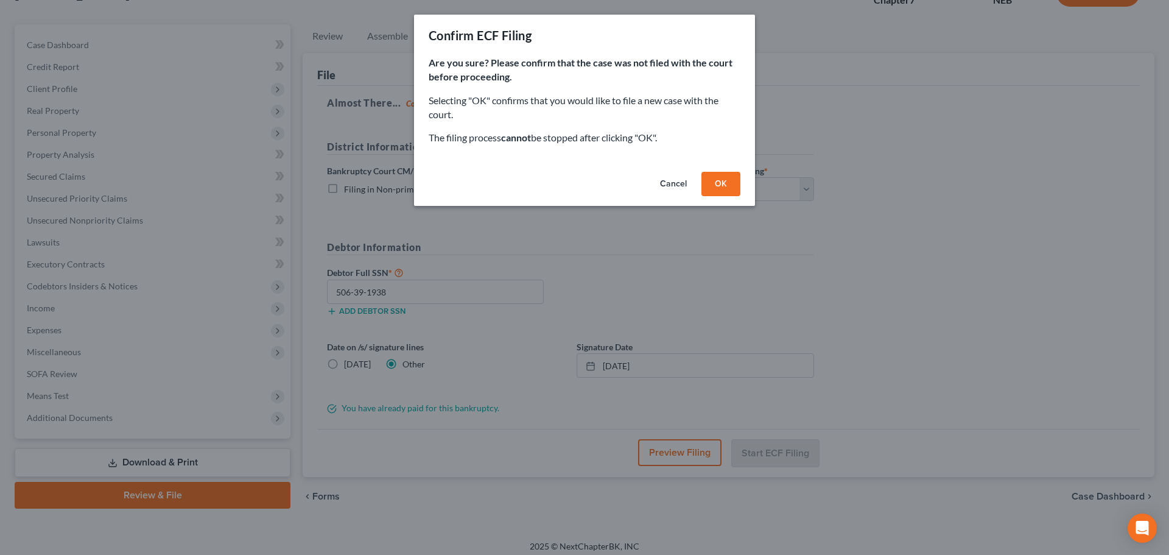
click at [724, 186] on button "OK" at bounding box center [720, 184] width 39 height 24
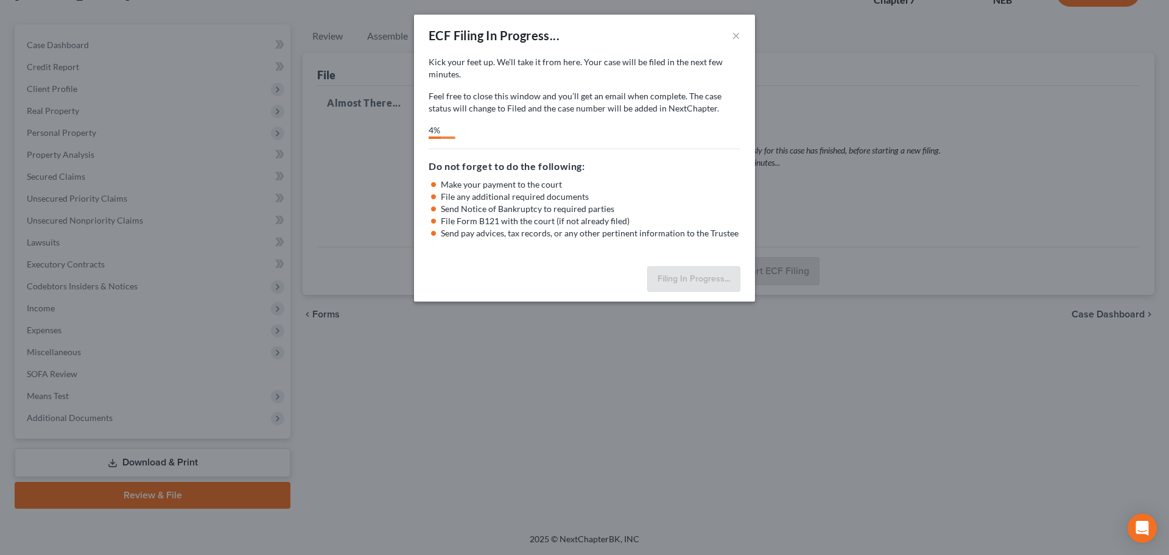
select select "0"
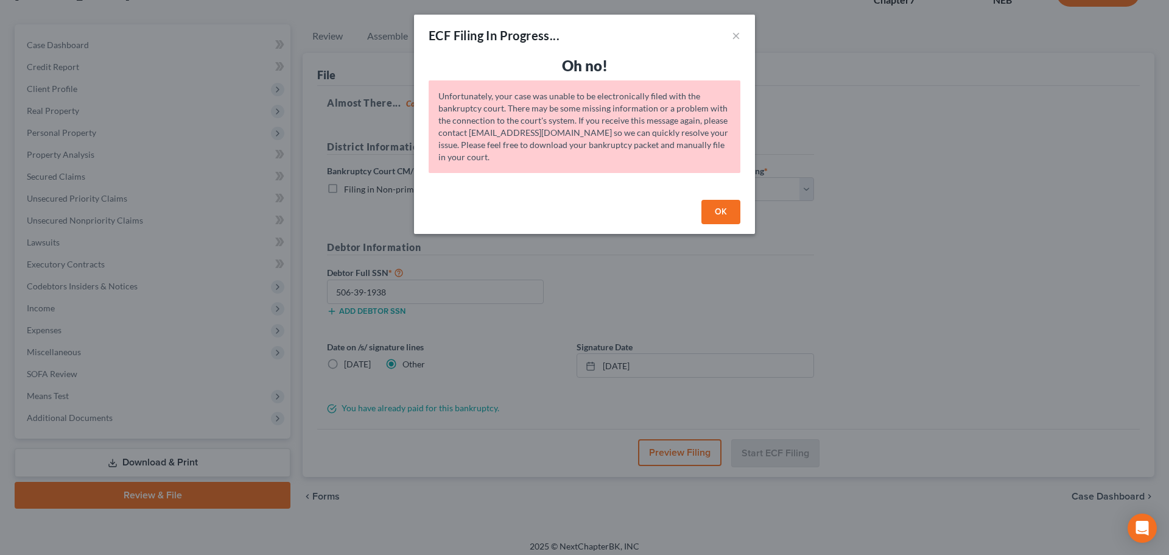
click at [718, 211] on button "OK" at bounding box center [720, 212] width 39 height 24
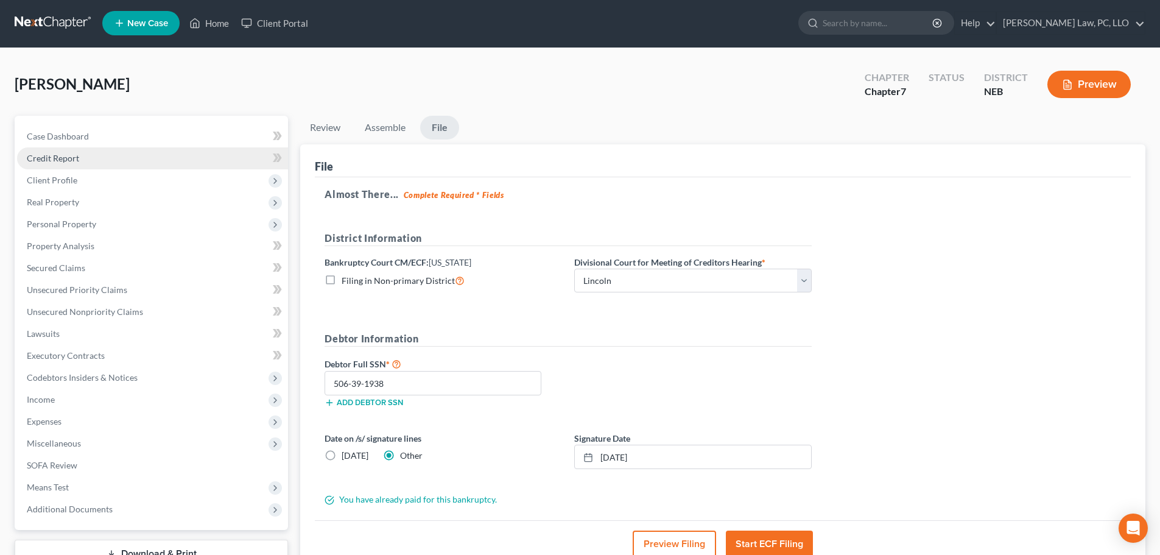
scroll to position [0, 0]
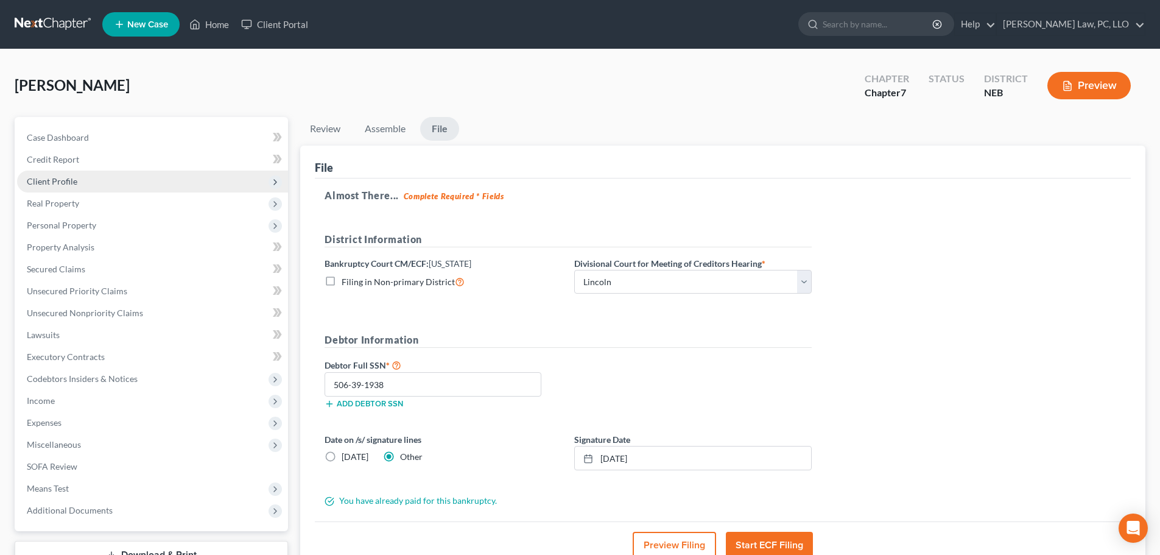
click at [102, 190] on span "Client Profile" at bounding box center [152, 181] width 271 height 22
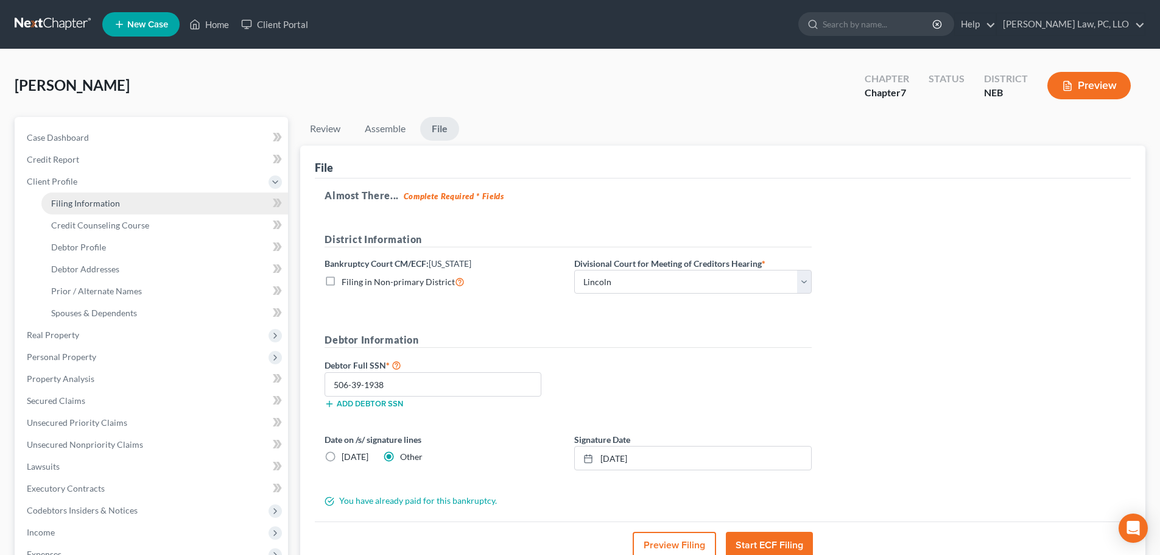
click at [99, 204] on span "Filing Information" at bounding box center [85, 203] width 69 height 10
select select "1"
select select "0"
select select "48"
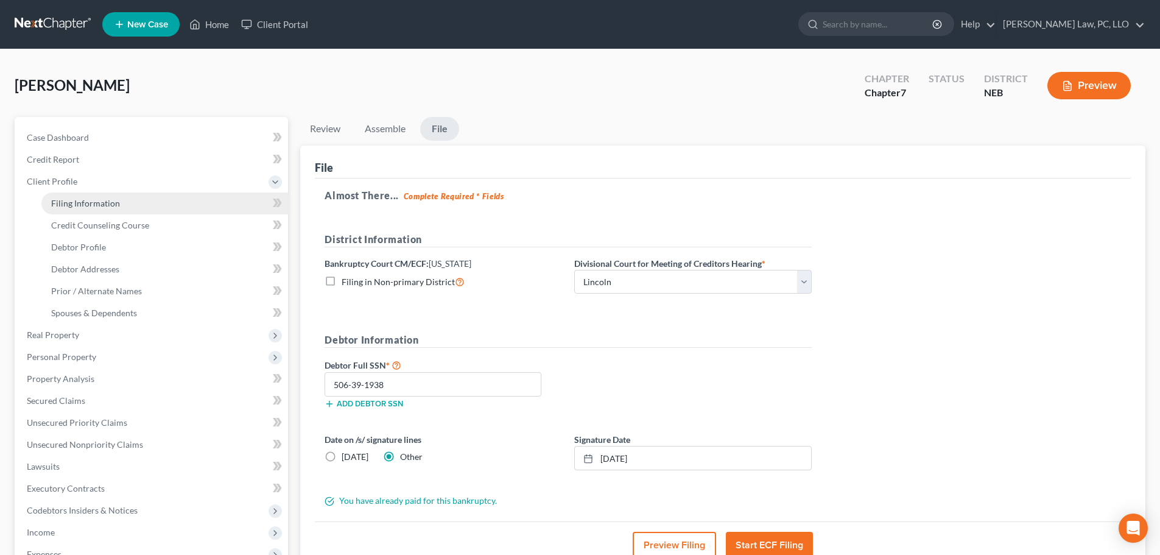
select select "0"
select select "30"
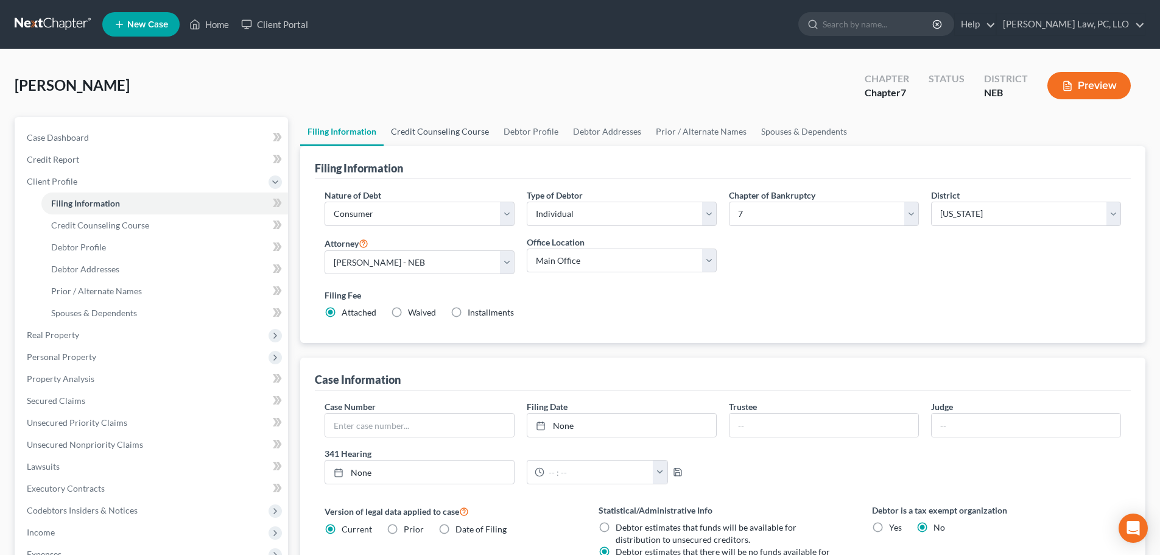
click at [412, 138] on link "Credit Counseling Course" at bounding box center [440, 131] width 113 height 29
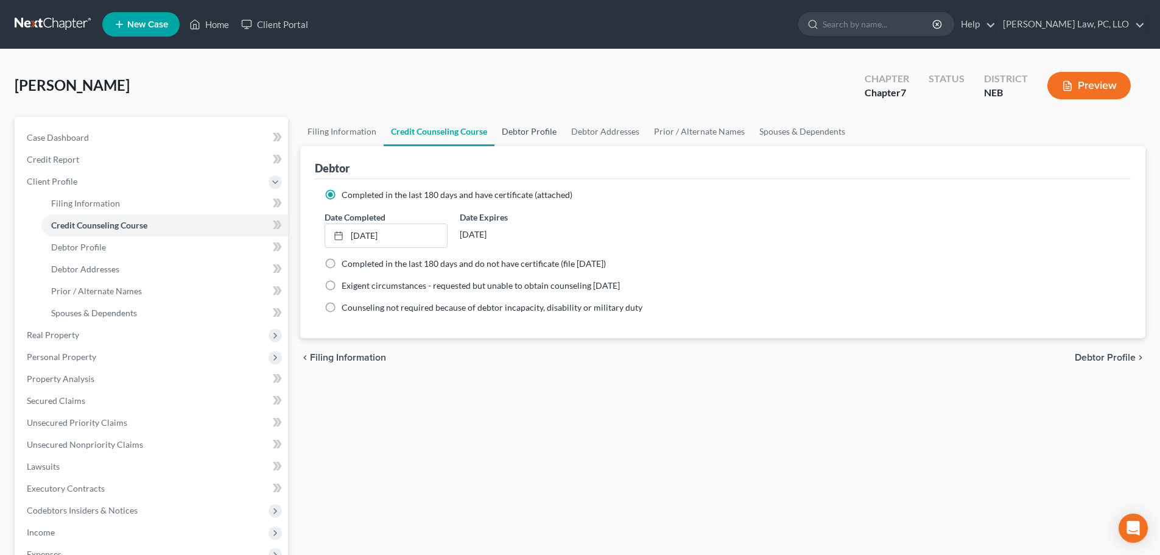
click at [531, 138] on link "Debtor Profile" at bounding box center [528, 131] width 69 height 29
select select "0"
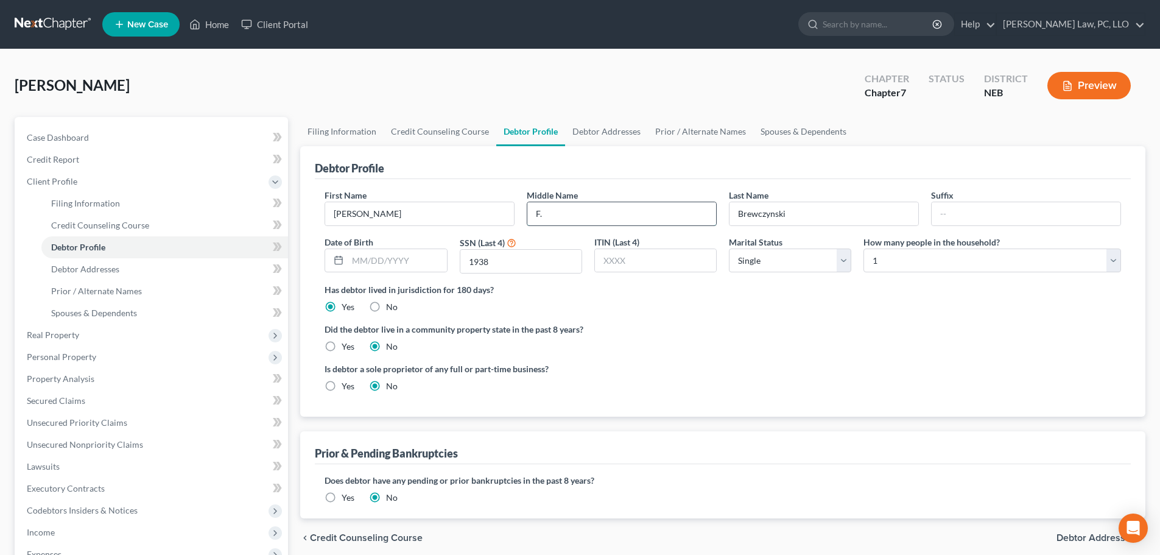
click at [568, 215] on input "F." at bounding box center [621, 213] width 189 height 23
click at [609, 132] on link "Debtor Addresses" at bounding box center [606, 131] width 83 height 29
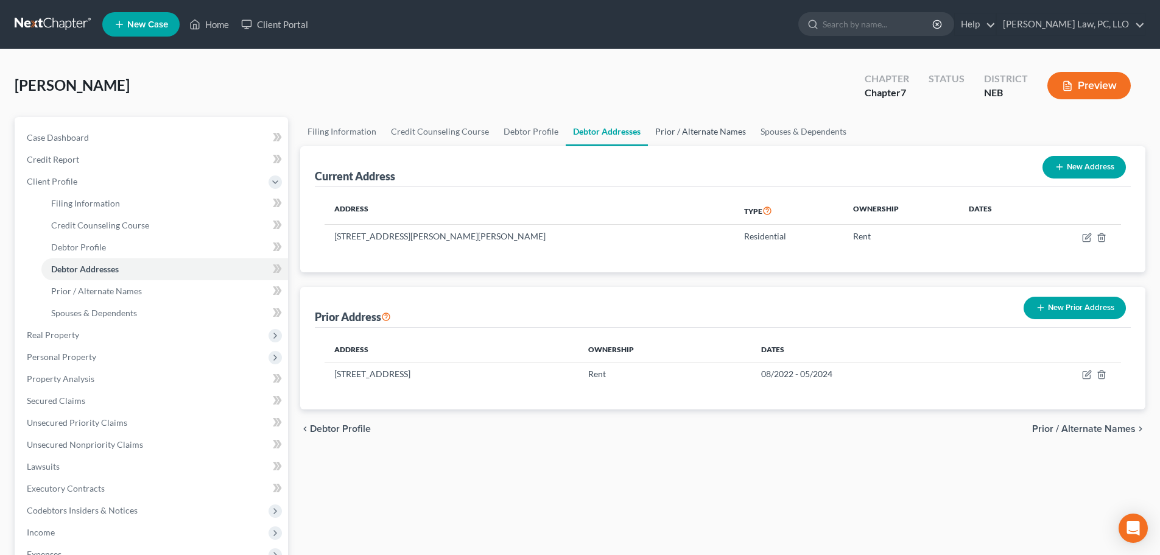
click at [692, 124] on link "Prior / Alternate Names" at bounding box center [700, 131] width 105 height 29
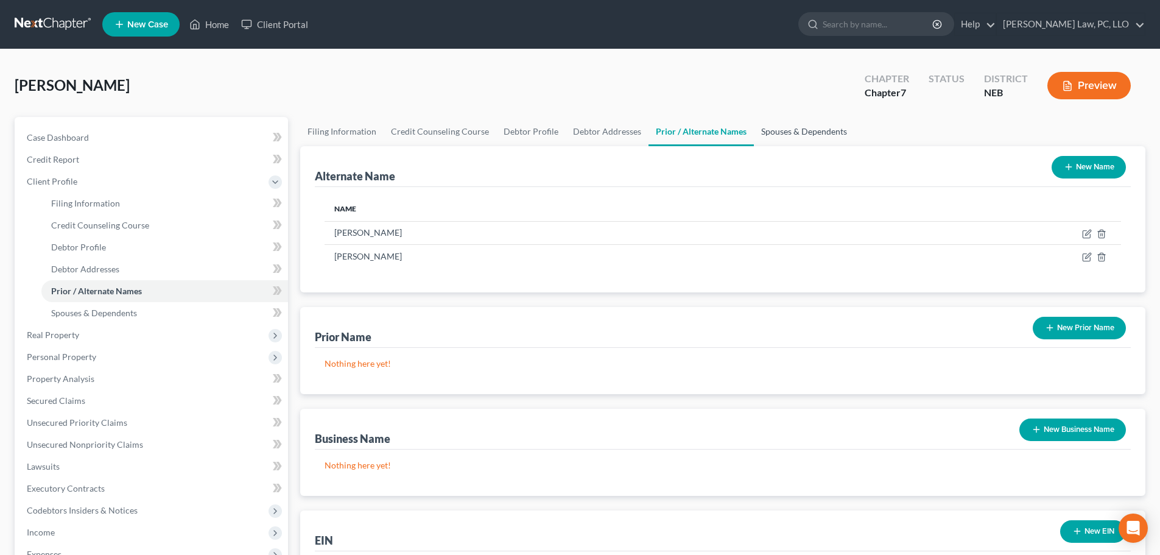
click at [801, 132] on link "Spouses & Dependents" at bounding box center [804, 131] width 100 height 29
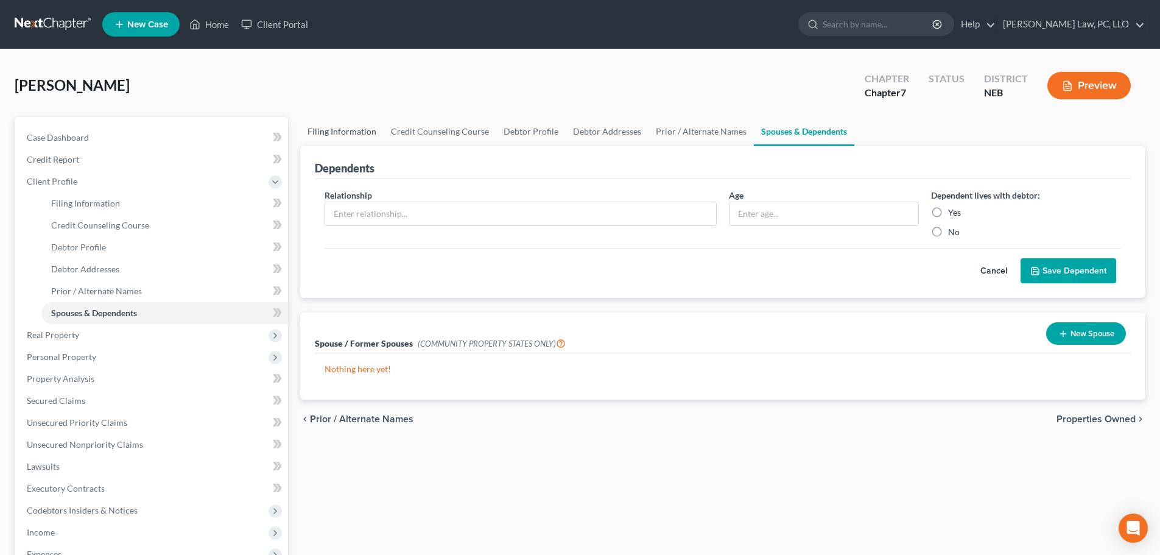
click at [365, 132] on link "Filing Information" at bounding box center [341, 131] width 83 height 29
select select "1"
select select "0"
select select "48"
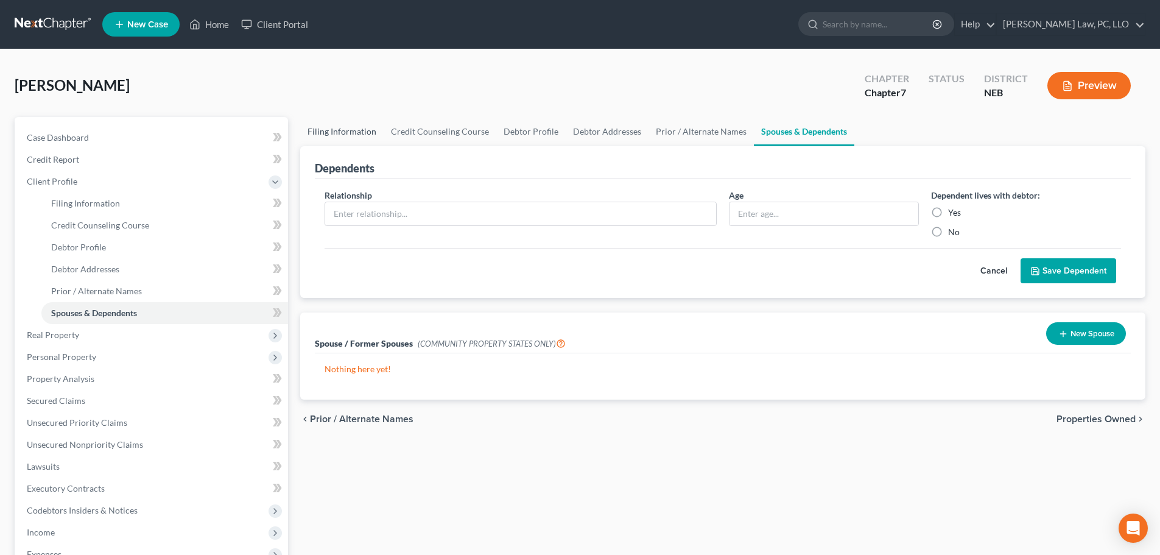
select select "0"
select select "30"
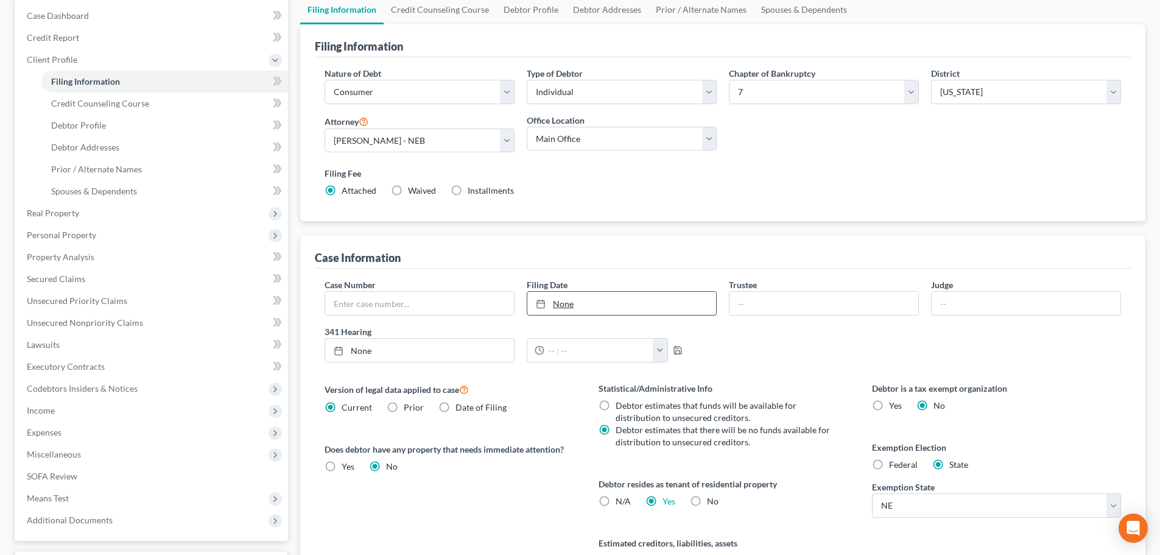
click at [636, 302] on link "None" at bounding box center [621, 303] width 189 height 23
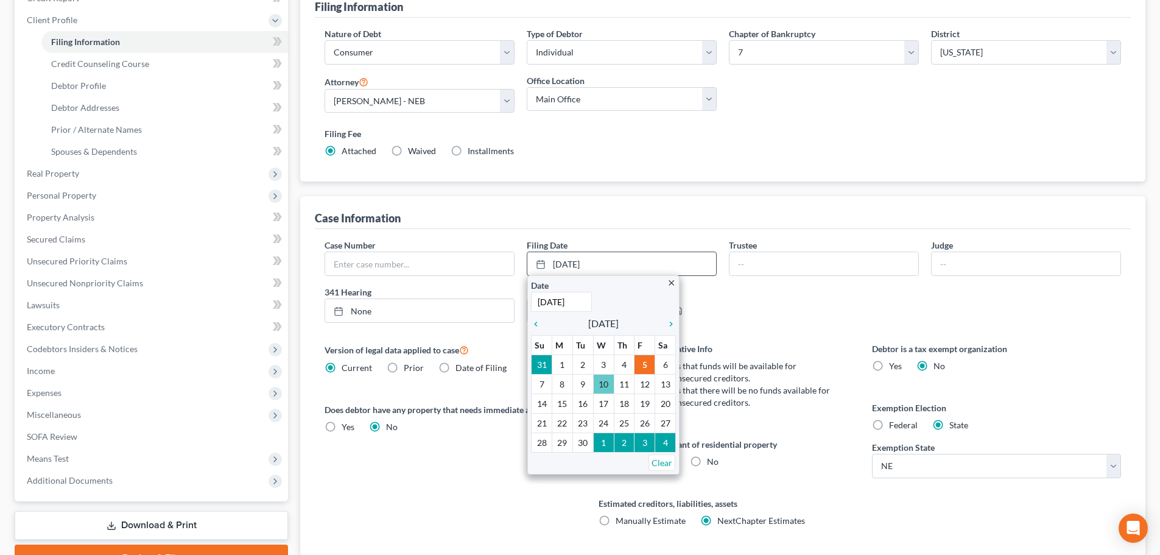
scroll to position [183, 0]
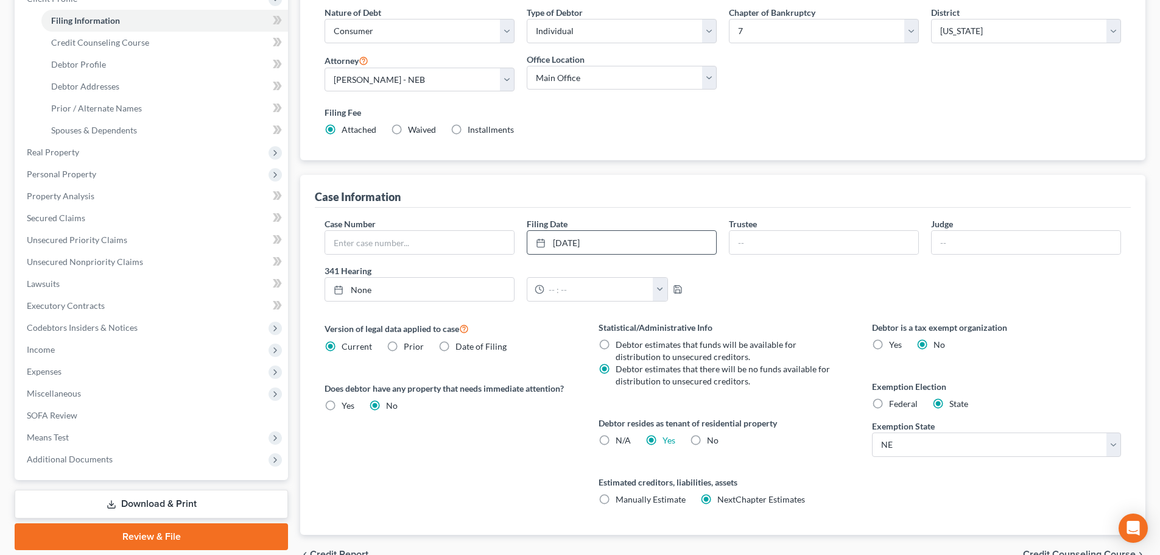
click at [517, 430] on div "Version of legal data applied to case Current Prior Date of Filing Legal data v…" at bounding box center [448, 428] width 273 height 214
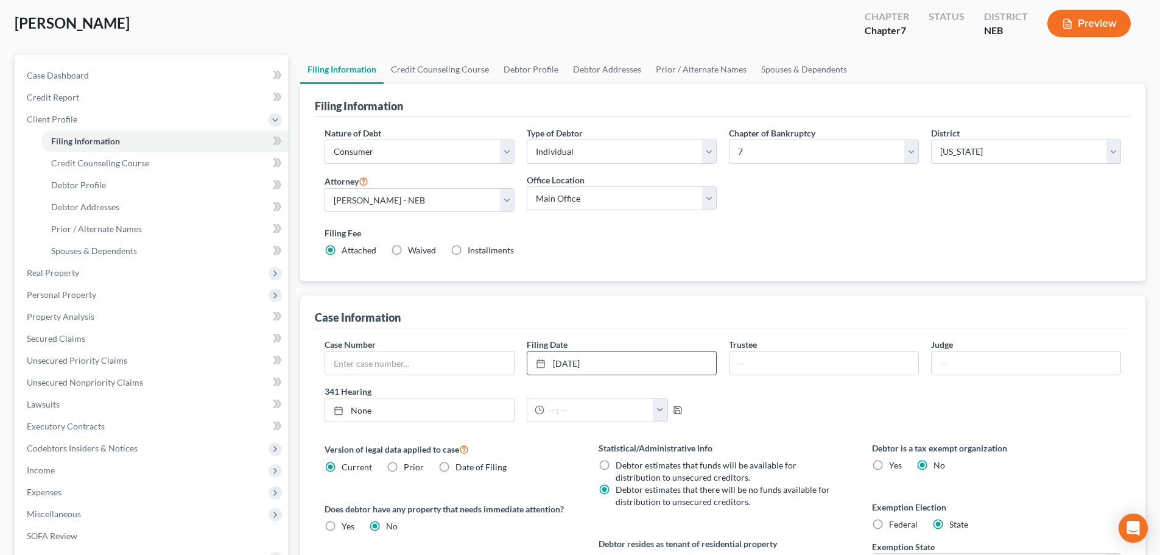
scroll to position [61, 0]
click at [426, 55] on div "[PERSON_NAME] Upgraded Chapter Chapter 7 Status District NEB Preview" at bounding box center [580, 29] width 1131 height 53
click at [427, 69] on link "Credit Counseling Course" at bounding box center [440, 70] width 113 height 29
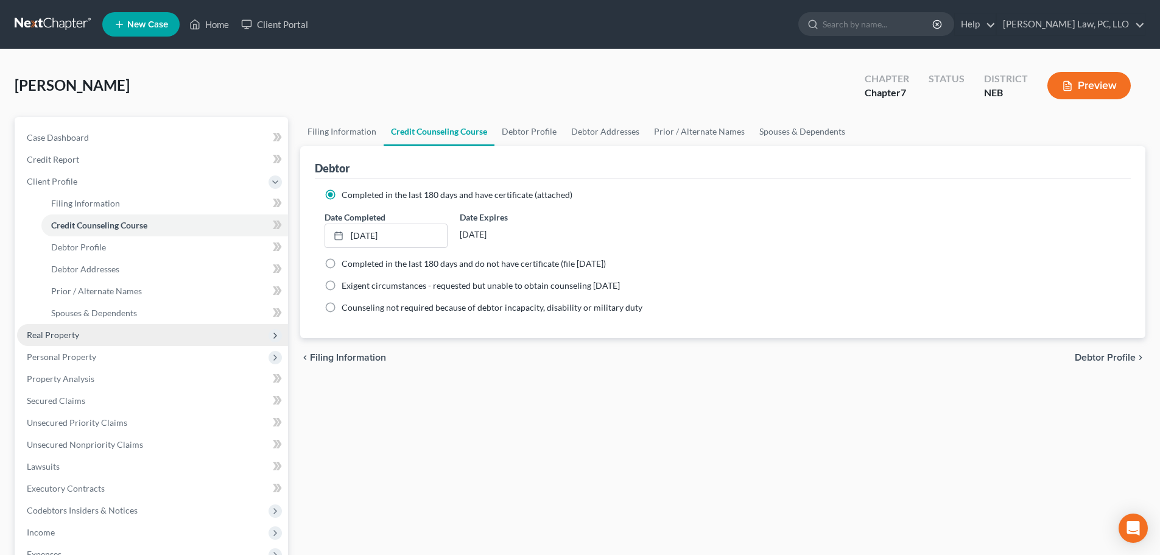
click at [112, 341] on span "Real Property" at bounding box center [152, 335] width 271 height 22
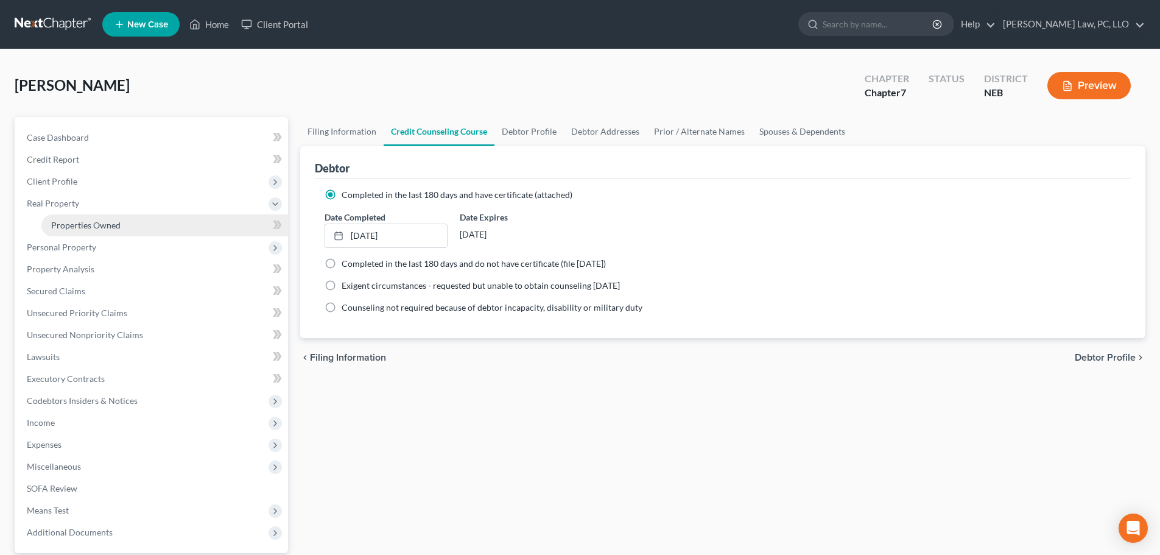
click at [103, 222] on span "Properties Owned" at bounding box center [85, 225] width 69 height 10
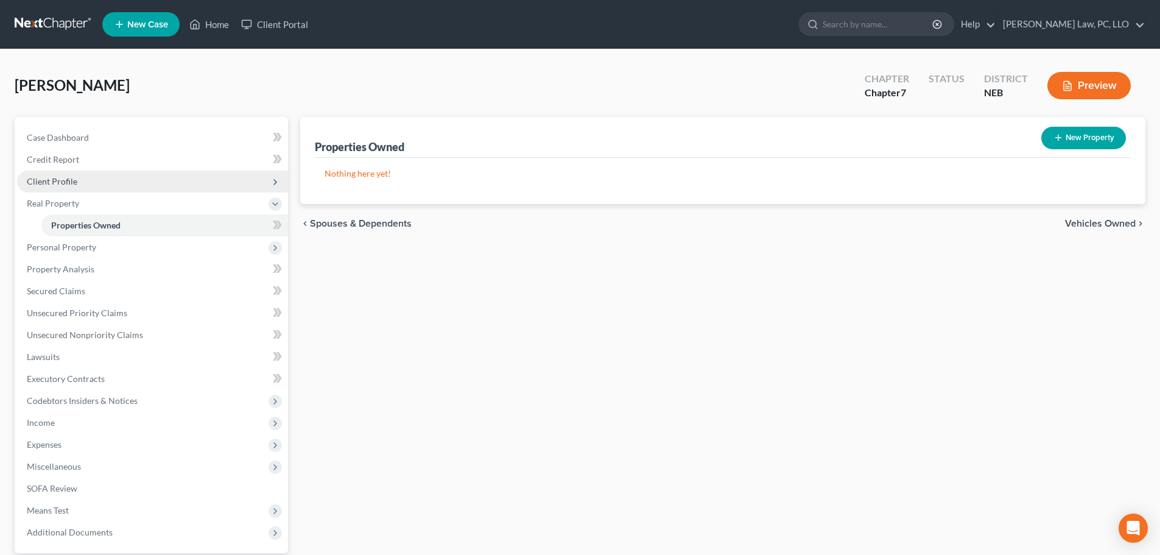
click at [87, 183] on span "Client Profile" at bounding box center [152, 181] width 271 height 22
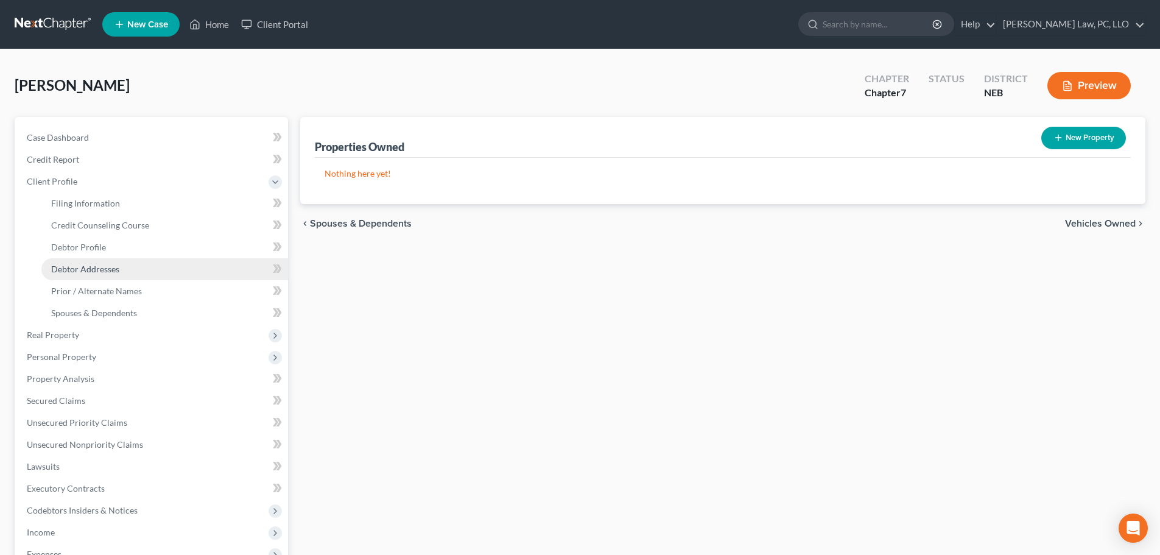
click at [83, 267] on span "Debtor Addresses" at bounding box center [85, 269] width 68 height 10
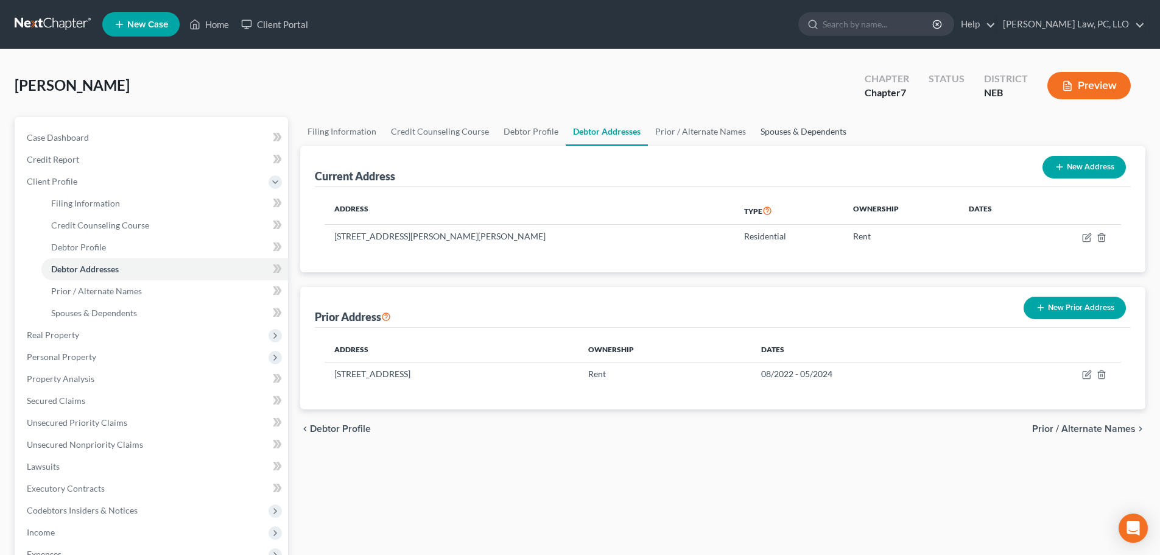
click at [773, 130] on link "Spouses & Dependents" at bounding box center [803, 131] width 100 height 29
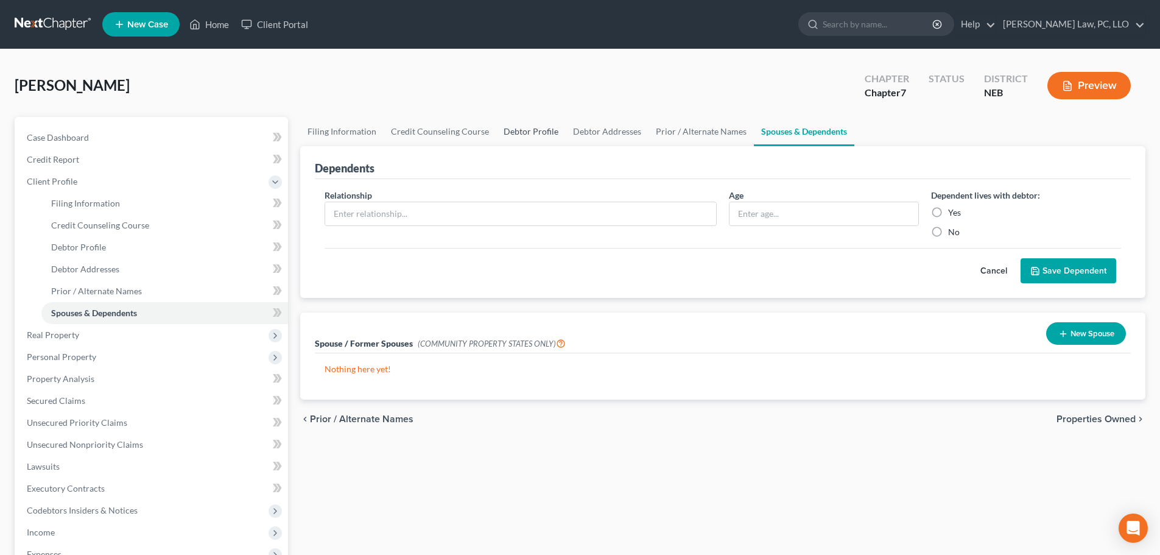
click at [525, 130] on link "Debtor Profile" at bounding box center [530, 131] width 69 height 29
select select "0"
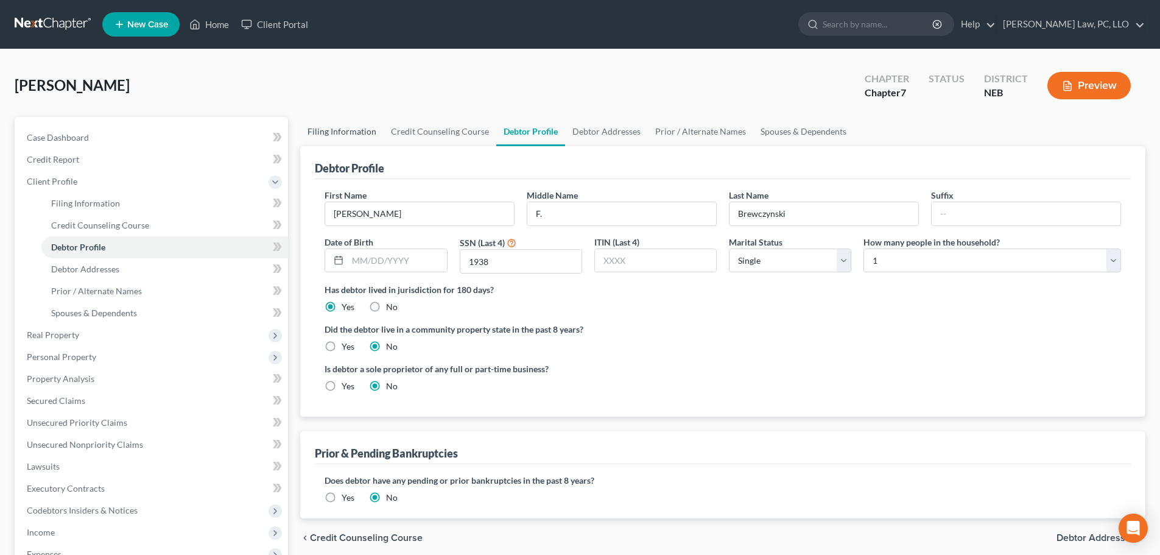
click at [354, 130] on link "Filing Information" at bounding box center [341, 131] width 83 height 29
select select "1"
select select "0"
select select "48"
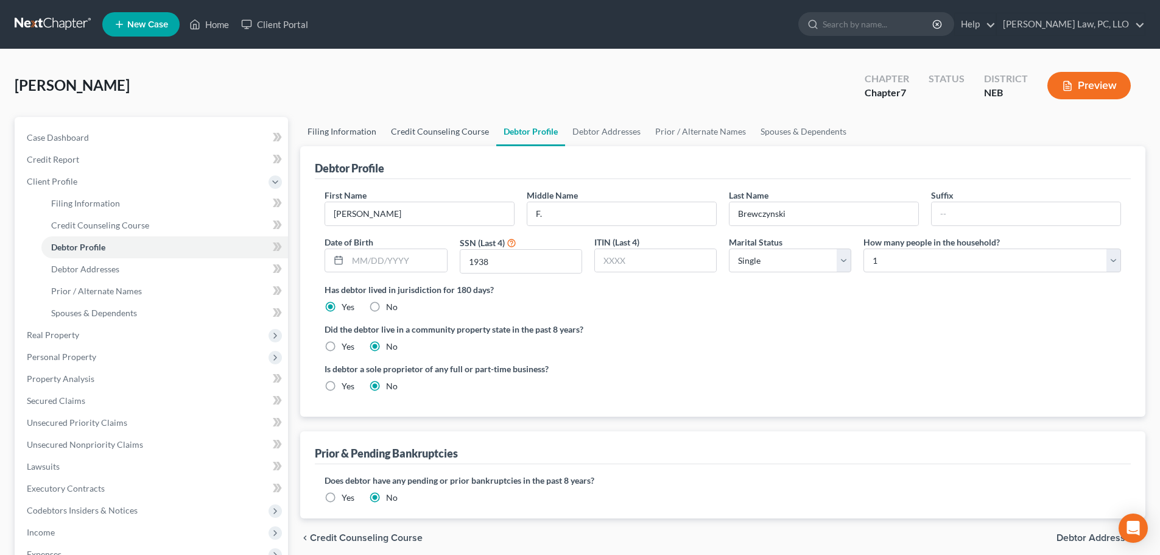
select select "0"
select select "30"
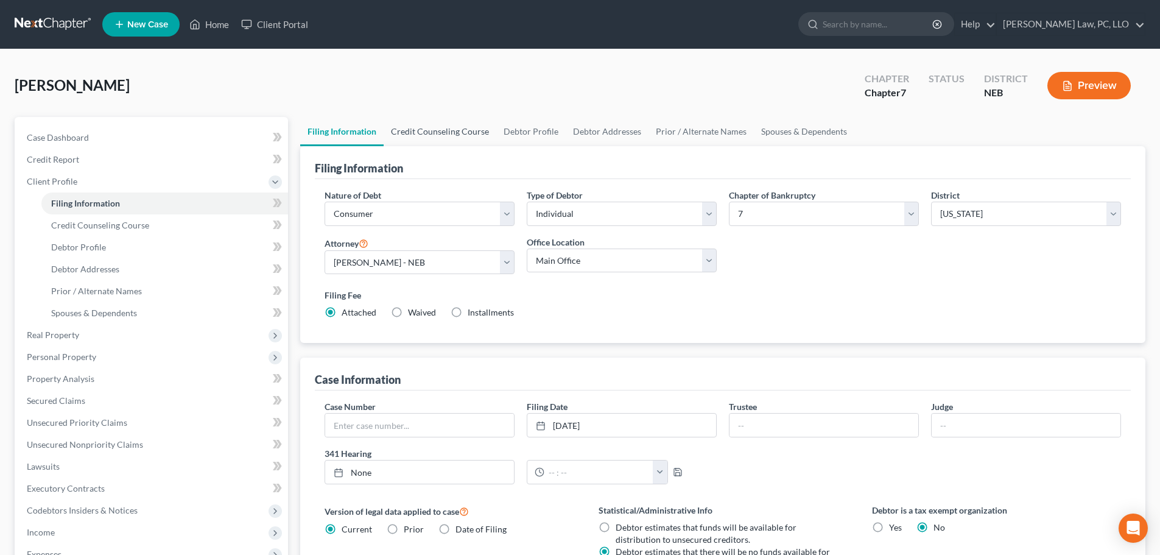
click at [470, 135] on link "Credit Counseling Course" at bounding box center [440, 131] width 113 height 29
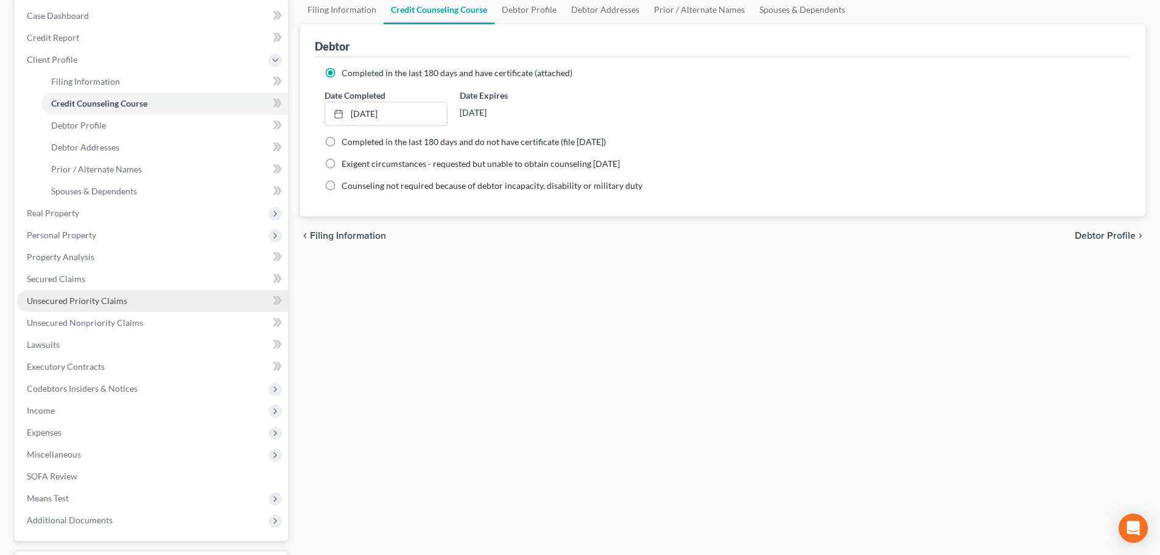
click at [106, 301] on span "Unsecured Priority Claims" at bounding box center [77, 300] width 100 height 10
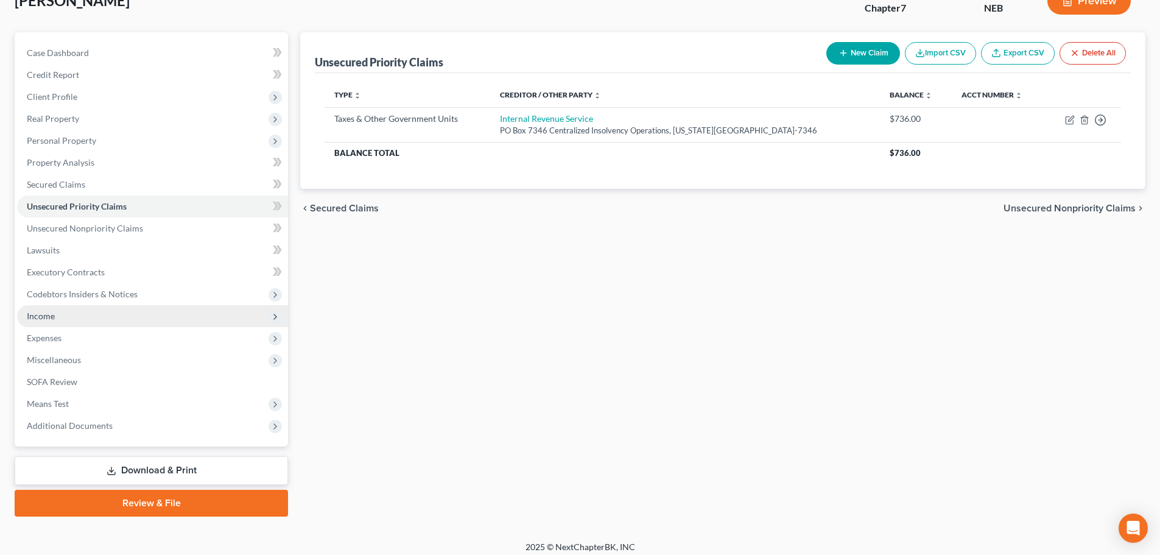
scroll to position [93, 0]
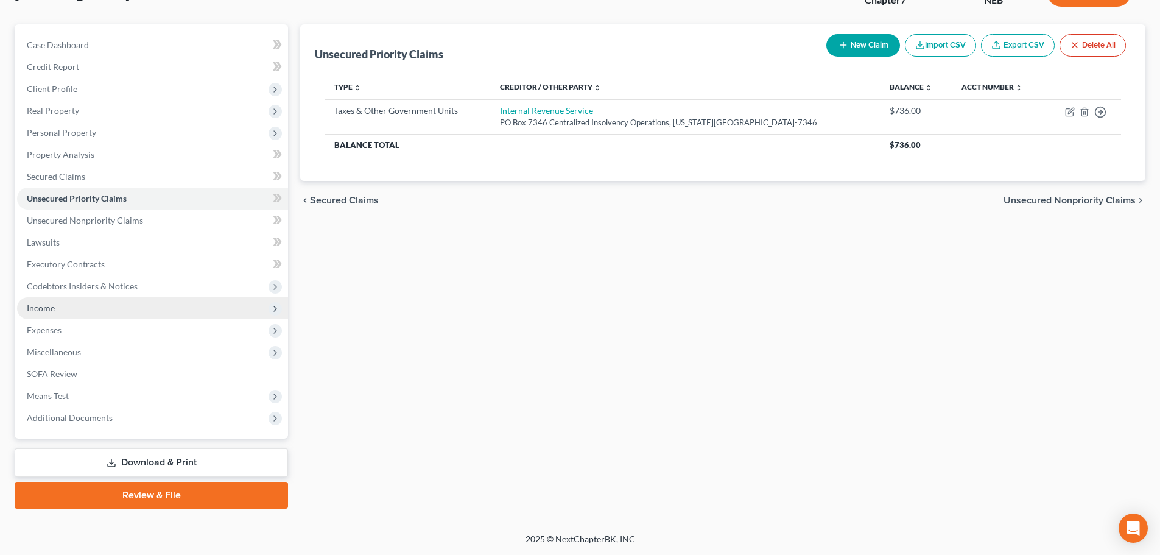
click at [86, 306] on span "Income" at bounding box center [152, 308] width 271 height 22
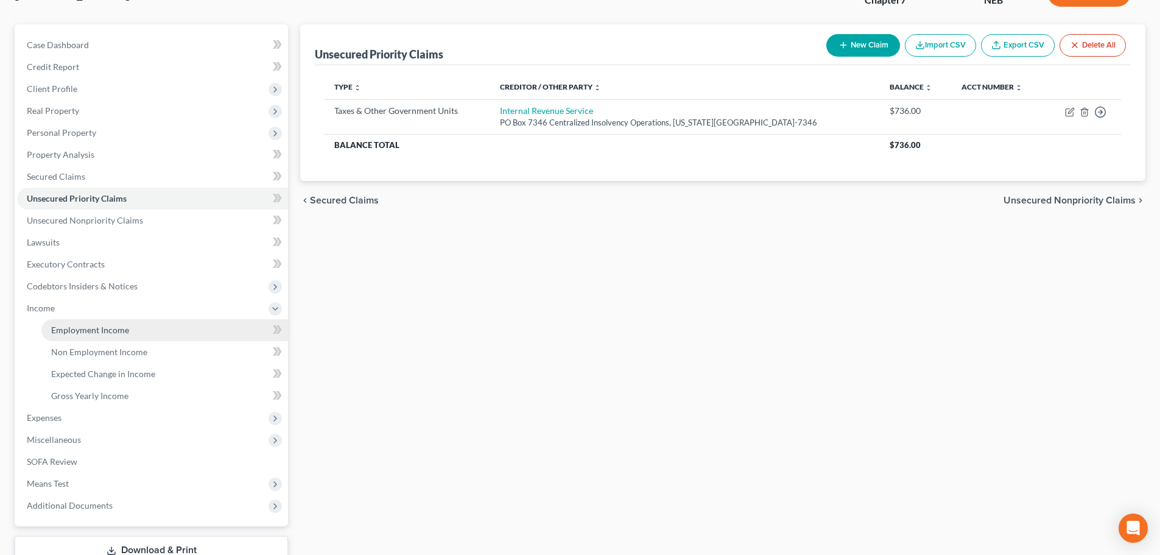
click at [79, 332] on span "Employment Income" at bounding box center [90, 330] width 78 height 10
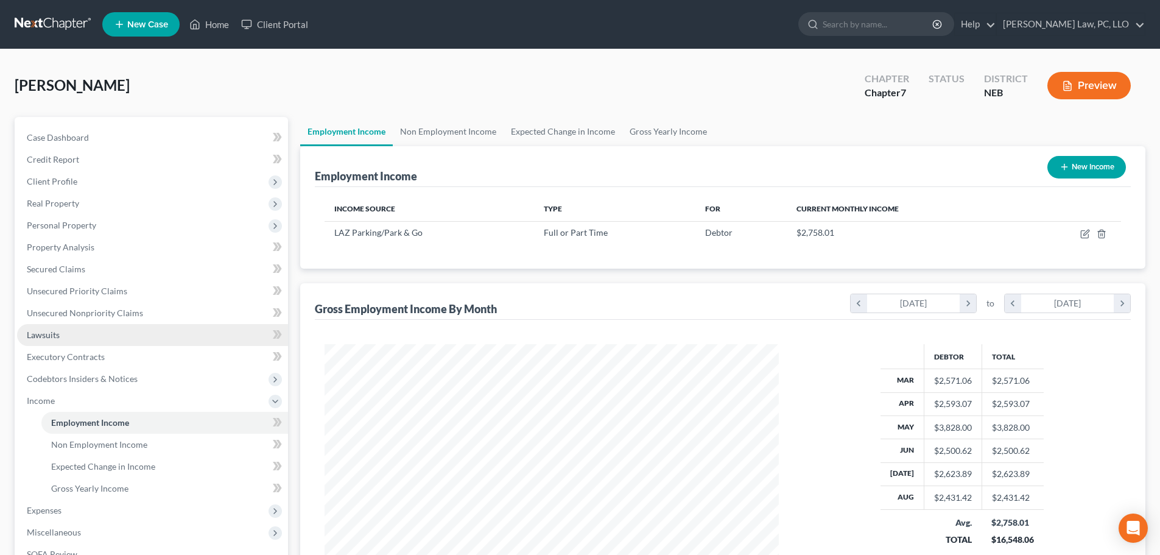
scroll to position [227, 479]
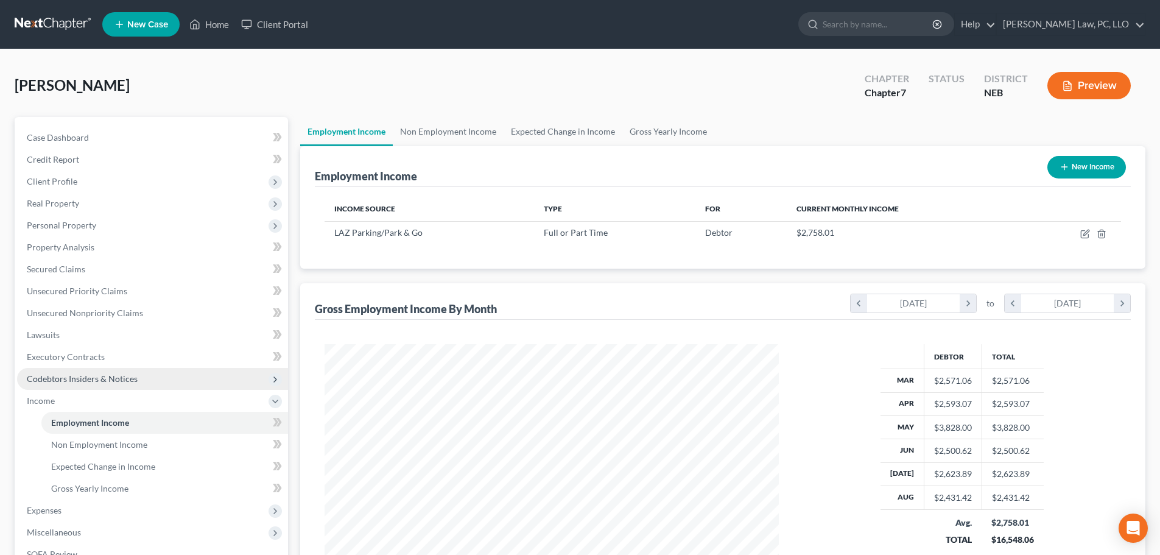
click at [77, 379] on span "Codebtors Insiders & Notices" at bounding box center [82, 378] width 111 height 10
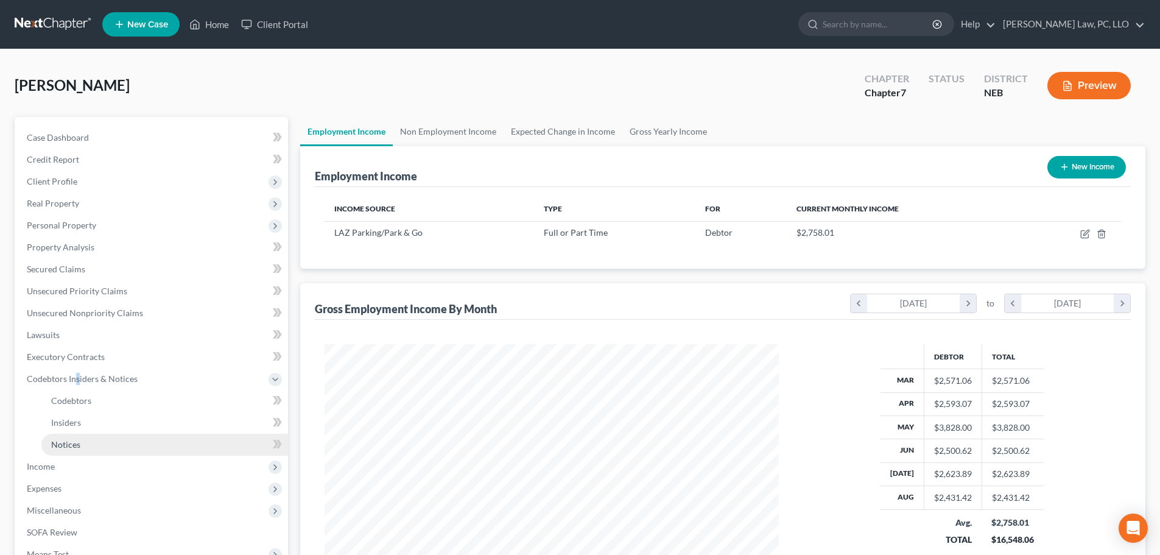
click at [72, 443] on span "Notices" at bounding box center [65, 444] width 29 height 10
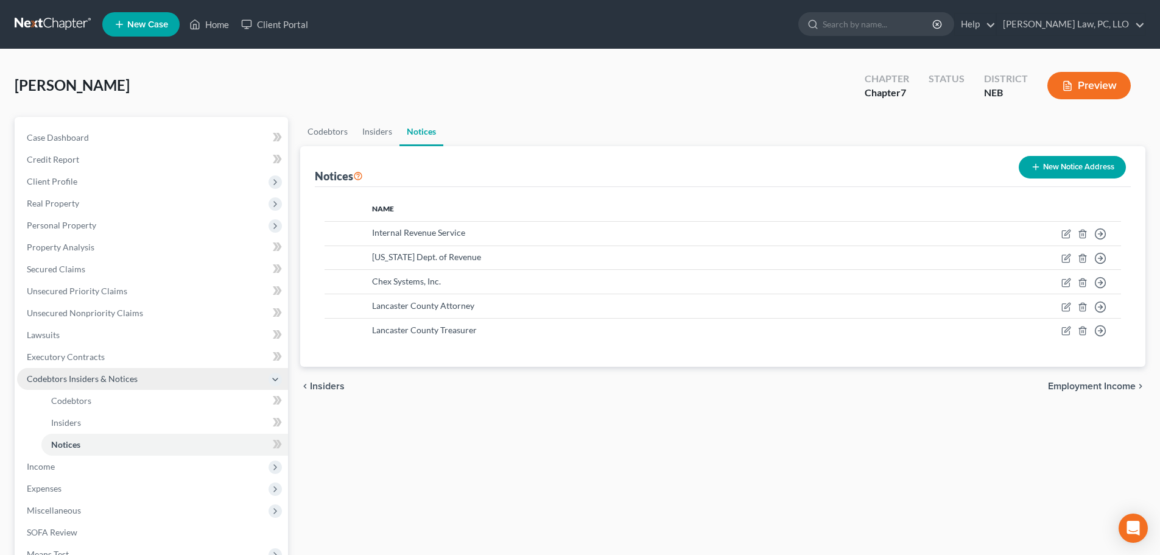
click at [93, 377] on span "Codebtors Insiders & Notices" at bounding box center [82, 378] width 111 height 10
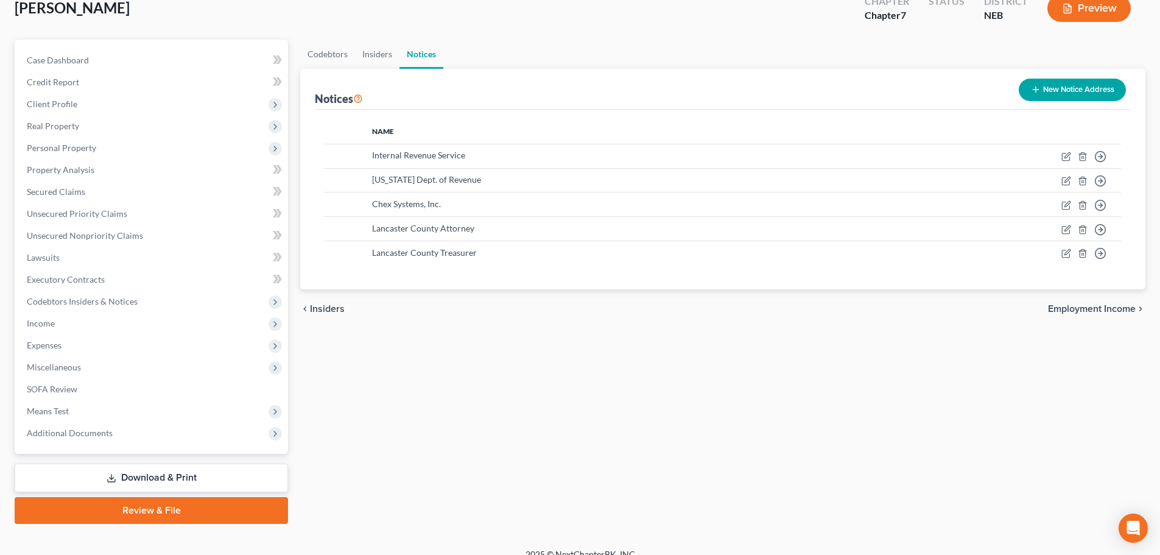
scroll to position [93, 0]
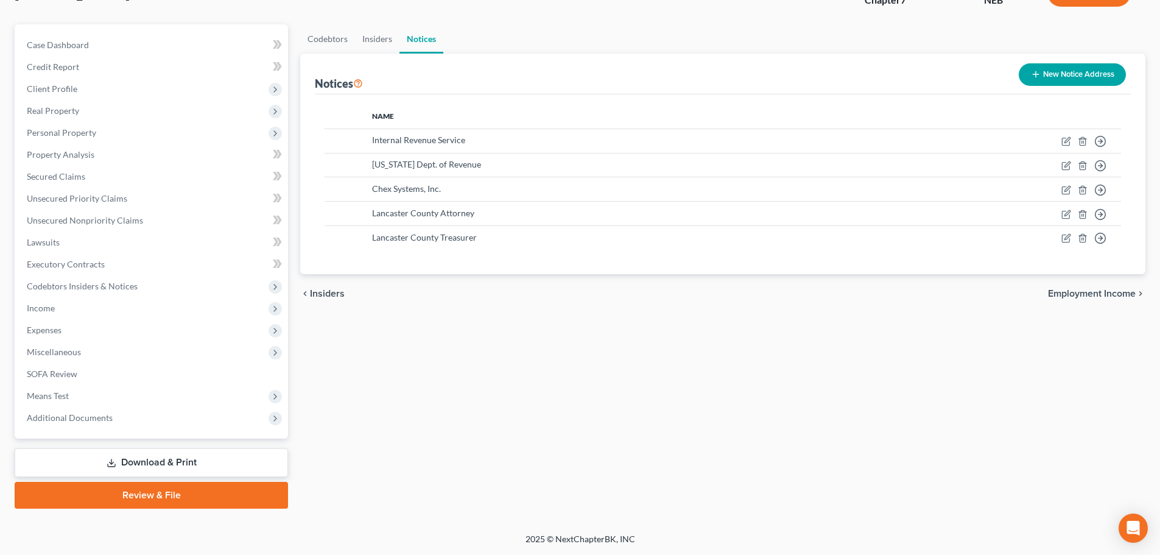
click at [138, 500] on link "Review & File" at bounding box center [151, 495] width 273 height 27
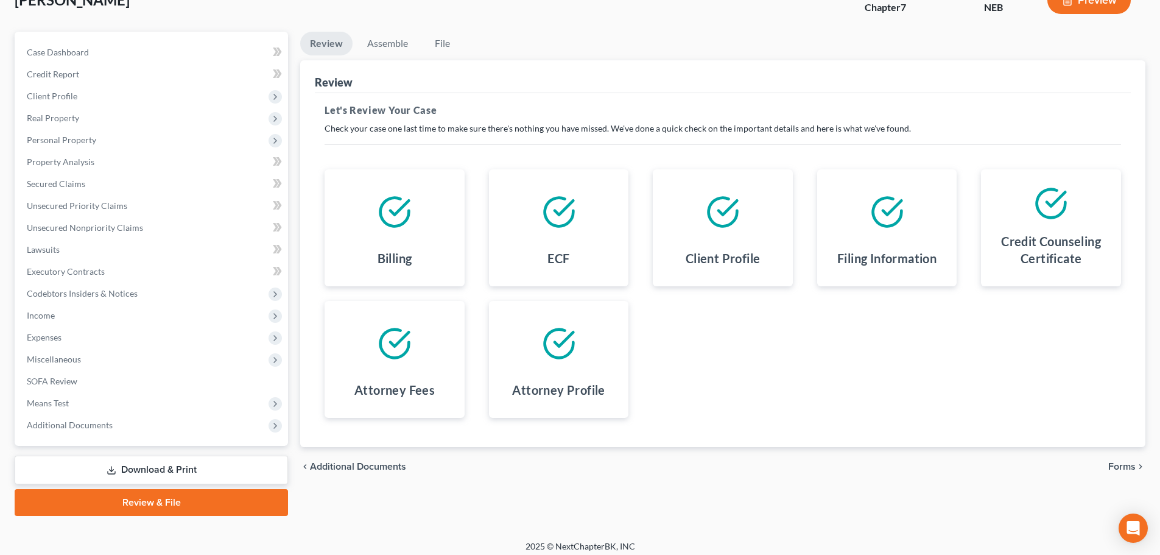
scroll to position [93, 0]
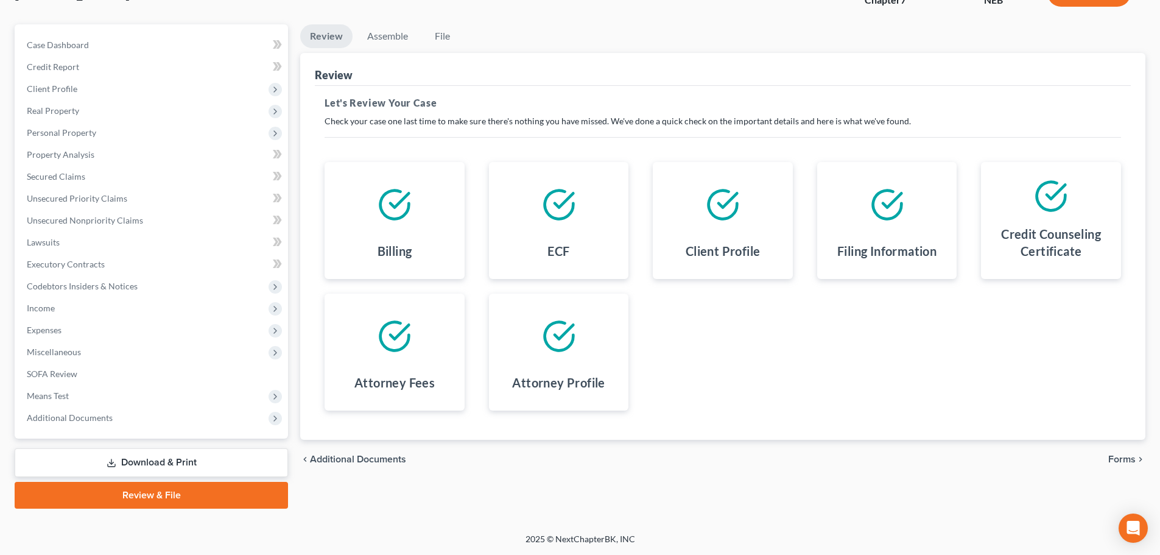
click at [1115, 464] on span "Forms" at bounding box center [1121, 459] width 27 height 10
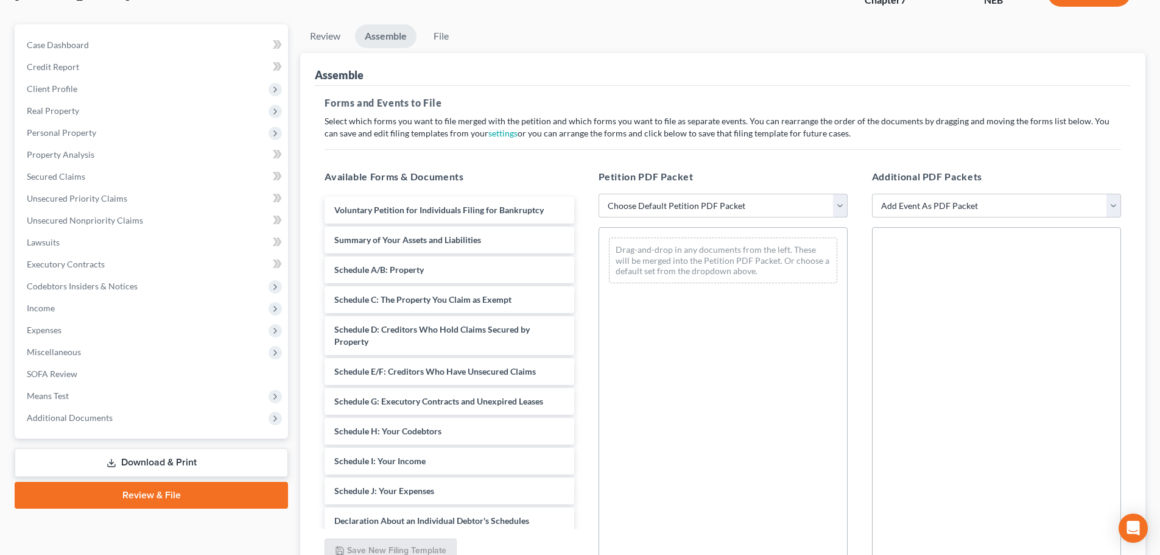
click at [739, 211] on select "Choose Default Petition PDF Packet Complete Bankruptcy Petition (all forms and …" at bounding box center [722, 206] width 249 height 24
select select "2"
click at [598, 194] on select "Choose Default Petition PDF Packet Complete Bankruptcy Petition (all forms and …" at bounding box center [722, 206] width 249 height 24
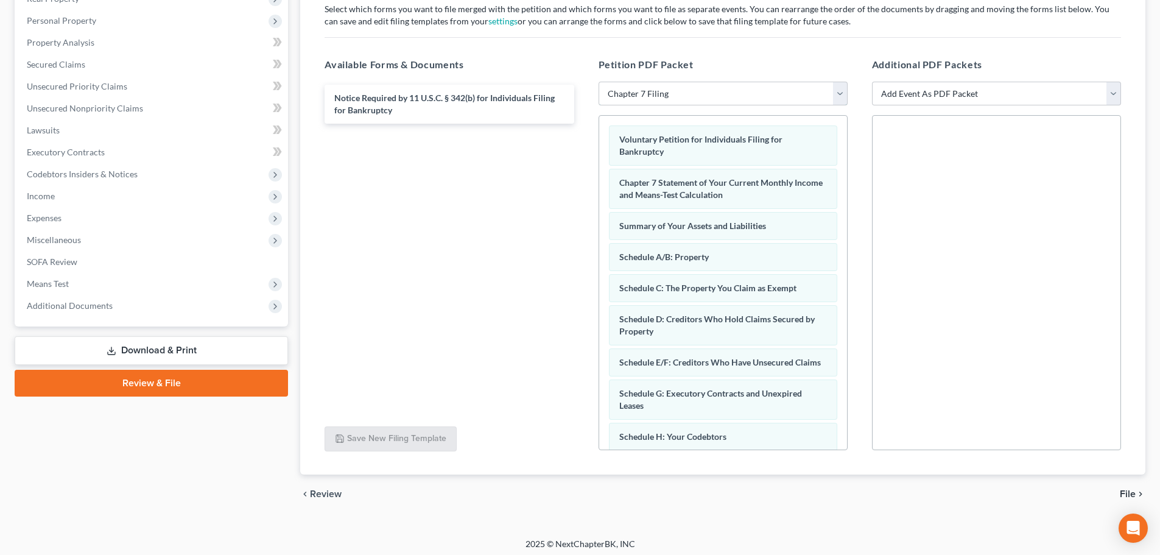
scroll to position [209, 0]
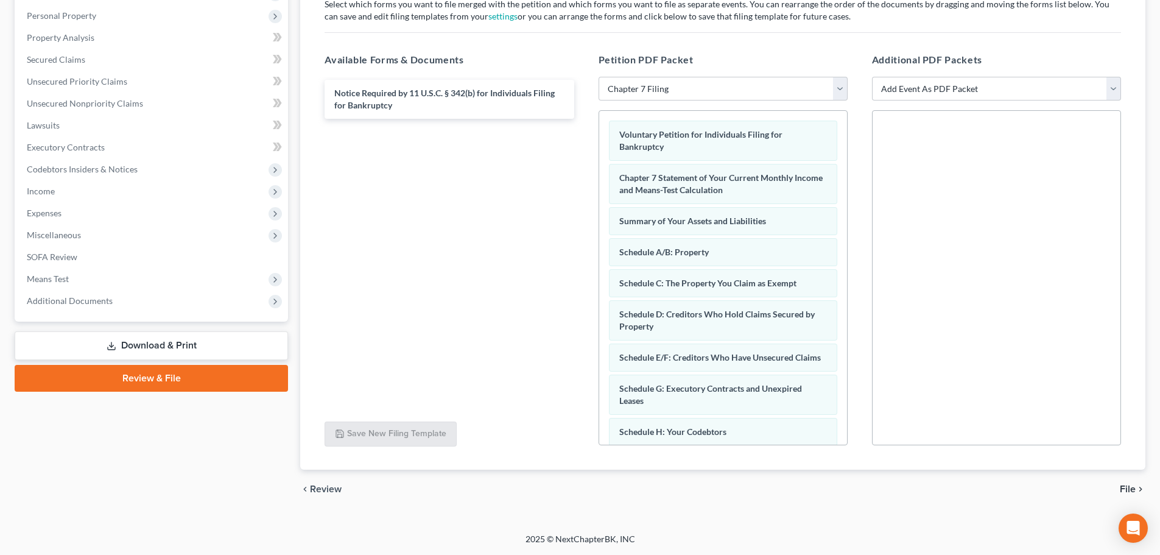
click at [1132, 495] on div "chevron_left Review File chevron_right" at bounding box center [722, 488] width 845 height 39
click at [1128, 489] on span "File" at bounding box center [1128, 489] width 16 height 10
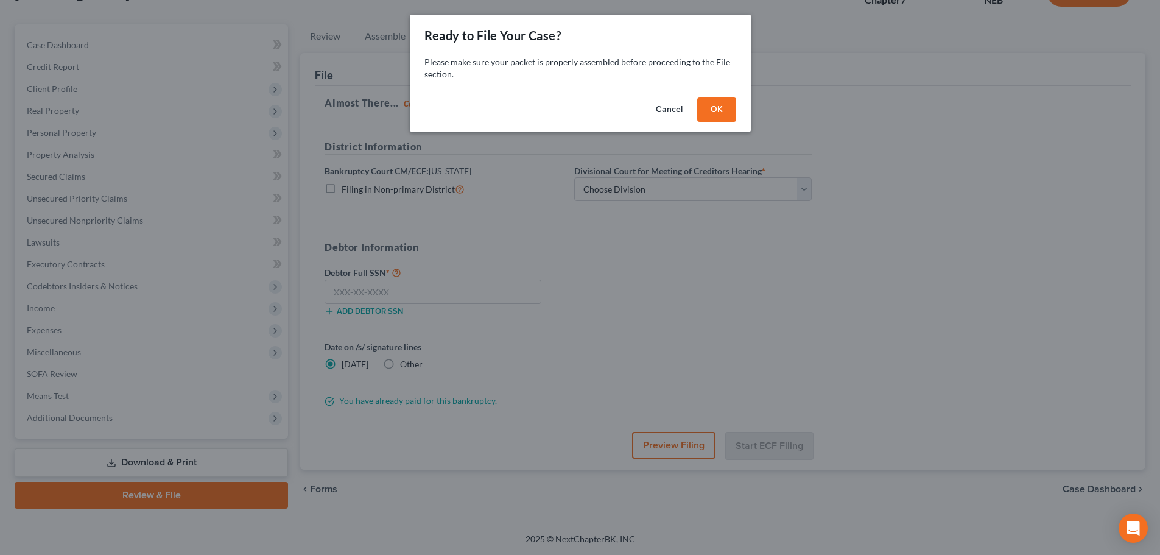
scroll to position [93, 0]
click at [724, 110] on button "OK" at bounding box center [720, 109] width 39 height 24
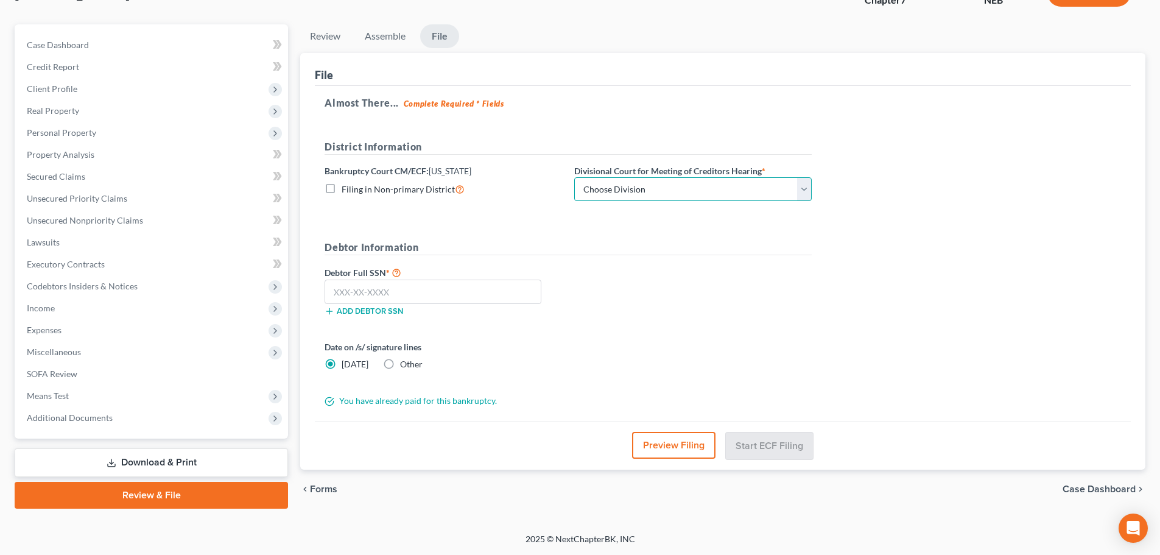
click at [628, 188] on select "Choose Division Lincoln Omaha" at bounding box center [692, 189] width 237 height 24
select select "0"
click at [574, 177] on select "Choose Division Lincoln Omaha" at bounding box center [692, 189] width 237 height 24
click at [514, 284] on input "text" at bounding box center [433, 291] width 217 height 24
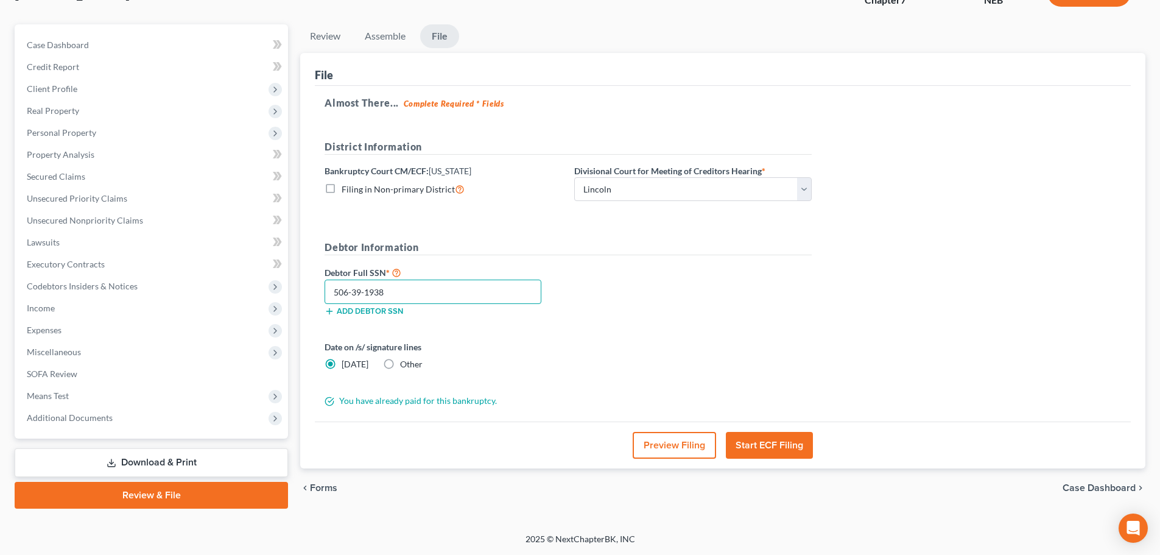
type input "506-39-1938"
click at [400, 368] on label "Other" at bounding box center [411, 364] width 23 height 12
click at [405, 366] on input "Other" at bounding box center [409, 362] width 8 height 8
radio input "true"
radio input "false"
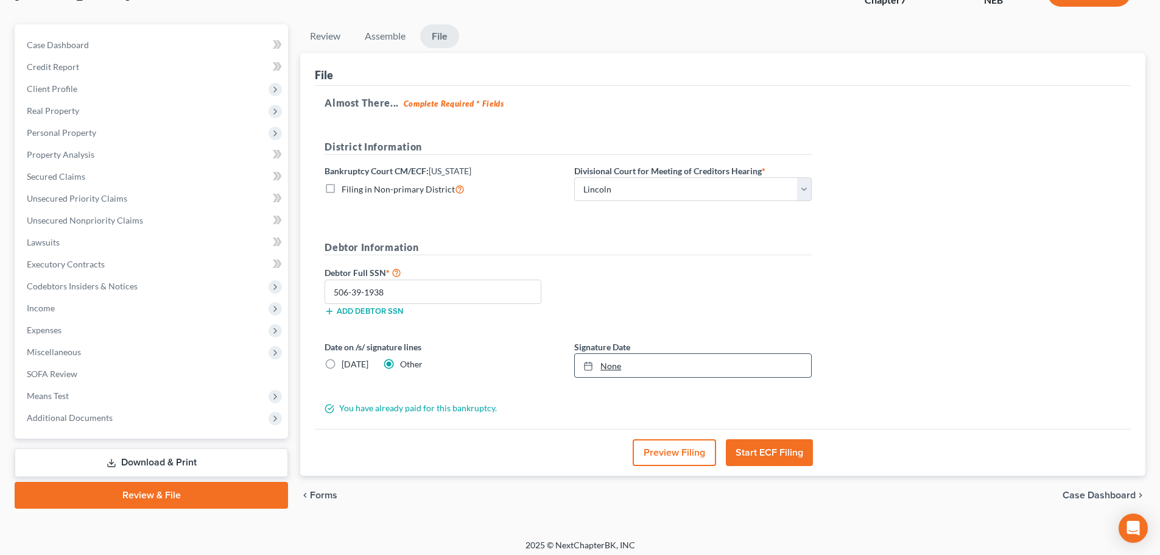
type input "[DATE]"
click at [737, 375] on link "None" at bounding box center [693, 365] width 236 height 23
click at [765, 452] on button "Start ECF Filing" at bounding box center [769, 452] width 87 height 27
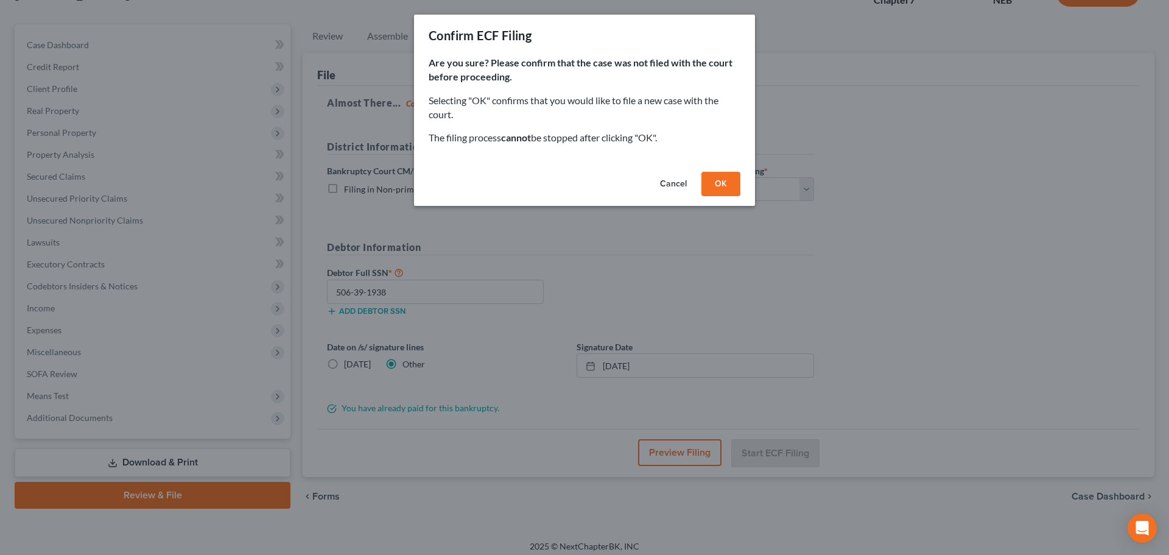
click at [726, 181] on button "OK" at bounding box center [720, 184] width 39 height 24
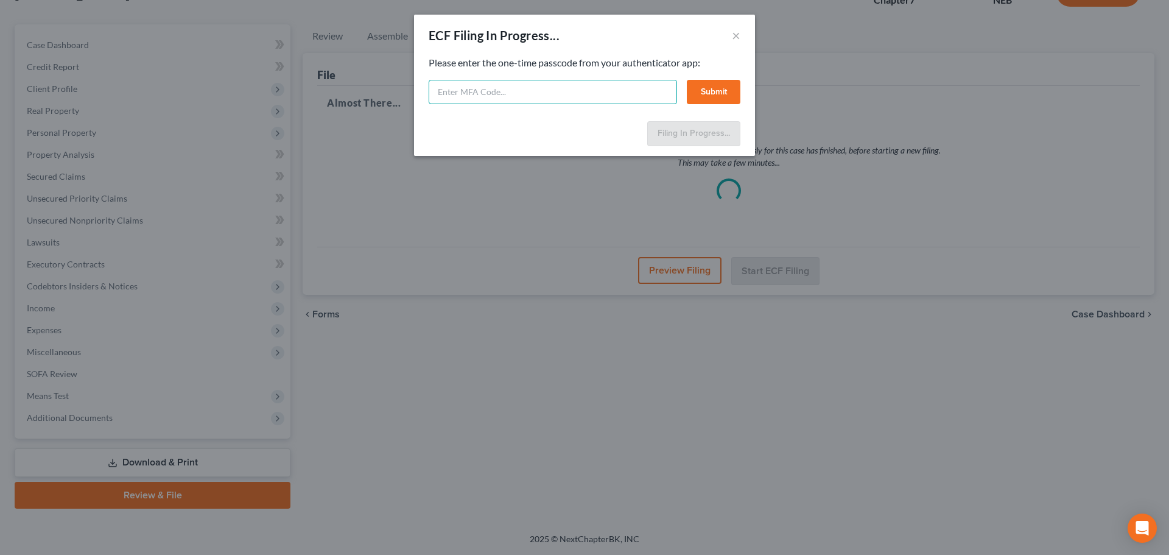
click at [562, 93] on input "text" at bounding box center [553, 92] width 248 height 24
paste input "086535"
type input "086535"
click at [723, 93] on button "Submit" at bounding box center [714, 92] width 54 height 24
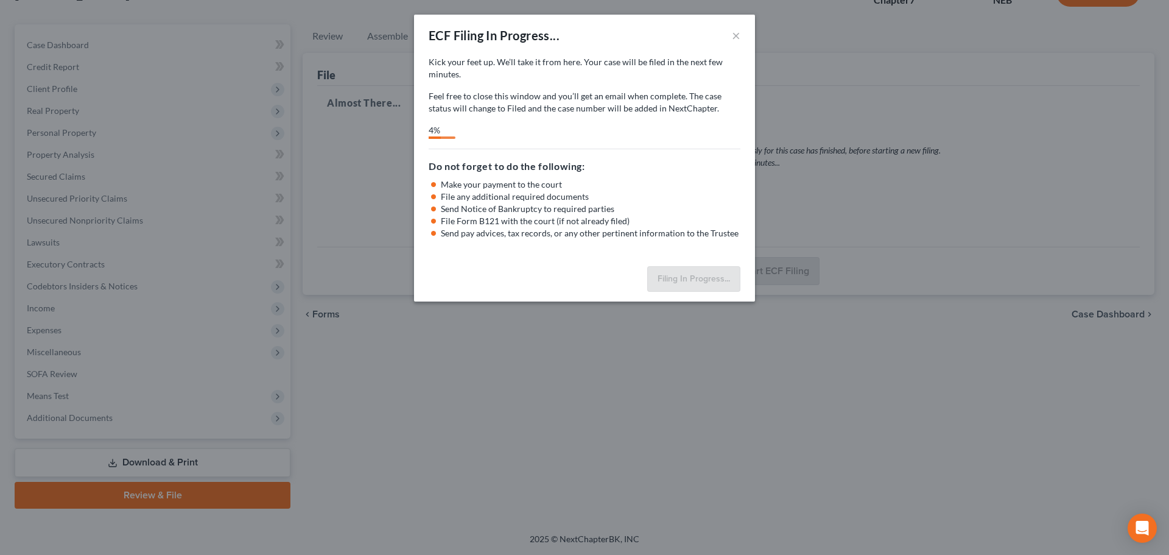
drag, startPoint x: 435, startPoint y: 42, endPoint x: 432, endPoint y: 49, distance: 7.9
select select "0"
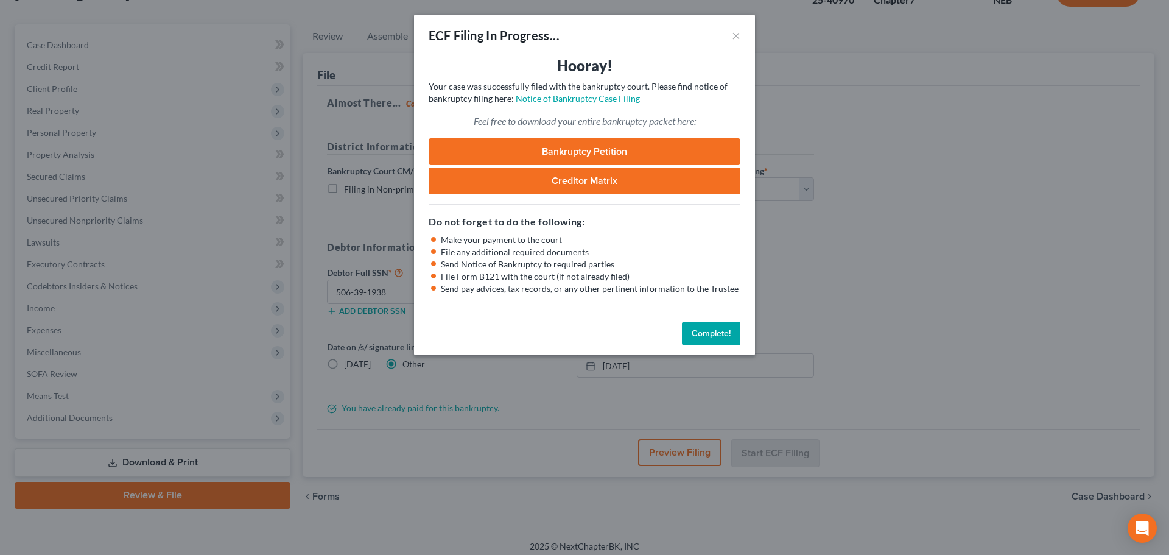
click at [737, 332] on button "Complete!" at bounding box center [711, 333] width 58 height 24
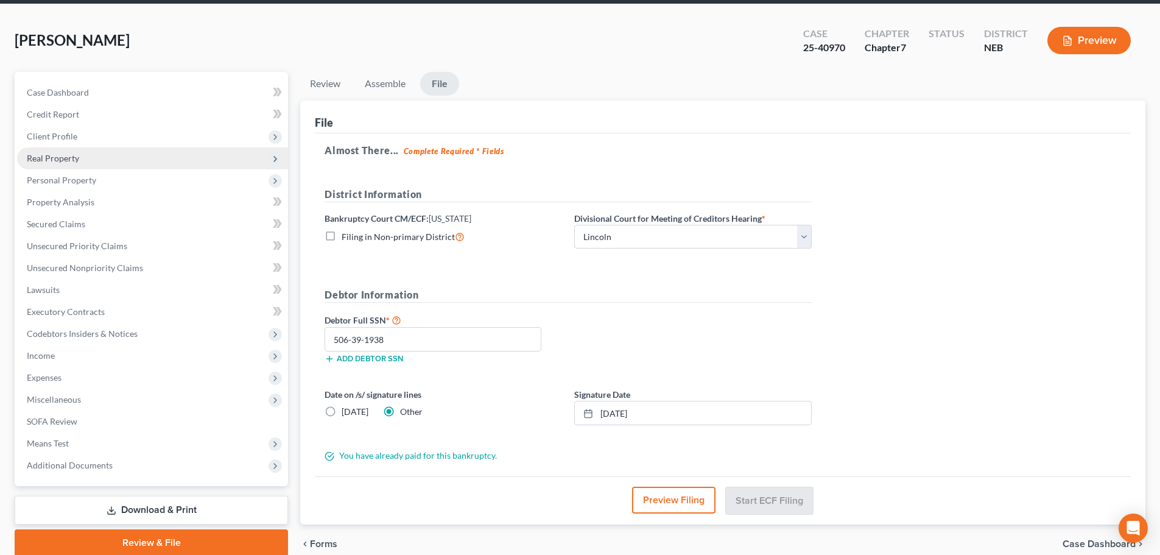
scroll to position [0, 0]
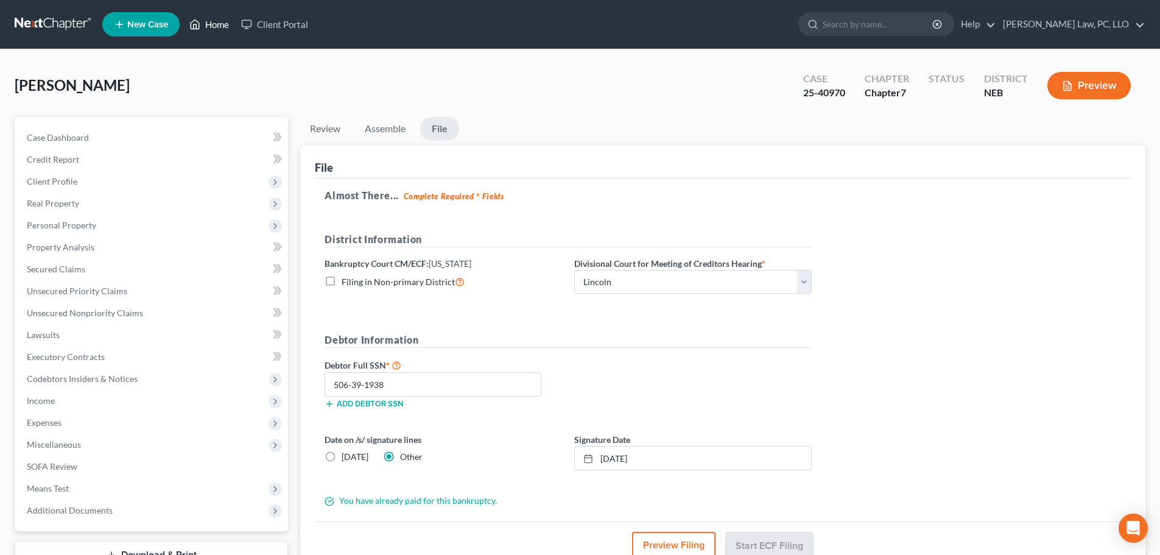
click at [221, 29] on link "Home" at bounding box center [209, 24] width 52 height 22
